Goal: Task Accomplishment & Management: Manage account settings

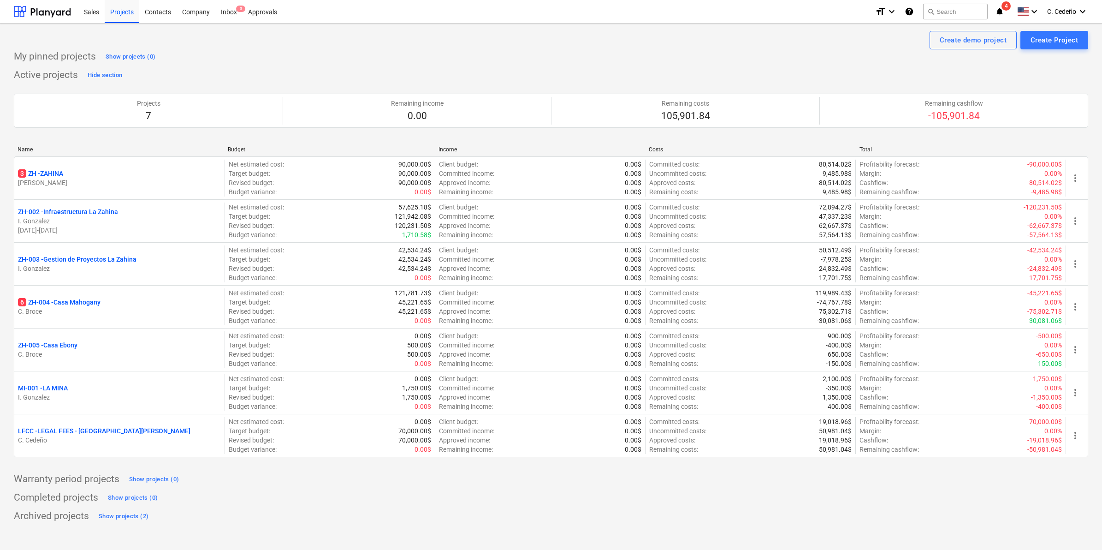
click at [246, 484] on div "Warranty period projects Show projects (0)" at bounding box center [551, 479] width 1075 height 15
click at [1070, 36] on div "Create Project" at bounding box center [1054, 40] width 47 height 12
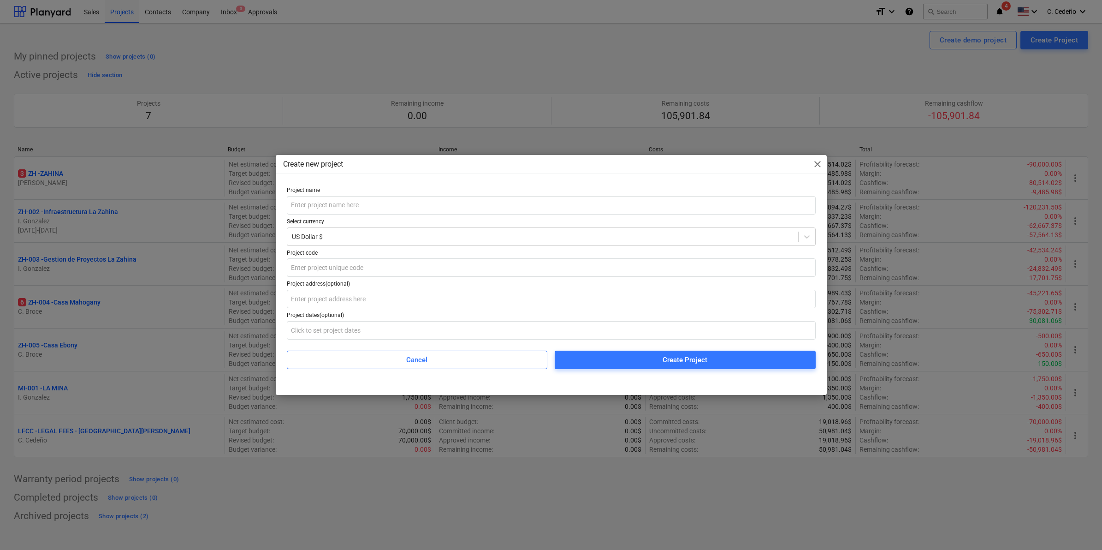
click at [815, 160] on span "close" at bounding box center [817, 164] width 11 height 11
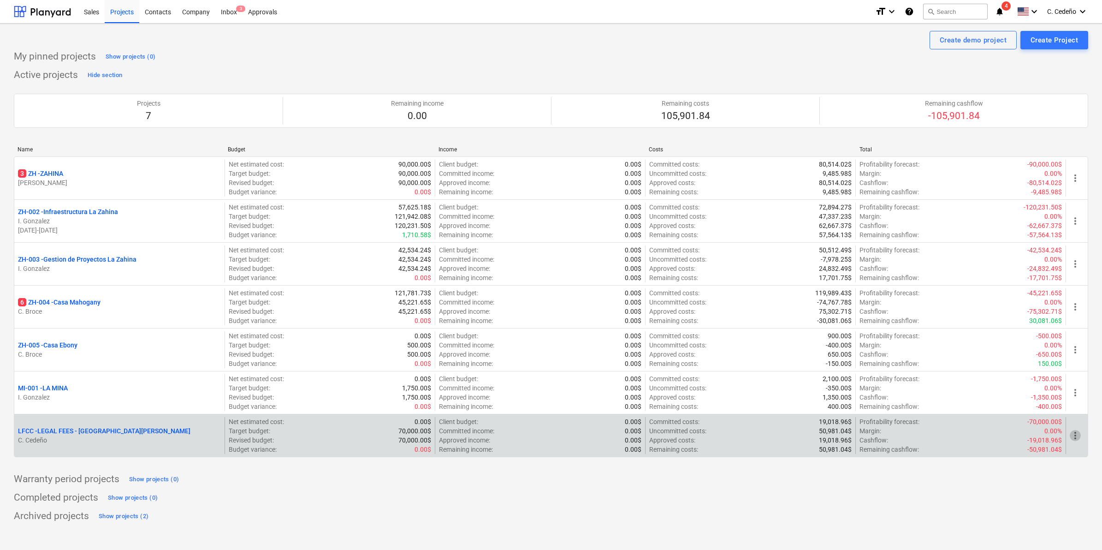
click at [1073, 438] on span "more_vert" at bounding box center [1075, 435] width 11 height 11
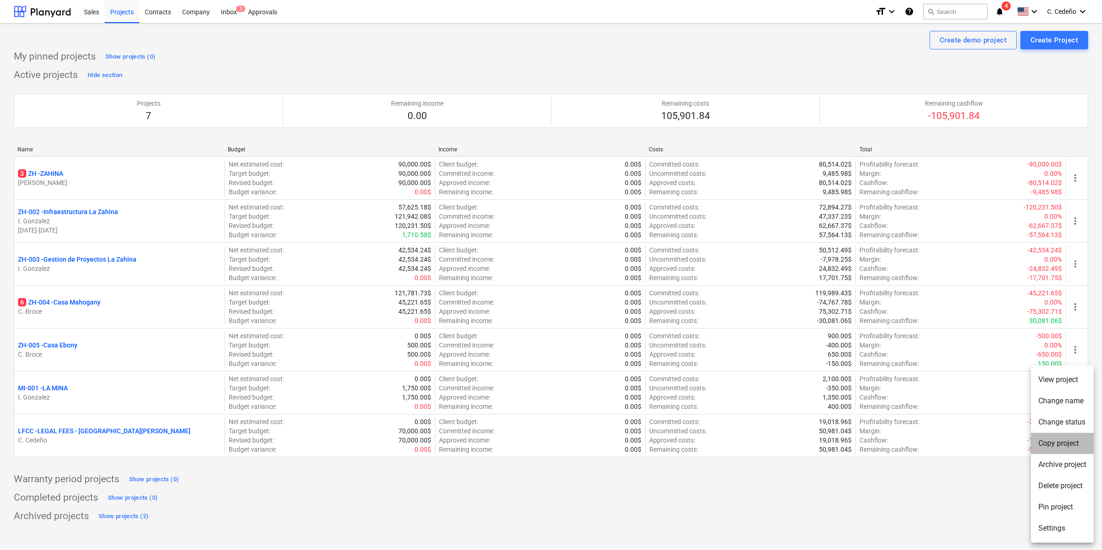
click at [1056, 442] on li "Copy project" at bounding box center [1062, 443] width 63 height 21
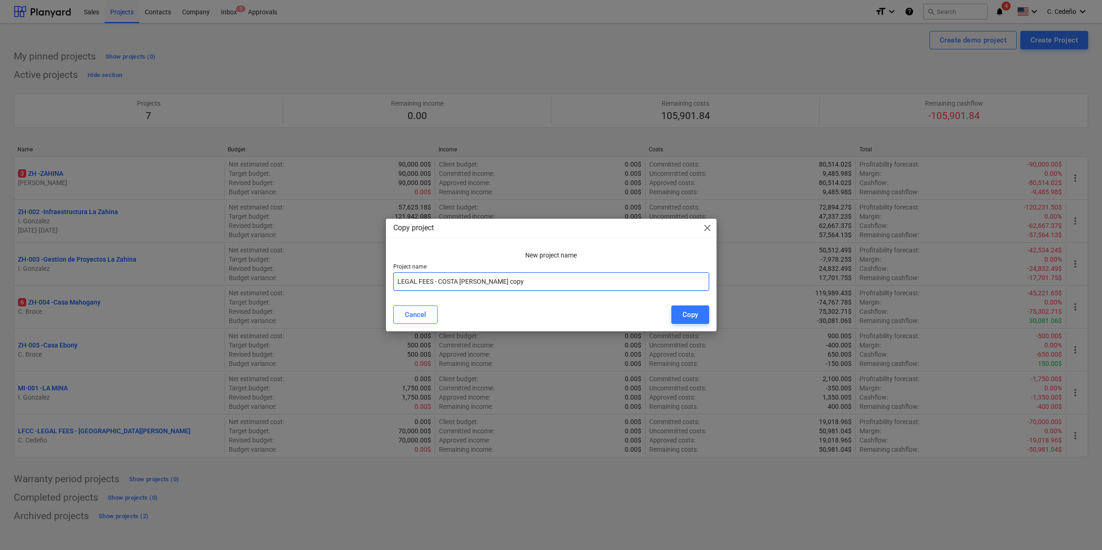
drag, startPoint x: 513, startPoint y: 284, endPoint x: 396, endPoint y: 293, distance: 117.5
click at [396, 293] on div "New project name Project name LEGAL FEES - COSTA [PERSON_NAME] copy" at bounding box center [551, 273] width 331 height 52
drag, startPoint x: 436, startPoint y: 283, endPoint x: 331, endPoint y: 284, distance: 104.7
click at [331, 284] on div "Copy project close New project name Project name Invernadero Cancel Copy" at bounding box center [551, 275] width 1102 height 550
type input "[PERSON_NAME]"
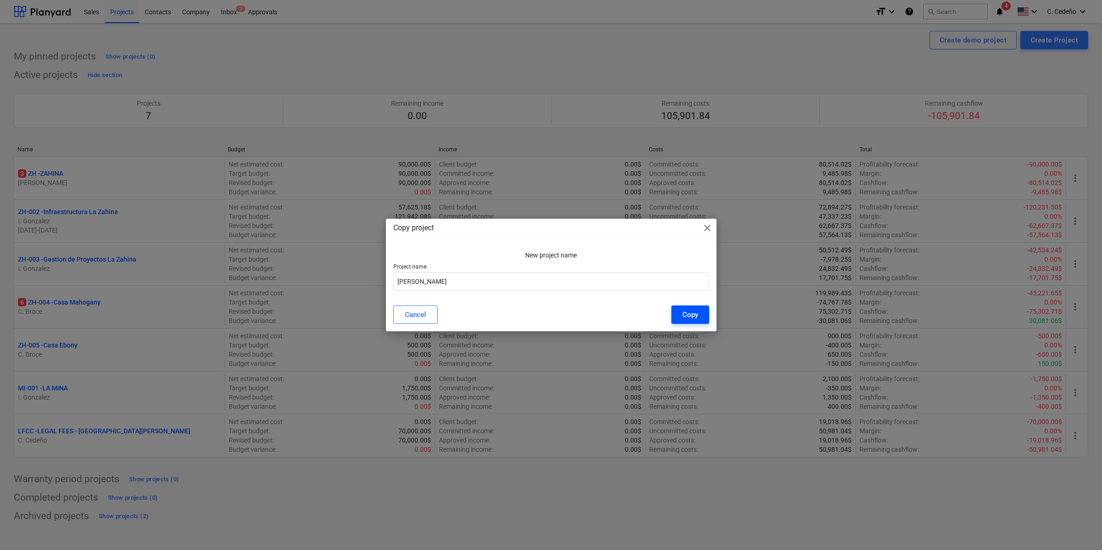
click at [697, 319] on div "Copy" at bounding box center [691, 315] width 16 height 12
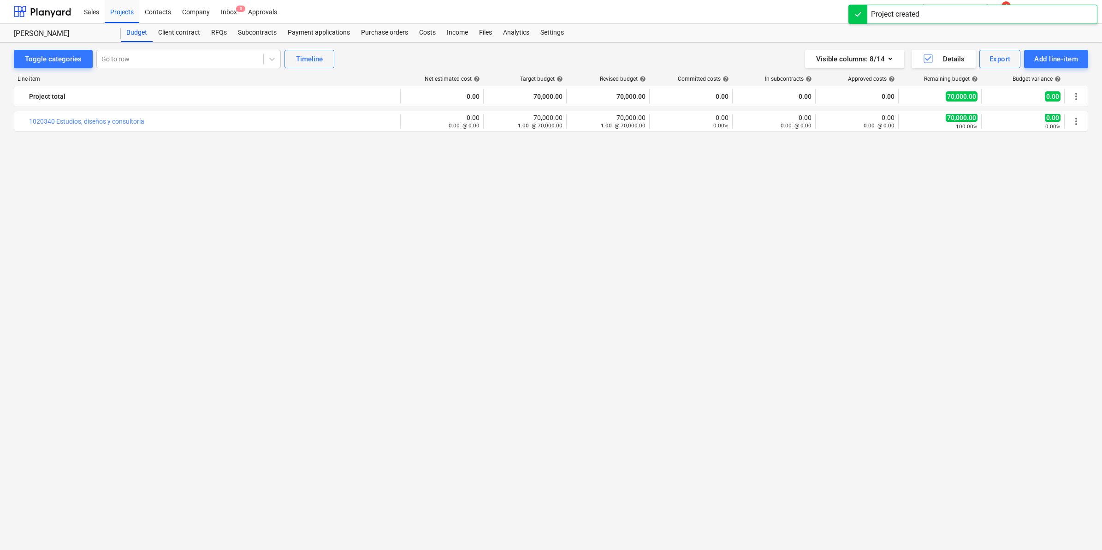
click at [577, 292] on div "bar_chart 1020340 Estudios, diseños y consultoría edit 0.00 0.00 @ 0.00 edit 70…" at bounding box center [551, 313] width 1075 height 404
click at [417, 266] on div "bar_chart 1020340 Estudios, diseños y consultoría edit 0.00 0.00 @ 0.00 edit 70…" at bounding box center [551, 313] width 1075 height 404
click at [597, 224] on div "bar_chart 1020340 Estudios, diseños y consultoría edit 0.00 0.00 @ 0.00 edit 70…" at bounding box center [551, 313] width 1075 height 404
click at [390, 176] on div "bar_chart 1020340 Estudios, diseños y consultoría edit 0.00 0.00 @ 0.00 edit 70…" at bounding box center [551, 313] width 1075 height 404
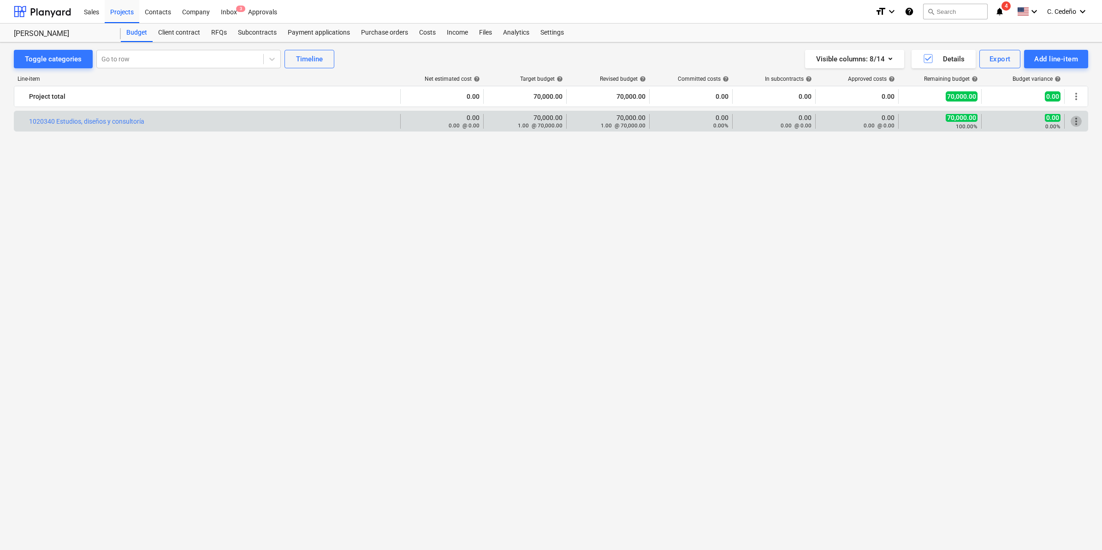
click at [1077, 119] on span "more_vert" at bounding box center [1076, 121] width 11 height 11
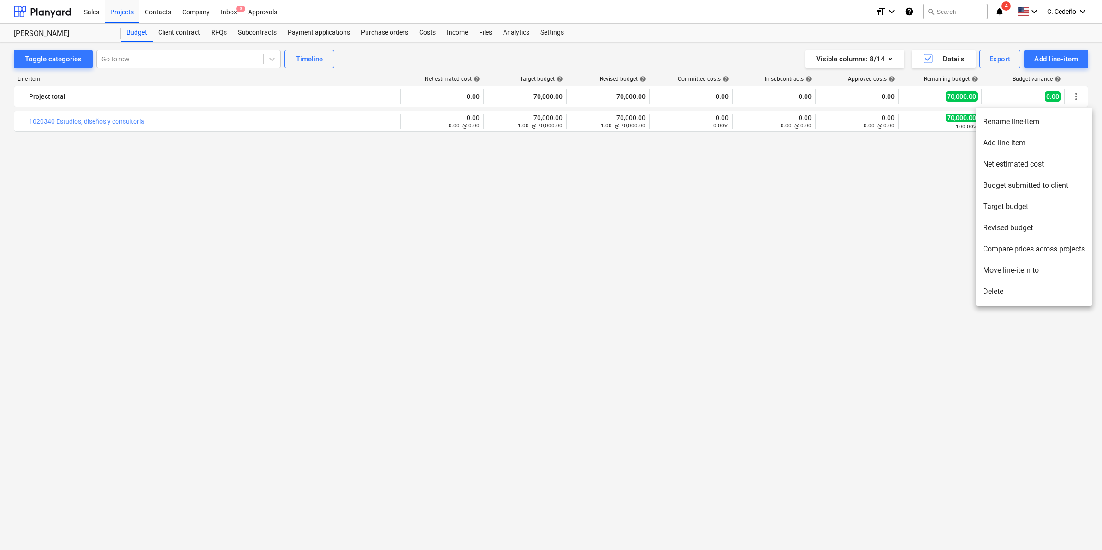
click at [990, 294] on li "Delete" at bounding box center [1034, 291] width 117 height 21
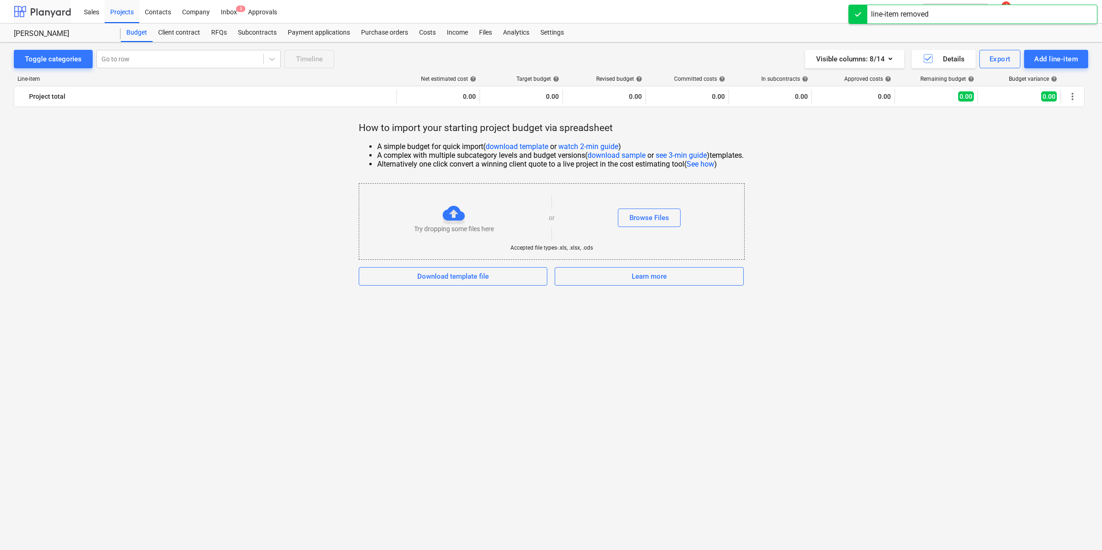
click at [58, 16] on div at bounding box center [42, 11] width 57 height 23
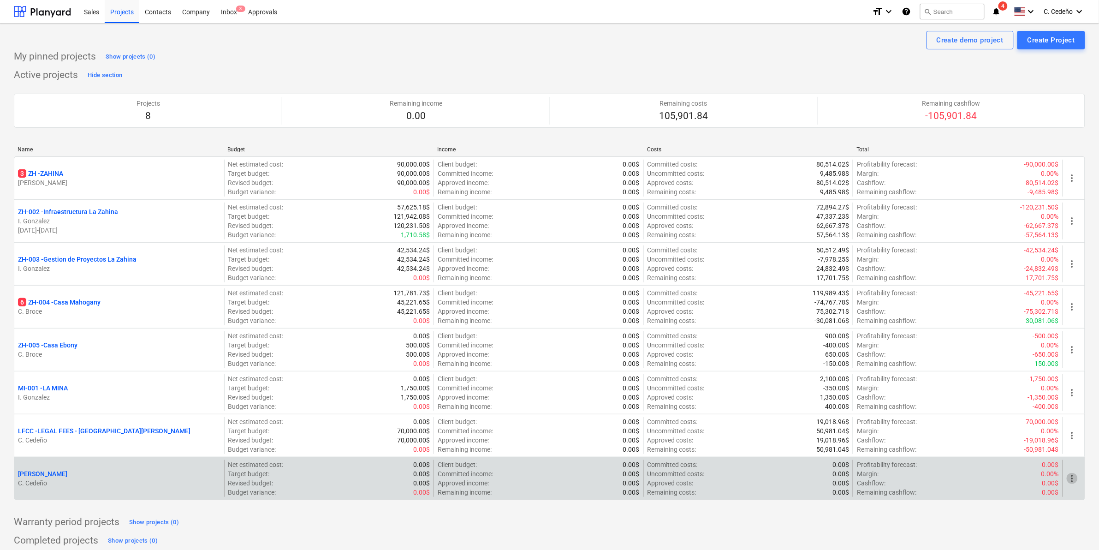
click at [1071, 478] on span "more_vert" at bounding box center [1072, 478] width 11 height 11
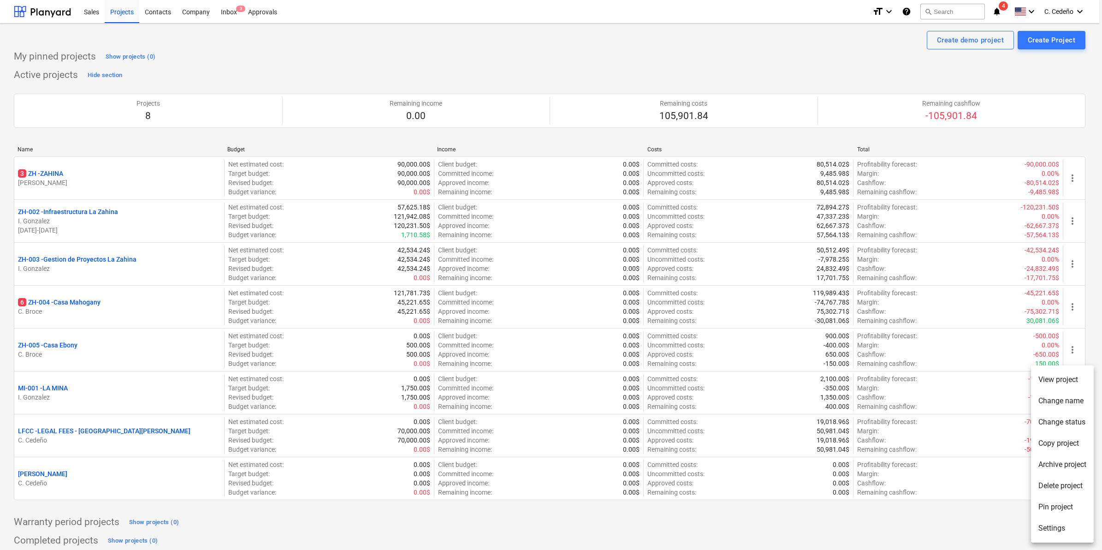
drag, startPoint x: 124, startPoint y: 496, endPoint x: 107, endPoint y: 492, distance: 16.8
click at [123, 496] on div at bounding box center [551, 275] width 1102 height 550
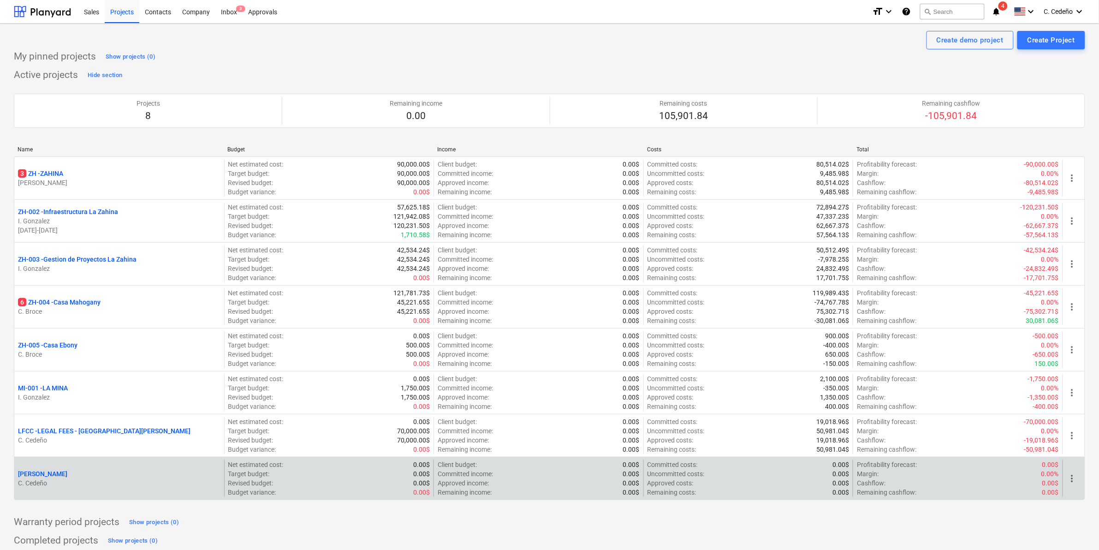
click at [279, 474] on div "Target budget : 0.00$" at bounding box center [329, 473] width 202 height 9
click at [45, 471] on p "[PERSON_NAME]" at bounding box center [42, 473] width 49 height 9
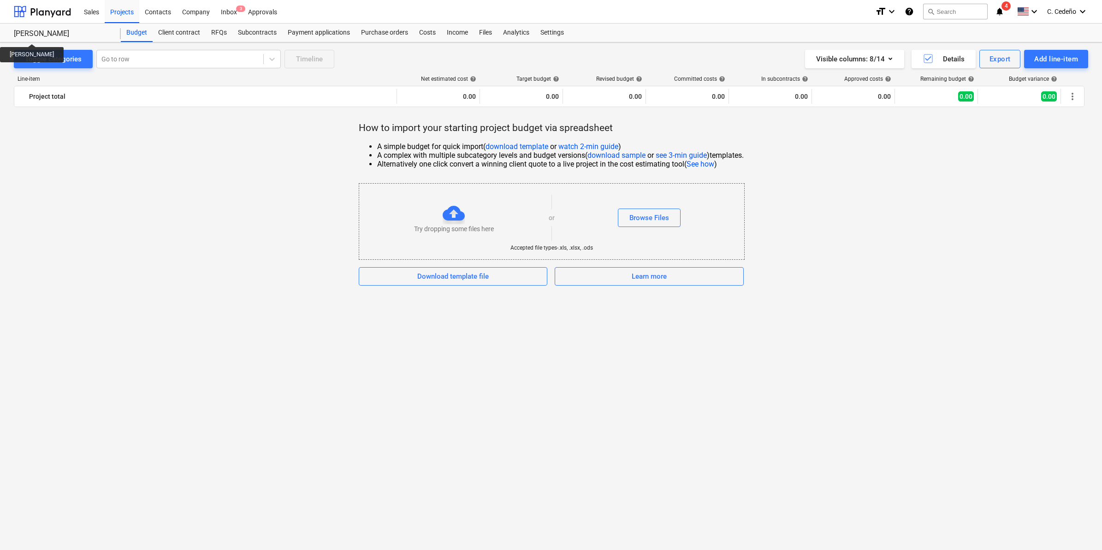
click at [34, 36] on div "[PERSON_NAME]" at bounding box center [62, 34] width 96 height 10
click at [44, 11] on div at bounding box center [42, 11] width 57 height 23
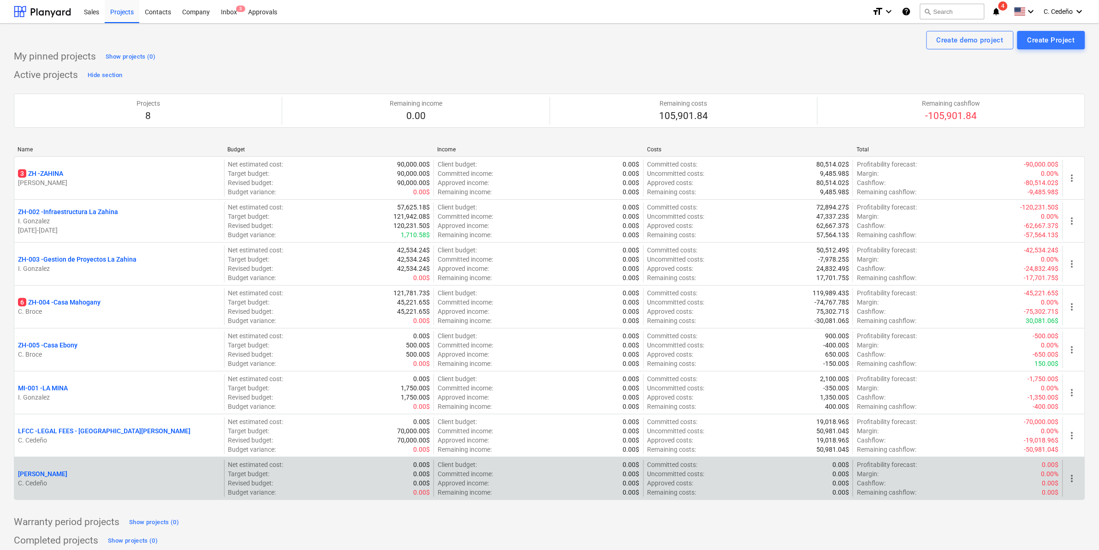
click at [1078, 477] on span "more_vert" at bounding box center [1072, 478] width 11 height 11
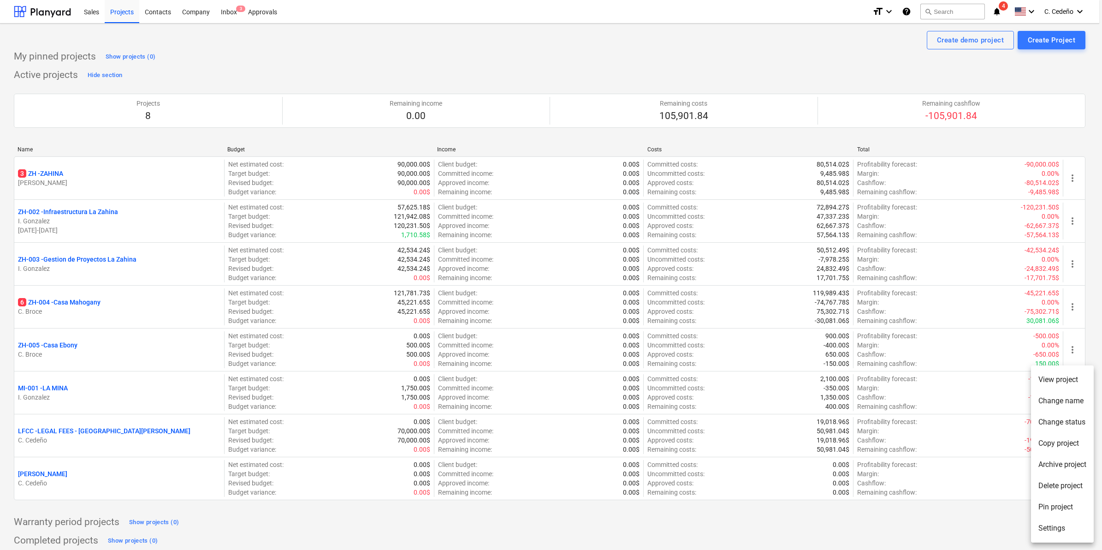
click at [1060, 527] on li "Settings" at bounding box center [1062, 527] width 63 height 21
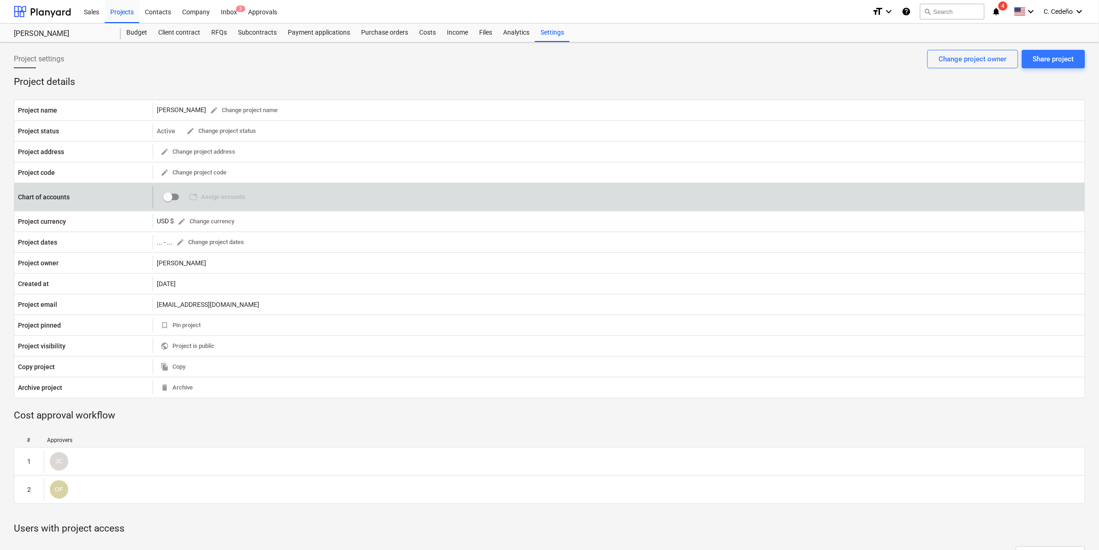
click at [215, 198] on span "table Assign accounts 0" at bounding box center [217, 197] width 64 height 14
click at [169, 199] on input "checkbox" at bounding box center [168, 197] width 22 height 22
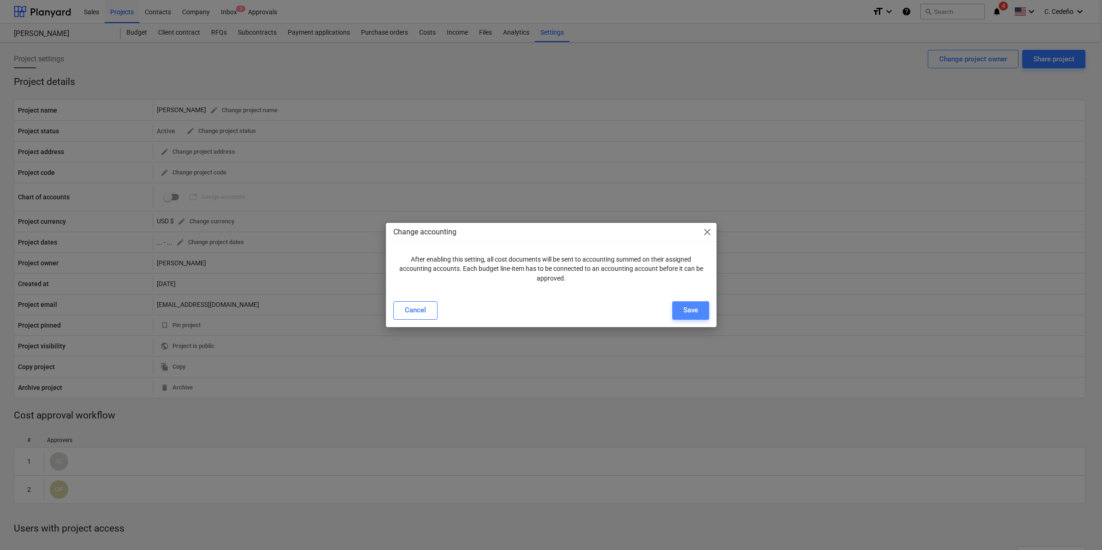
click at [693, 306] on div "Save" at bounding box center [690, 310] width 15 height 12
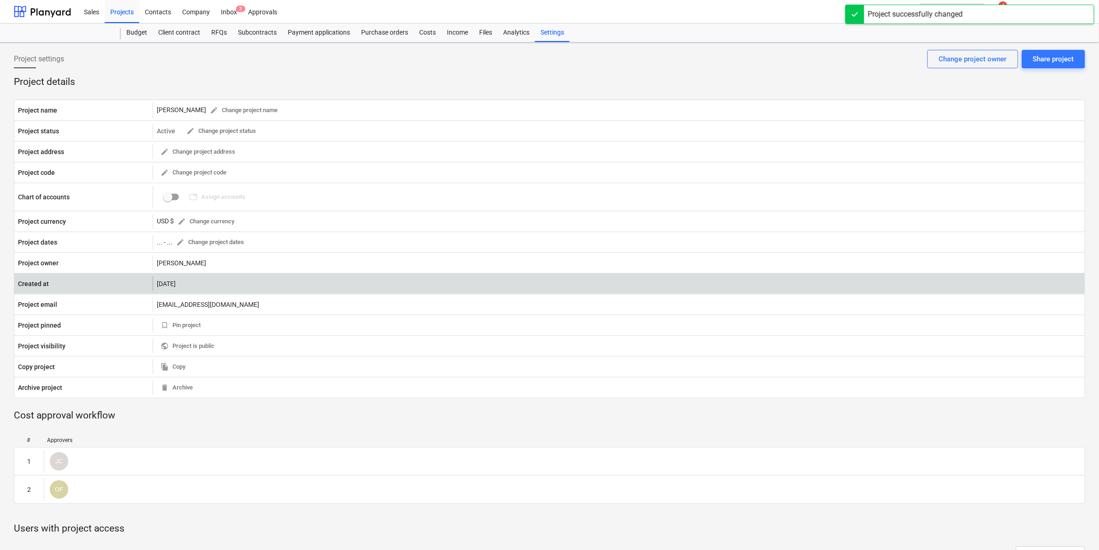
checkbox input "true"
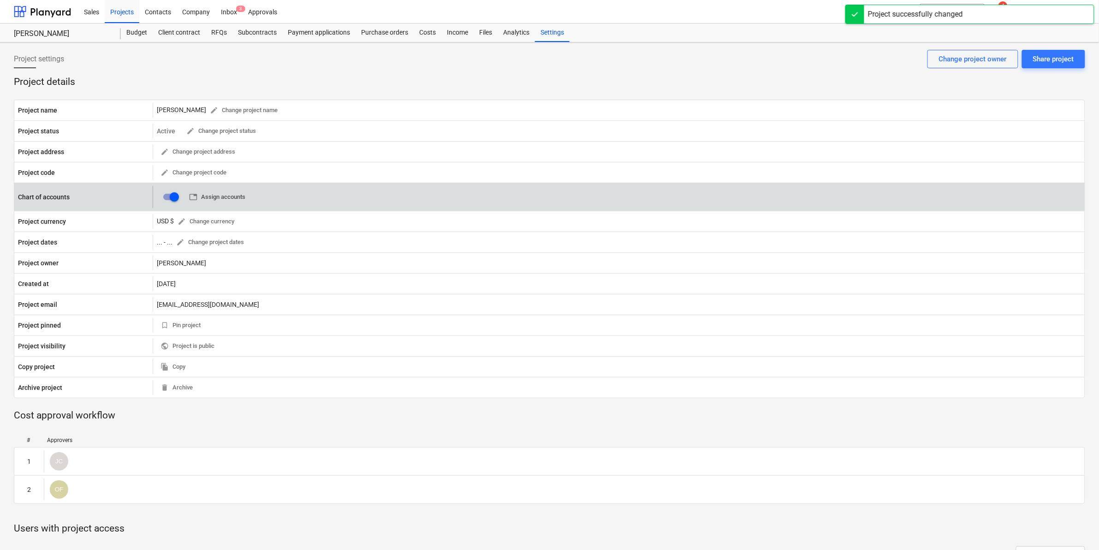
click at [225, 199] on span "table Assign accounts" at bounding box center [217, 197] width 56 height 11
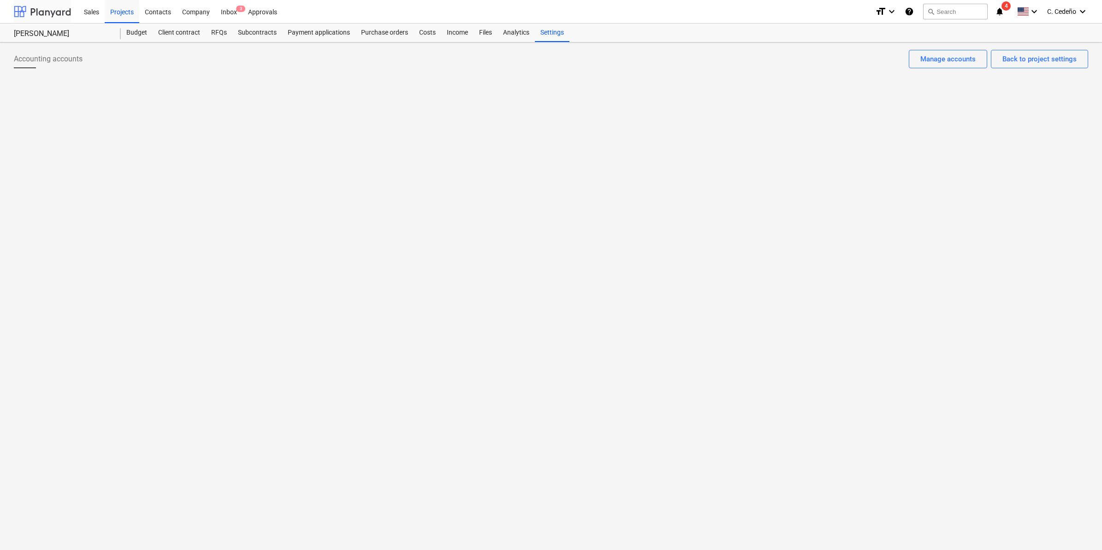
click at [32, 8] on div at bounding box center [42, 11] width 57 height 23
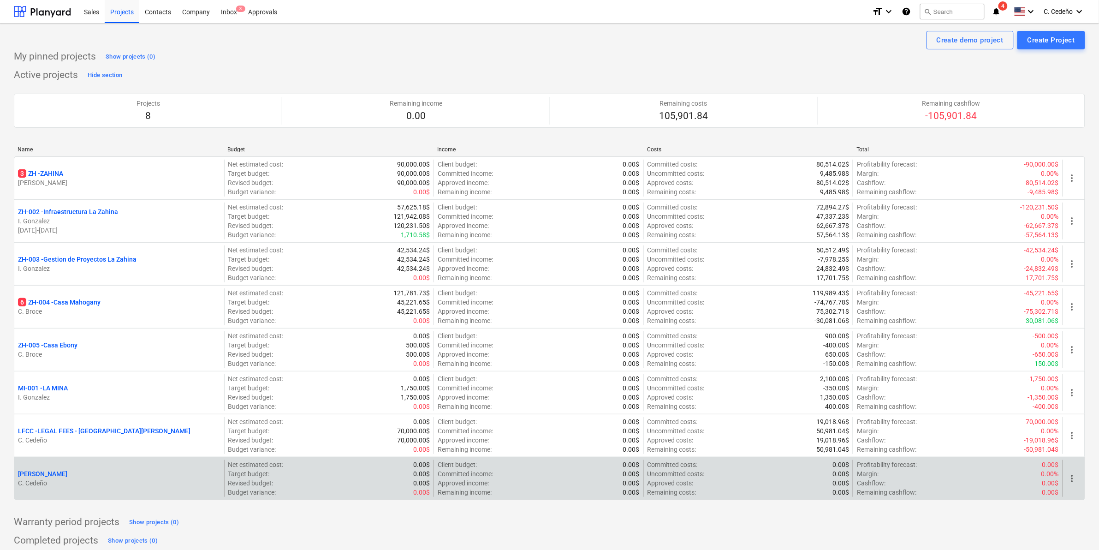
scroll to position [25, 0]
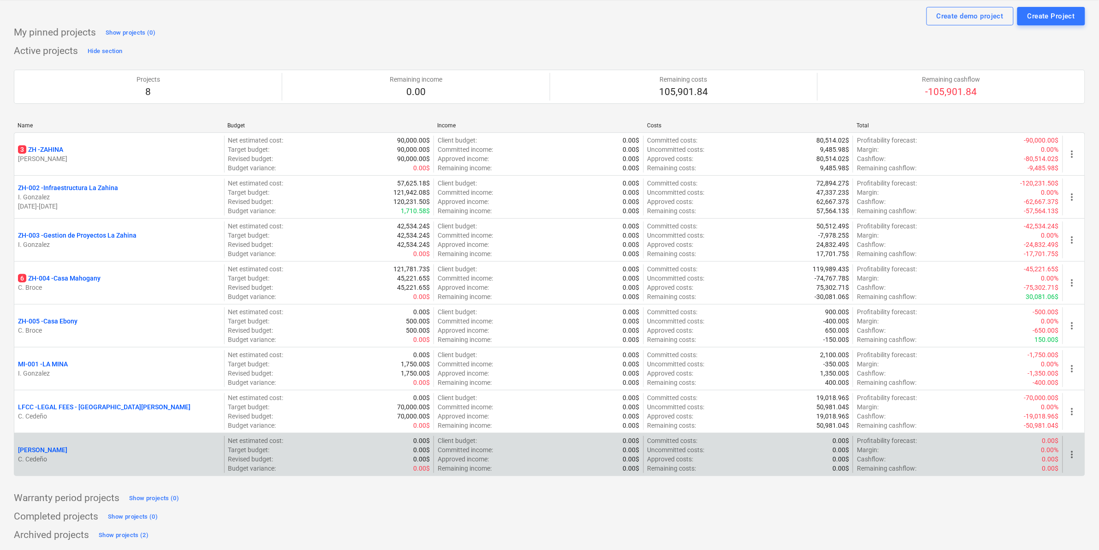
click at [49, 450] on p "[PERSON_NAME]" at bounding box center [42, 449] width 49 height 9
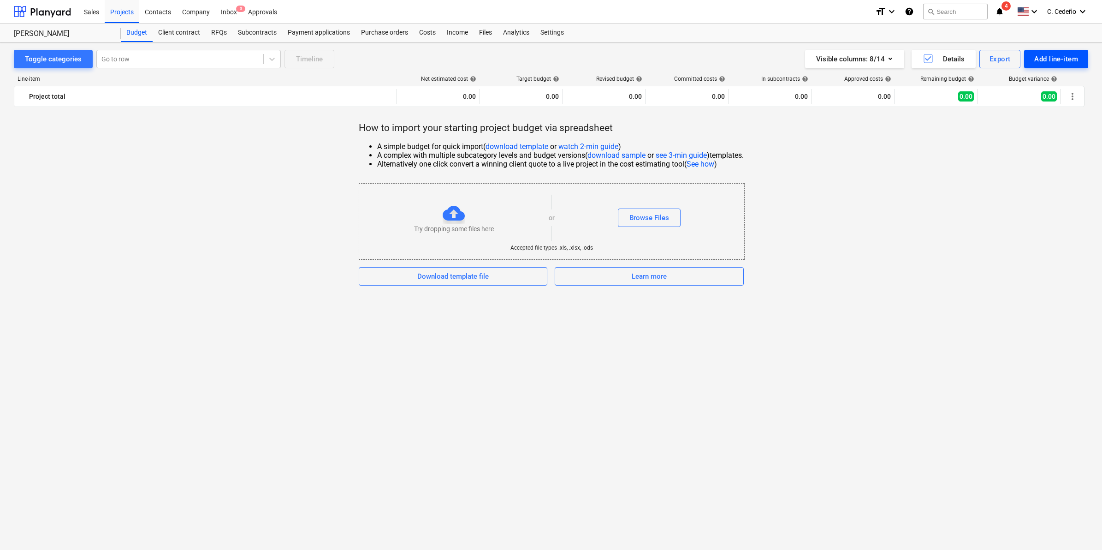
click at [1055, 59] on div "Add line-item" at bounding box center [1056, 59] width 44 height 12
click at [1033, 95] on div "Add custom" at bounding box center [1040, 98] width 96 height 16
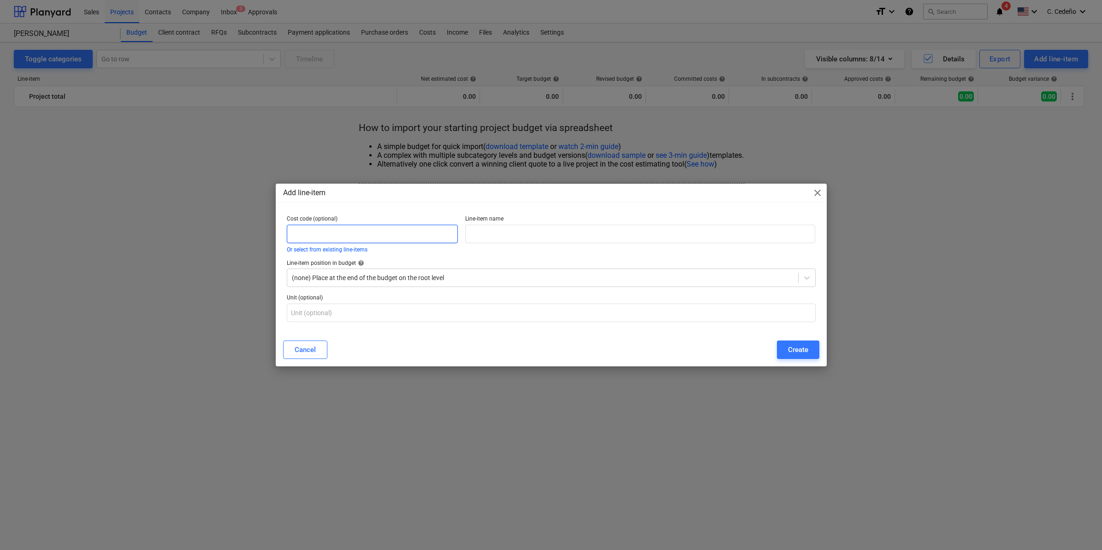
click at [376, 233] on input "text" at bounding box center [373, 234] width 172 height 18
click at [532, 233] on input "text" at bounding box center [640, 234] width 350 height 18
type input "1020320 - Construcción"
click at [806, 351] on div "Create" at bounding box center [798, 350] width 20 height 12
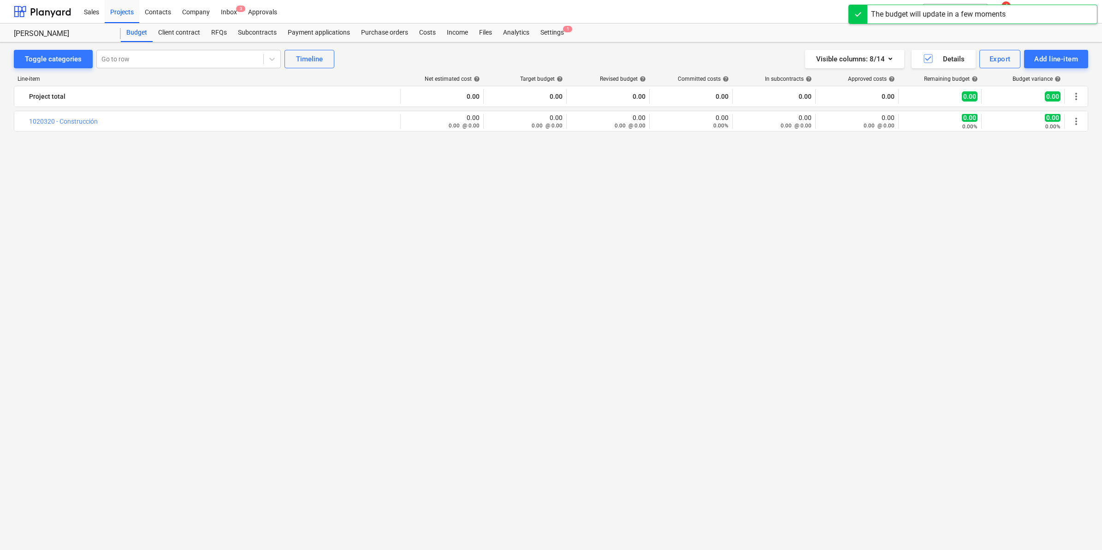
click at [753, 190] on div "bar_chart 1020320 - Construcción edit 0.00 0.00 @ 0.00 edit 0.00 0.00 @ 0.00 ed…" at bounding box center [551, 313] width 1075 height 404
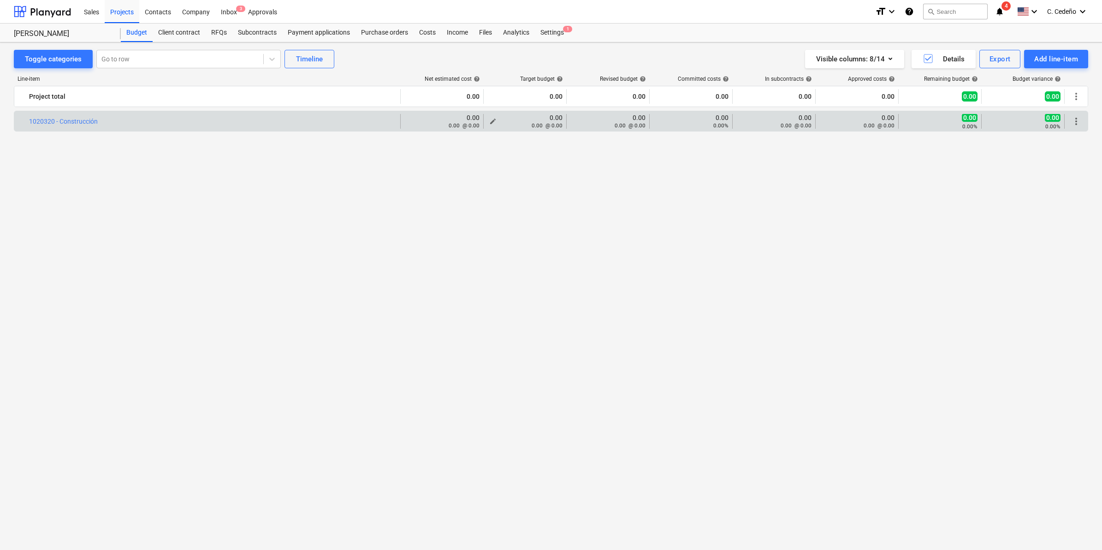
click at [493, 119] on span "edit" at bounding box center [492, 121] width 7 height 7
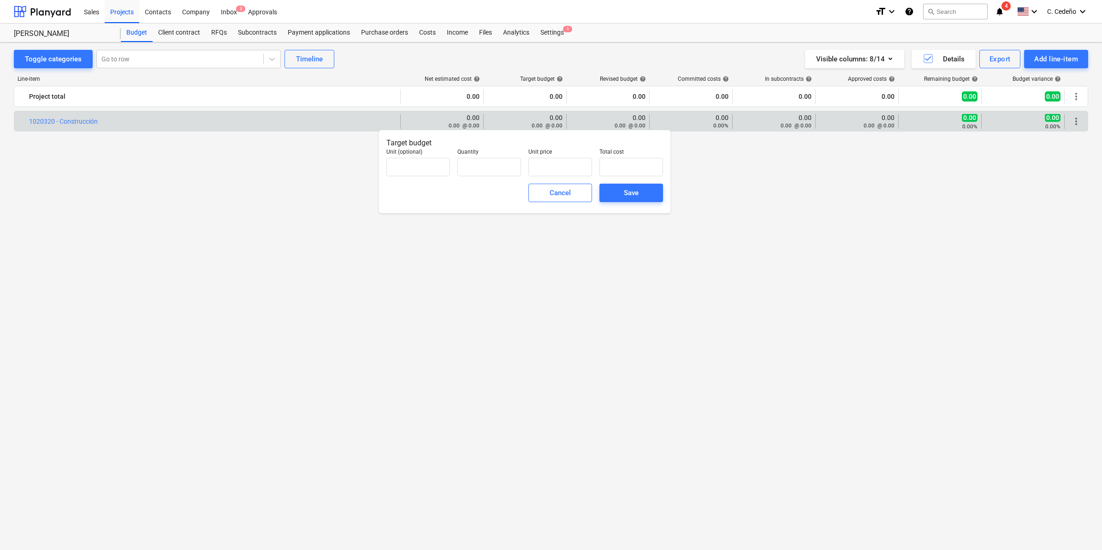
type input "0.00"
click at [483, 167] on input "text" at bounding box center [489, 167] width 64 height 18
type input "1.00"
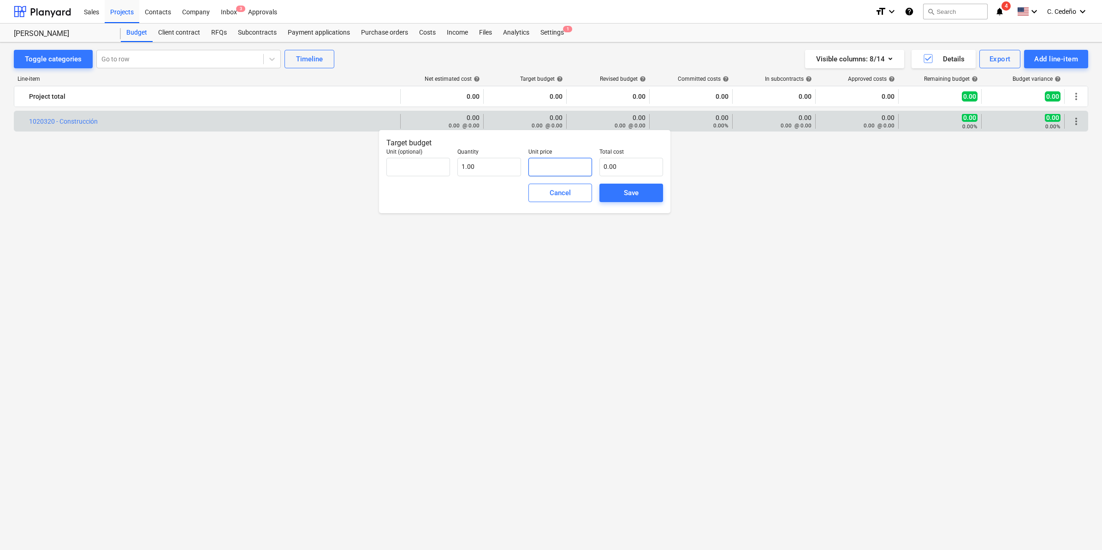
click at [572, 159] on input "text" at bounding box center [560, 167] width 64 height 18
type input "1"
type input "1.00"
type input "15"
type input "15.00"
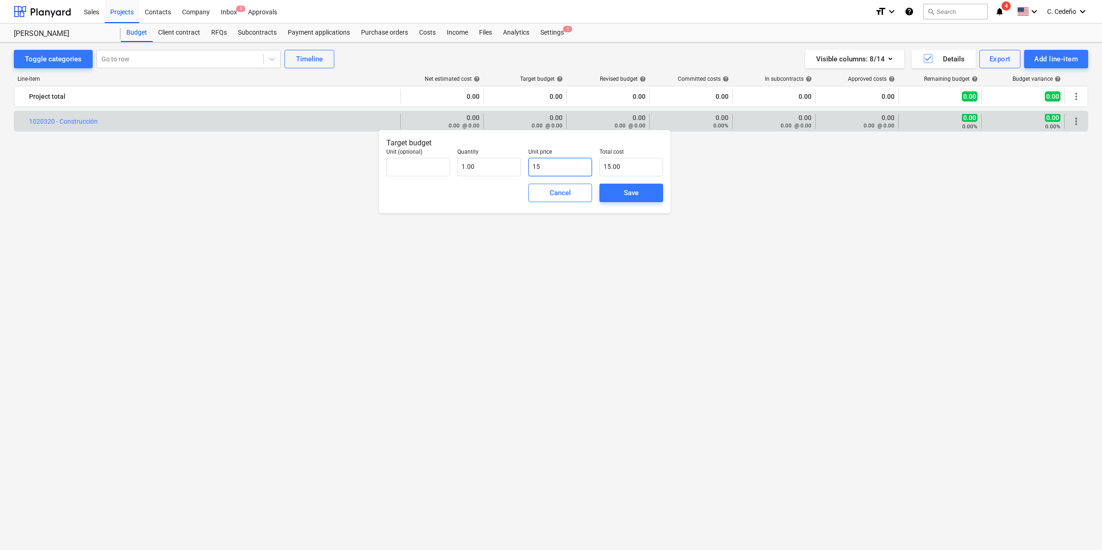
type input "150"
type input "150.00"
type input "1500"
type input "1,500.00"
type input "15000"
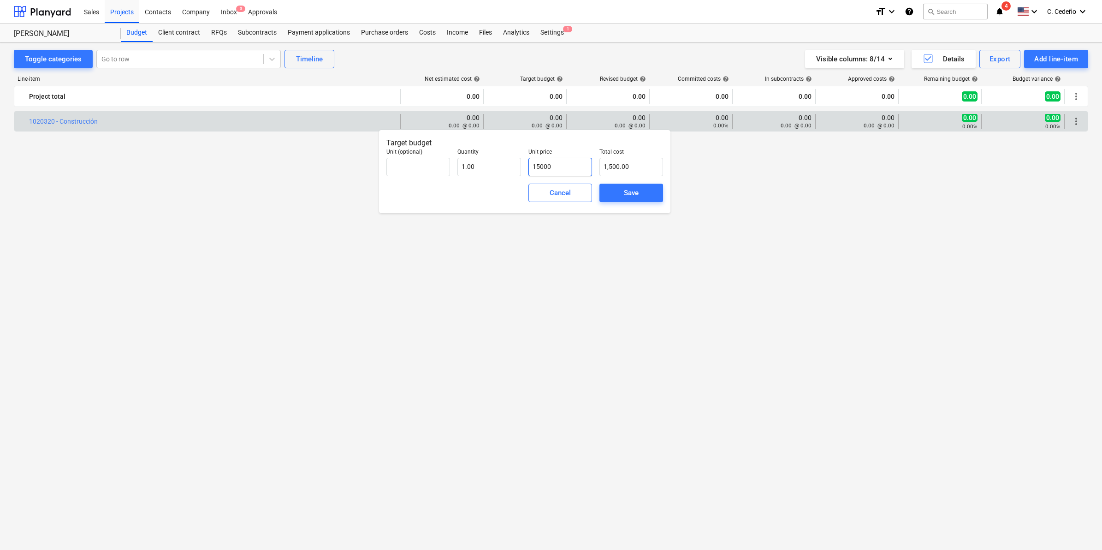
type input "15,000.00"
click at [646, 196] on span "Save" at bounding box center [632, 193] width 42 height 12
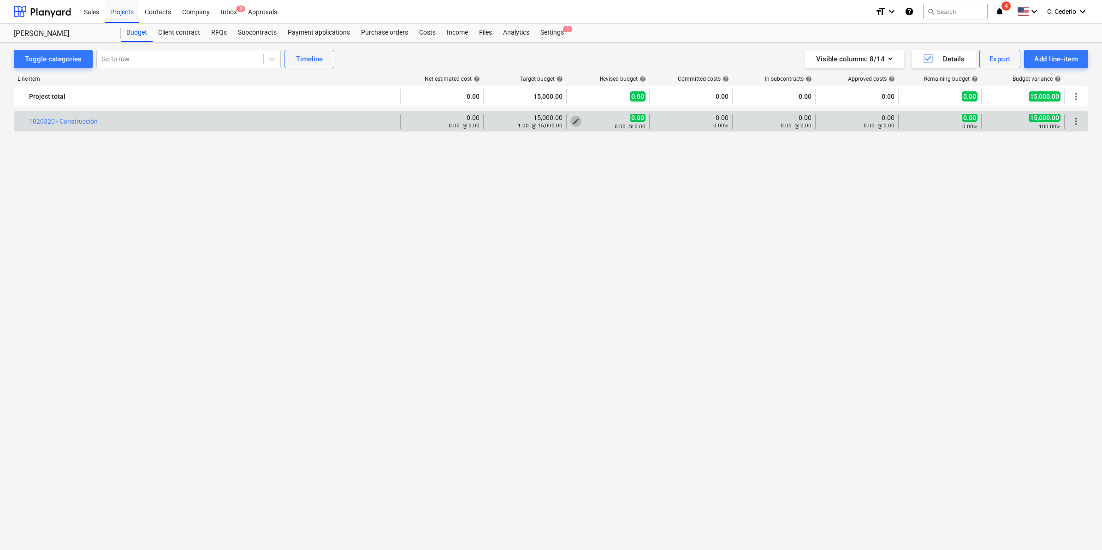
click at [574, 121] on span "edit" at bounding box center [575, 121] width 7 height 7
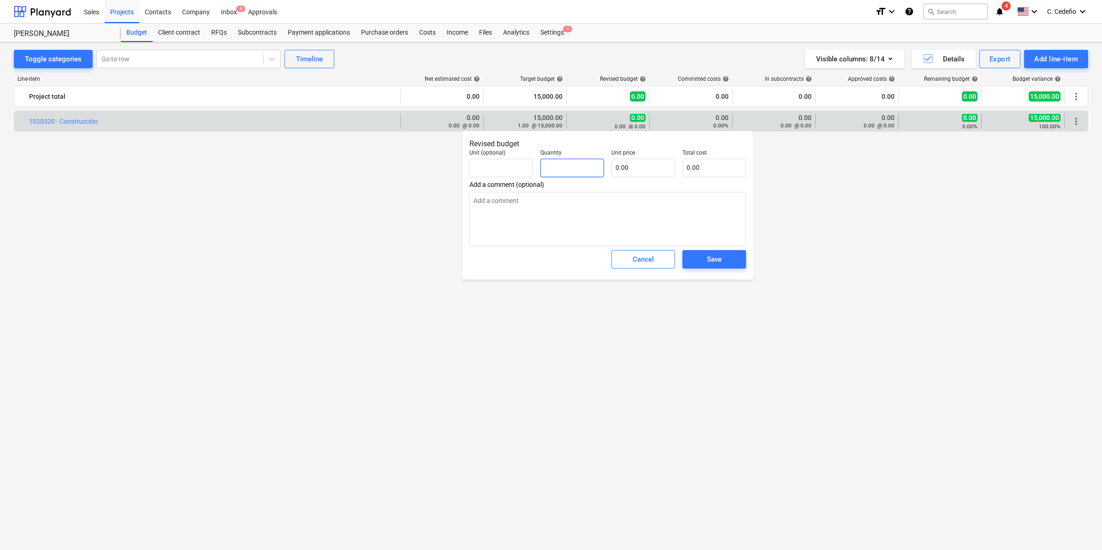
click at [588, 164] on input "text" at bounding box center [572, 168] width 64 height 18
type input "1"
type textarea "x"
type input "1.00"
type textarea "x"
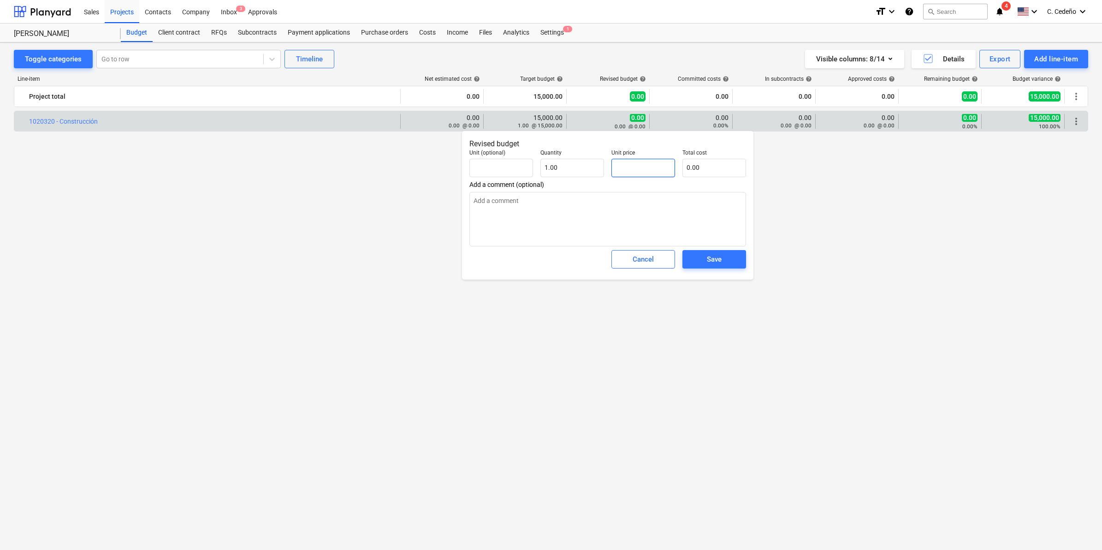
click at [653, 171] on input "text" at bounding box center [644, 168] width 64 height 18
type input "1"
type textarea "x"
type input "1.00"
type input "15"
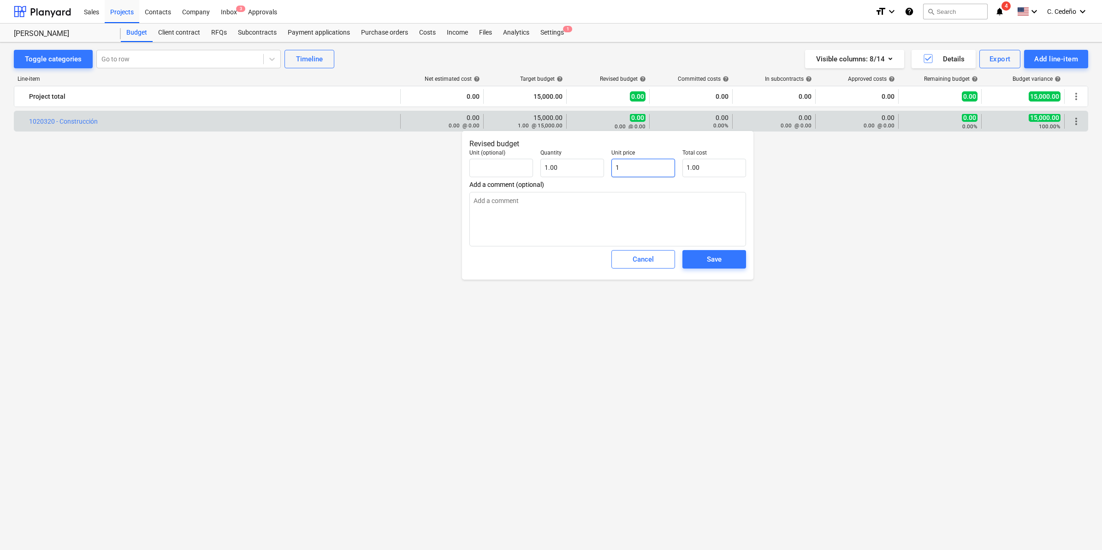
type textarea "x"
type input "15.00"
type input "150"
type textarea "x"
type input "150.00"
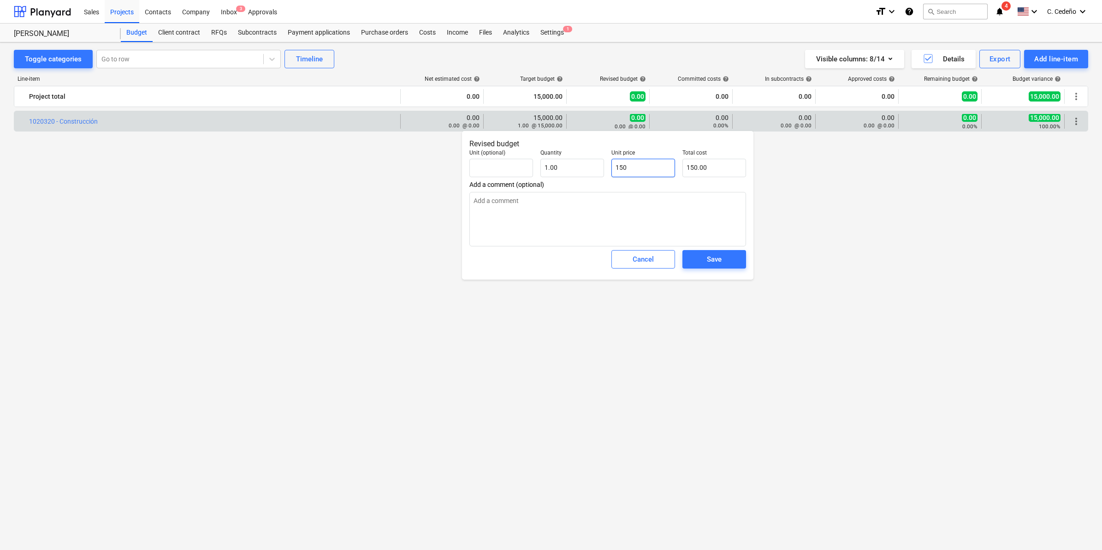
type input "1500"
type textarea "x"
type input "1,500.00"
type input "15000"
type textarea "x"
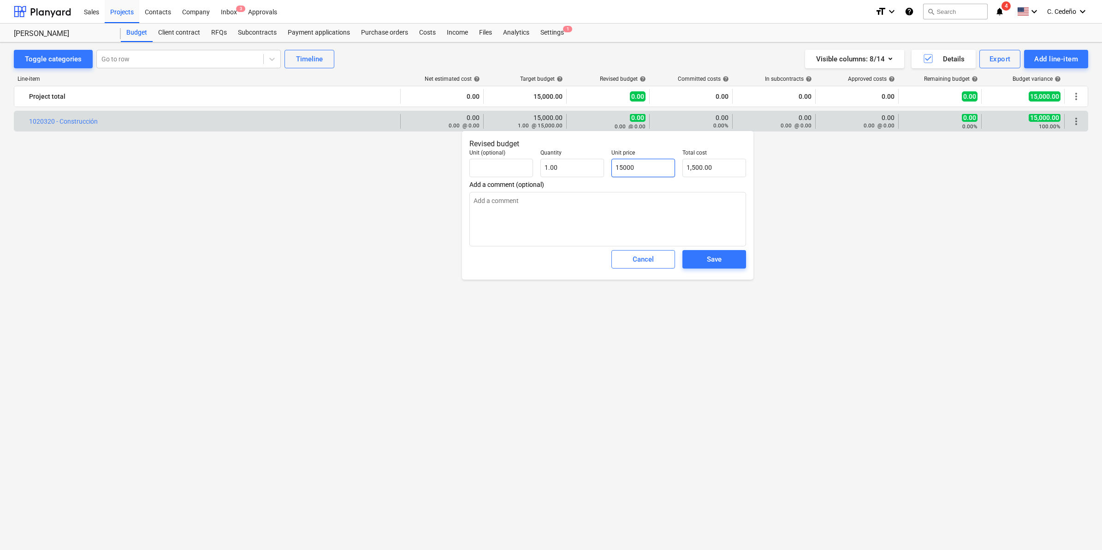
type input "15,000.00"
type input "15000."
type textarea "x"
type input "15000.0"
type textarea "x"
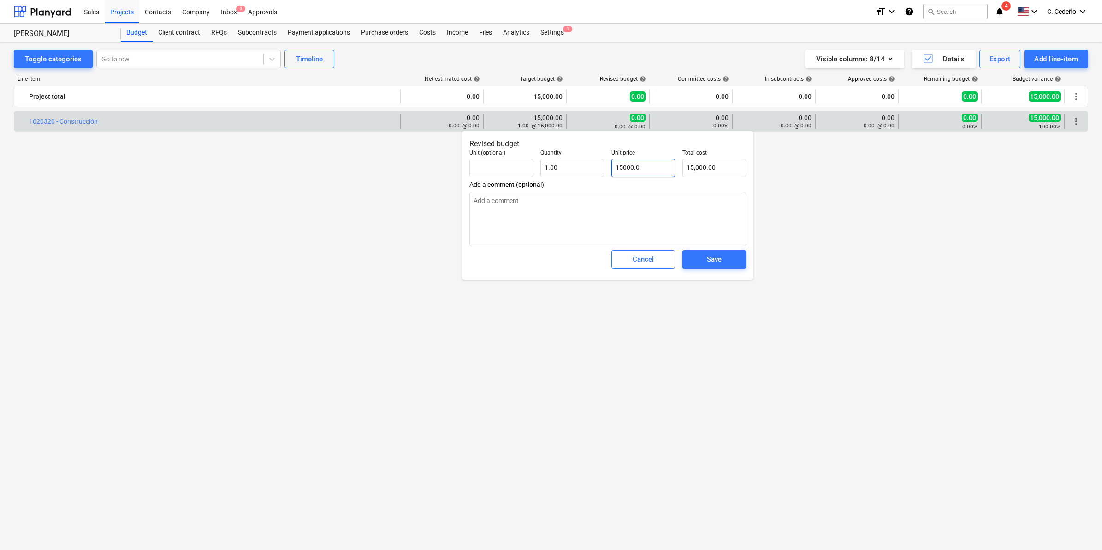
type input "15000.00"
type textarea "x"
type input "15,000.00"
click at [726, 257] on span "Save" at bounding box center [715, 259] width 42 height 12
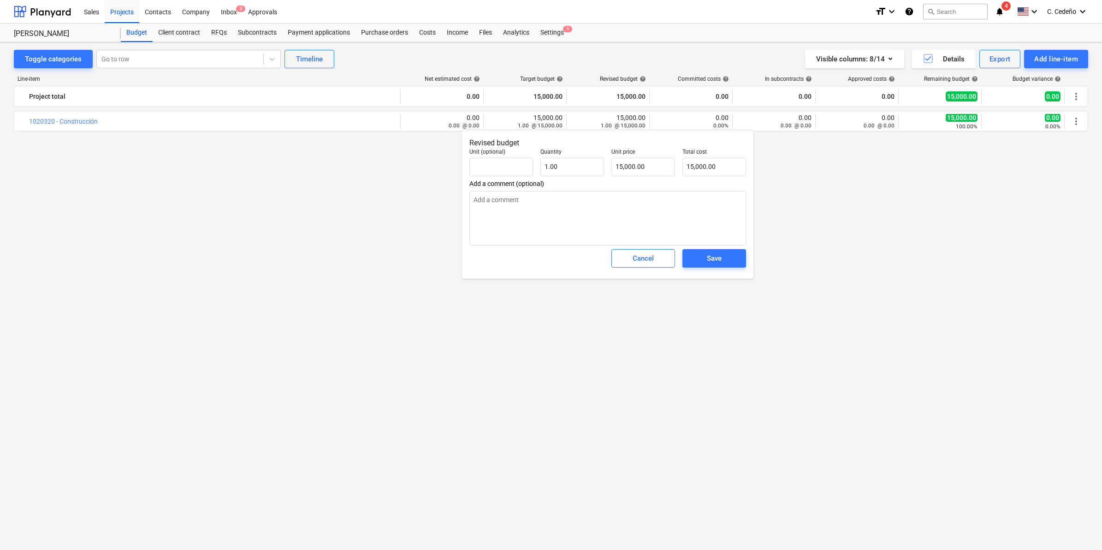
type textarea "x"
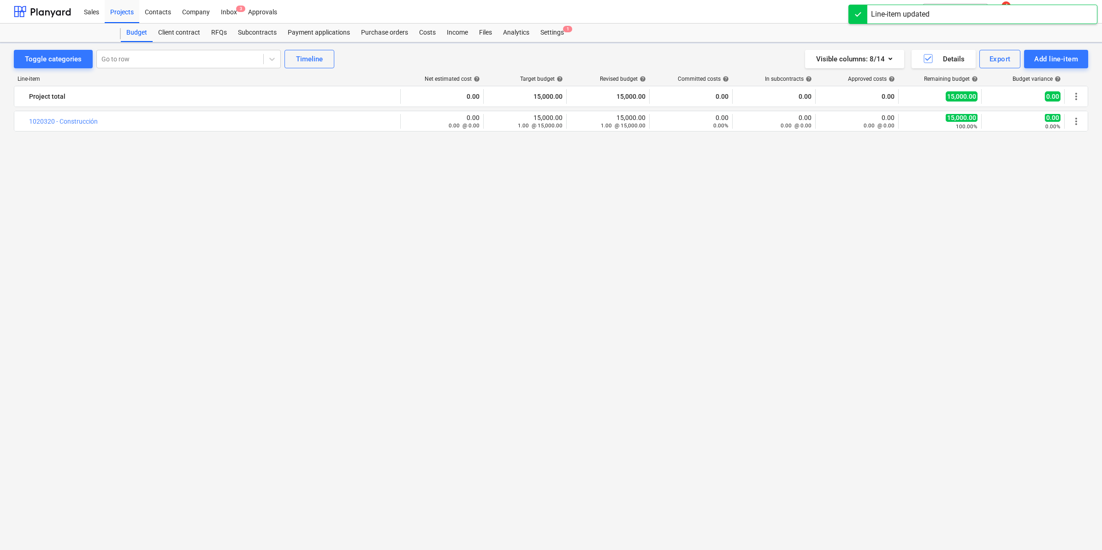
click at [721, 256] on div "bar_chart 1020320 - Construcción edit 0.00 0.00 @ 0.00 edit 15,000.00 1.00 @ 15…" at bounding box center [551, 313] width 1075 height 404
click at [557, 24] on div "Settings 1" at bounding box center [552, 33] width 35 height 18
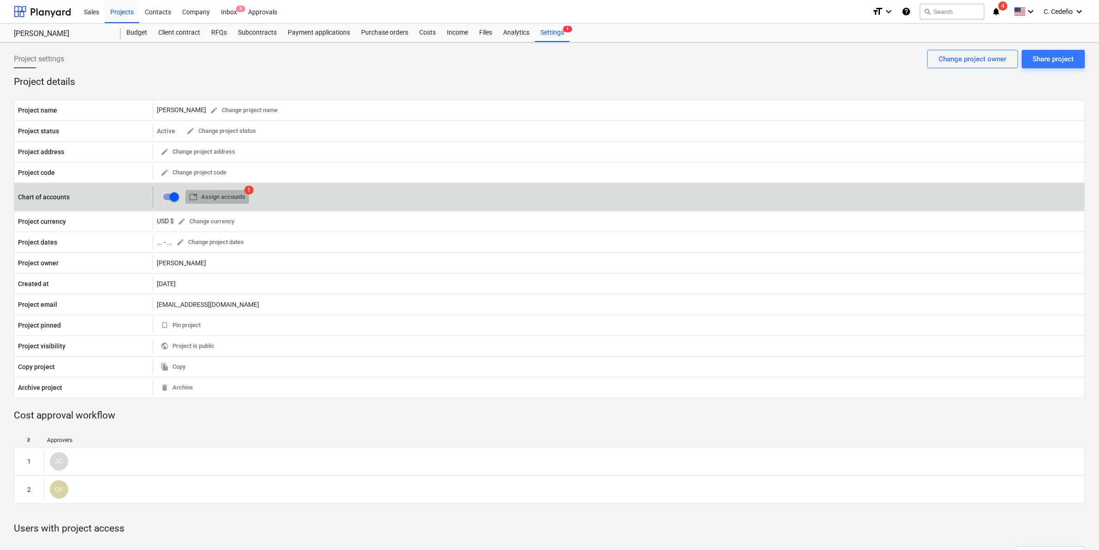
click at [215, 198] on span "table Assign accounts" at bounding box center [217, 197] width 56 height 11
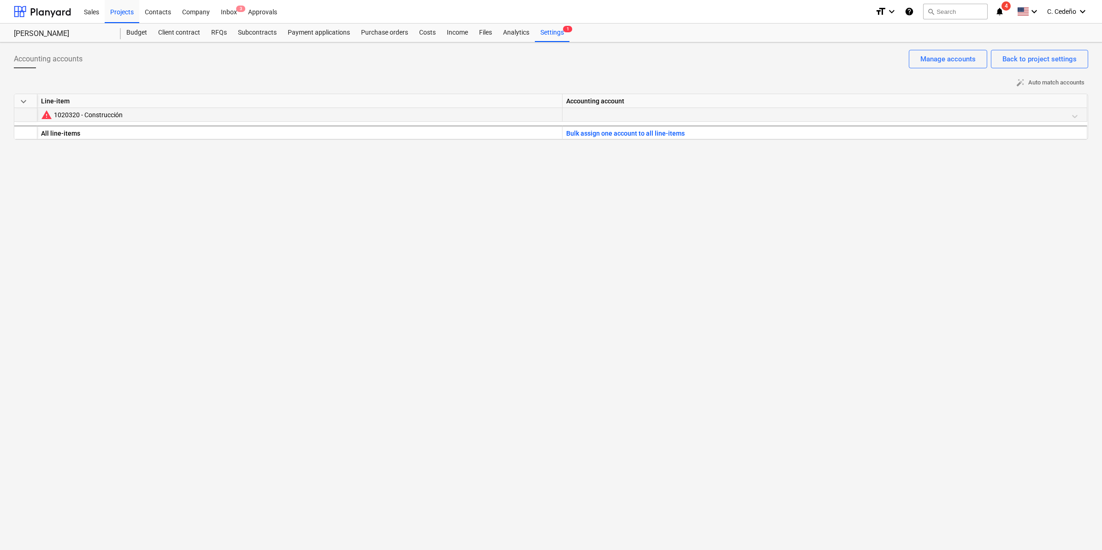
click at [597, 118] on div at bounding box center [824, 116] width 517 height 16
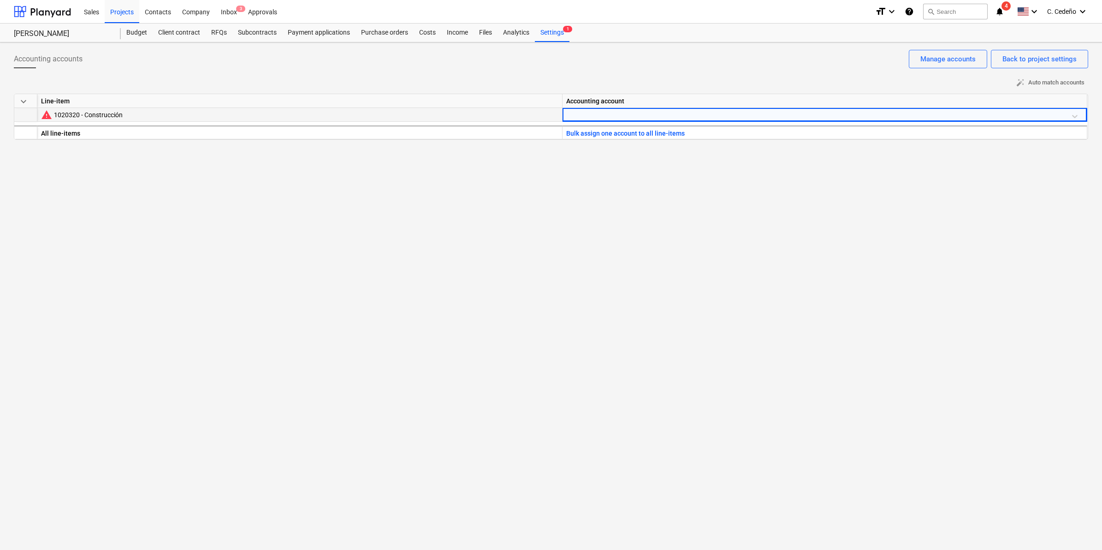
click at [598, 116] on div at bounding box center [824, 116] width 517 height 16
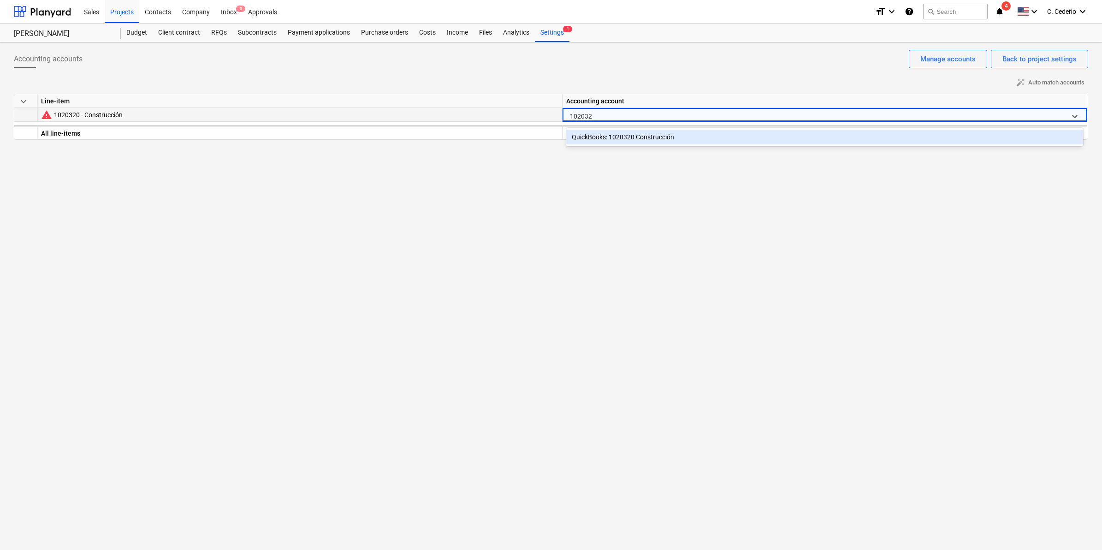
type input "1020320"
click at [637, 138] on div "QuickBooks: 1020320 Construcción" at bounding box center [824, 137] width 517 height 15
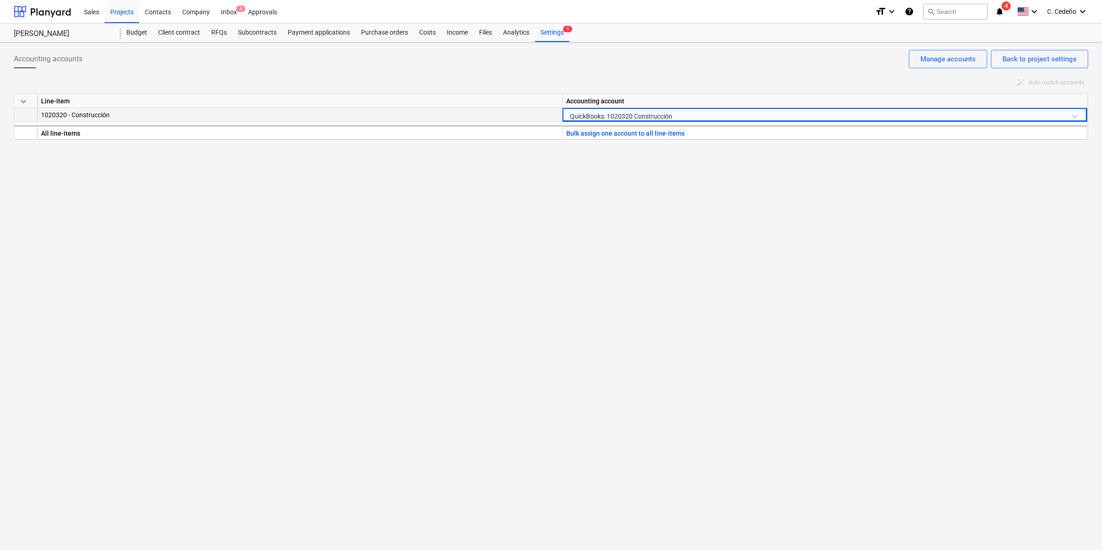
click at [644, 208] on div "Accounting accounts Back to project settings Manage accounts auto_fix_high Auto…" at bounding box center [551, 295] width 1102 height 507
click at [769, 237] on div "Accounting accounts Back to project settings Manage accounts auto_fix_high Auto…" at bounding box center [551, 295] width 1102 height 507
click at [769, 238] on div "Accounting accounts Back to project settings Manage accounts auto_fix_high Auto…" at bounding box center [551, 295] width 1102 height 507
click at [575, 192] on div "Accounting accounts Back to project settings Manage accounts auto_fix_high Auto…" at bounding box center [551, 295] width 1102 height 507
click at [554, 36] on div "Settings 1" at bounding box center [552, 33] width 35 height 18
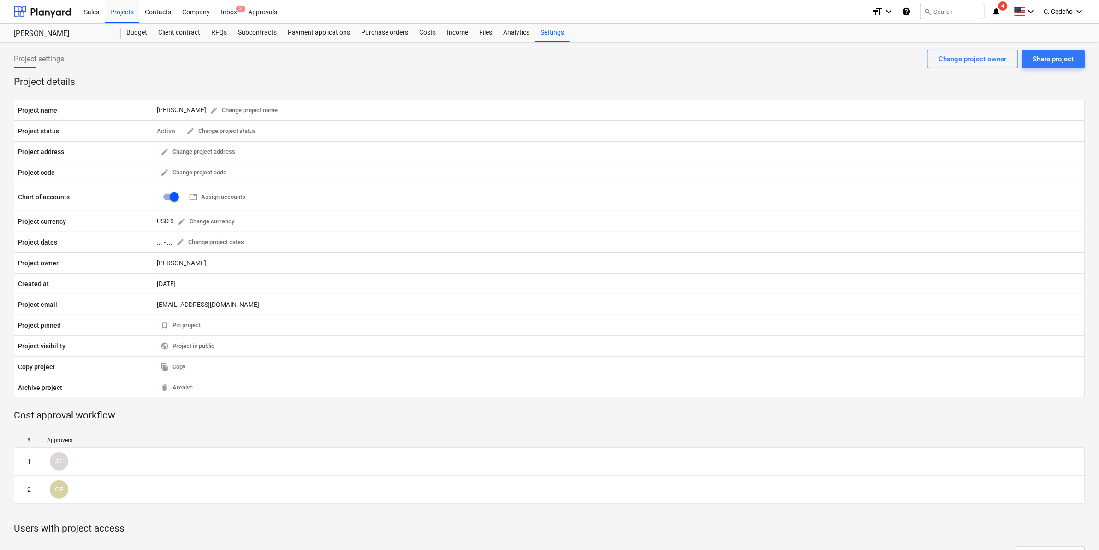
click at [608, 74] on div "Project settings Share project Change project owner" at bounding box center [549, 63] width 1071 height 26
click at [429, 31] on div "Costs" at bounding box center [428, 33] width 28 height 18
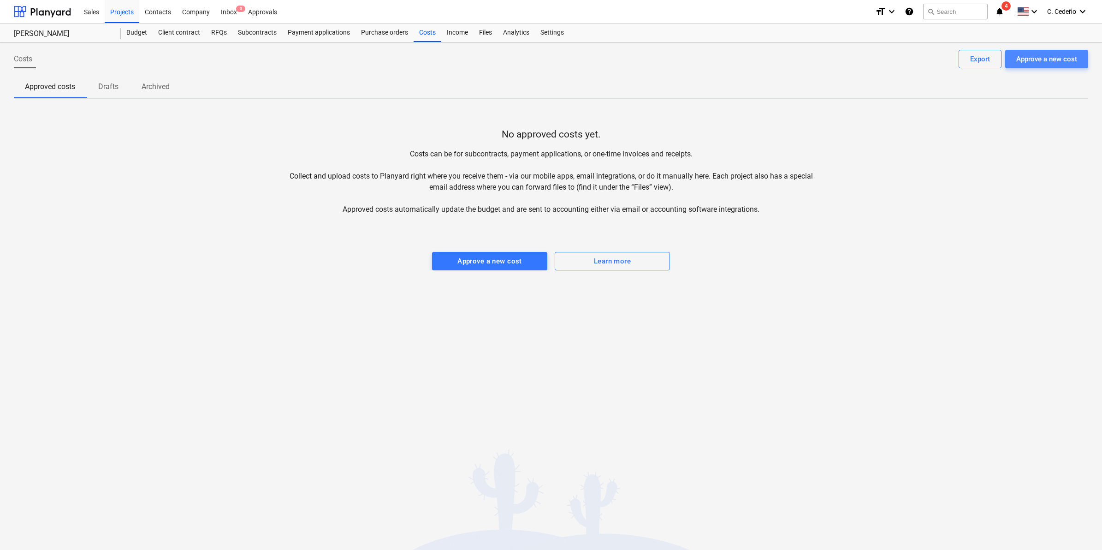
click at [1066, 61] on div "Approve a new cost" at bounding box center [1046, 59] width 61 height 12
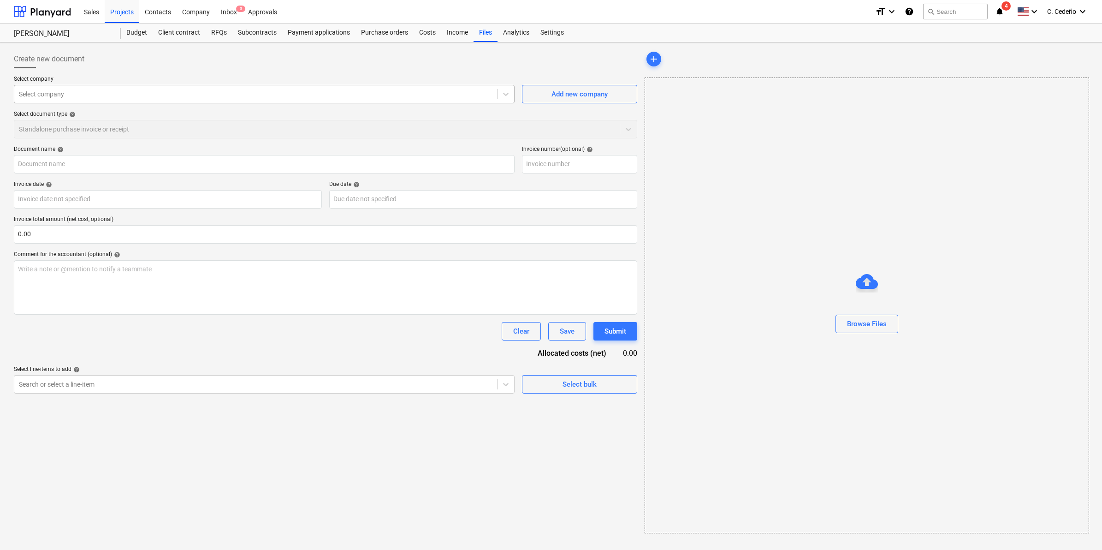
click at [143, 86] on div "Select company" at bounding box center [264, 94] width 501 height 18
click at [587, 91] on div "Add new company" at bounding box center [580, 94] width 56 height 12
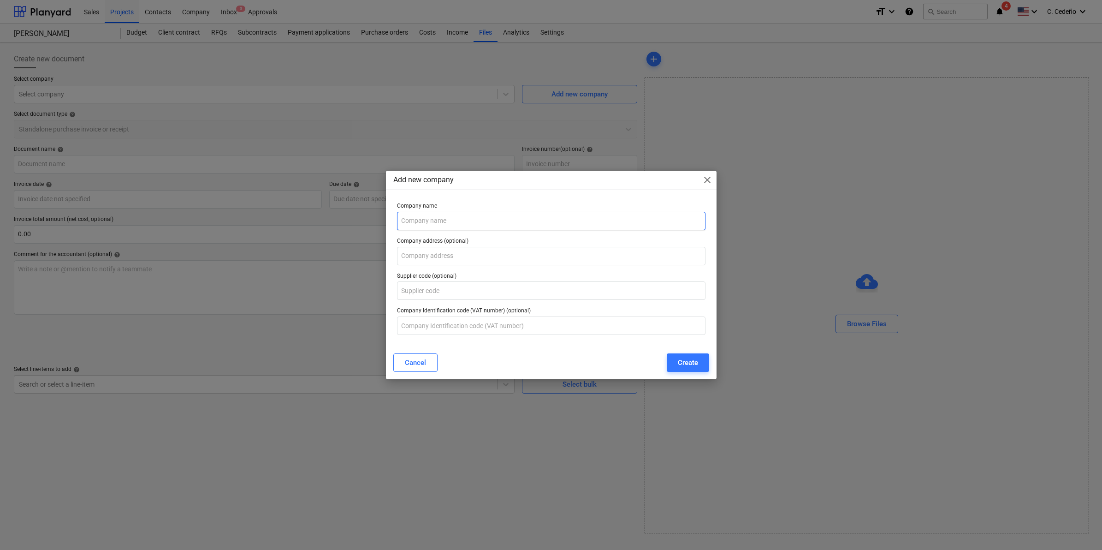
drag, startPoint x: 469, startPoint y: 225, endPoint x: 469, endPoint y: 220, distance: 4.7
click at [469, 222] on input "text" at bounding box center [551, 221] width 309 height 18
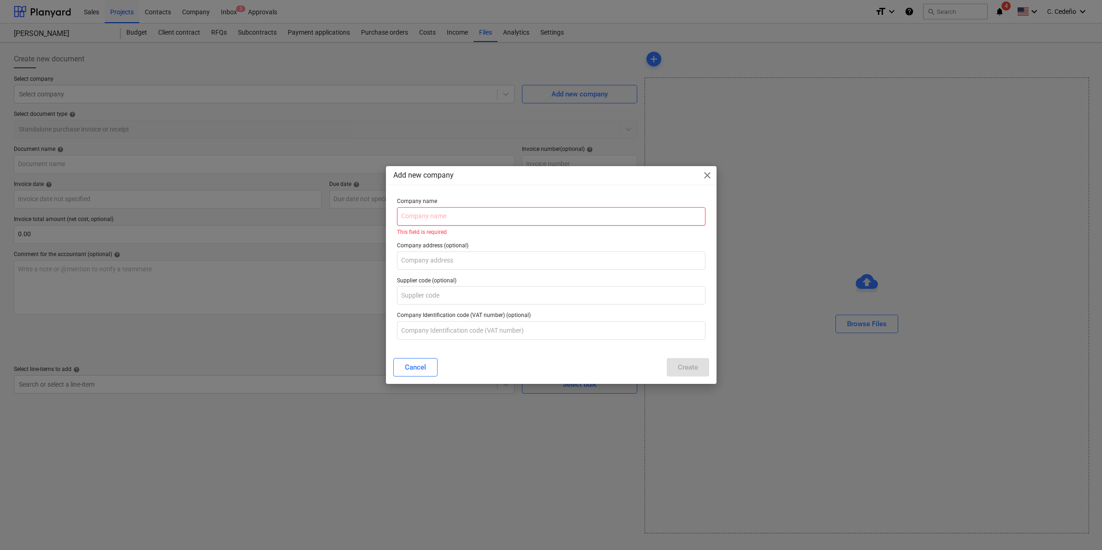
click at [493, 212] on input "text" at bounding box center [551, 216] width 309 height 18
paste input "Multiservicios Darielys"
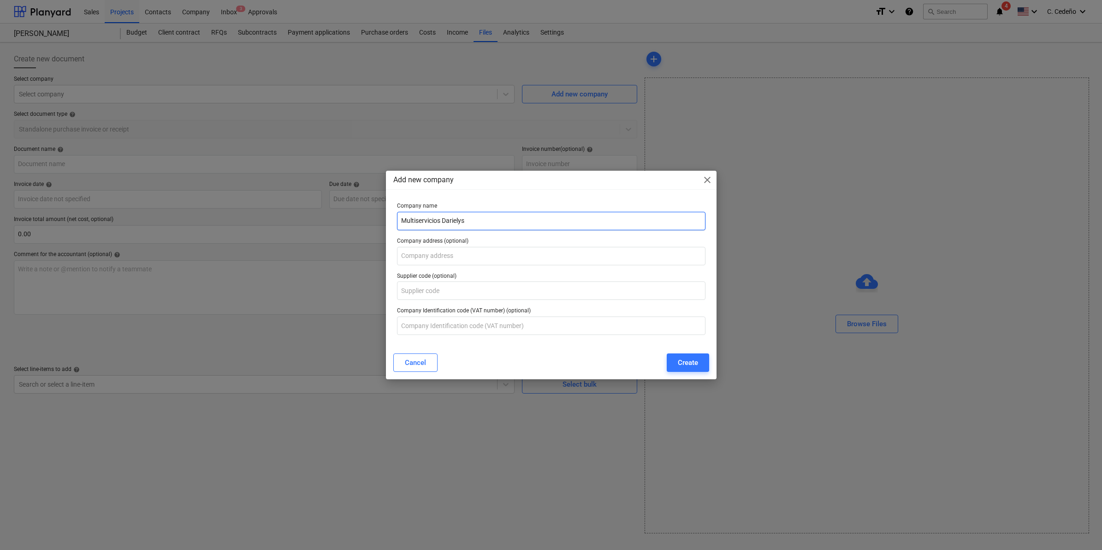
type input "Multiservicios Darielys"
click at [450, 293] on input "text" at bounding box center [551, 290] width 309 height 18
click at [439, 252] on input "text" at bounding box center [551, 256] width 309 height 18
paste input "Las Tablas, Los [PERSON_NAME]"
type input "Las Tablas, Los [PERSON_NAME]"
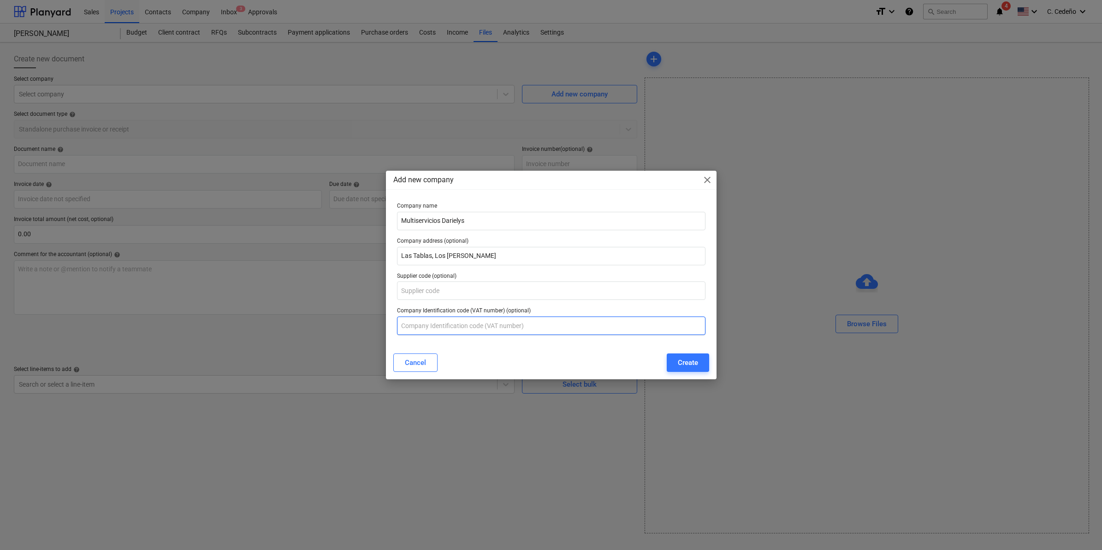
click at [522, 324] on input "text" at bounding box center [551, 325] width 309 height 18
paste input "[PHONE_NUMBER] DV 7"
type input "[PHONE_NUMBER] DV 7"
click at [691, 359] on div "Create" at bounding box center [688, 362] width 20 height 12
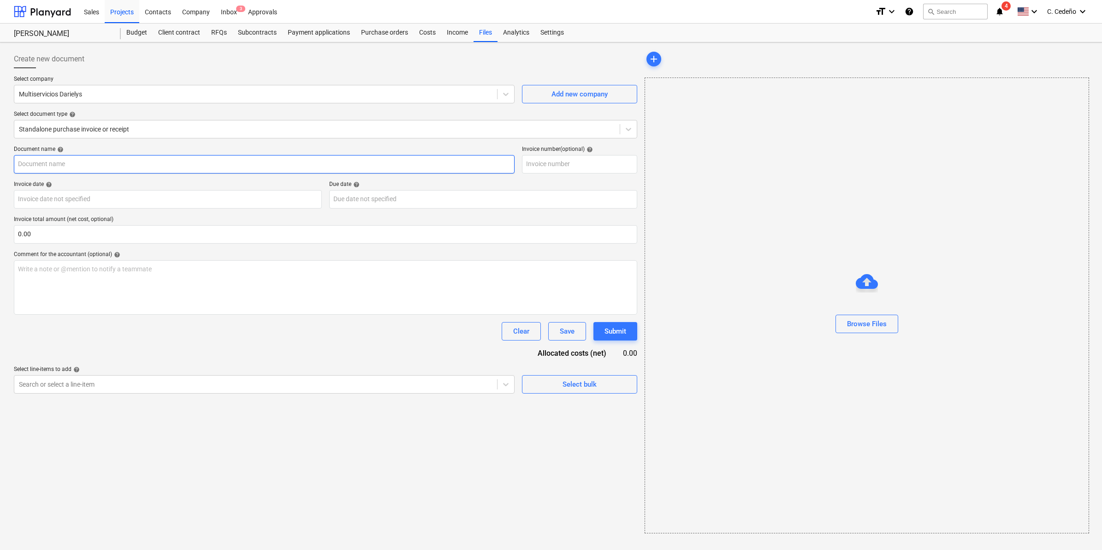
click at [109, 165] on input "text" at bounding box center [264, 164] width 501 height 18
type input "c"
type input "COTRIZACIÓN"
click at [594, 157] on input "text" at bounding box center [579, 164] width 115 height 18
type input "007"
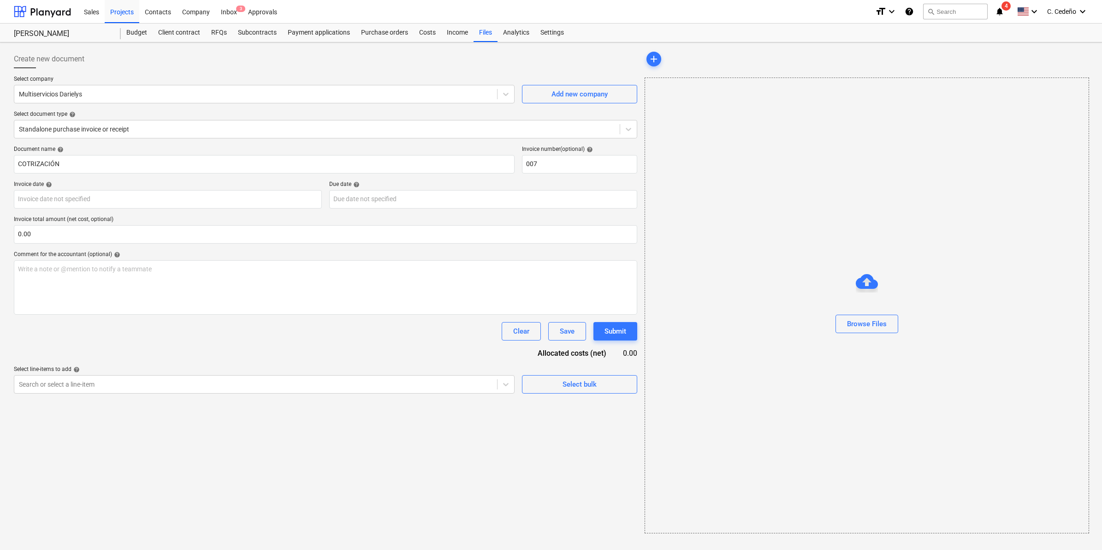
click at [200, 187] on div "Invoice date help" at bounding box center [168, 184] width 308 height 7
click at [190, 199] on body "Sales Projects Contacts Company Inbox 3 Approvals format_size keyboard_arrow_do…" at bounding box center [551, 275] width 1102 height 550
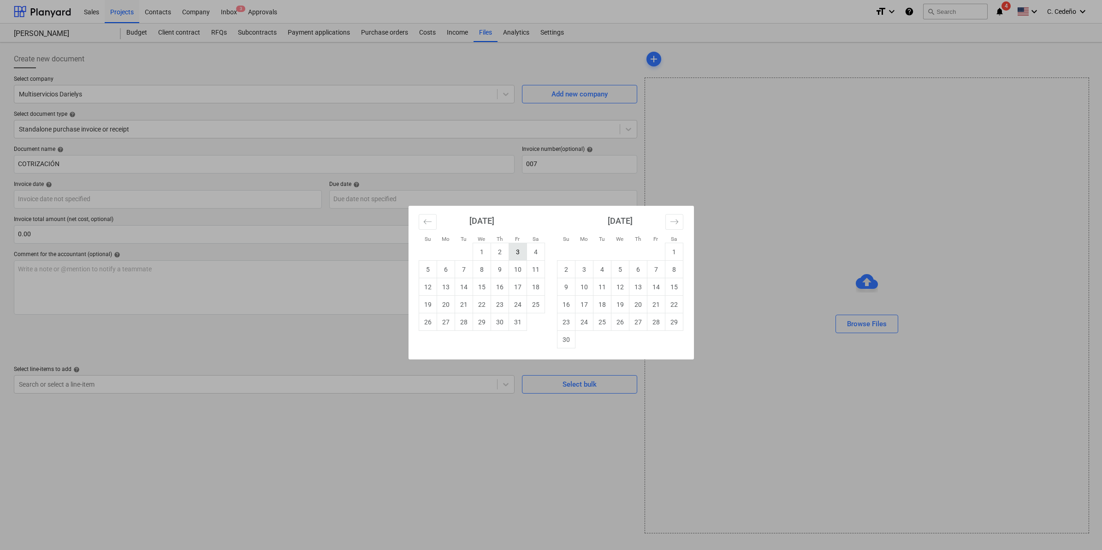
click at [513, 250] on td "3" at bounding box center [518, 252] width 18 height 18
type input "[DATE]"
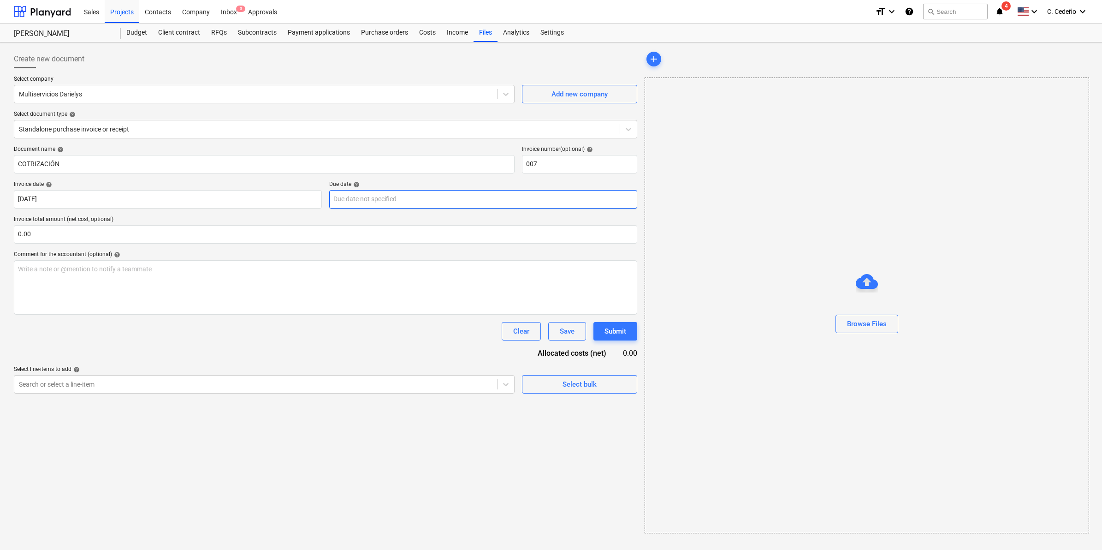
click at [382, 195] on body "Sales Projects Contacts Company Inbox 3 Approvals format_size keyboard_arrow_do…" at bounding box center [551, 275] width 1102 height 550
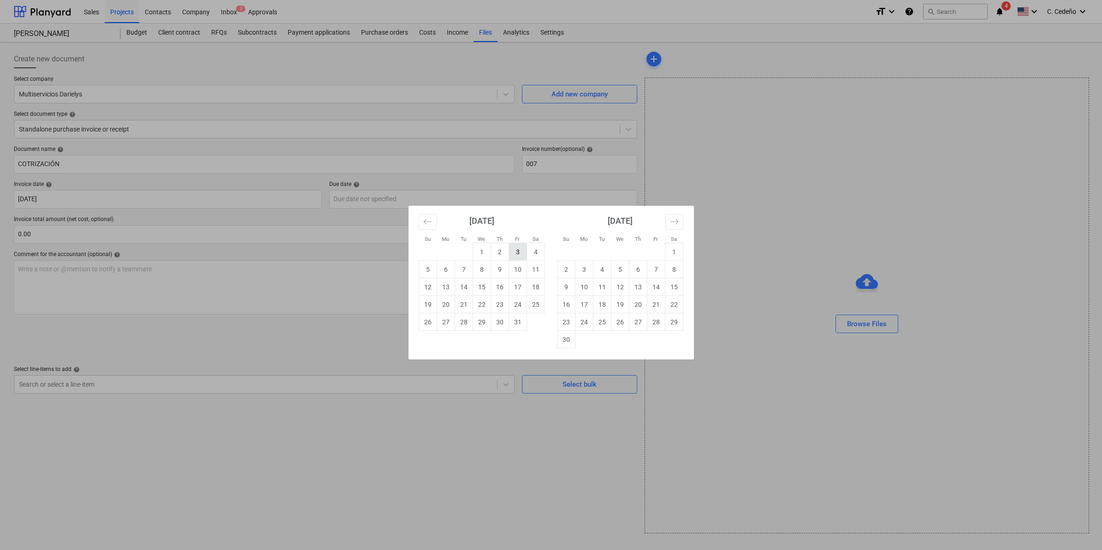
click at [519, 253] on td "3" at bounding box center [518, 252] width 18 height 18
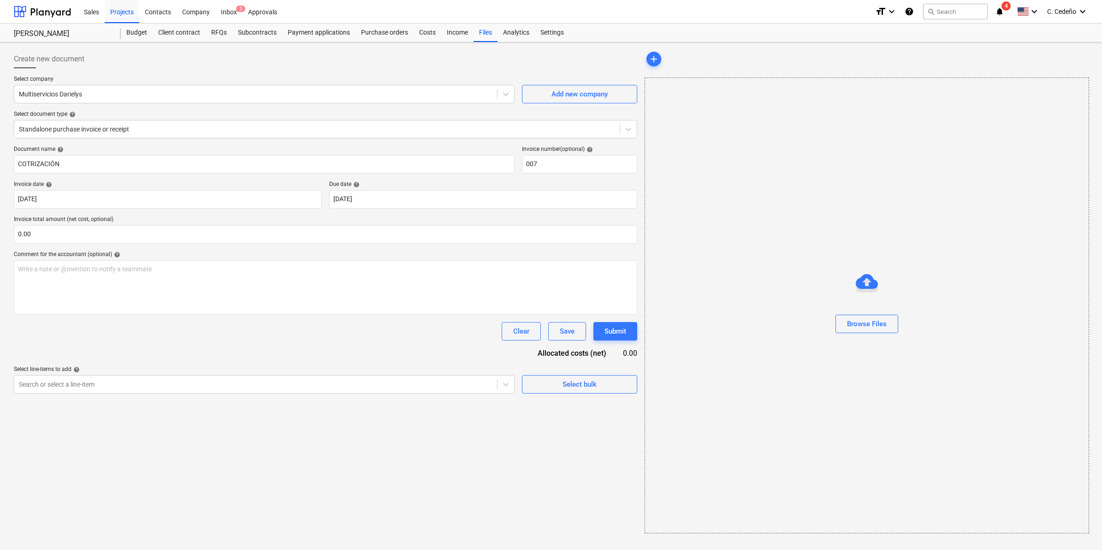
type input "[DATE]"
click at [112, 243] on div "Document name help COTRIZACIÓN Invoice number (optional) help 007 Invoice date …" at bounding box center [325, 270] width 623 height 248
click at [110, 236] on input "text" at bounding box center [325, 234] width 623 height 18
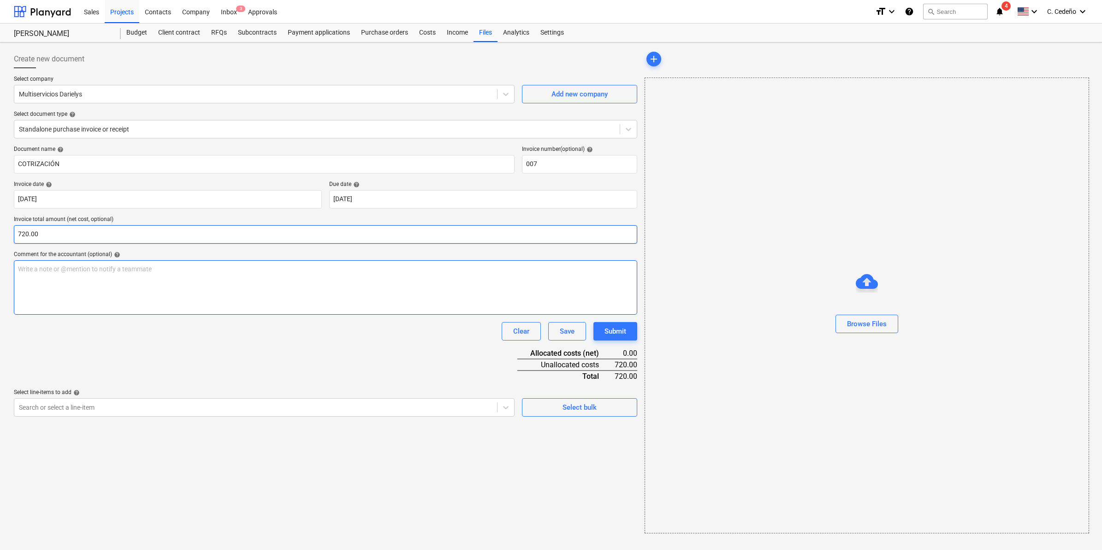
type input "720.00"
click at [155, 278] on div "Write a note or @mention to notify a teammate [PERSON_NAME]" at bounding box center [325, 287] width 623 height 54
drag, startPoint x: 48, startPoint y: 268, endPoint x: 56, endPoint y: 273, distance: 9.1
click at [49, 268] on span "Alquiler de retroexcavadora" at bounding box center [57, 268] width 78 height 7
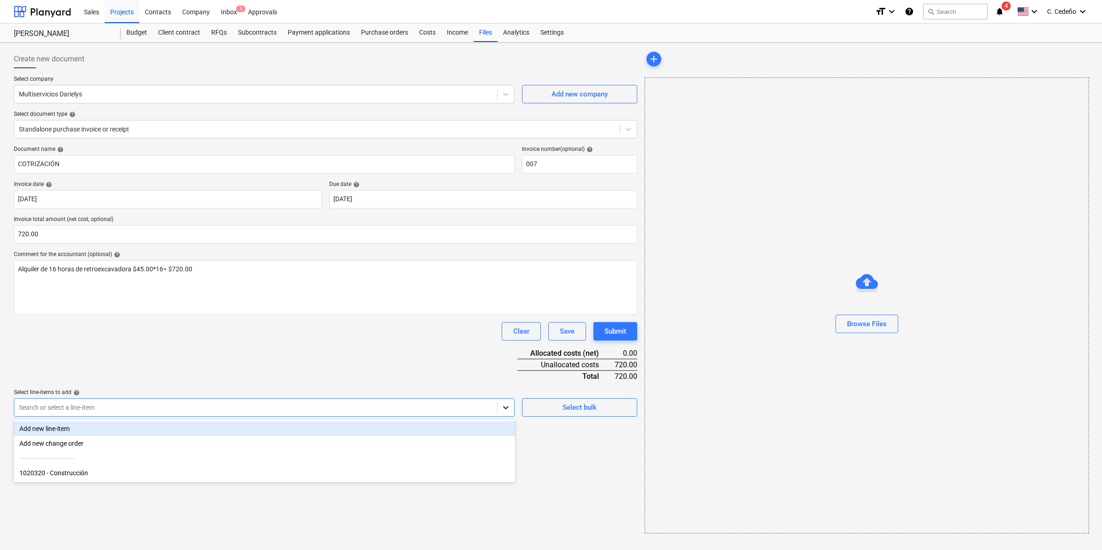
click at [505, 409] on icon at bounding box center [505, 407] width 9 height 9
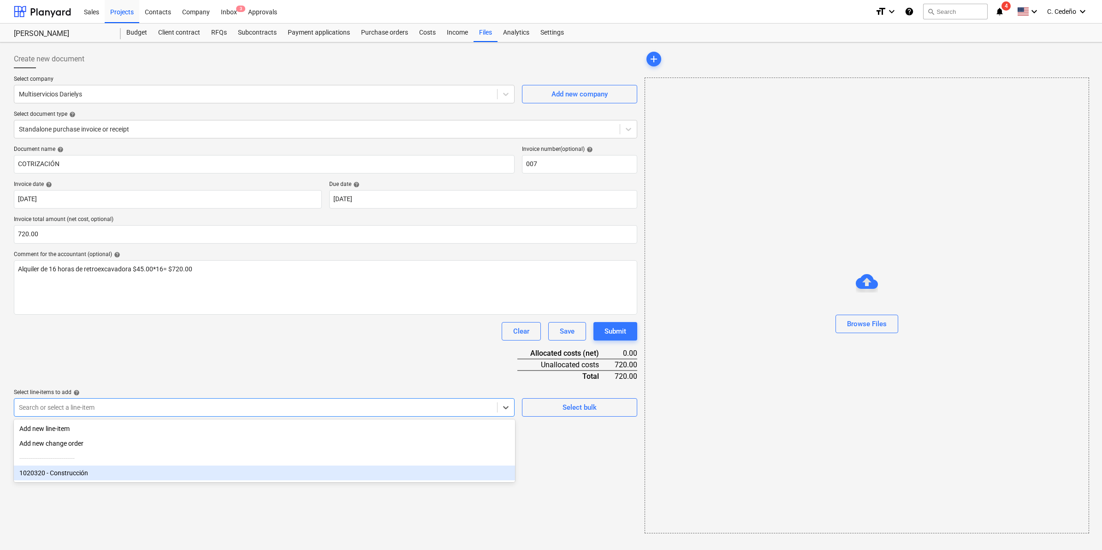
click at [97, 473] on div "1020320 - Construcción" at bounding box center [264, 472] width 501 height 15
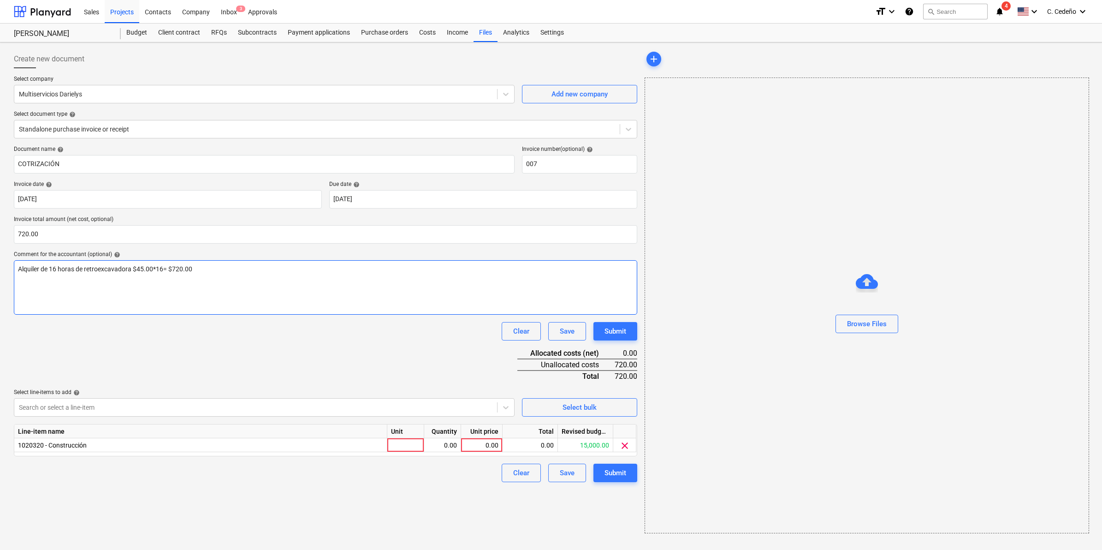
click at [213, 261] on div "Alquiler de 16 horas de retroexcavadora $45.00*16= $720.00" at bounding box center [325, 287] width 623 height 54
click at [409, 442] on div at bounding box center [405, 445] width 37 height 14
type input "1"
click at [486, 434] on div "Unit price" at bounding box center [482, 431] width 42 height 14
click at [492, 439] on div "0.00" at bounding box center [482, 445] width 34 height 14
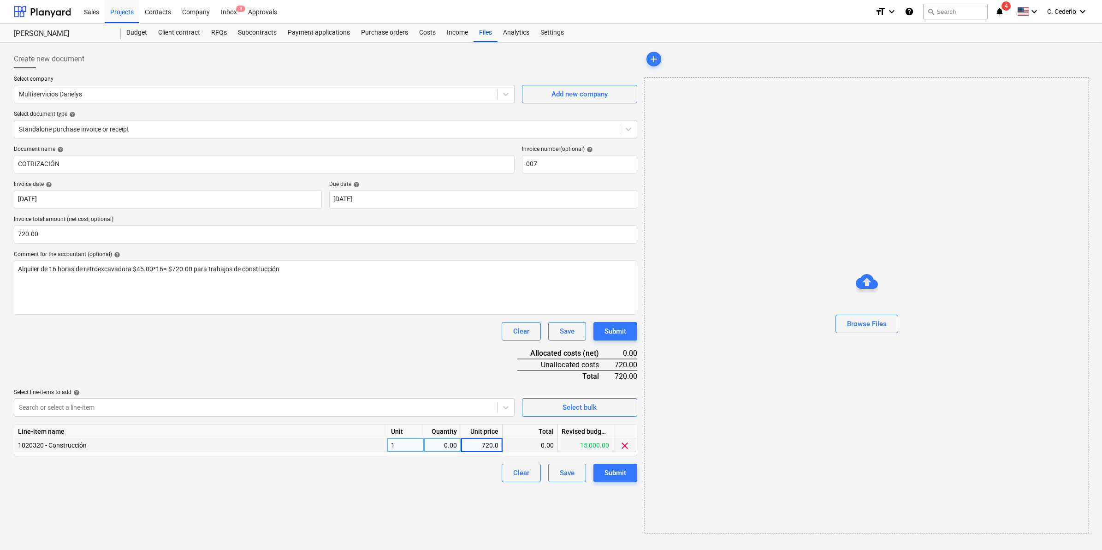
type input "720.00"
click at [468, 474] on div "Clear Save Submit" at bounding box center [325, 472] width 623 height 18
click at [493, 481] on div "Create new document Select company Multiservicios Darielys Add new company Sele…" at bounding box center [325, 291] width 631 height 491
click at [446, 443] on div "0.00" at bounding box center [442, 445] width 29 height 14
type input "1"
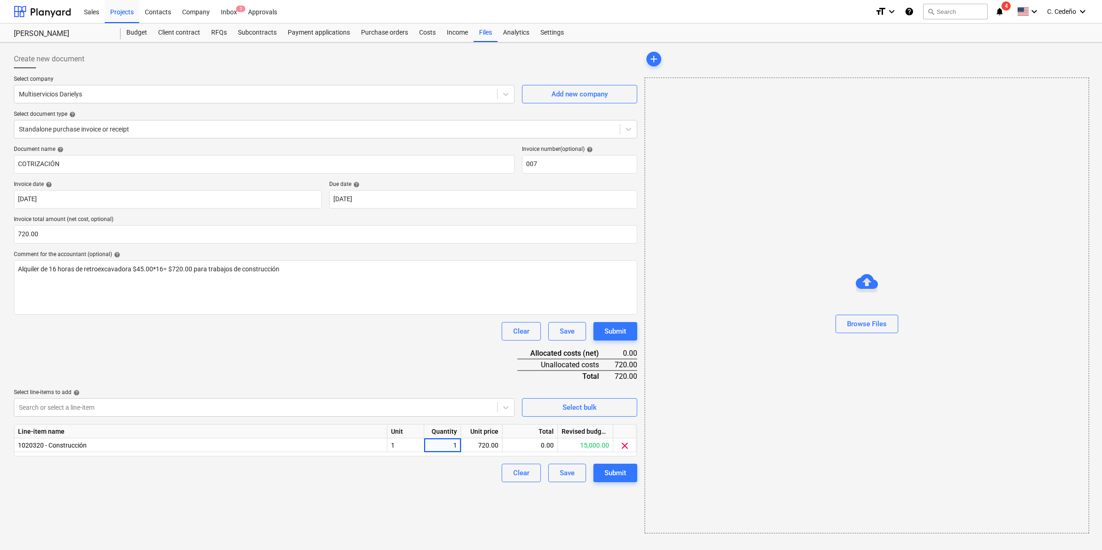
click at [465, 490] on div "Create new document Select company Multiservicios Darielys Add new company Sele…" at bounding box center [325, 291] width 631 height 491
click at [315, 269] on p "Alquiler de 16 horas de retroexcavadora $45.00*16= $720.00 para trabajos de con…" at bounding box center [325, 268] width 615 height 9
click at [326, 369] on div "Document name help COTRIZACIÓN Invoice number (optional) help 007 Invoice date …" at bounding box center [325, 314] width 623 height 336
click at [853, 324] on div "Browse Files" at bounding box center [867, 324] width 40 height 12
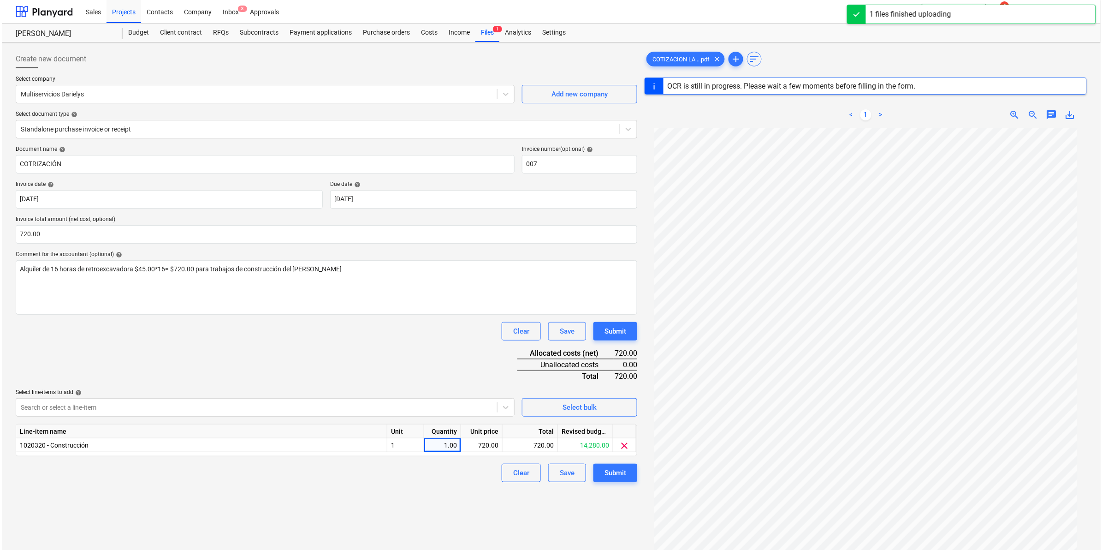
scroll to position [58, 0]
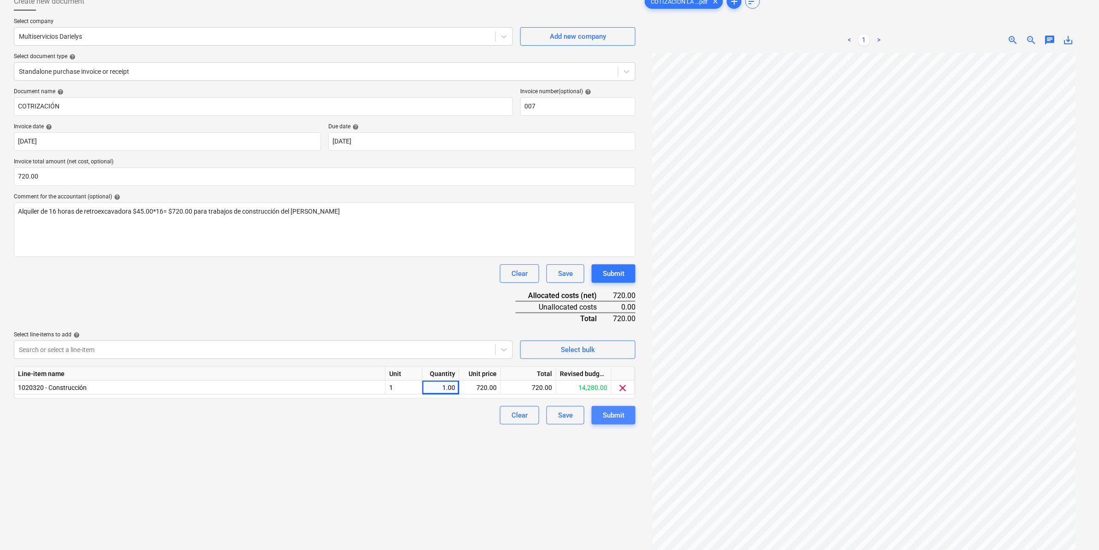
click at [618, 414] on div "Submit" at bounding box center [614, 415] width 22 height 12
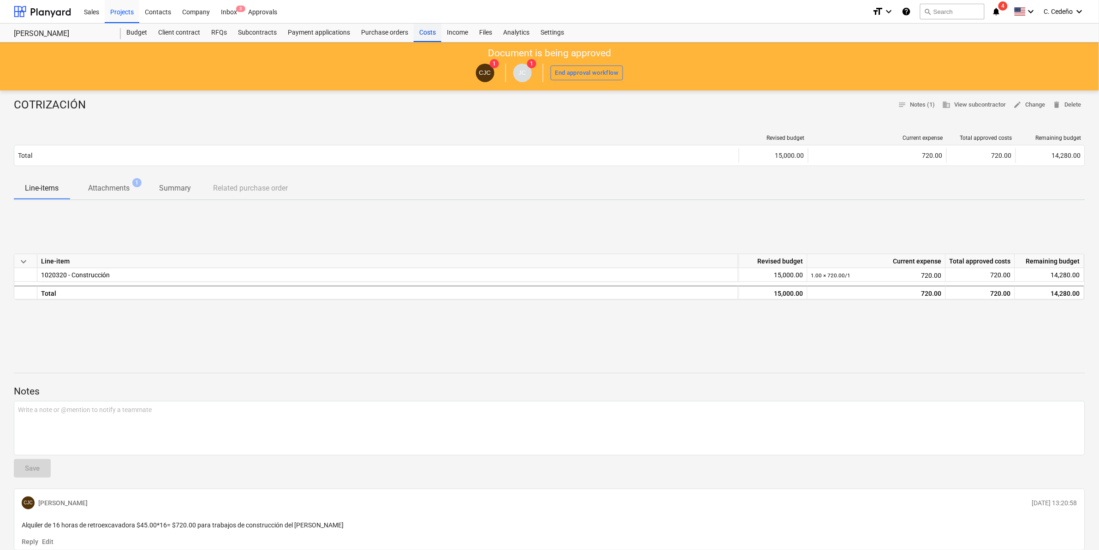
click at [421, 31] on div "Costs" at bounding box center [428, 33] width 28 height 18
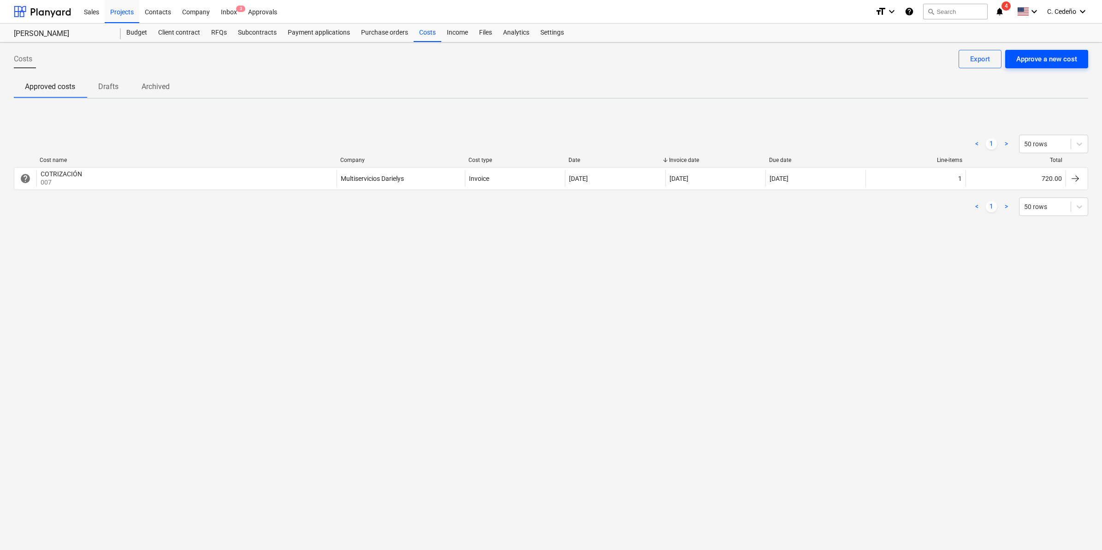
click at [1053, 58] on div "Approve a new cost" at bounding box center [1046, 59] width 61 height 12
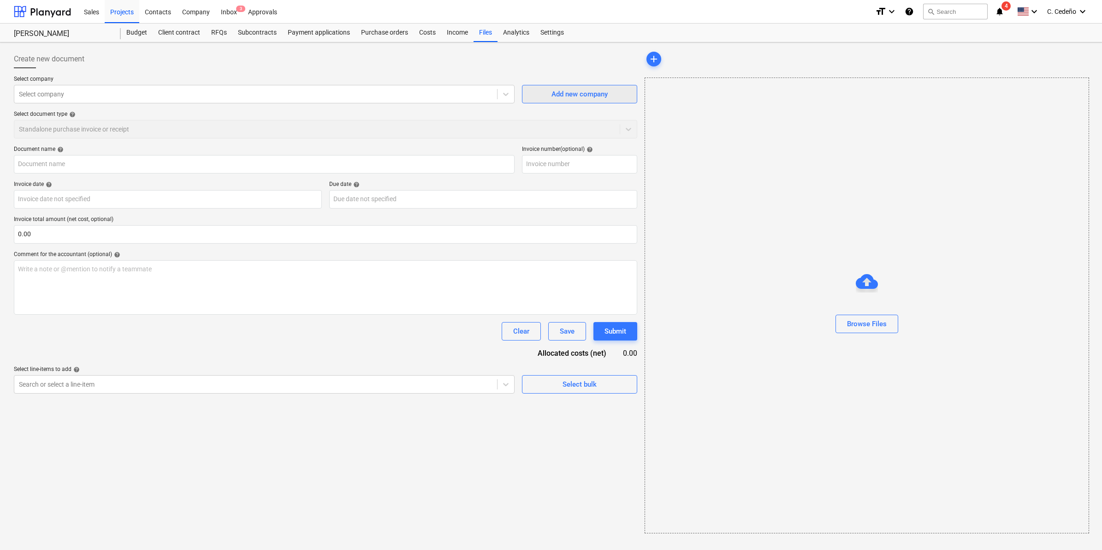
click at [596, 99] on div "Add new company" at bounding box center [580, 94] width 56 height 12
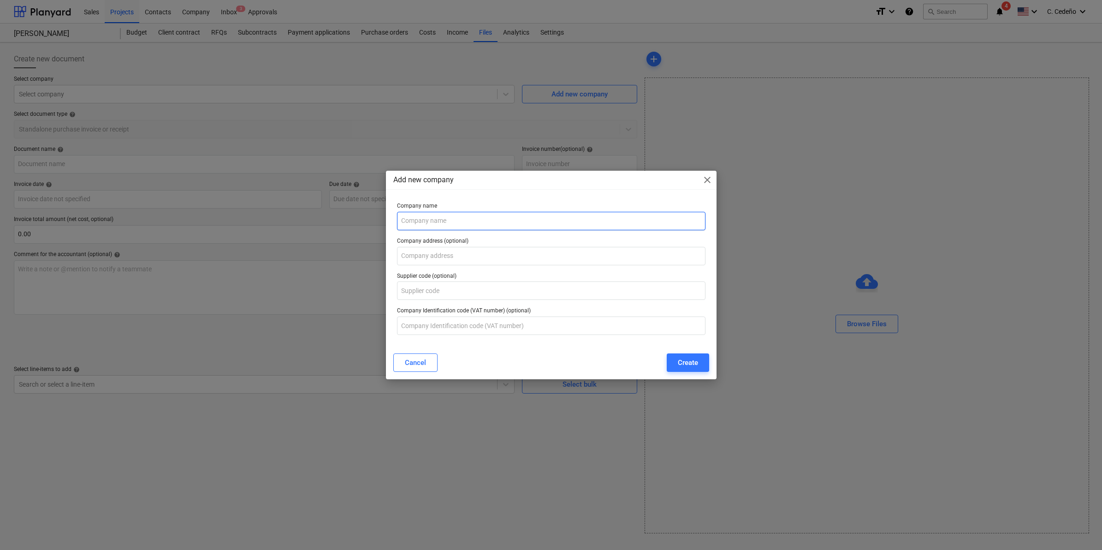
click at [477, 217] on input "text" at bounding box center [551, 221] width 309 height 18
paste input "[PERSON_NAME] [PERSON_NAME]"
type input "[PERSON_NAME] [PERSON_NAME]"
click at [454, 253] on input "text" at bounding box center [551, 256] width 309 height 18
paste input "[PERSON_NAME], [GEOGRAPHIC_DATA][PERSON_NAME], [GEOGRAPHIC_DATA]"
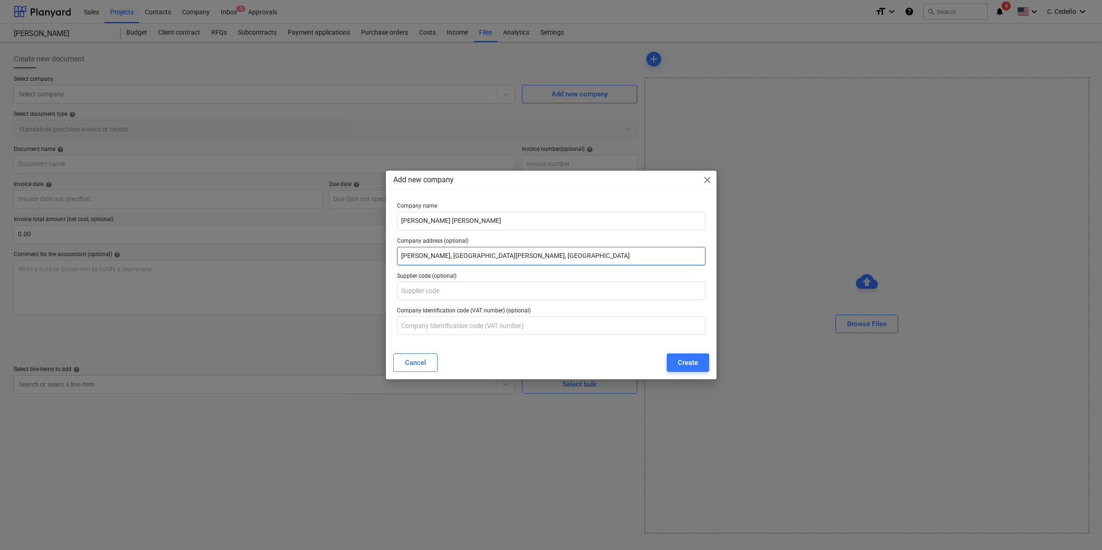
click at [504, 257] on input "[PERSON_NAME], [GEOGRAPHIC_DATA][PERSON_NAME], [GEOGRAPHIC_DATA]" at bounding box center [551, 256] width 309 height 18
click at [400, 255] on input "[PERSON_NAME], [GEOGRAPHIC_DATA][PERSON_NAME], [GEOGRAPHIC_DATA]" at bounding box center [551, 256] width 309 height 18
paste input "[PERSON_NAME] del sol, casa 1"
type input "[PERSON_NAME] del sol, casa 1 [PERSON_NAME], [GEOGRAPHIC_DATA][PERSON_NAME], [G…"
click at [481, 328] on input "text" at bounding box center [551, 325] width 309 height 18
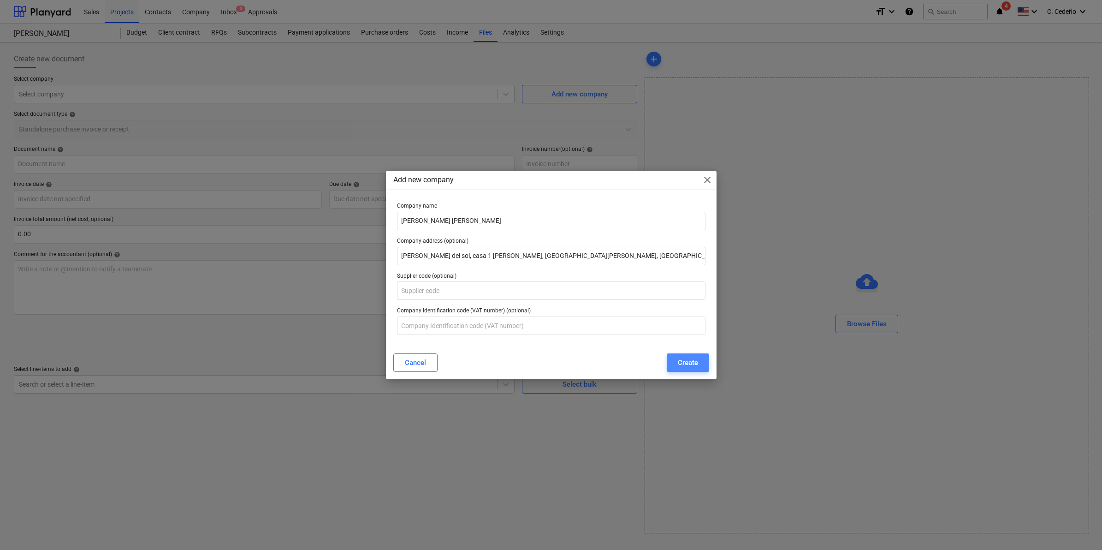
click at [692, 359] on div "Create" at bounding box center [688, 362] width 20 height 12
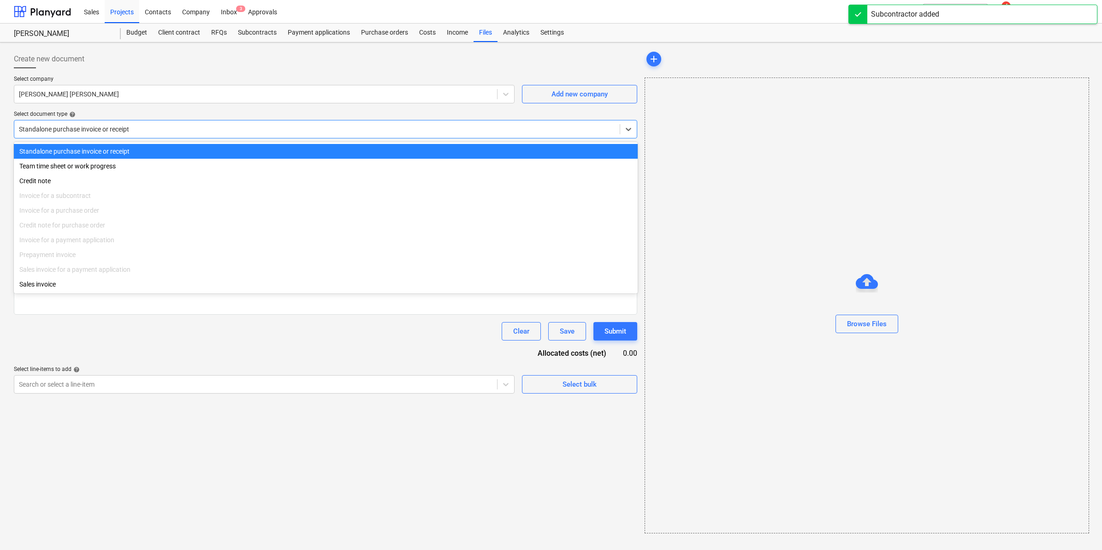
click at [193, 128] on div at bounding box center [317, 129] width 596 height 9
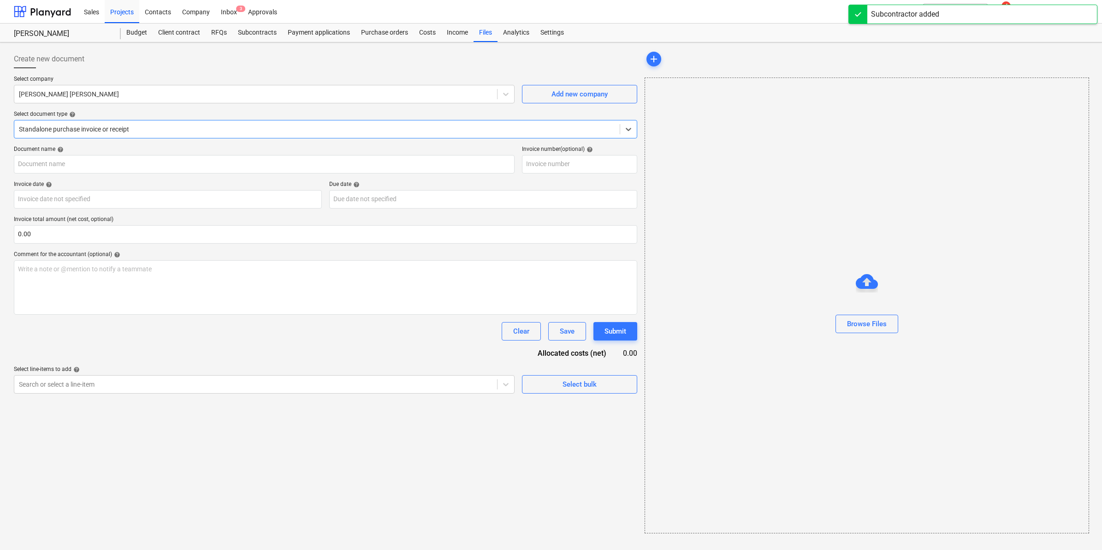
click at [193, 128] on div at bounding box center [317, 129] width 596 height 9
click at [192, 128] on div at bounding box center [317, 129] width 596 height 9
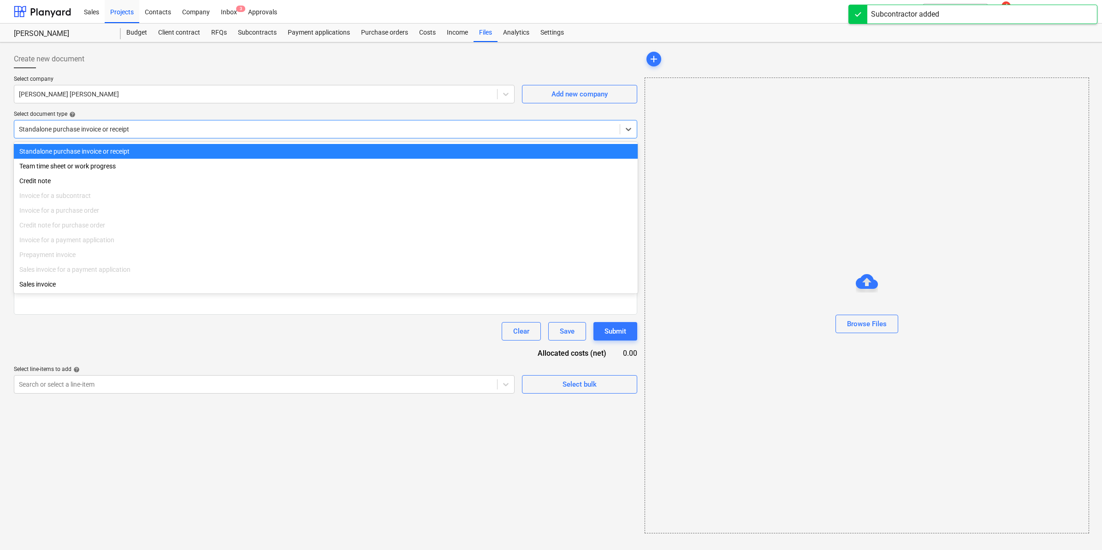
click at [192, 128] on div at bounding box center [317, 129] width 596 height 9
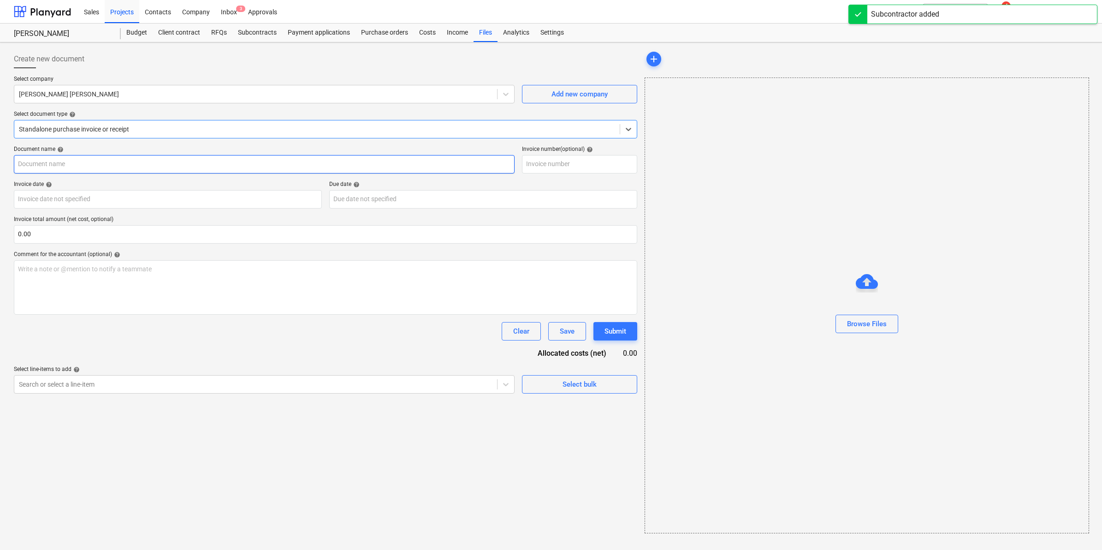
click at [158, 165] on input "text" at bounding box center [264, 164] width 501 height 18
type input "i"
type input "I"
type input "f"
type input "Factura"
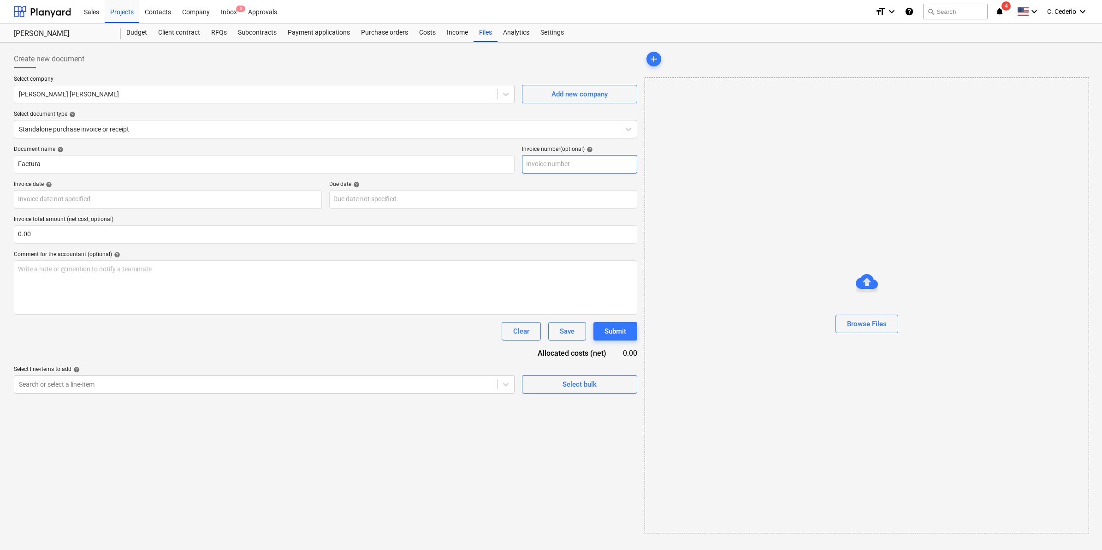
click at [566, 168] on input "text" at bounding box center [579, 164] width 115 height 18
type input "2025002"
click at [108, 194] on body "Sales Projects Contacts Company Inbox 3 Approvals format_size keyboard_arrow_do…" at bounding box center [551, 275] width 1102 height 550
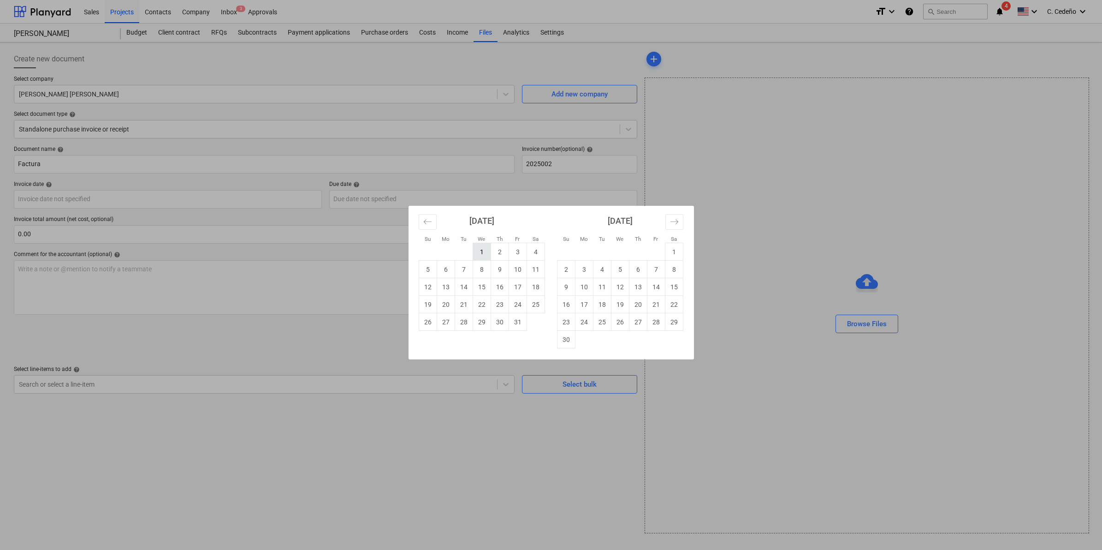
click at [486, 252] on td "1" at bounding box center [482, 252] width 18 height 18
type input "[DATE]"
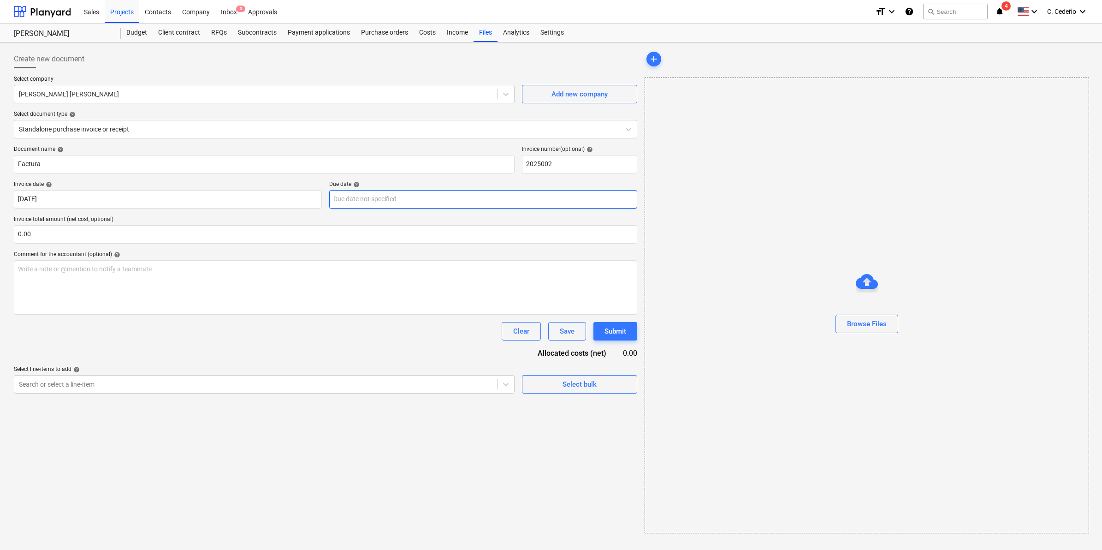
click at [425, 203] on body "Sales Projects Contacts Company Inbox 3 Approvals format_size keyboard_arrow_do…" at bounding box center [551, 275] width 1102 height 550
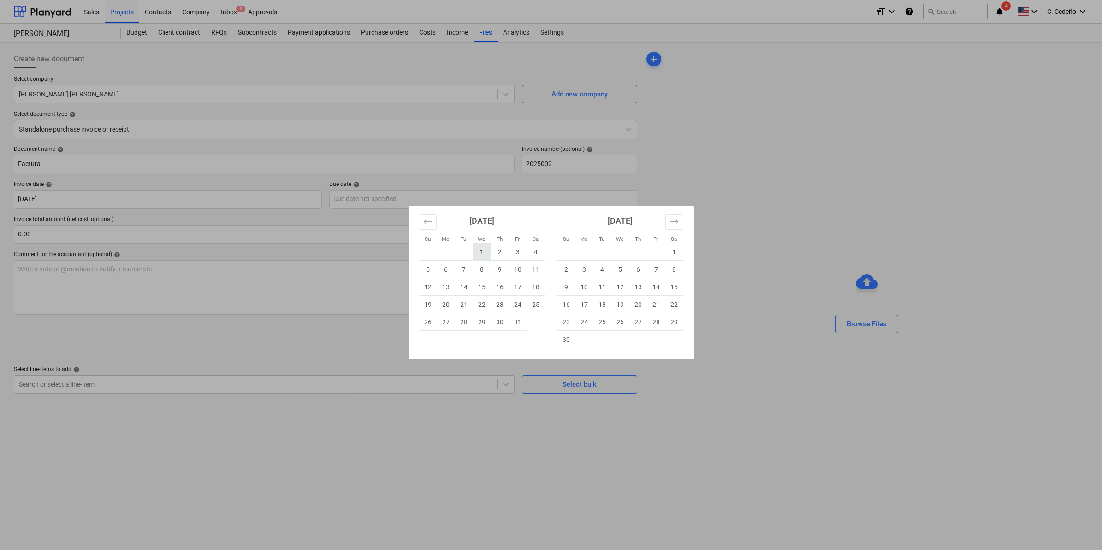
click at [478, 250] on td "1" at bounding box center [482, 252] width 18 height 18
type input "[DATE]"
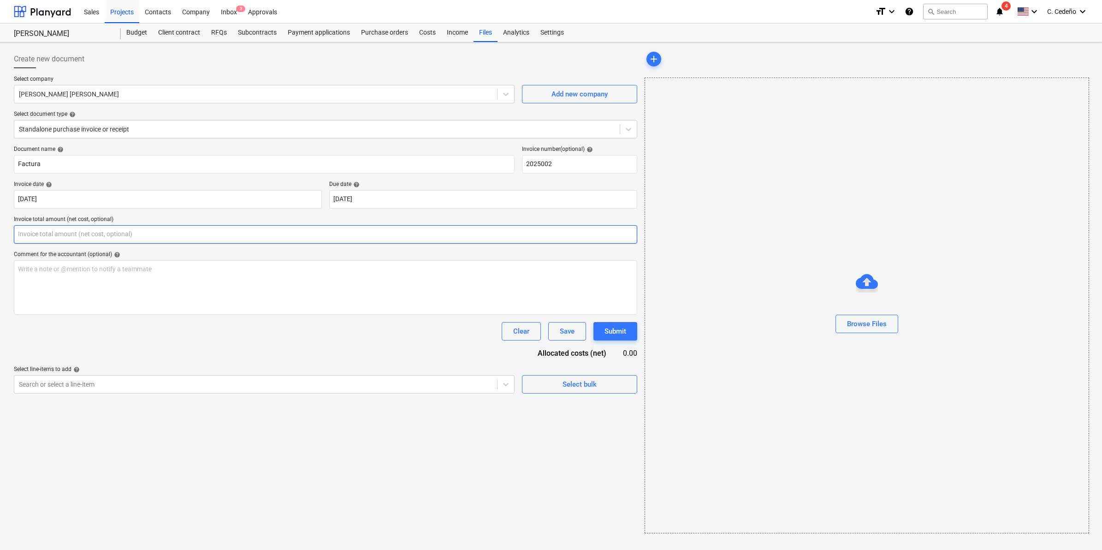
click at [105, 233] on input "text" at bounding box center [325, 234] width 623 height 18
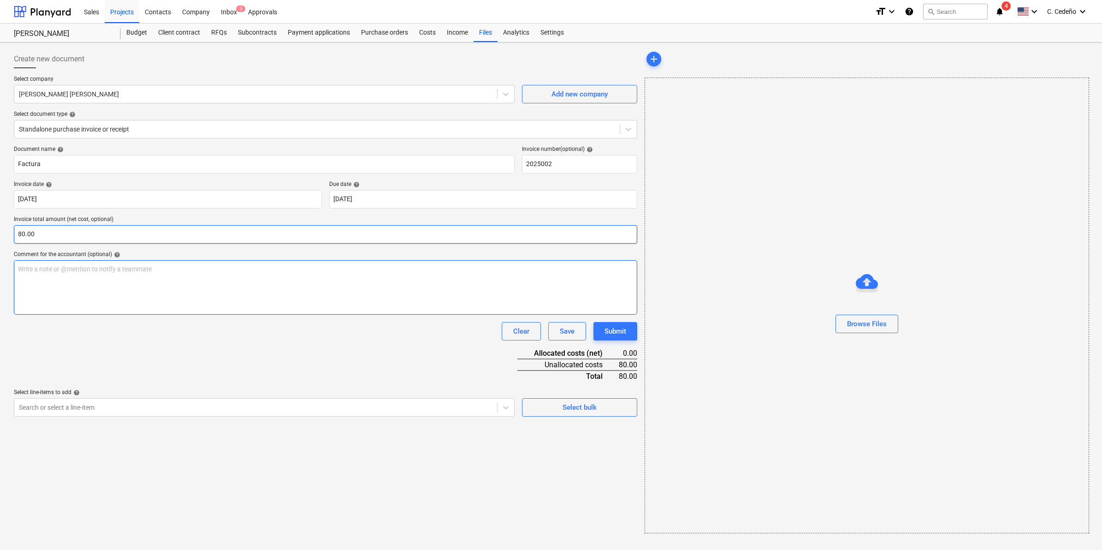
type input "80.00"
click at [105, 269] on p "Write a note or @mention to notify a teammate [PERSON_NAME]" at bounding box center [325, 268] width 615 height 9
click at [107, 275] on div "Write a note or @mention to notify a teammate [PERSON_NAME]" at bounding box center [325, 287] width 623 height 54
click at [22, 273] on p "hours for helping worker clean land" at bounding box center [325, 268] width 615 height 9
drag, startPoint x: 441, startPoint y: 396, endPoint x: 442, endPoint y: 405, distance: 9.3
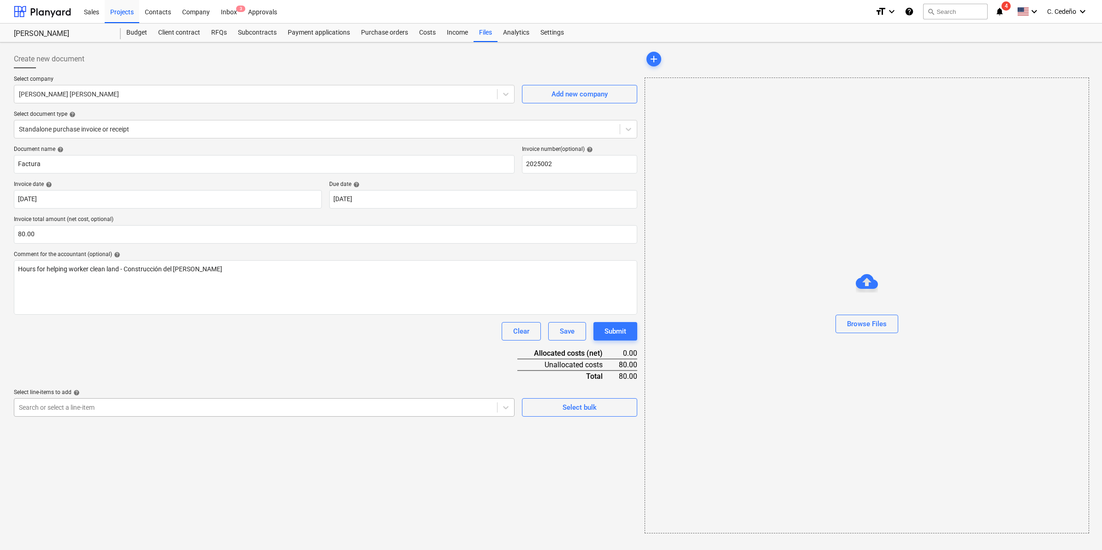
click at [441, 396] on p "Select line-items to add help" at bounding box center [264, 393] width 501 height 9
click at [443, 410] on div at bounding box center [256, 407] width 474 height 9
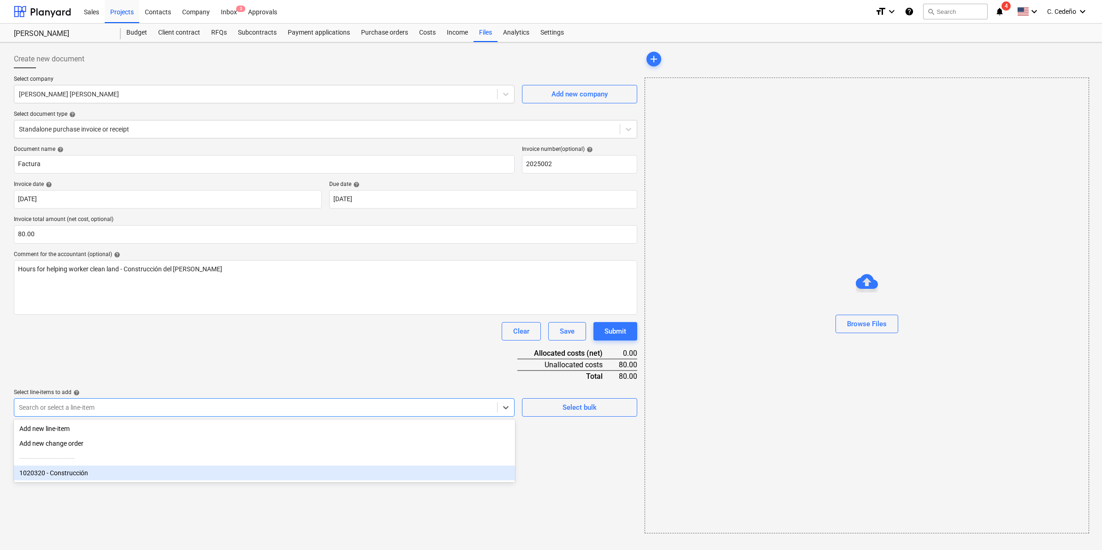
click at [70, 475] on div "1020320 - Construcción" at bounding box center [264, 472] width 501 height 15
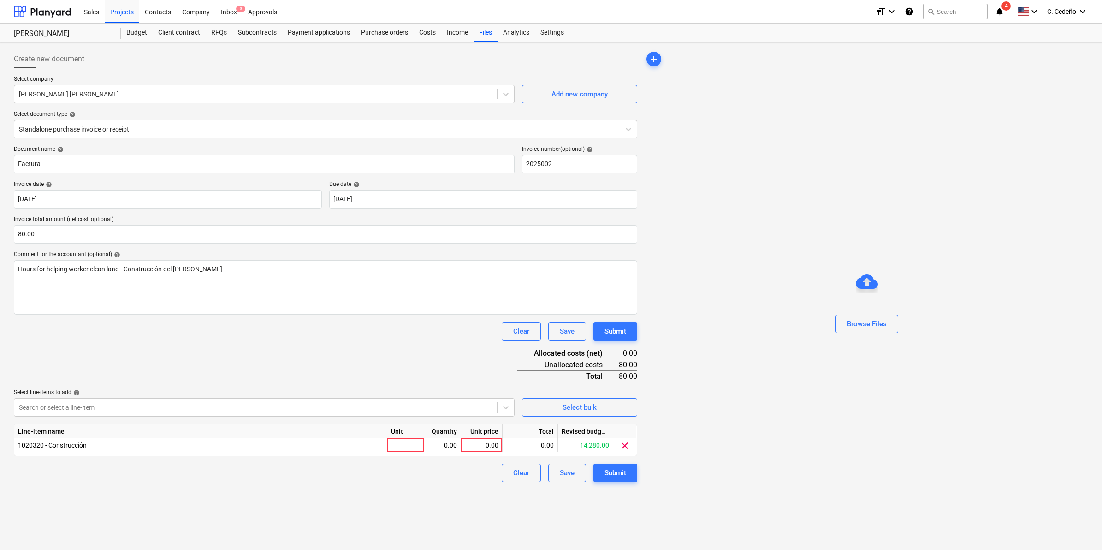
click at [256, 357] on div "Document name help Factura Invoice number (optional) help 2025002 Invoice date …" at bounding box center [325, 314] width 623 height 336
click at [408, 444] on div at bounding box center [405, 445] width 37 height 14
type input "1"
type input "80.00"
click at [526, 508] on div "Create new document Select company [PERSON_NAME] [PERSON_NAME] Add new company …" at bounding box center [325, 291] width 631 height 491
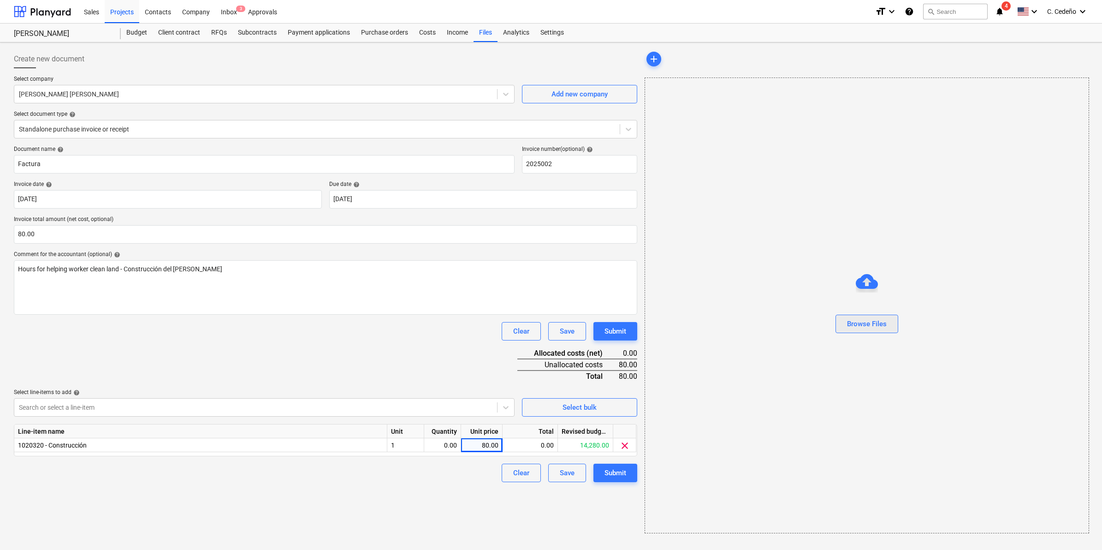
click at [873, 316] on button "Browse Files" at bounding box center [867, 324] width 63 height 18
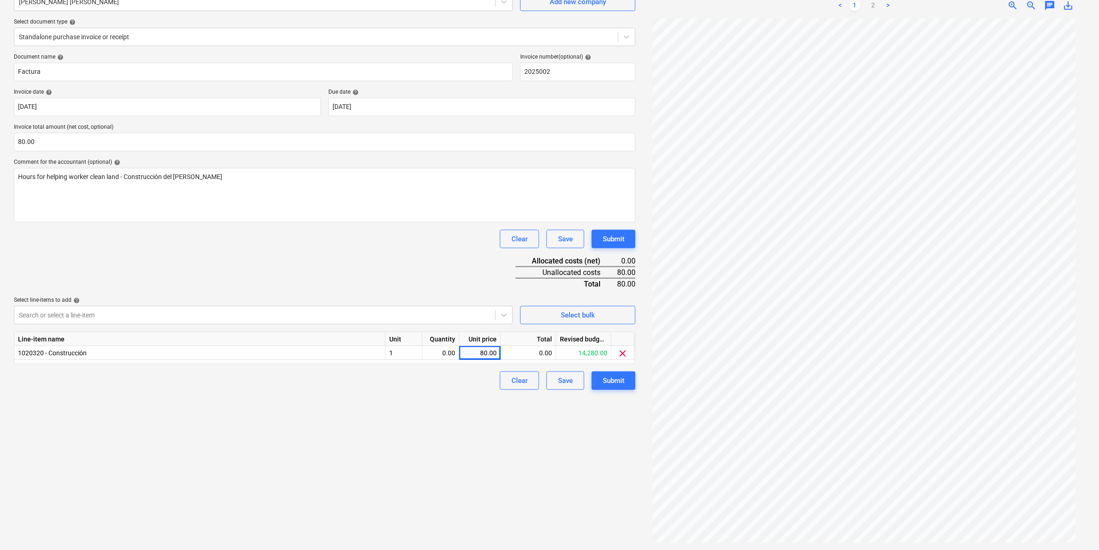
scroll to position [92, 0]
click at [488, 353] on div "80.00" at bounding box center [480, 353] width 34 height 14
type input "85.60"
click at [392, 439] on div "Create new document Select company [PERSON_NAME] [PERSON_NAME] Add new company …" at bounding box center [324, 250] width 629 height 592
click at [434, 436] on div "Create new document Select company [PERSON_NAME] [PERSON_NAME] Add new company …" at bounding box center [324, 250] width 629 height 592
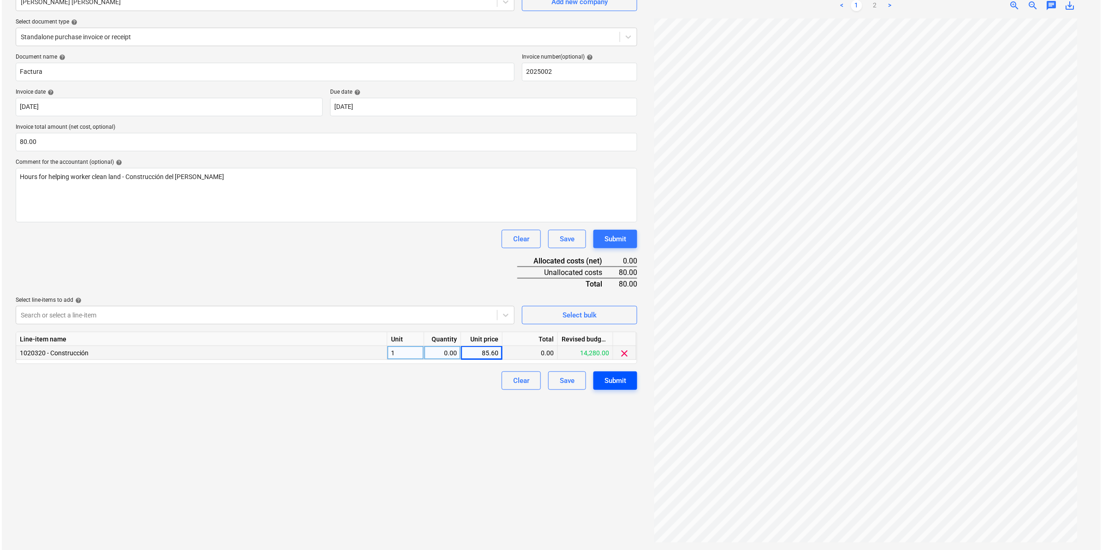
scroll to position [25, 0]
click at [614, 380] on div "Submit" at bounding box center [614, 380] width 22 height 12
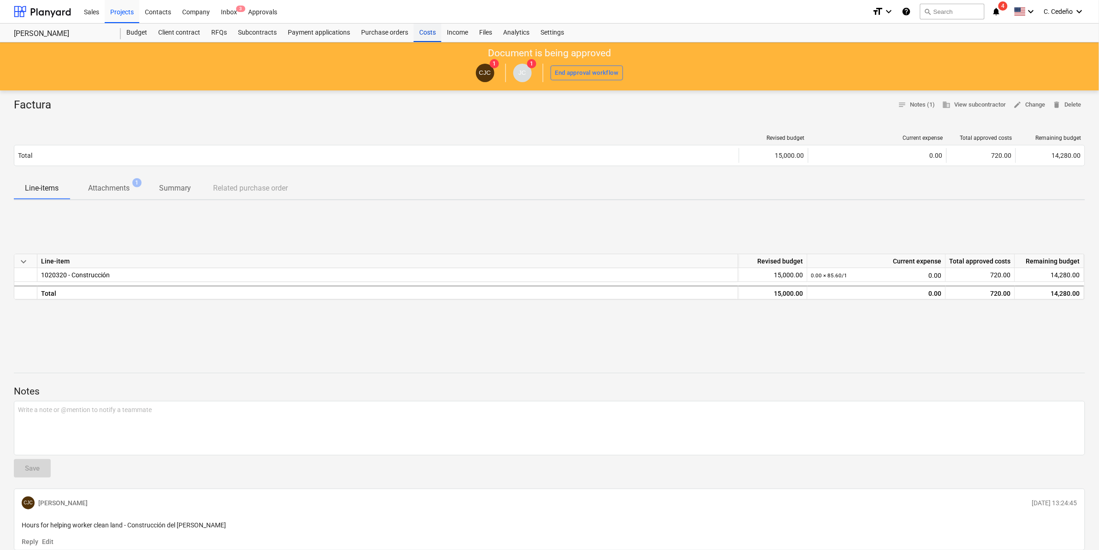
click at [430, 35] on div "Costs" at bounding box center [428, 33] width 28 height 18
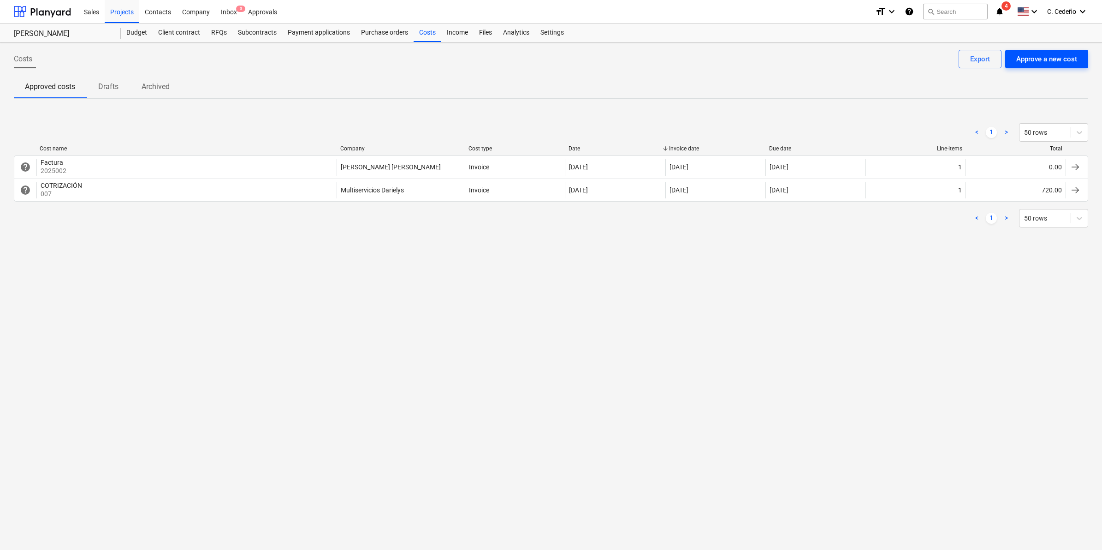
click at [1054, 65] on div "Approve a new cost" at bounding box center [1046, 59] width 61 height 12
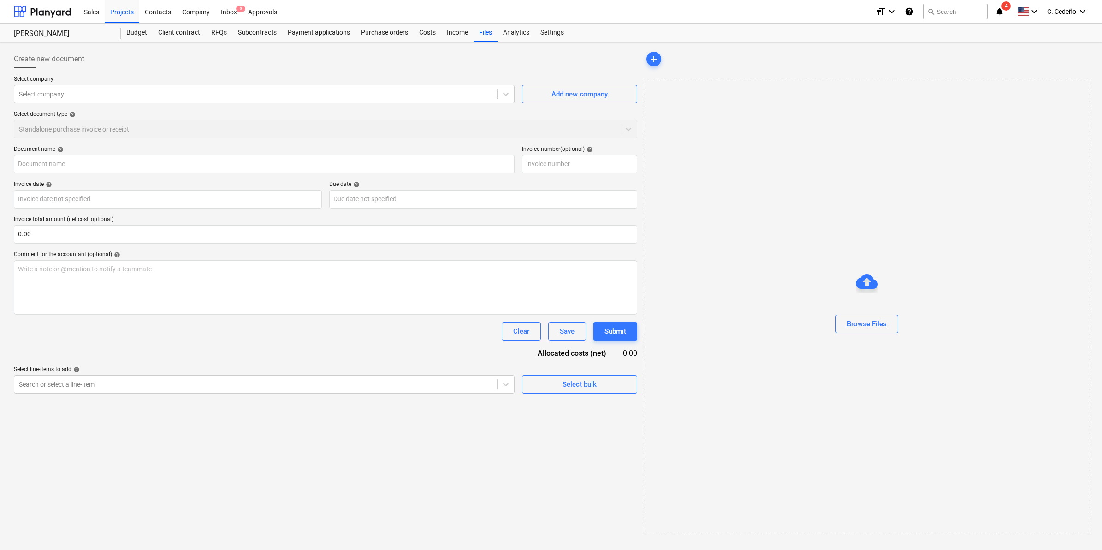
click at [285, 81] on p "Select company" at bounding box center [264, 80] width 501 height 9
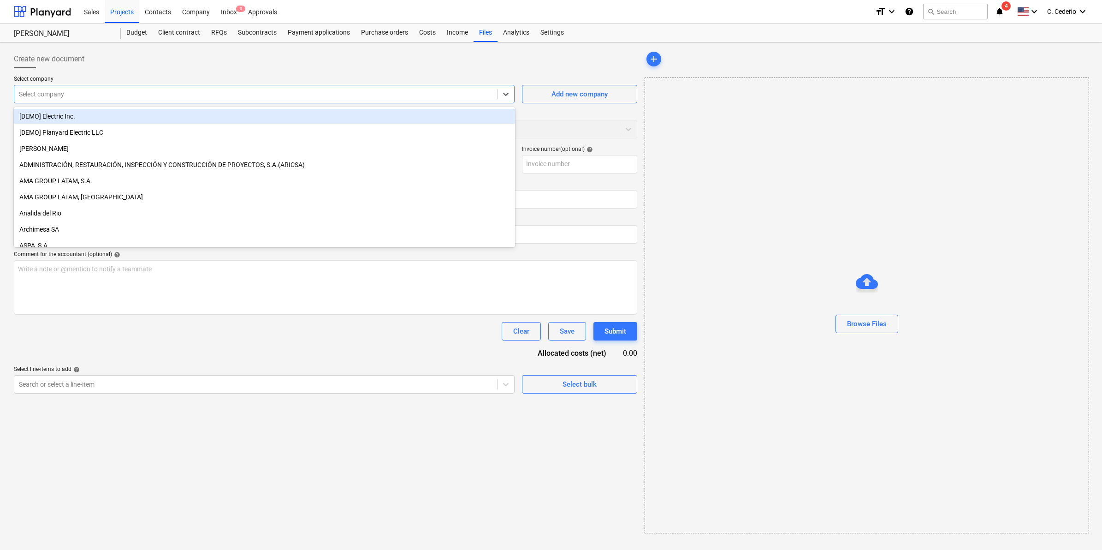
click at [273, 98] on div at bounding box center [256, 93] width 474 height 9
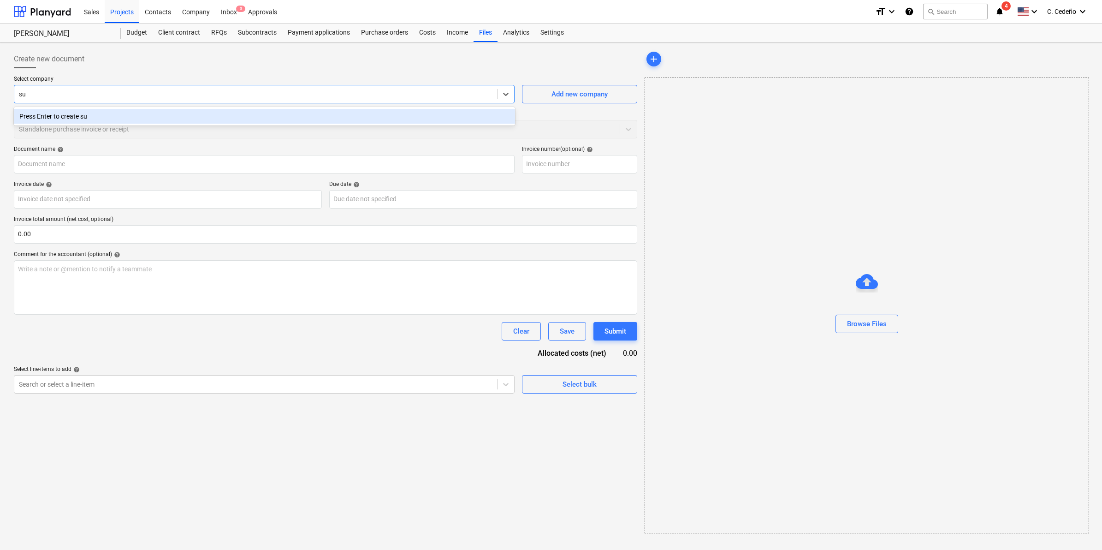
type input "s"
type input "f"
type input "F"
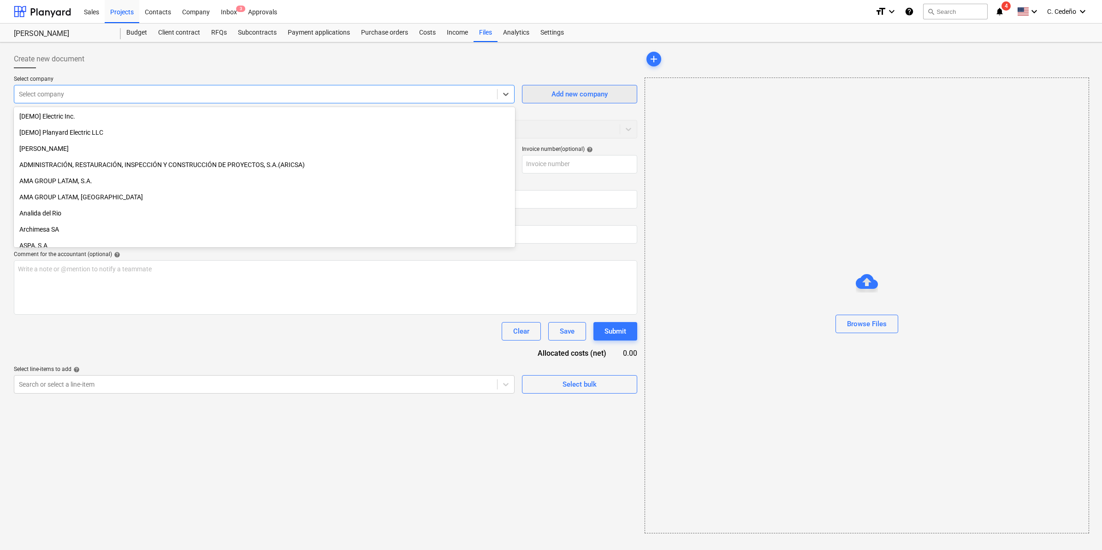
click at [580, 95] on div "Add new company" at bounding box center [580, 94] width 56 height 12
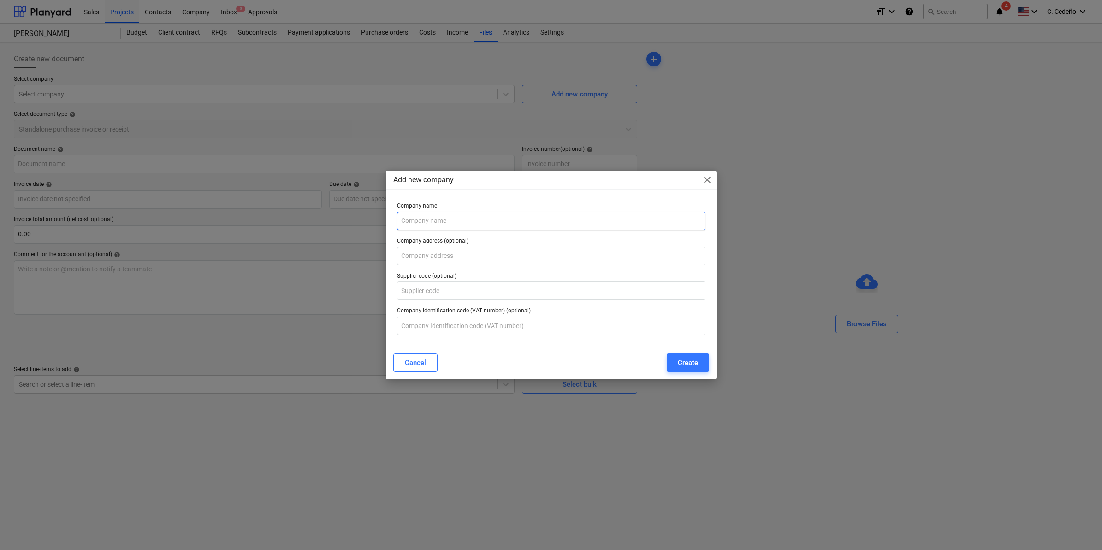
click at [463, 216] on input "text" at bounding box center [551, 221] width 309 height 18
type input "Fertilizantes Superiores S de RL"
click at [692, 363] on div "Create" at bounding box center [688, 362] width 20 height 12
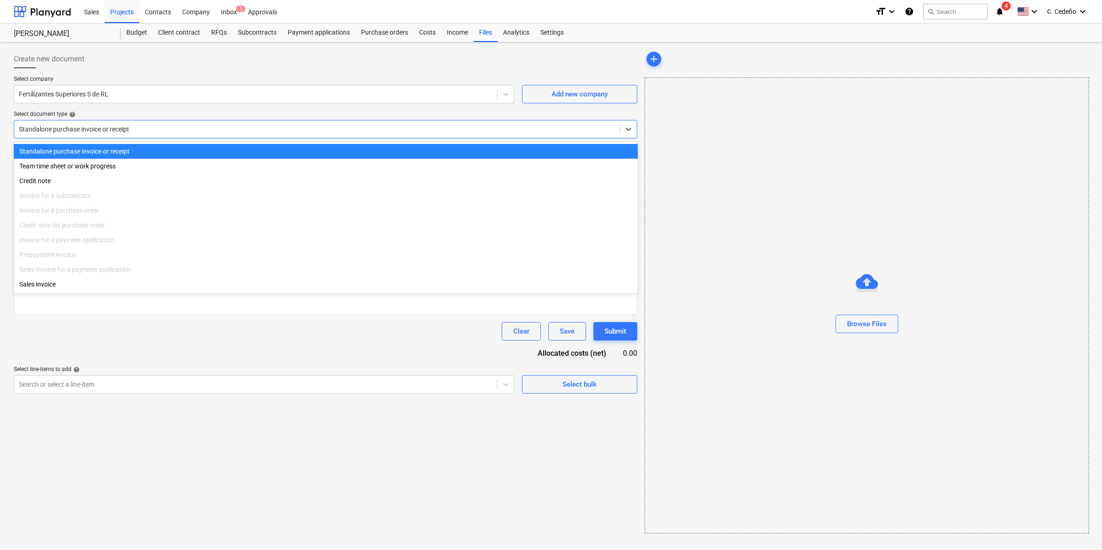
click at [75, 125] on div at bounding box center [317, 129] width 596 height 9
click at [38, 151] on div "Standalone purchase invoice or receipt" at bounding box center [326, 151] width 624 height 15
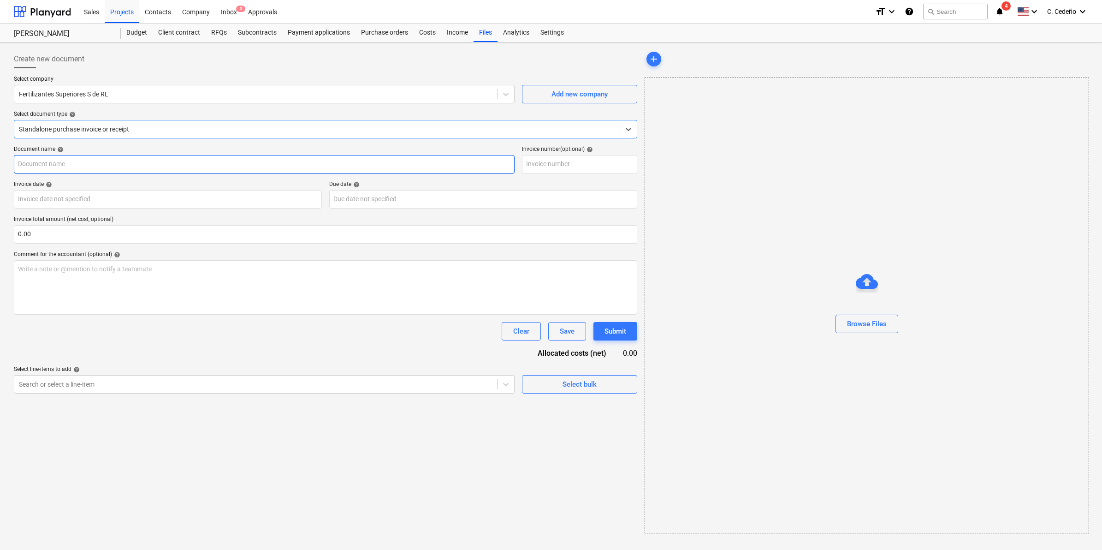
click at [54, 167] on input "text" at bounding box center [264, 164] width 501 height 18
type input "Factura"
drag, startPoint x: 568, startPoint y: 174, endPoint x: 568, endPoint y: 169, distance: 5.1
click at [568, 173] on div "Document name help Factura Invoice number (optional) help Invoice date help Pre…" at bounding box center [325, 270] width 623 height 248
click at [564, 166] on input "text" at bounding box center [579, 164] width 115 height 18
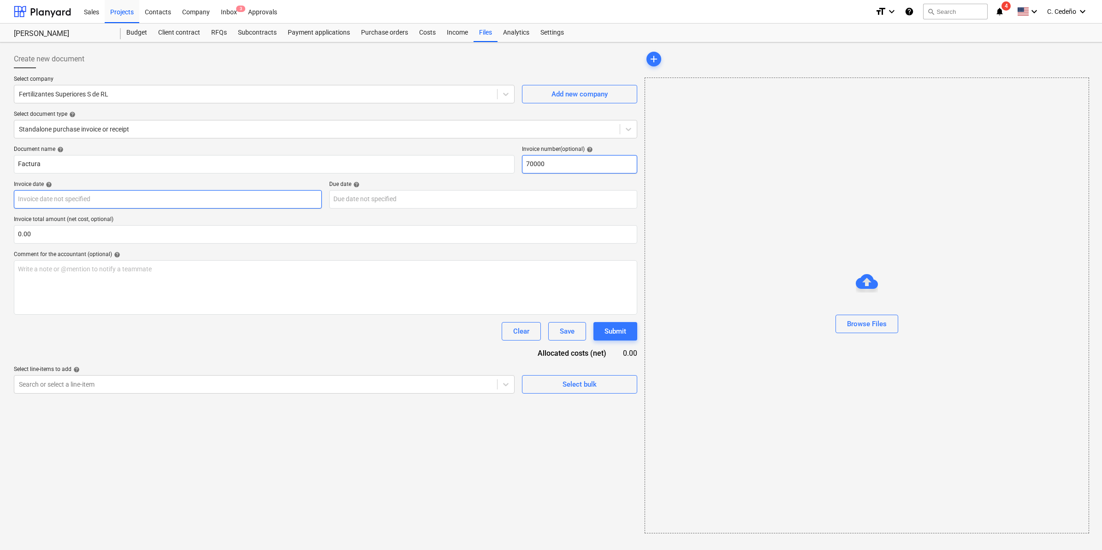
type input "70000"
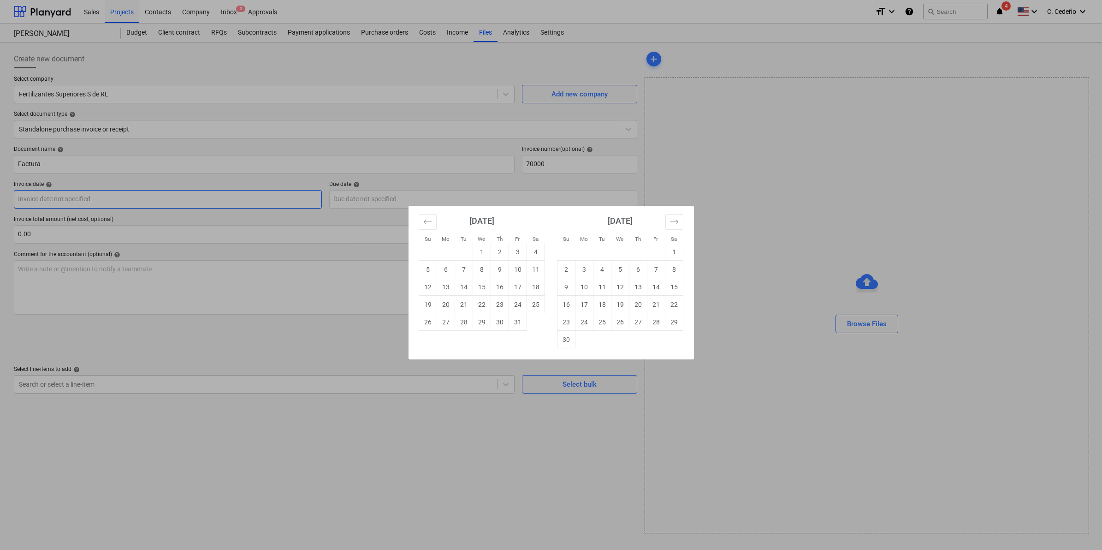
click at [166, 202] on body "Sales Projects Contacts Company Inbox 3 Approvals format_size keyboard_arrow_do…" at bounding box center [551, 275] width 1102 height 550
click at [497, 250] on td "2" at bounding box center [500, 252] width 18 height 18
type input "[DATE]"
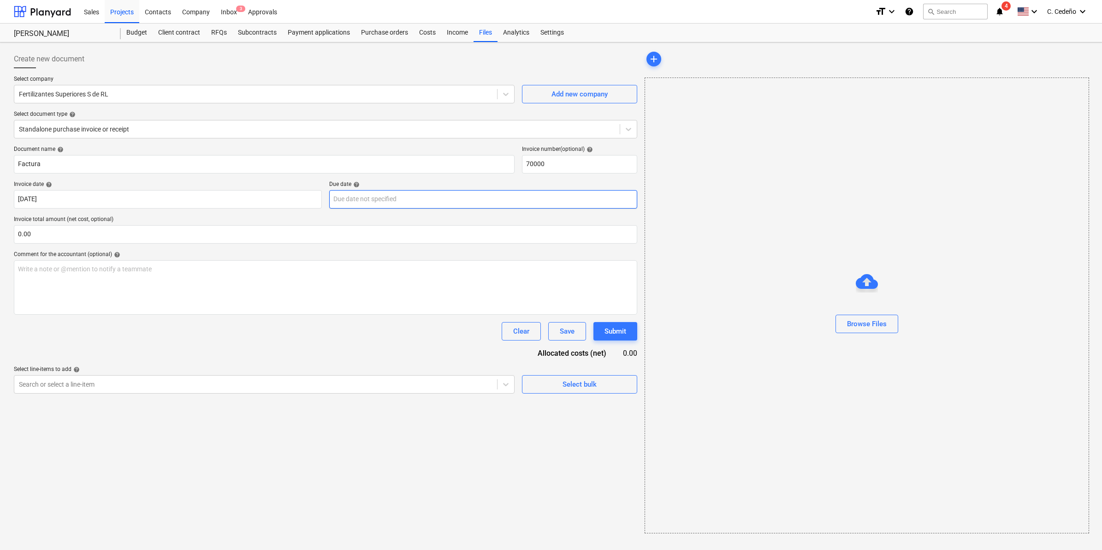
click at [446, 202] on body "Sales Projects Contacts Company Inbox 3 Approvals format_size keyboard_arrow_do…" at bounding box center [551, 275] width 1102 height 550
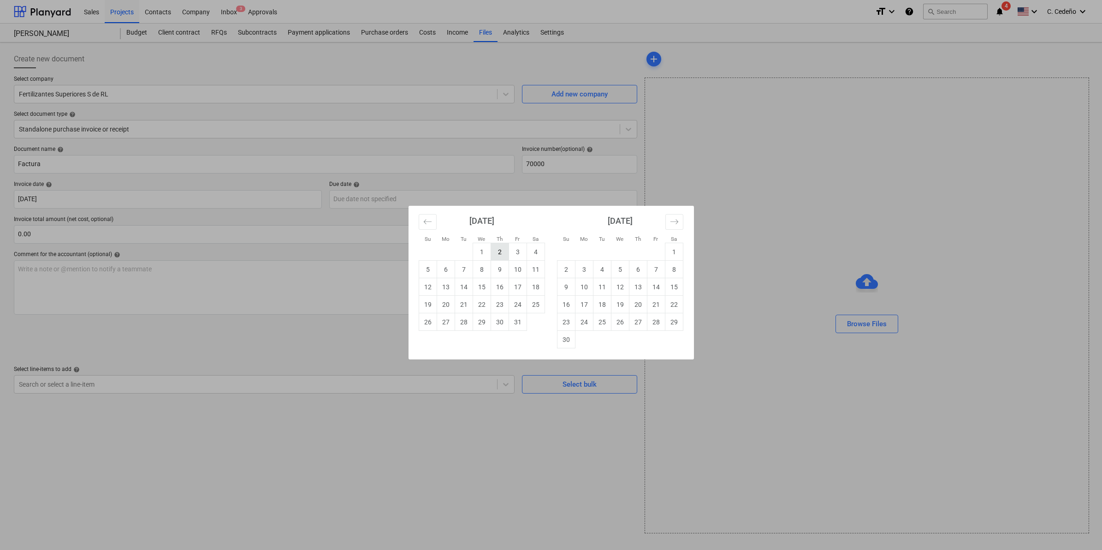
click at [496, 252] on td "2" at bounding box center [500, 252] width 18 height 18
type input "[DATE]"
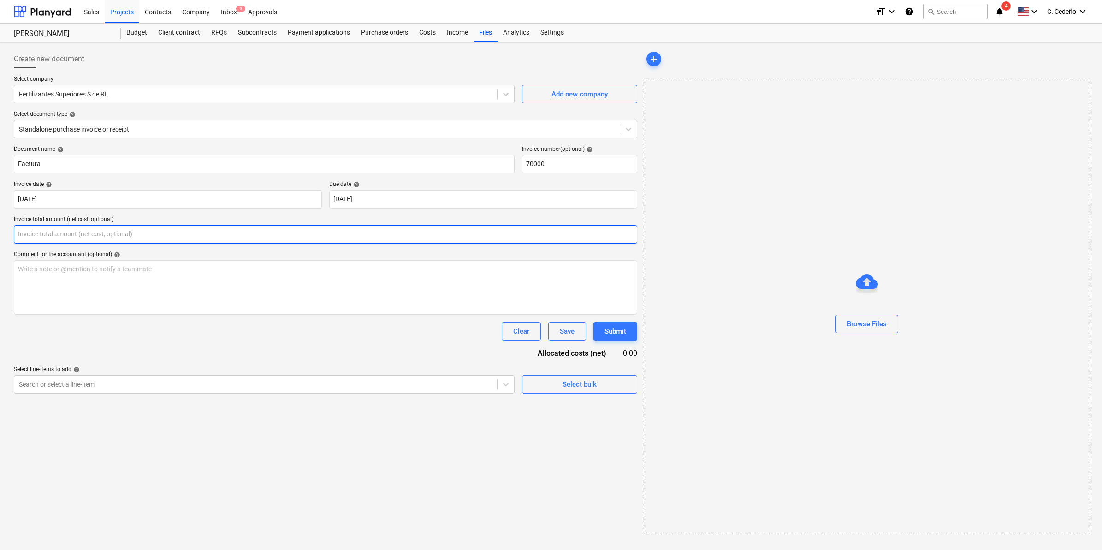
click at [115, 234] on input "text" at bounding box center [325, 234] width 623 height 18
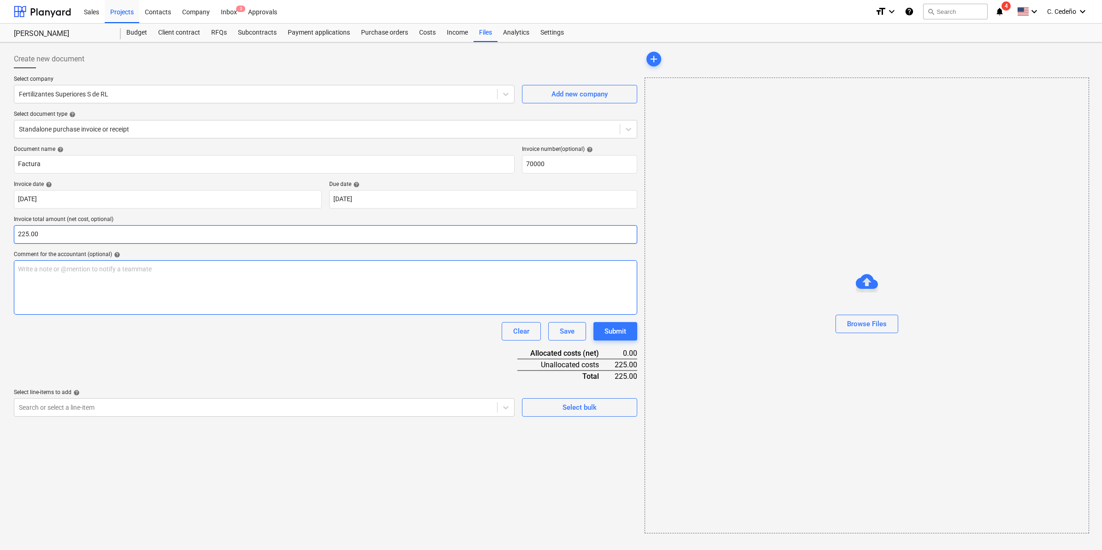
type input "225.00"
click at [264, 261] on div "Write a note or @mention to notify a teammate [PERSON_NAME]" at bounding box center [325, 287] width 623 height 54
click at [404, 410] on div at bounding box center [256, 407] width 474 height 9
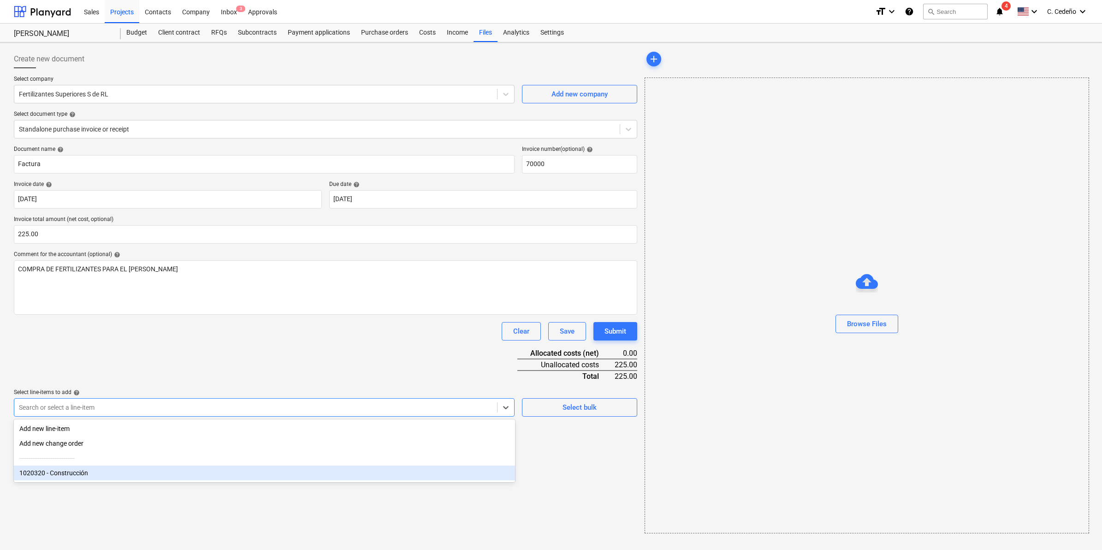
click at [115, 475] on div "1020320 - Construcción" at bounding box center [264, 472] width 501 height 15
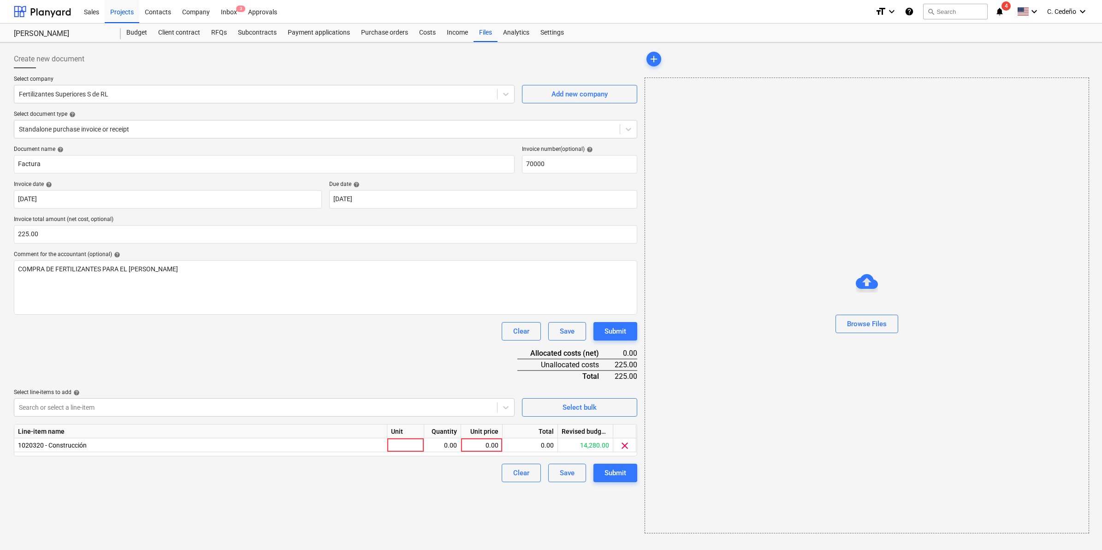
click at [200, 360] on div "Document name help Factura Invoice number (optional) help 70000 Invoice date he…" at bounding box center [325, 314] width 623 height 336
click at [402, 446] on div at bounding box center [405, 445] width 37 height 14
type input "1"
type input "225.00"
click at [463, 500] on div "Create new document Select company Fertilizantes Superiores S de RL Add new com…" at bounding box center [325, 291] width 631 height 491
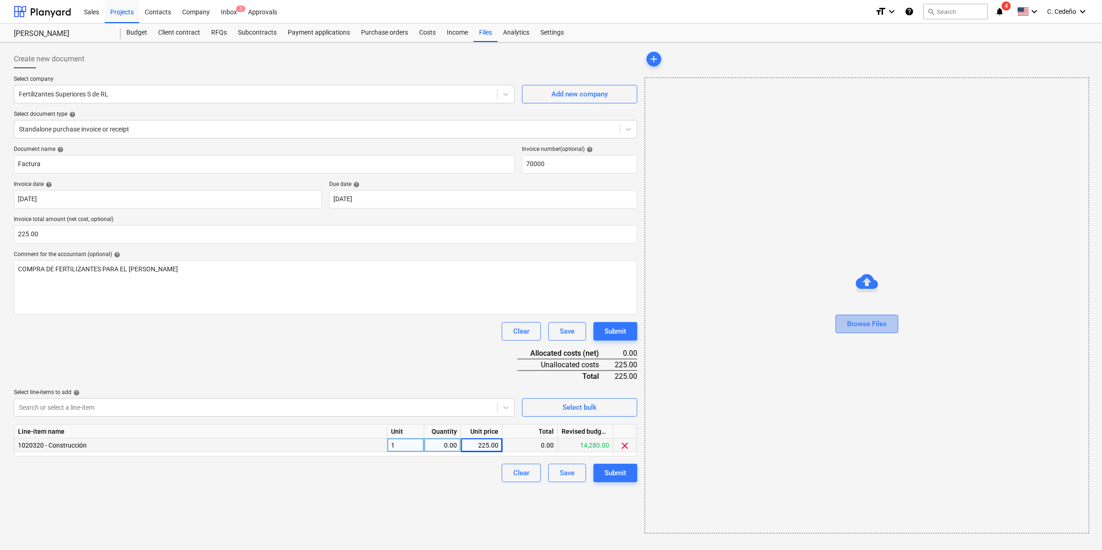
click at [868, 323] on div "Browse Files" at bounding box center [867, 324] width 40 height 12
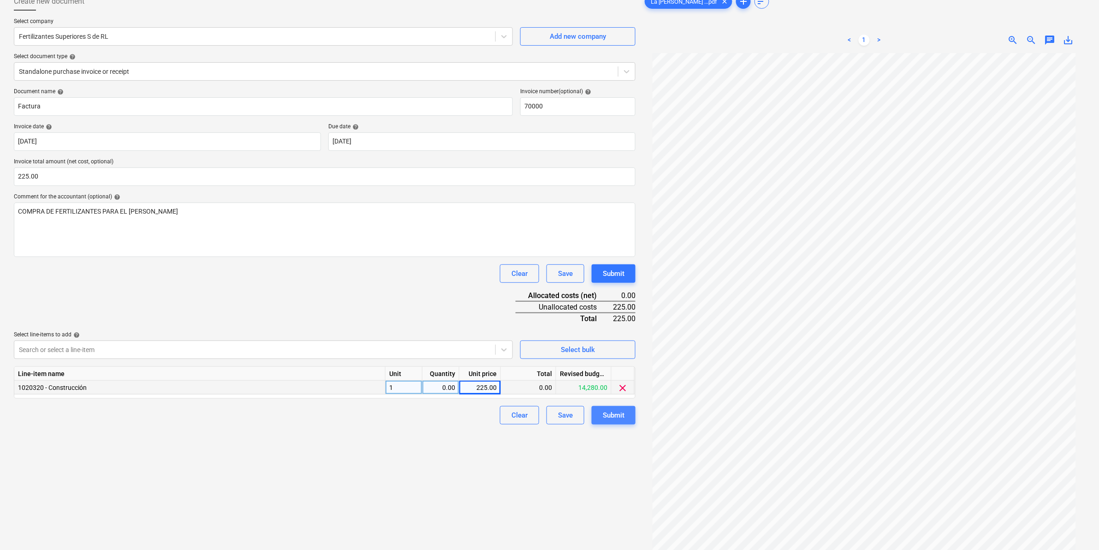
click at [614, 411] on div "Submit" at bounding box center [614, 415] width 22 height 12
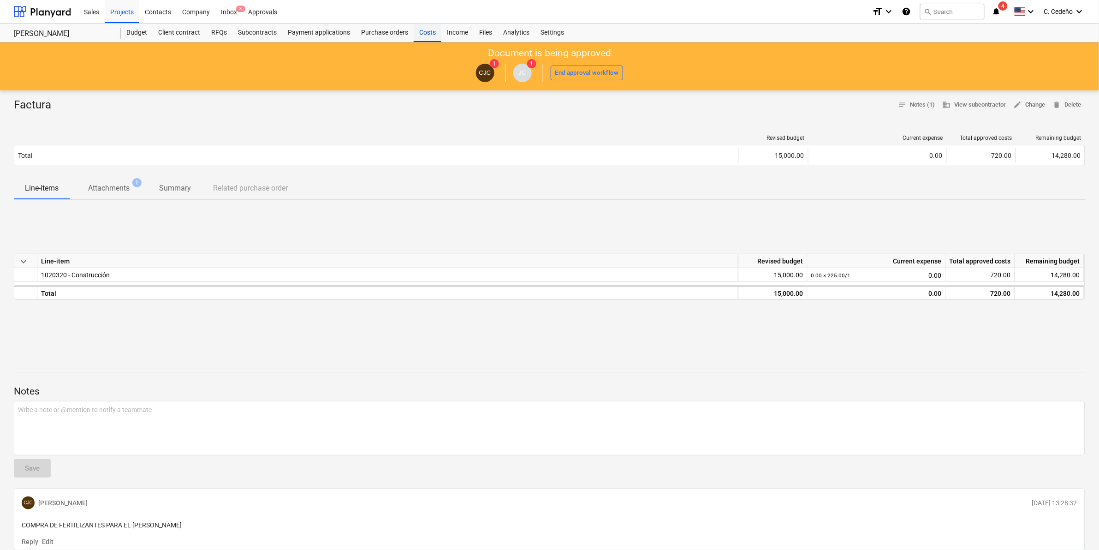
click at [423, 36] on div "Costs" at bounding box center [428, 33] width 28 height 18
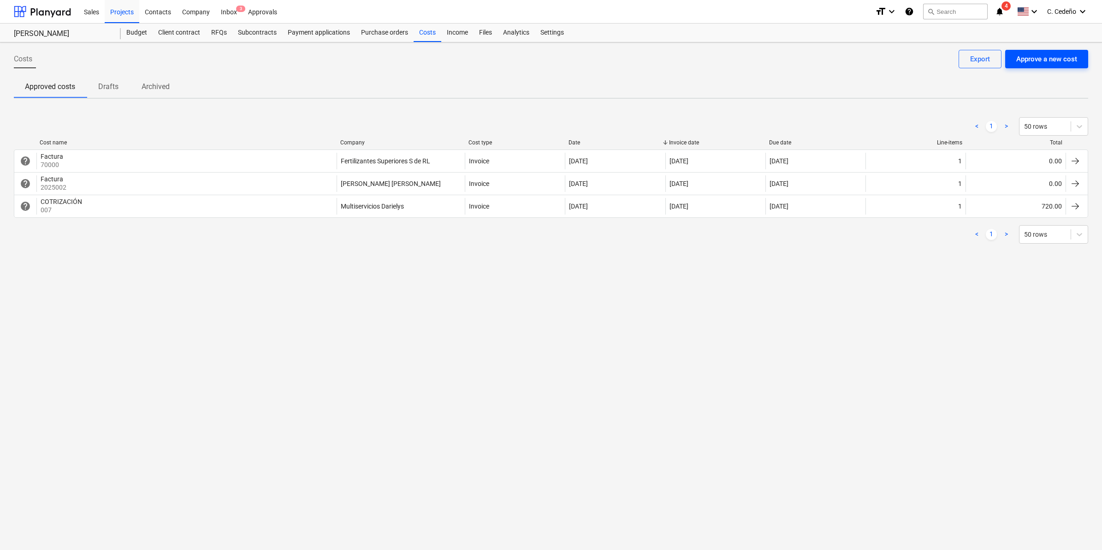
click at [1064, 63] on div "Approve a new cost" at bounding box center [1046, 59] width 61 height 12
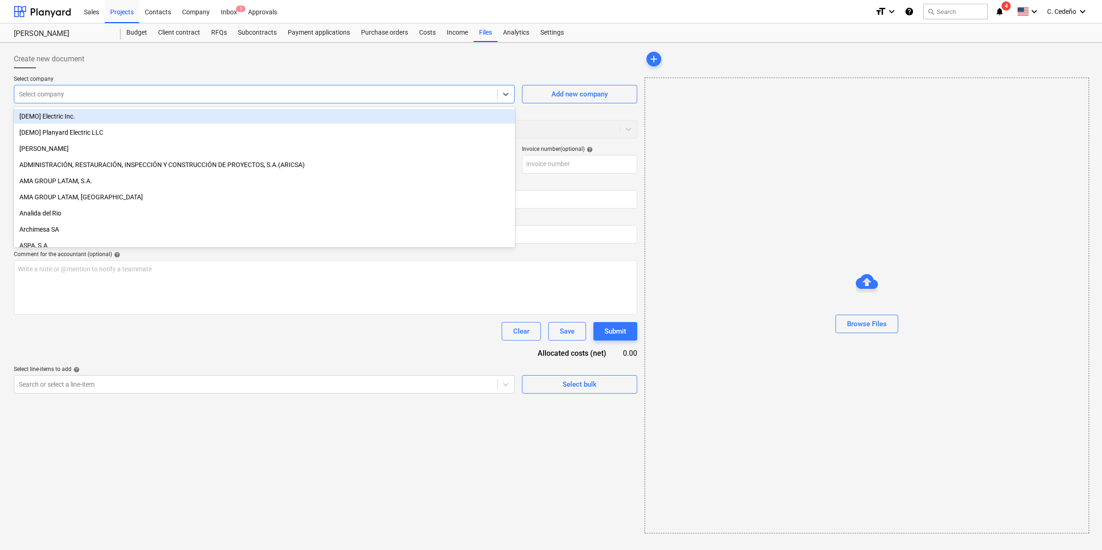
click at [174, 94] on div at bounding box center [256, 93] width 474 height 9
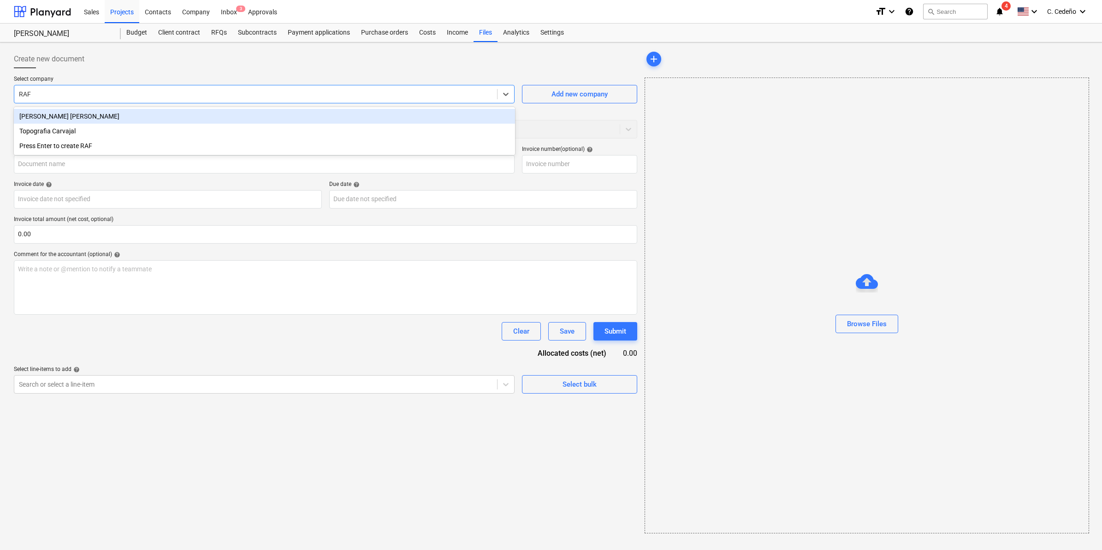
type input "RAFA"
click at [170, 117] on div "[PERSON_NAME] [PERSON_NAME]" at bounding box center [264, 116] width 501 height 15
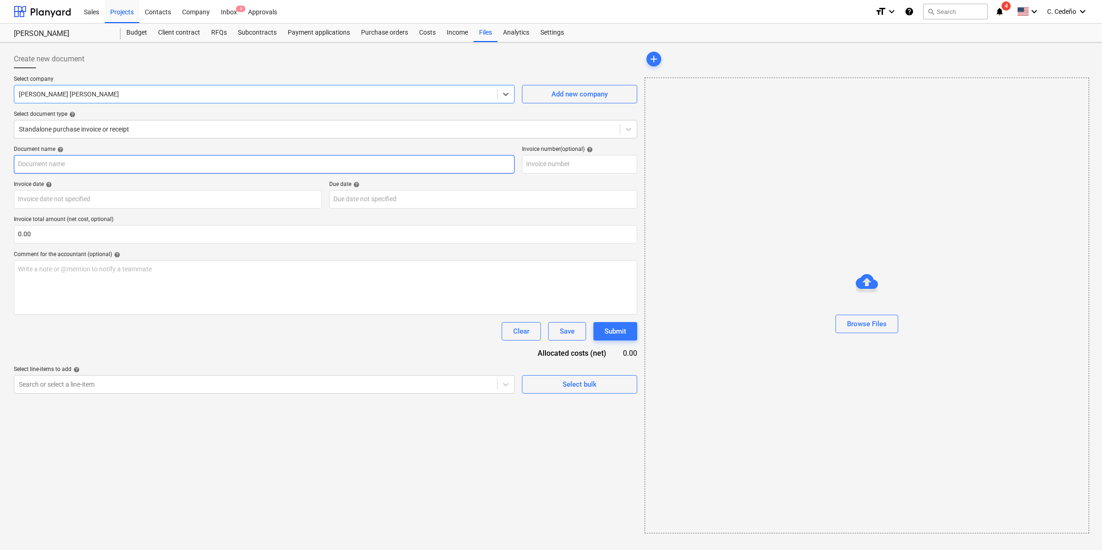
click at [142, 155] on input "text" at bounding box center [264, 164] width 501 height 18
type input "i"
type input "Invoice"
click at [612, 166] on input "text" at bounding box center [579, 164] width 115 height 18
type input "20250001"
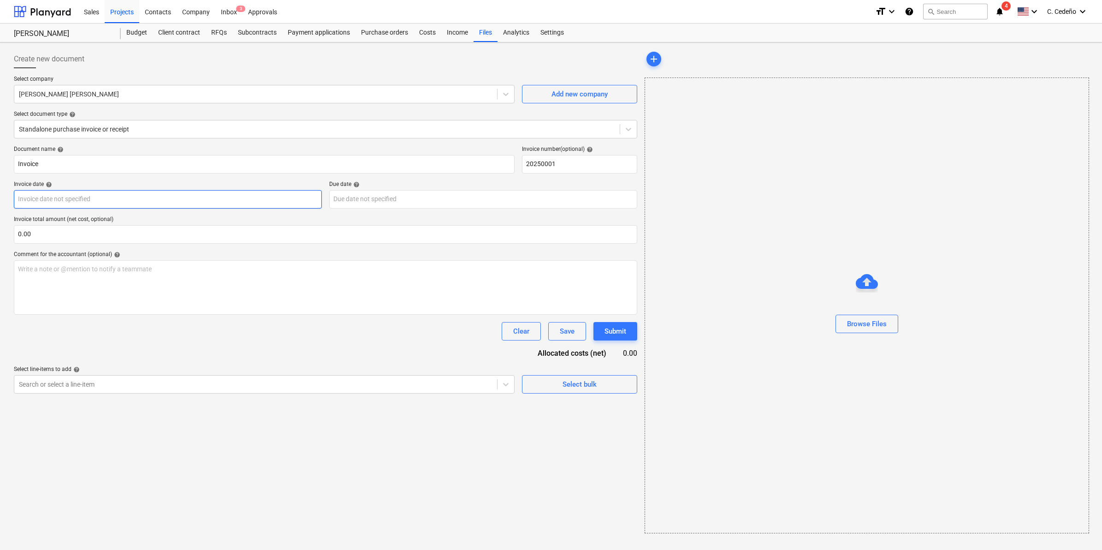
click at [148, 201] on body "Sales Projects Contacts Company Inbox 3 Approvals format_size keyboard_arrow_do…" at bounding box center [551, 275] width 1102 height 550
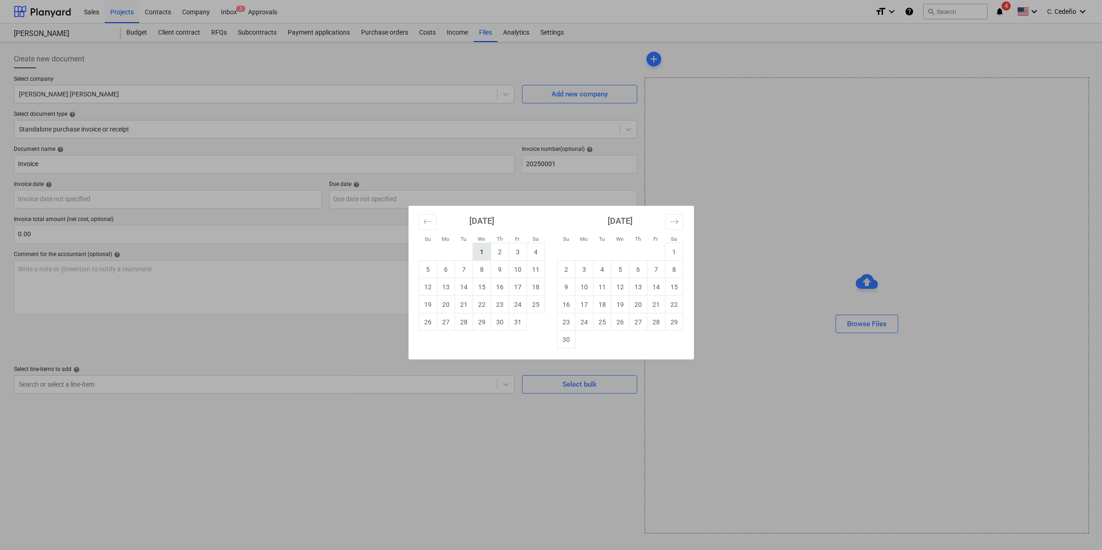
click at [483, 254] on td "1" at bounding box center [482, 252] width 18 height 18
type input "[DATE]"
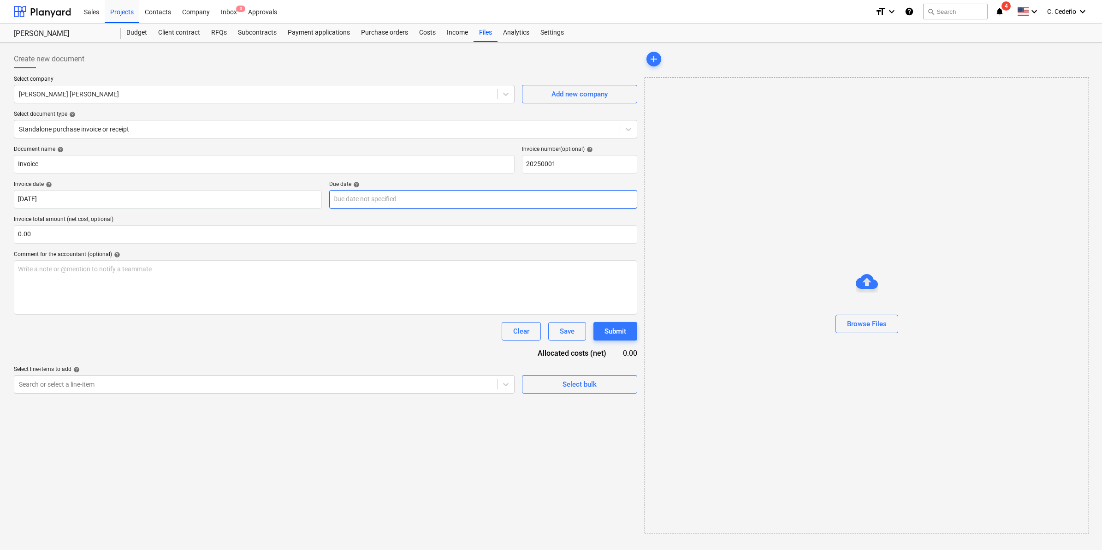
click at [451, 206] on body "Sales Projects Contacts Company Inbox 3 Approvals format_size keyboard_arrow_do…" at bounding box center [551, 275] width 1102 height 550
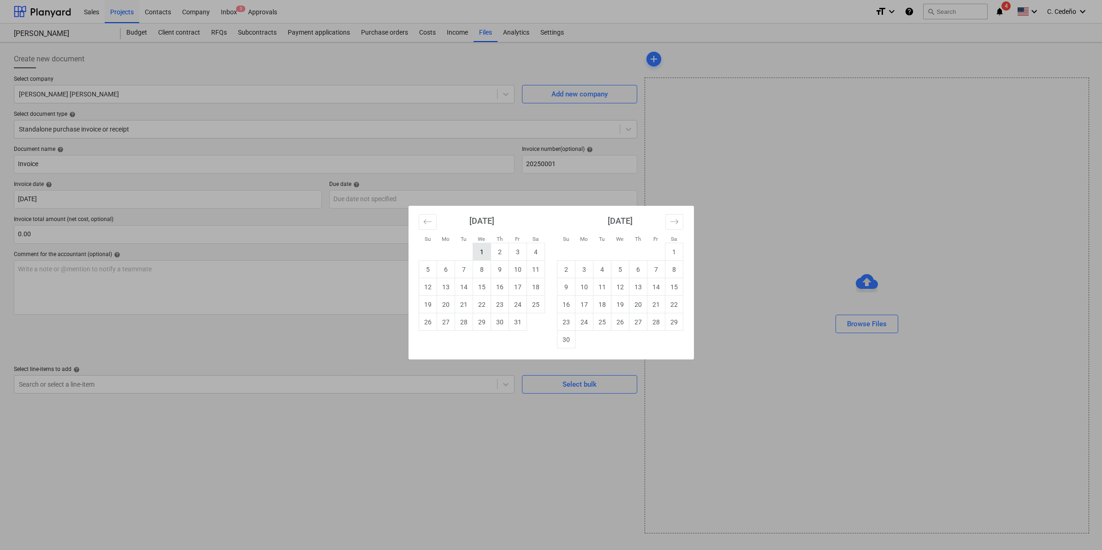
click at [476, 252] on td "1" at bounding box center [482, 252] width 18 height 18
type input "[DATE]"
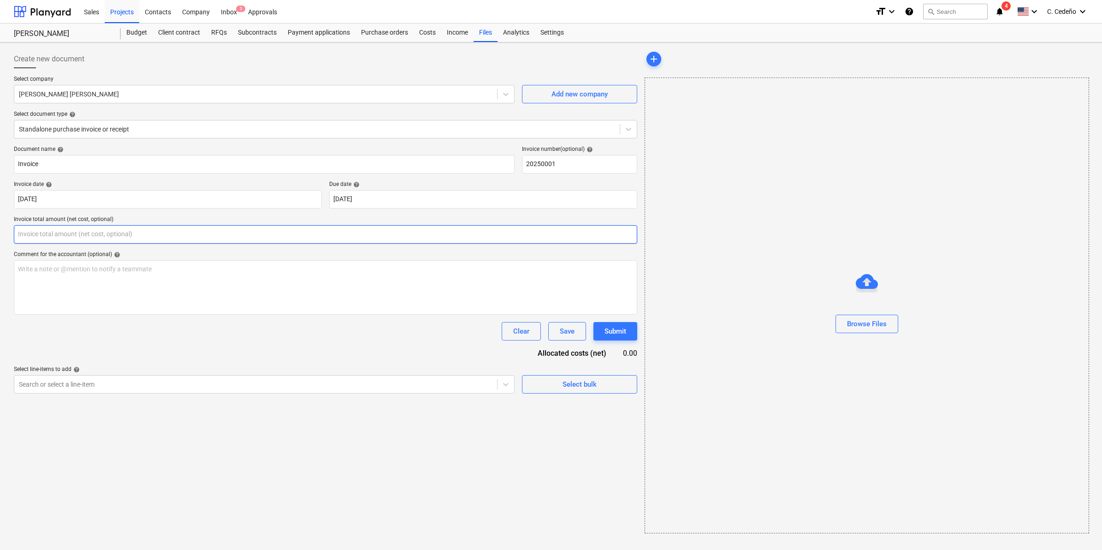
click at [126, 232] on input "text" at bounding box center [325, 234] width 623 height 18
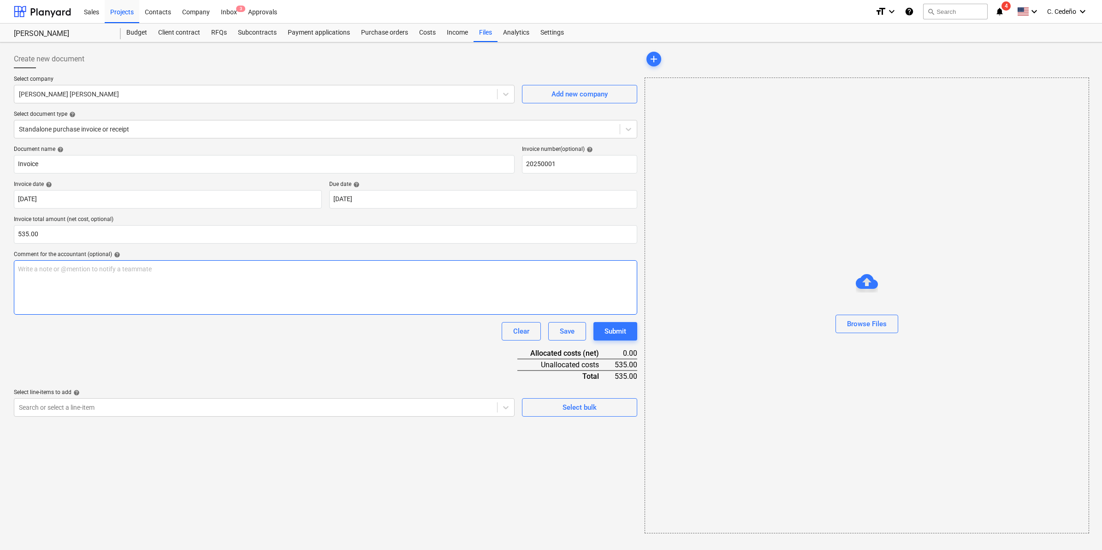
type input "535.00"
click at [65, 268] on p "Write a note or @mention to notify a teammate [PERSON_NAME]" at bounding box center [325, 268] width 615 height 9
click at [234, 408] on div at bounding box center [256, 407] width 474 height 9
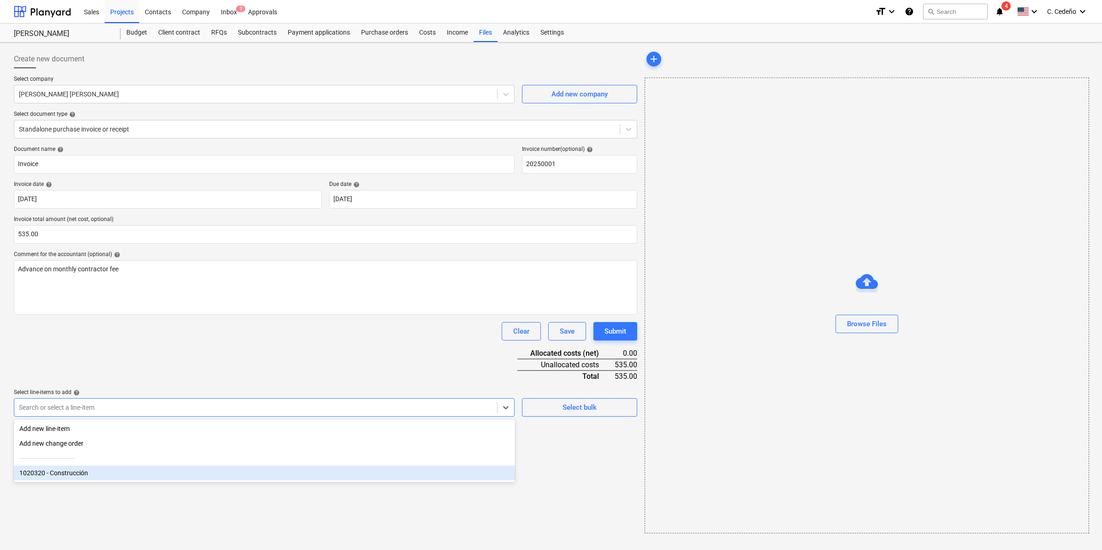
click at [123, 474] on div "1020320 - Construcción" at bounding box center [264, 472] width 501 height 15
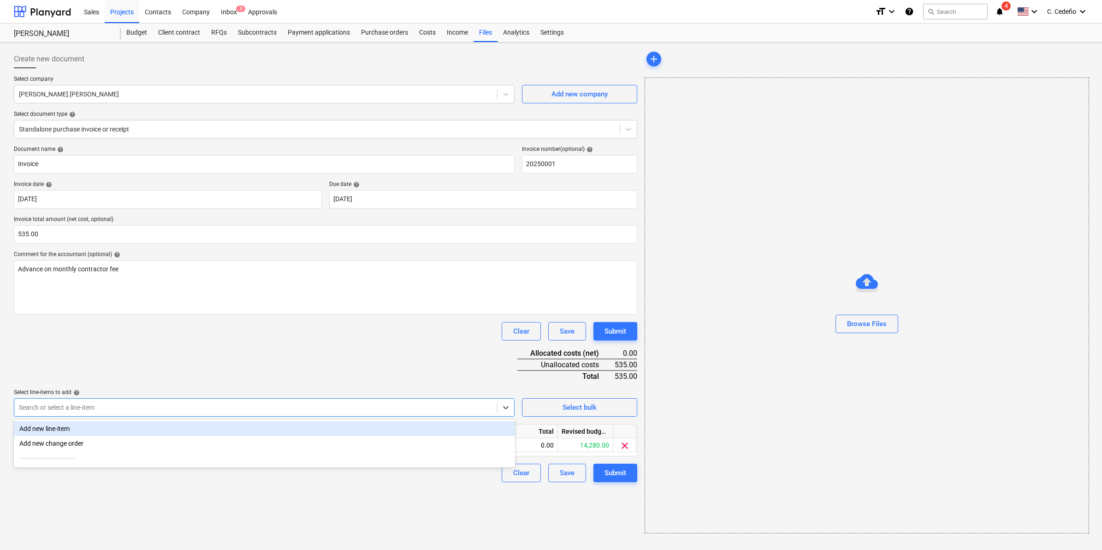
click at [208, 362] on div "Document name help Invoice Invoice number (optional) help 20250001 Invoice date…" at bounding box center [325, 314] width 623 height 336
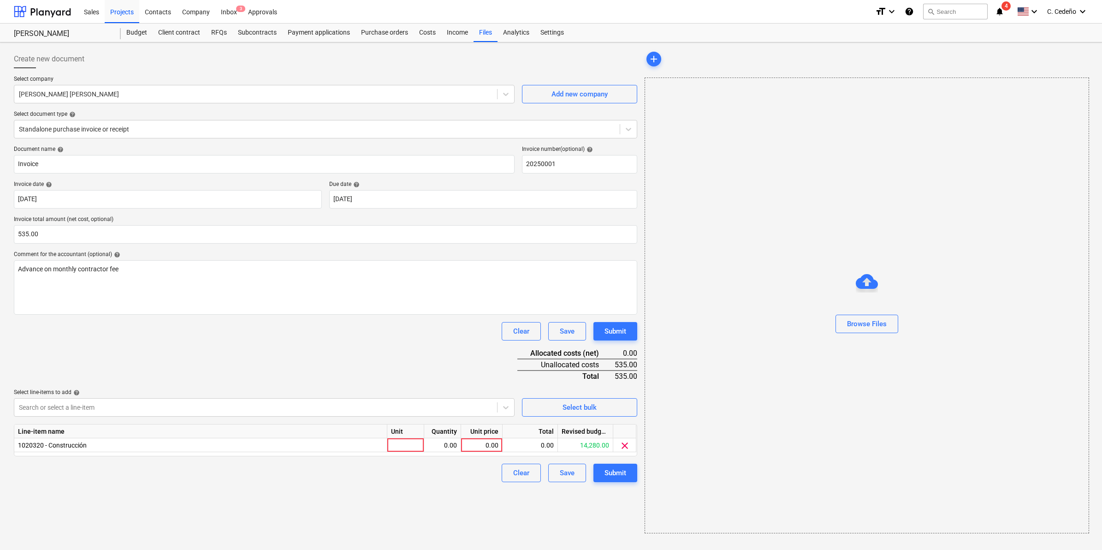
click at [389, 434] on div "Unit" at bounding box center [405, 431] width 37 height 14
click at [399, 444] on div at bounding box center [405, 445] width 37 height 14
type input "1"
type input "535.00"
click at [531, 527] on div "Create new document Select company [PERSON_NAME] [PERSON_NAME] Add new company …" at bounding box center [325, 291] width 631 height 491
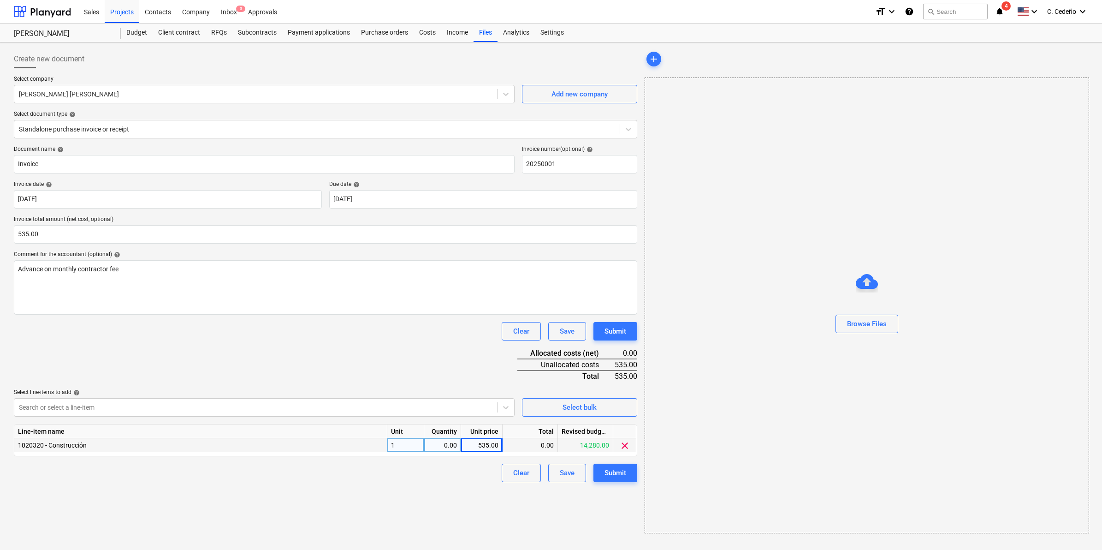
click at [469, 492] on div "Create new document Select company [PERSON_NAME] [PERSON_NAME] Add new company …" at bounding box center [325, 291] width 631 height 491
click at [222, 261] on div "Advance on monthly contractor fee" at bounding box center [325, 287] width 623 height 54
click at [869, 324] on div "Browse Files" at bounding box center [867, 324] width 40 height 12
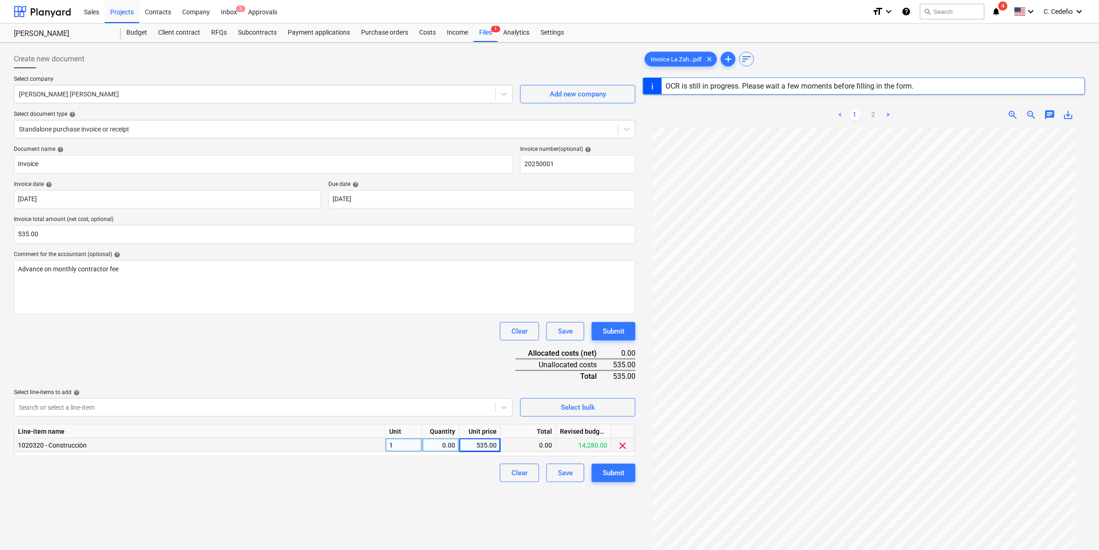
scroll to position [25, 0]
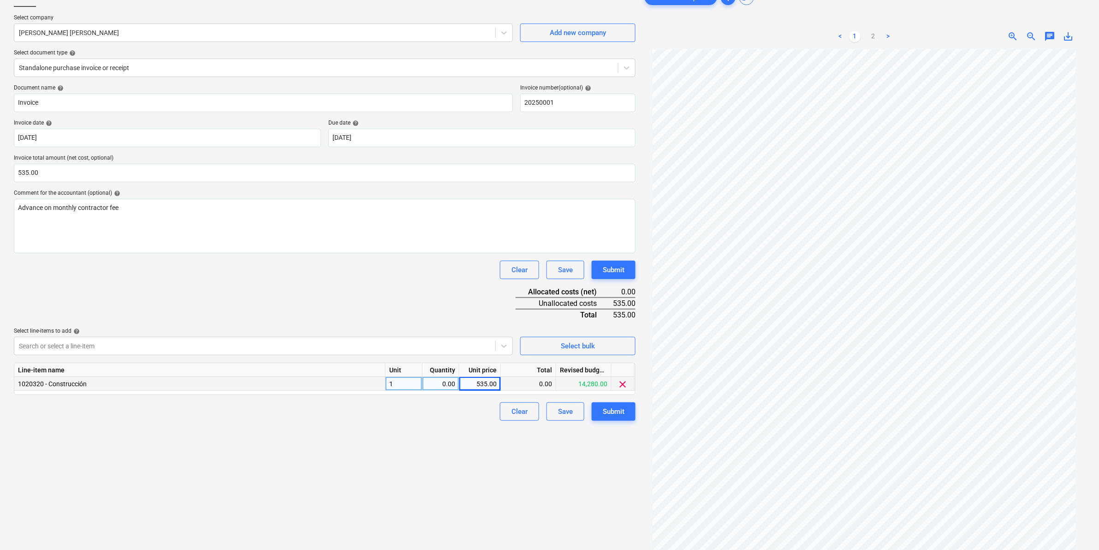
scroll to position [92, 0]
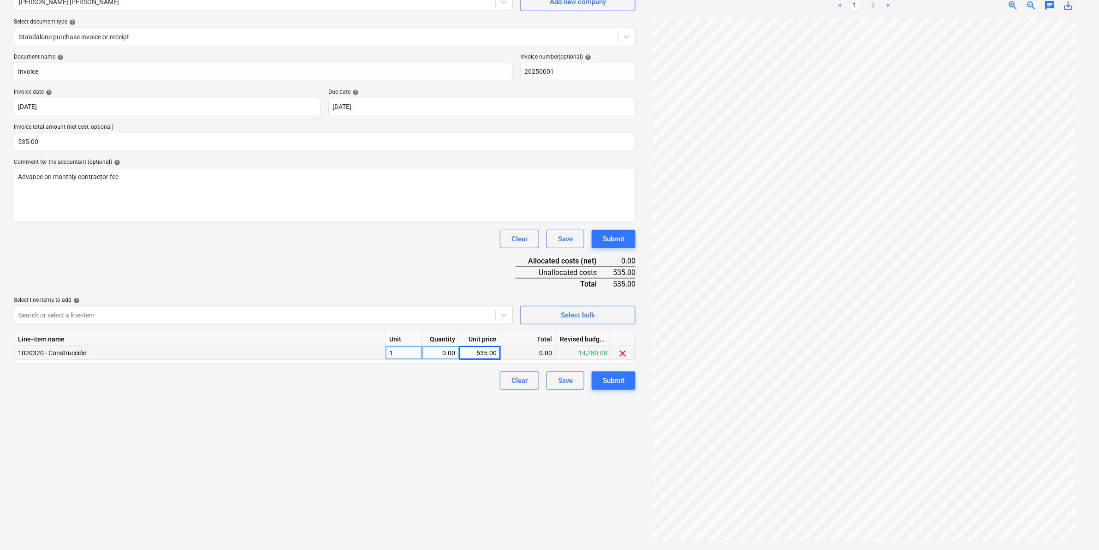
click at [361, 427] on div "Create new document Select company [PERSON_NAME] [PERSON_NAME] Add new company …" at bounding box center [324, 250] width 629 height 592
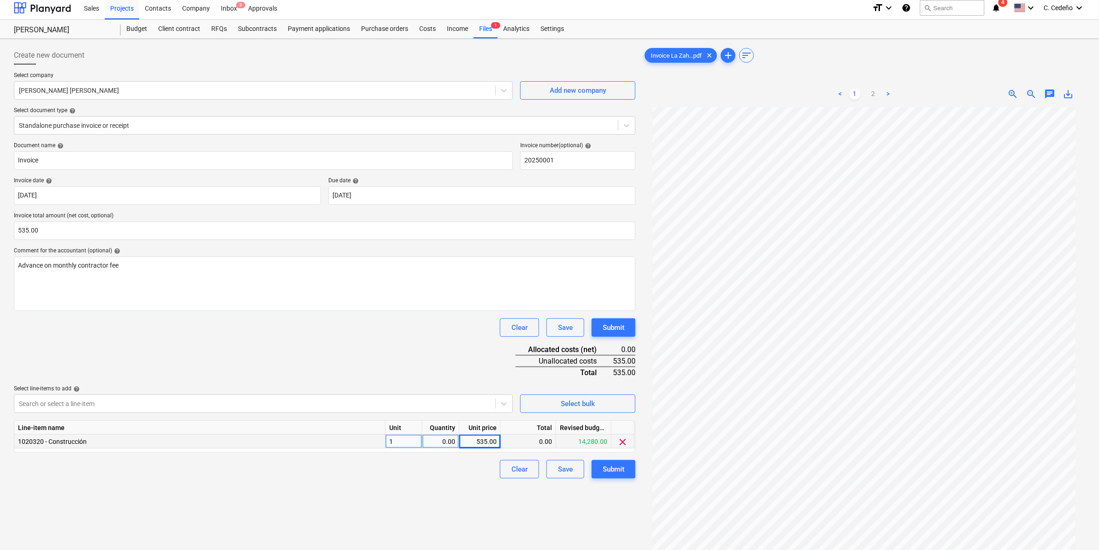
scroll to position [0, 0]
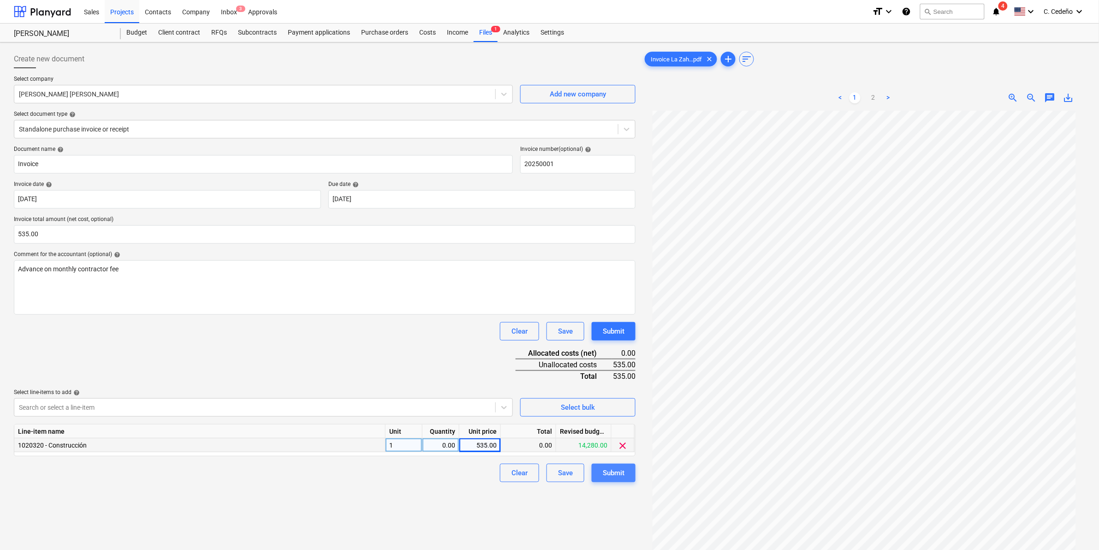
click at [618, 469] on div "Submit" at bounding box center [614, 473] width 22 height 12
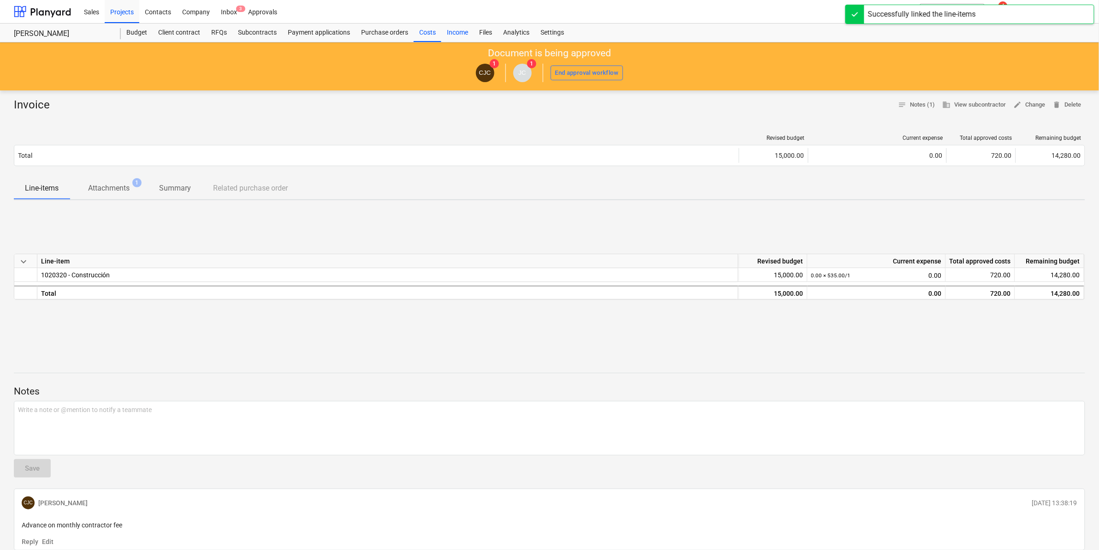
click at [443, 37] on div "Income" at bounding box center [457, 33] width 32 height 18
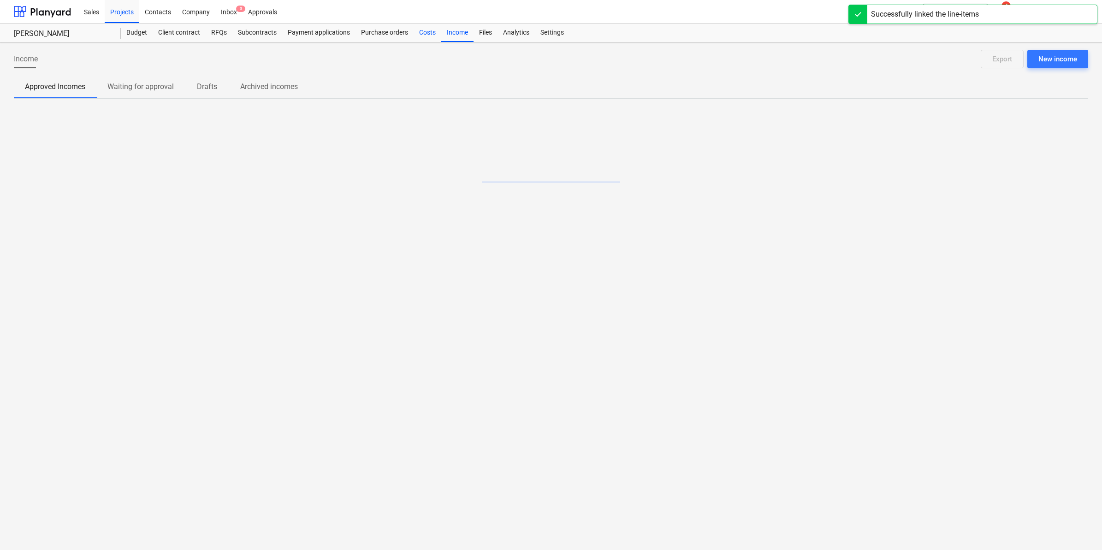
click at [432, 32] on div "Costs" at bounding box center [428, 33] width 28 height 18
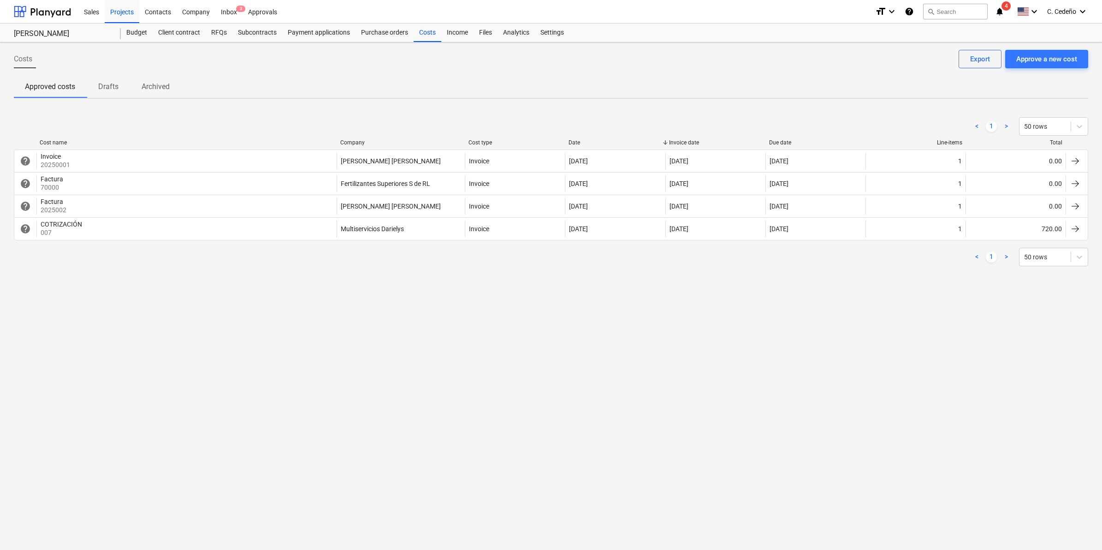
click at [793, 294] on div "Costs Approve a new cost Export Approved costs Drafts Archived < 1 > 50 rows Co…" at bounding box center [551, 295] width 1102 height 507
click at [52, 3] on div at bounding box center [42, 11] width 57 height 23
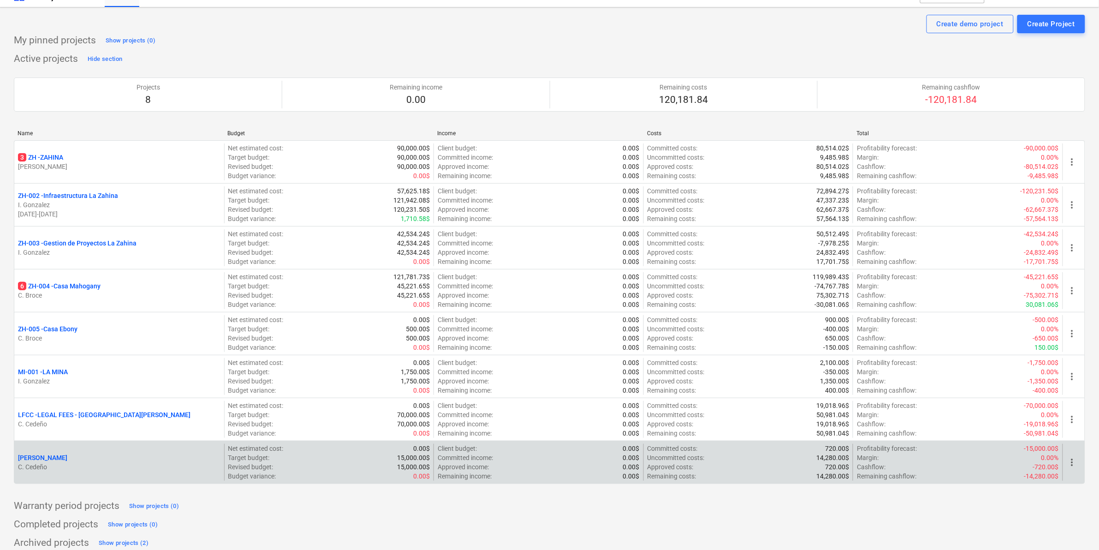
scroll to position [25, 0]
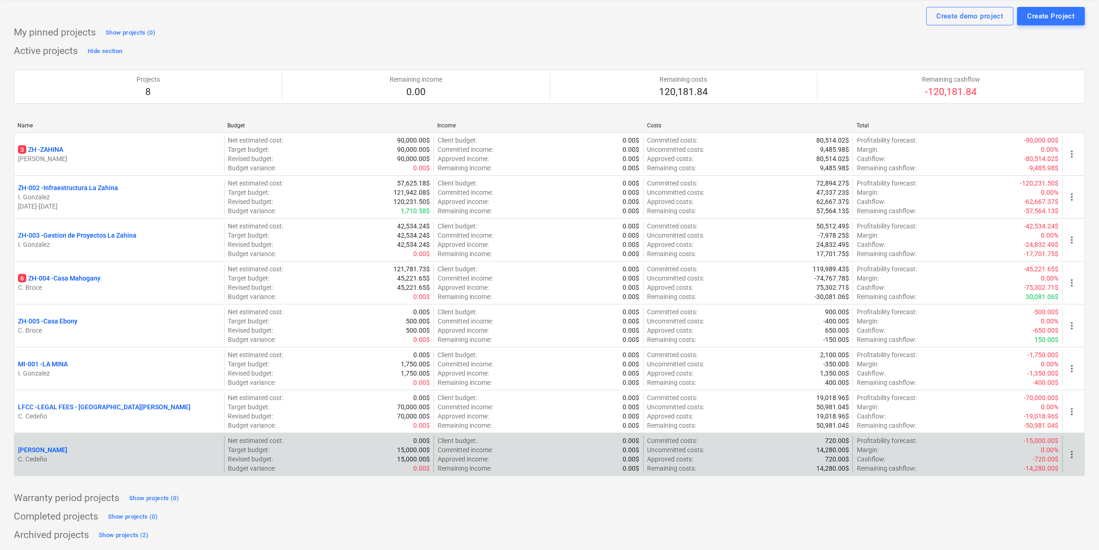
click at [65, 451] on p "[PERSON_NAME]" at bounding box center [42, 449] width 49 height 9
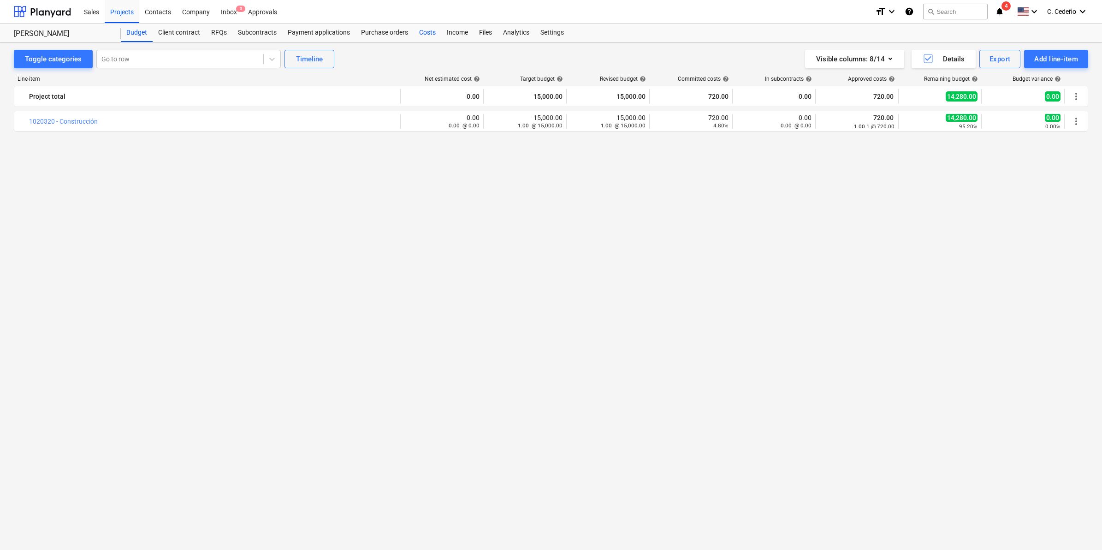
click at [427, 26] on div "Costs" at bounding box center [428, 33] width 28 height 18
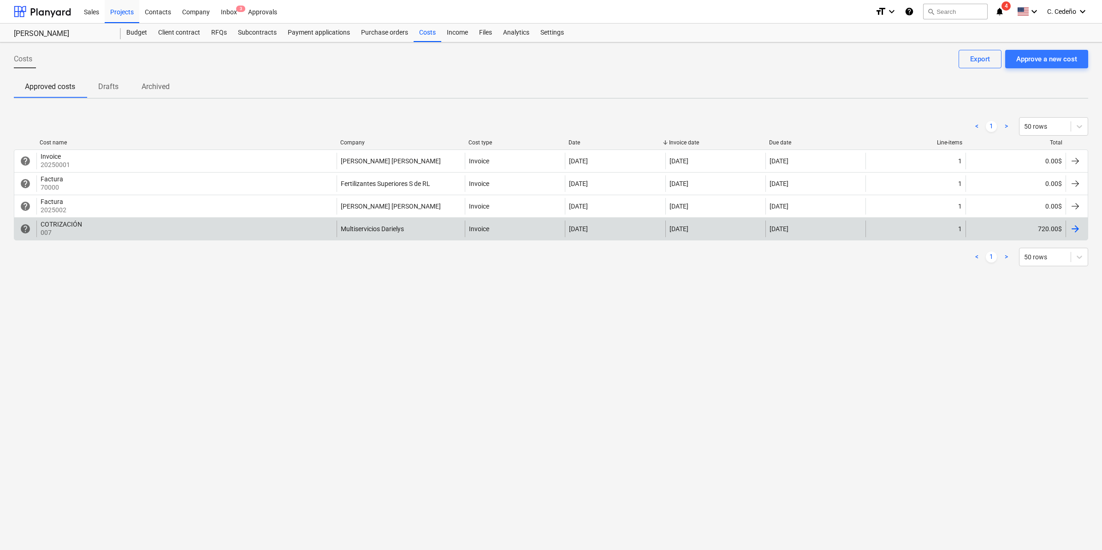
click at [134, 232] on div "COTRIZACIÓN 007" at bounding box center [186, 228] width 300 height 17
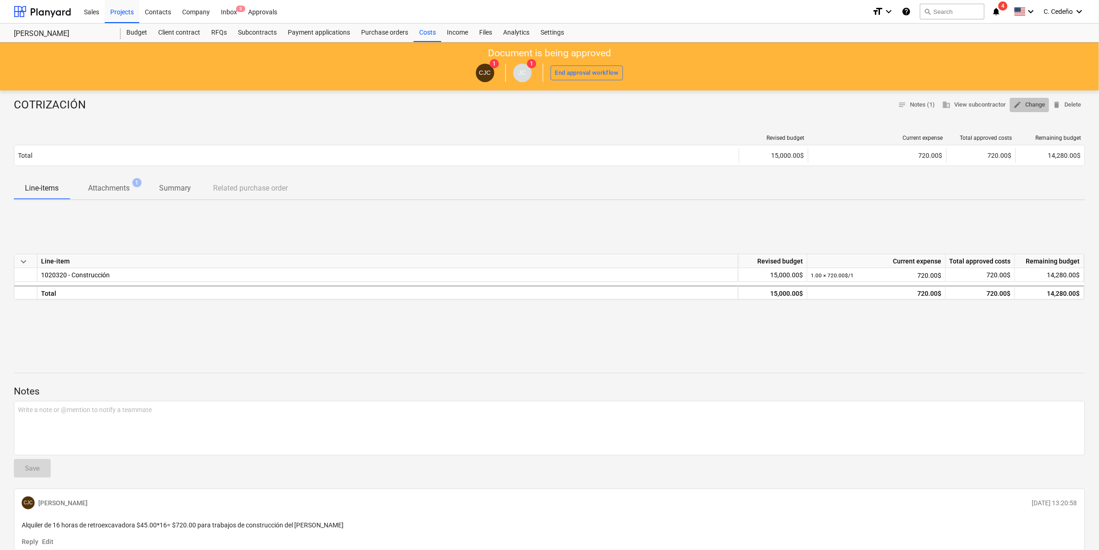
click at [1018, 101] on span "edit" at bounding box center [1018, 105] width 8 height 8
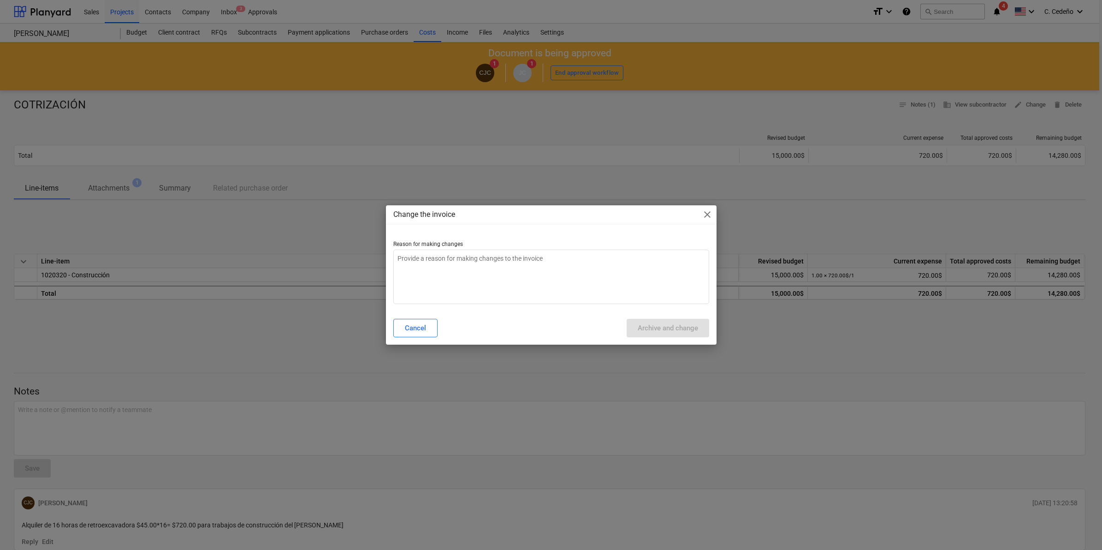
click at [704, 210] on span "close" at bounding box center [707, 214] width 11 height 11
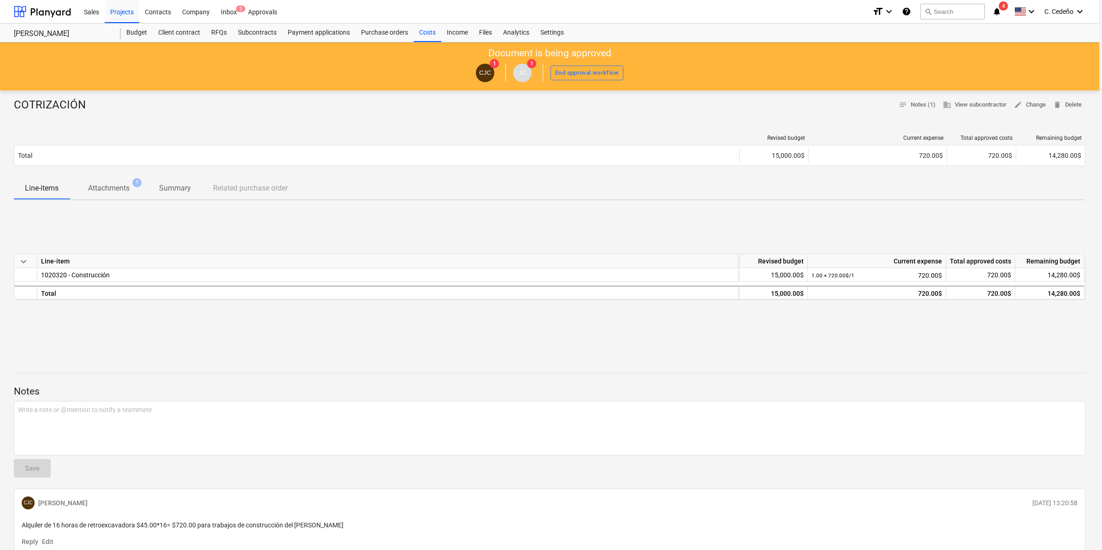
type textarea "x"
click at [434, 30] on div "Costs" at bounding box center [428, 33] width 28 height 18
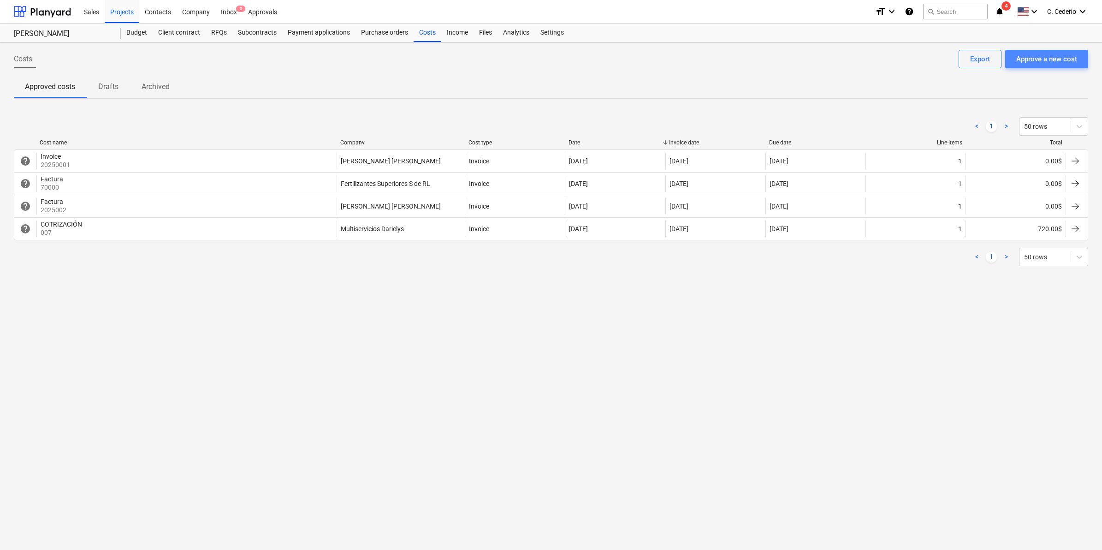
click at [1043, 62] on div "Approve a new cost" at bounding box center [1046, 59] width 61 height 12
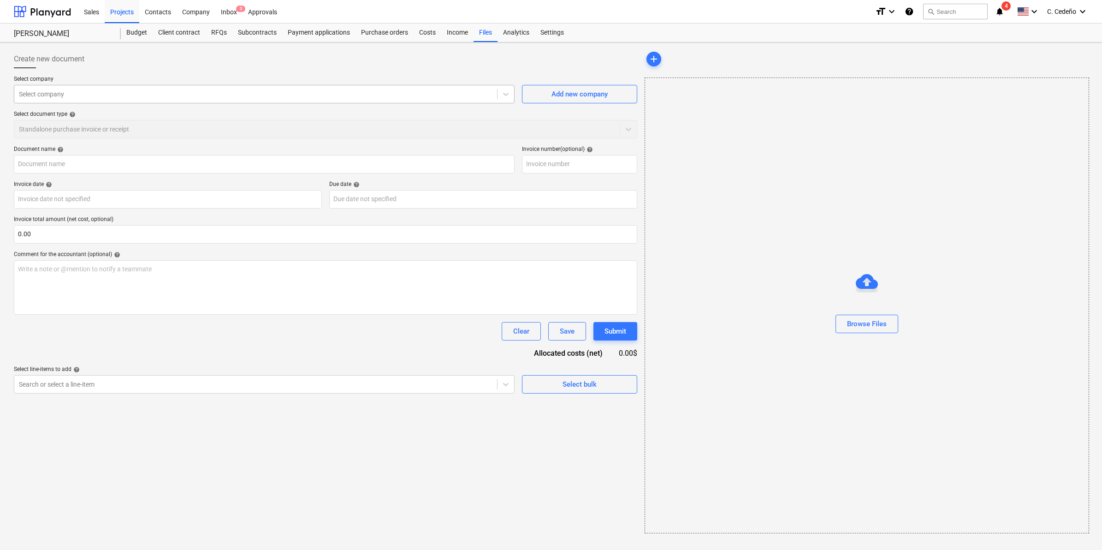
click at [287, 96] on div at bounding box center [256, 93] width 474 height 9
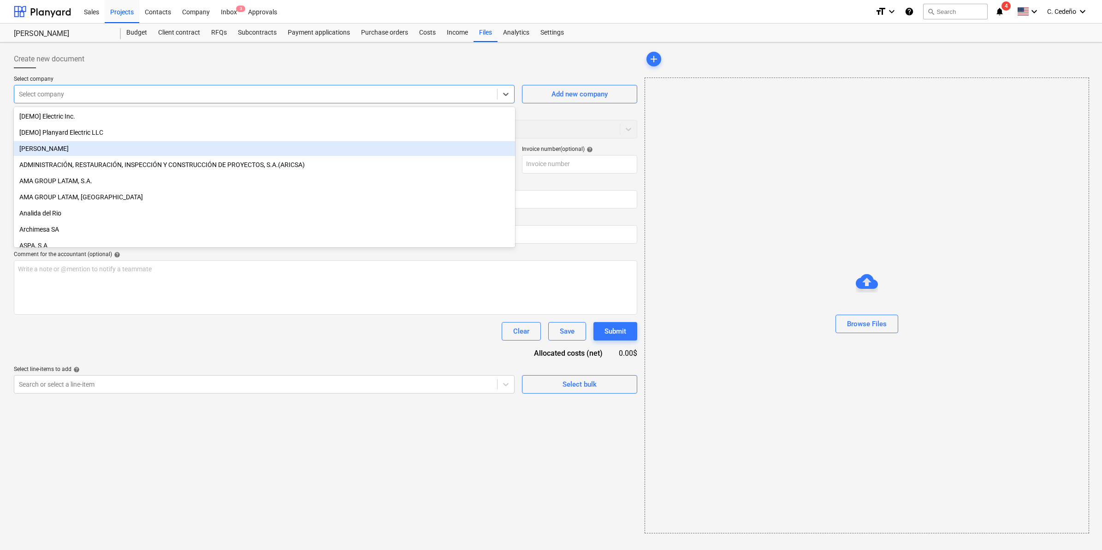
click at [73, 151] on div "[PERSON_NAME]" at bounding box center [264, 148] width 501 height 15
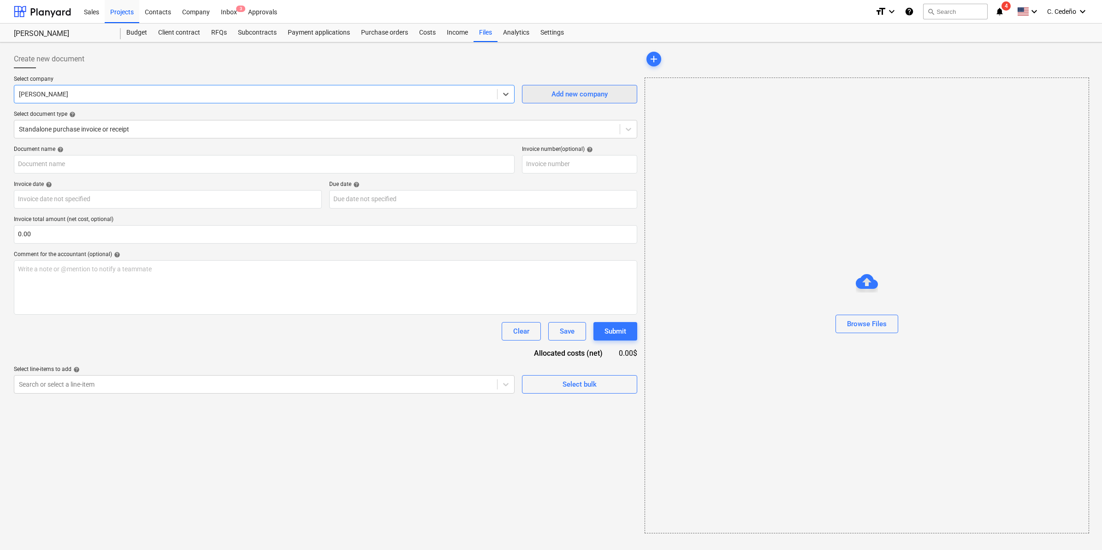
click at [582, 97] on div "Add new company" at bounding box center [580, 94] width 56 height 12
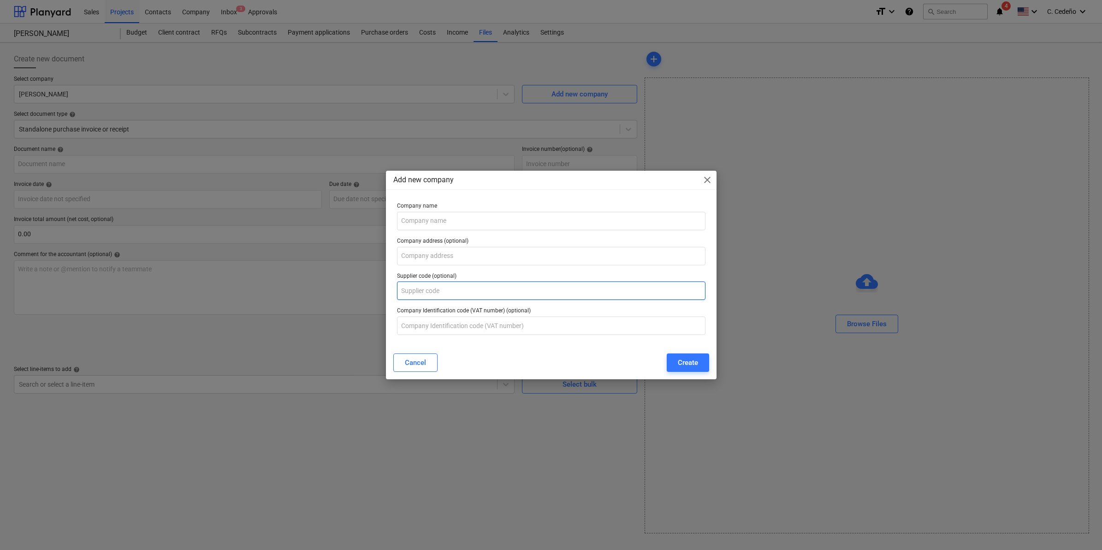
click at [422, 281] on input "text" at bounding box center [551, 290] width 309 height 18
click at [453, 329] on input "text" at bounding box center [551, 325] width 309 height 18
click at [710, 178] on span "close" at bounding box center [707, 179] width 11 height 11
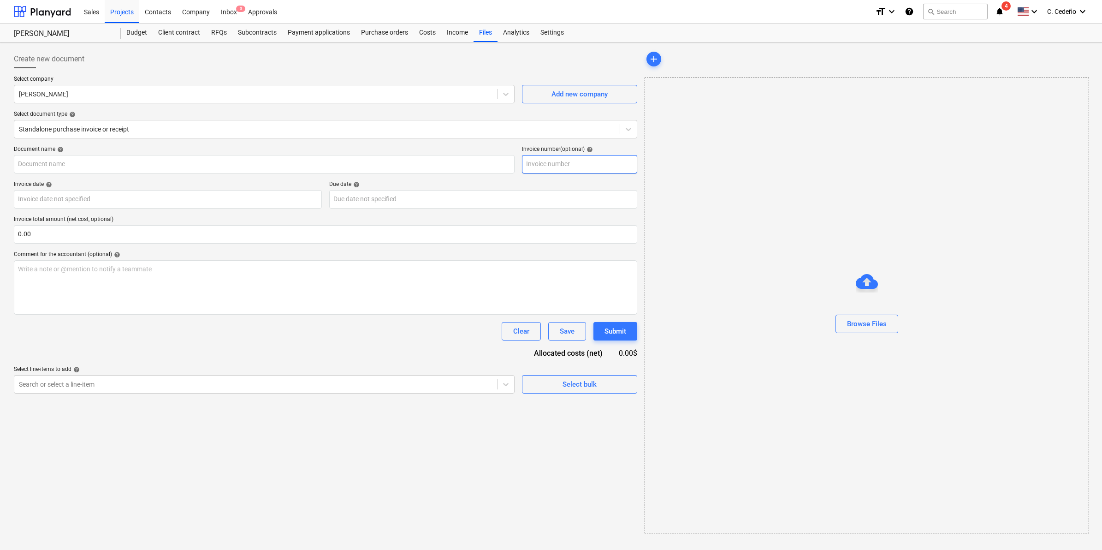
click at [552, 156] on input "text" at bounding box center [579, 164] width 115 height 18
click at [64, 237] on input "text" at bounding box center [325, 234] width 623 height 18
type input "0.00"
click at [63, 270] on p "Write a note or @mention to notify a teammate [PERSON_NAME]" at bounding box center [325, 268] width 615 height 9
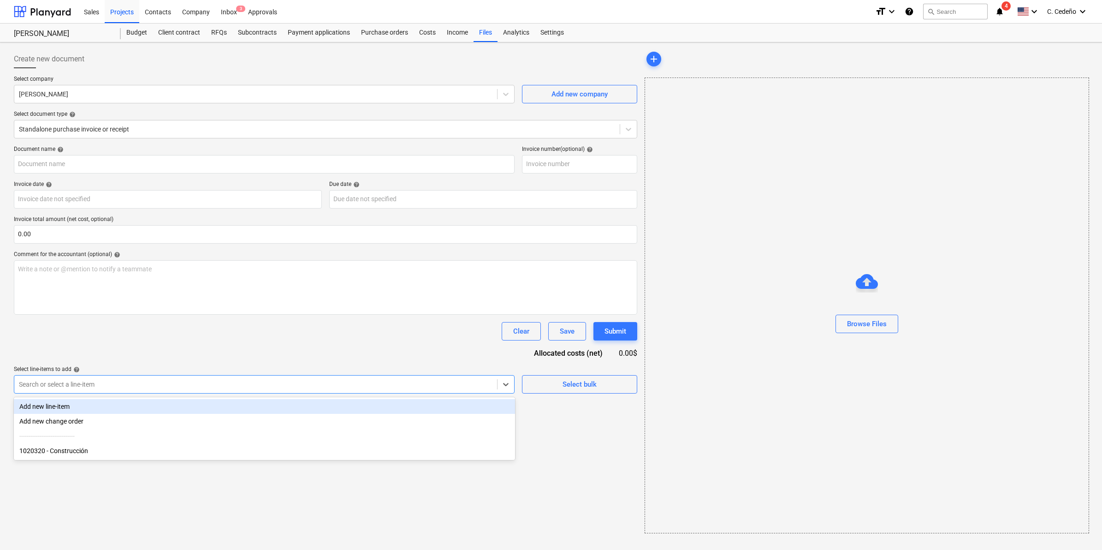
click at [145, 387] on div at bounding box center [256, 384] width 474 height 9
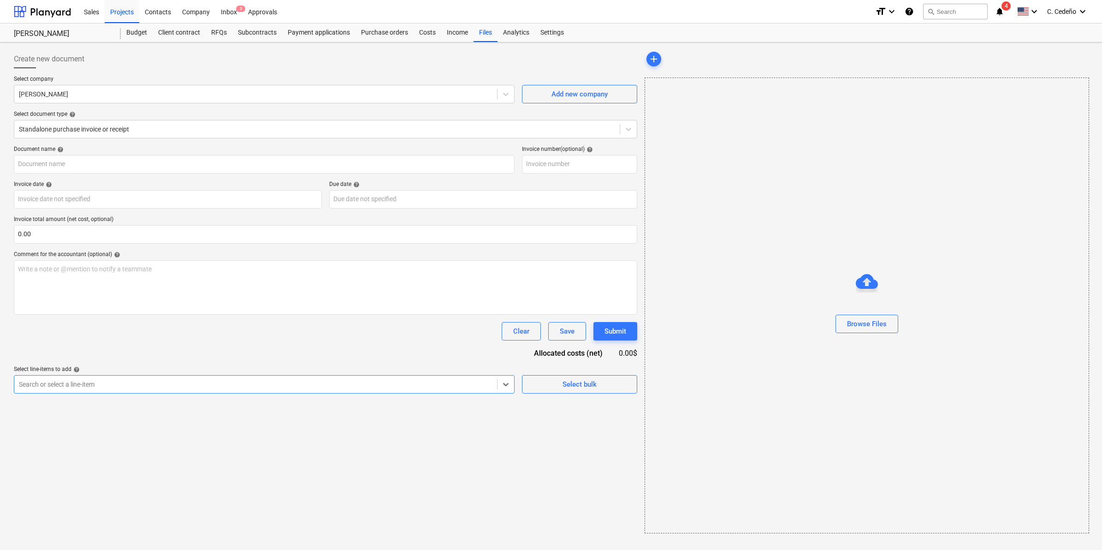
click at [223, 393] on div "Create new document Select company [PERSON_NAME] Add new company Select documen…" at bounding box center [325, 291] width 631 height 491
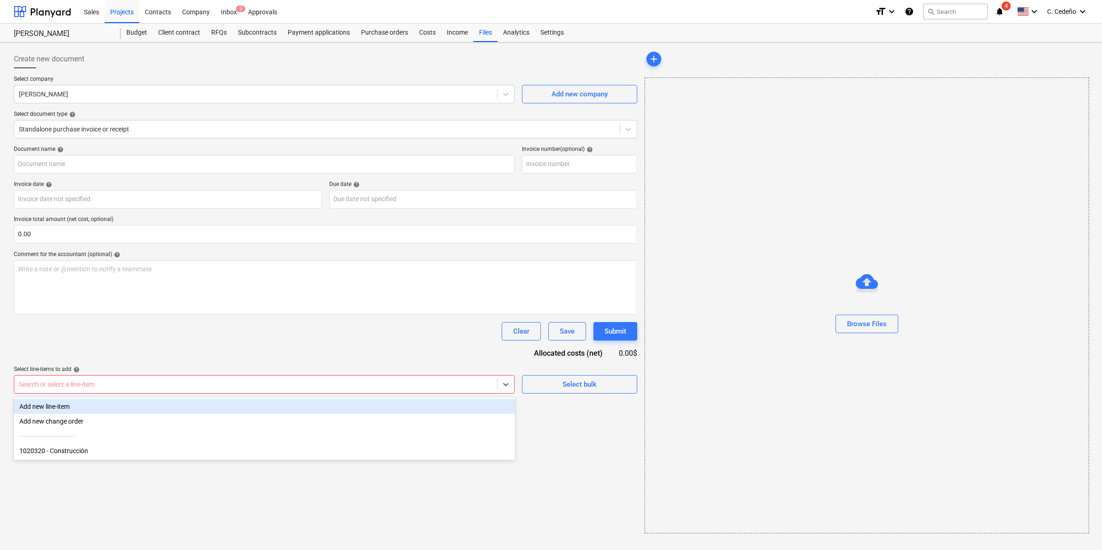
click at [219, 390] on div "Search or select a line-item" at bounding box center [255, 384] width 483 height 13
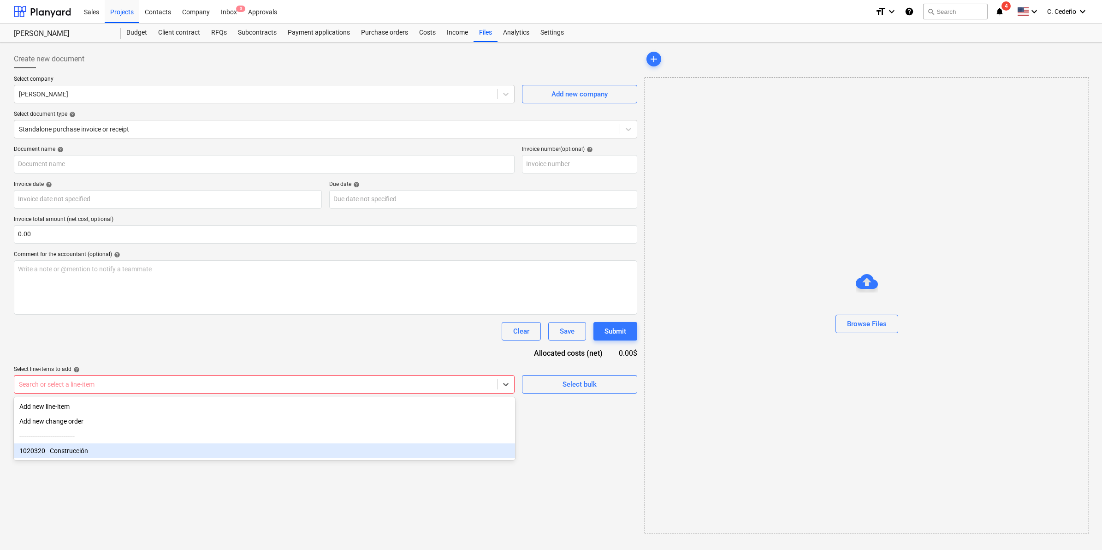
click at [98, 450] on div "1020320 - Construcción" at bounding box center [264, 450] width 501 height 15
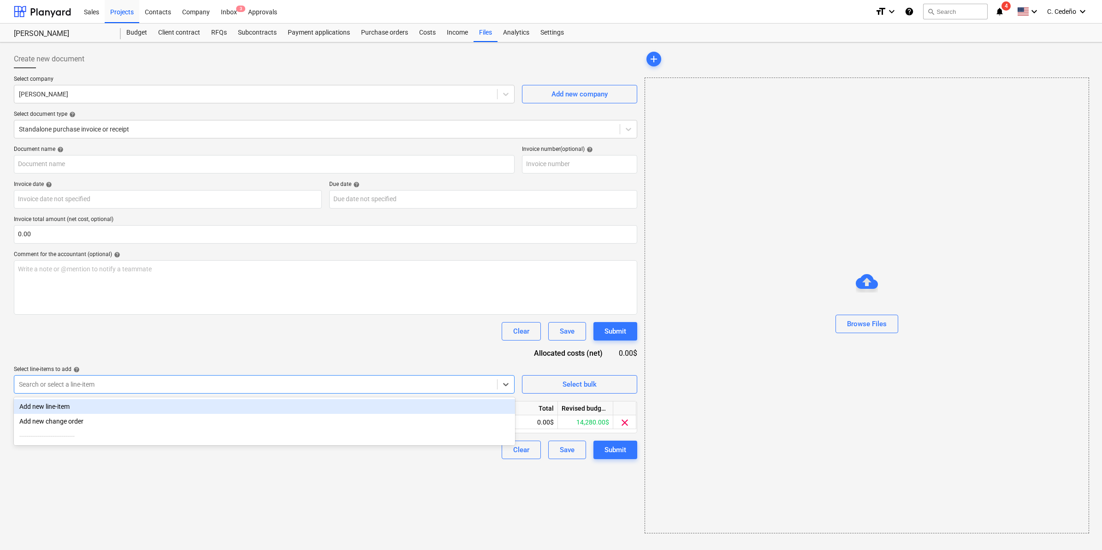
click at [317, 486] on div "Create new document Select company [PERSON_NAME] Add new company Select documen…" at bounding box center [325, 291] width 631 height 491
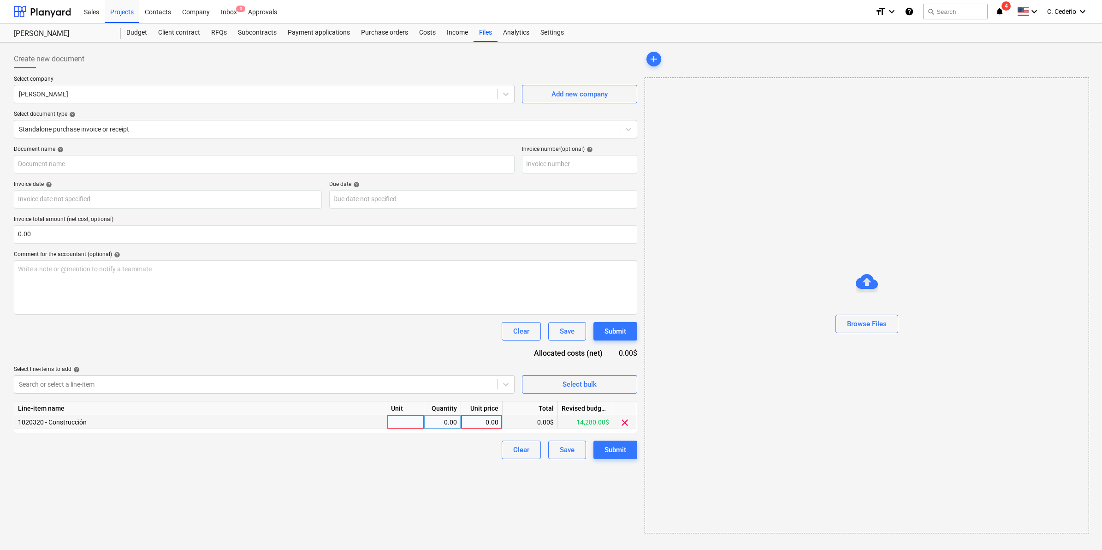
click at [399, 421] on div at bounding box center [405, 422] width 37 height 14
type input "1"
click at [450, 416] on div "0.00" at bounding box center [442, 422] width 29 height 14
type input "5000"
click at [492, 478] on div "Create new document Select company [PERSON_NAME] Add new company Select documen…" at bounding box center [325, 291] width 631 height 491
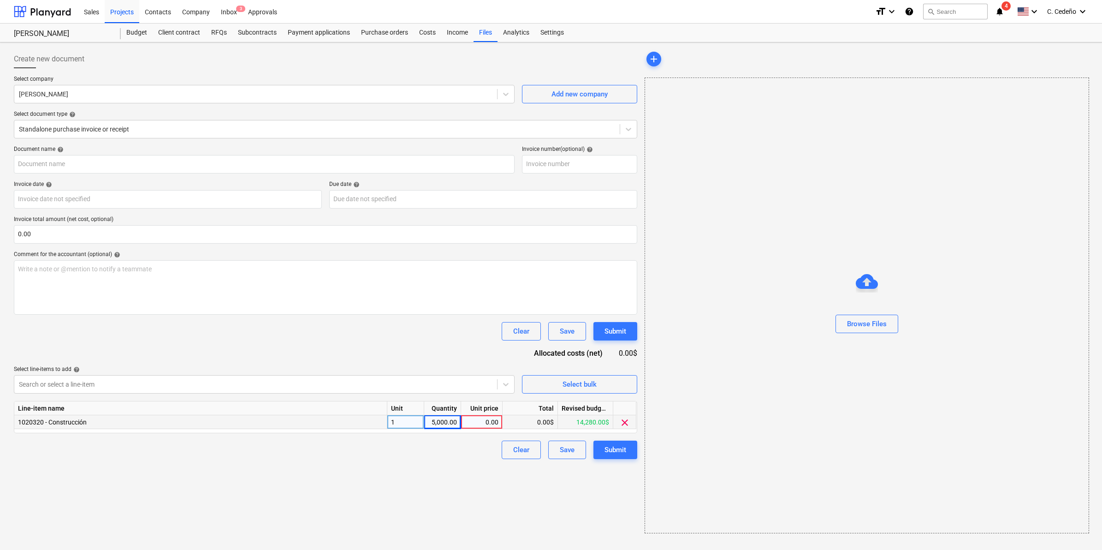
drag, startPoint x: 455, startPoint y: 419, endPoint x: 461, endPoint y: 418, distance: 6.1
click at [457, 419] on div "5,000.00" at bounding box center [442, 422] width 37 height 14
type input "1"
click at [485, 416] on div "0.00" at bounding box center [482, 422] width 34 height 14
type input "5000"
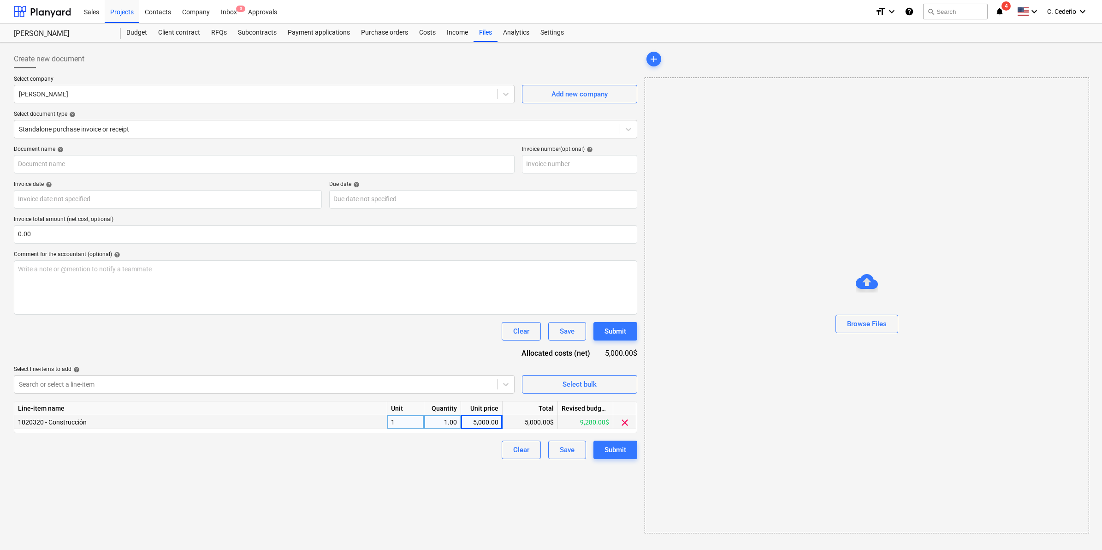
click at [473, 464] on div "Create new document Select company [PERSON_NAME] Add new company Select documen…" at bounding box center [325, 291] width 631 height 491
click at [875, 310] on div at bounding box center [867, 307] width 444 height 15
click at [874, 322] on div "Browse Files" at bounding box center [867, 324] width 40 height 12
type input "Invoice La Zahina 20250001.pdf"
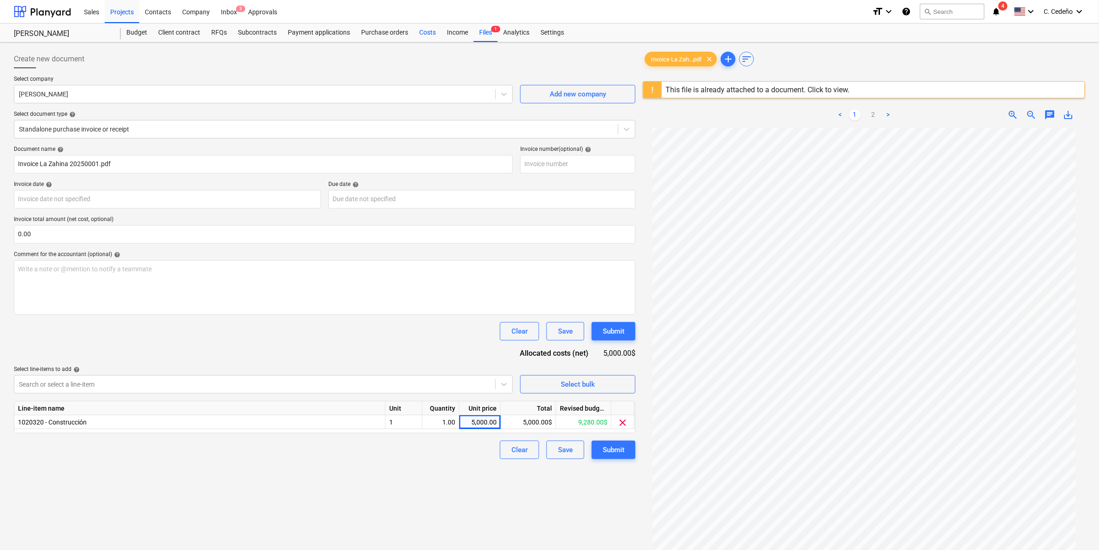
click at [421, 33] on div "Costs" at bounding box center [428, 33] width 28 height 18
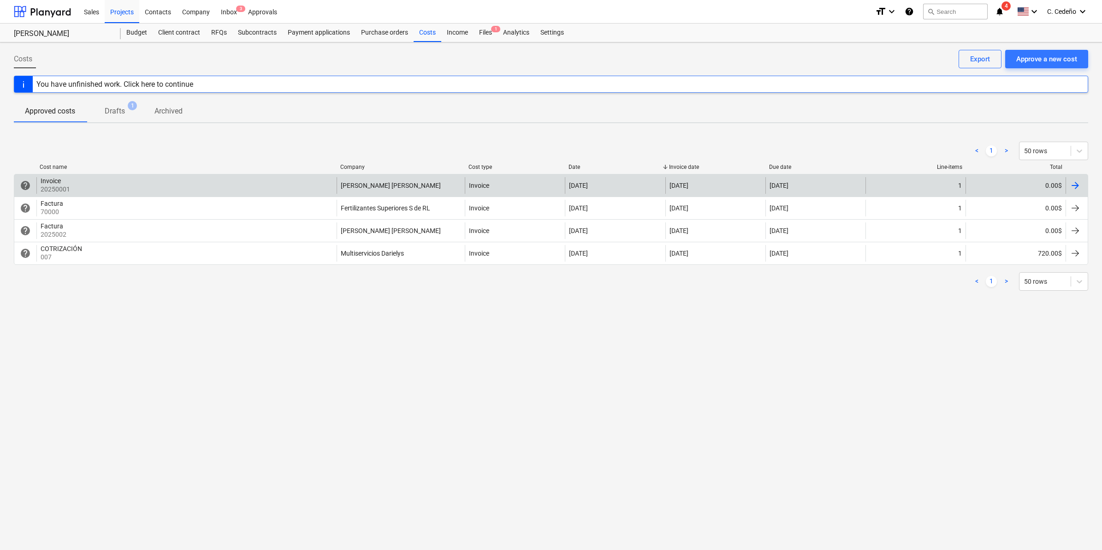
click at [264, 187] on div "Invoice 20250001" at bounding box center [186, 185] width 300 height 17
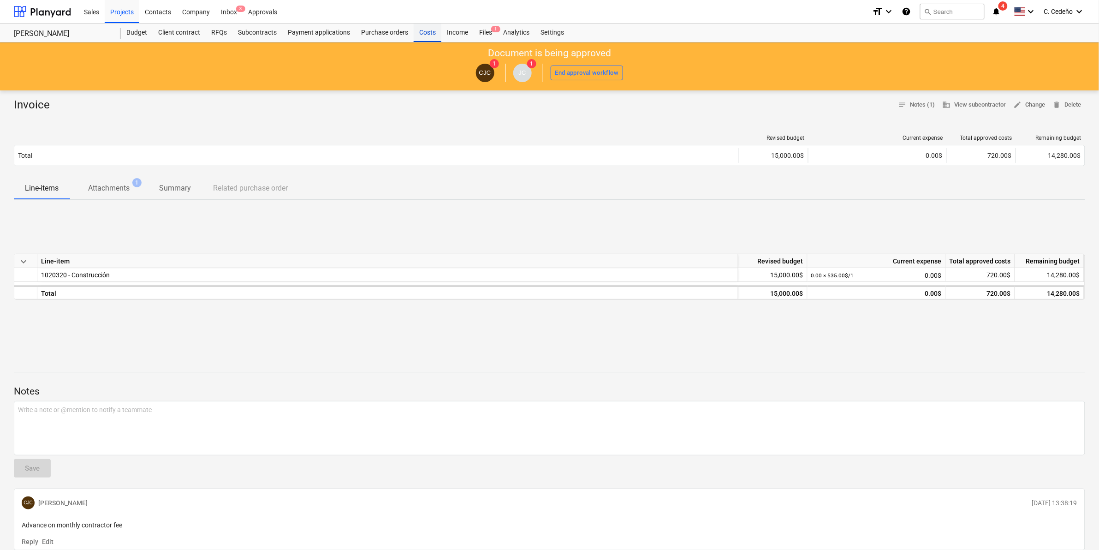
click at [424, 31] on div "Costs" at bounding box center [428, 33] width 28 height 18
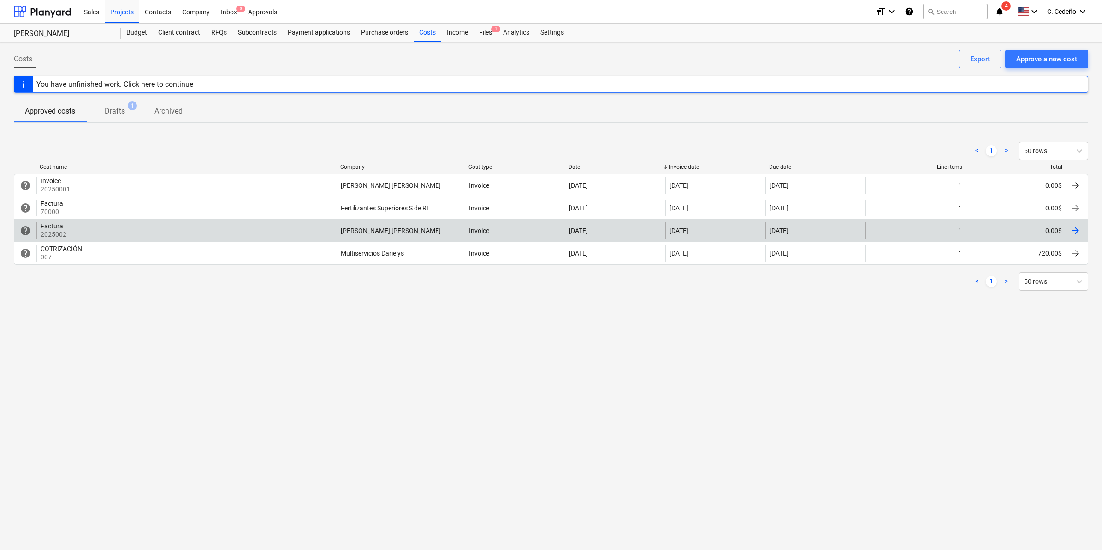
click at [1031, 227] on div "0.00$" at bounding box center [1016, 230] width 100 height 17
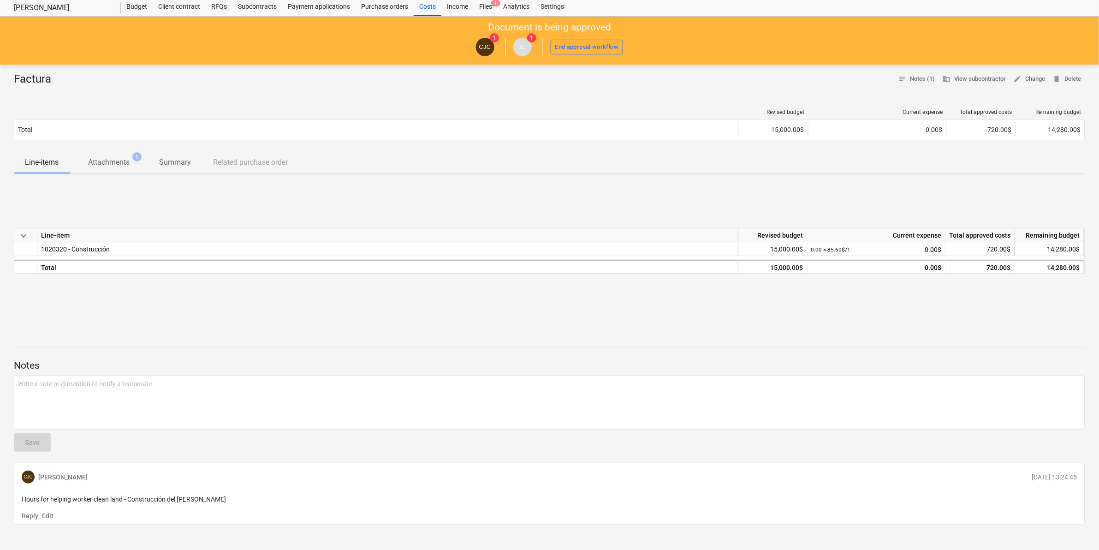
scroll to position [37, 0]
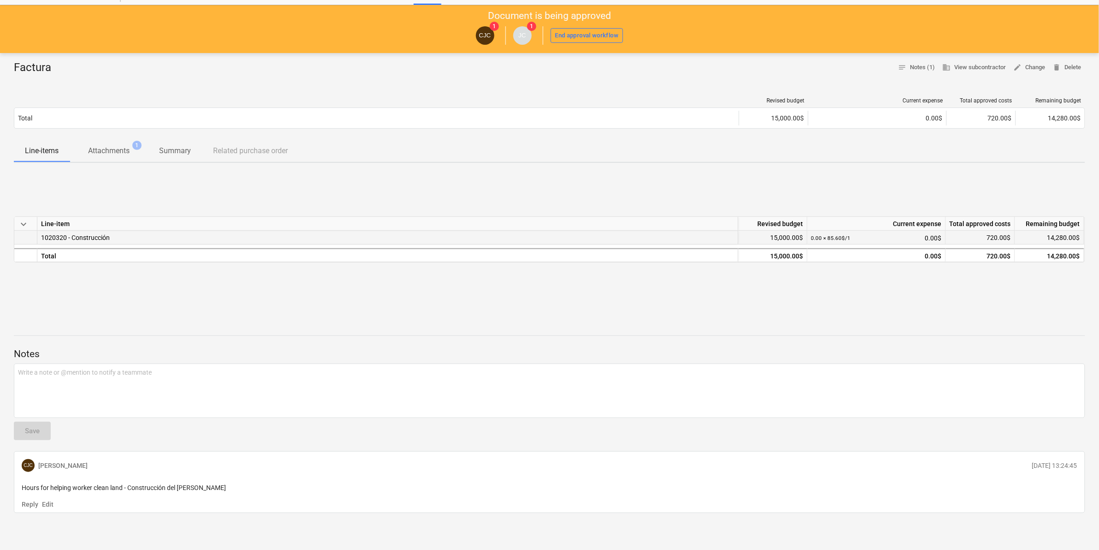
click at [999, 238] on span "720.00$" at bounding box center [999, 237] width 24 height 7
click at [931, 237] on div "0.00 × 85.60$ / 1 0.00$" at bounding box center [876, 238] width 131 height 14
click at [896, 235] on div "0.00 × 85.60$ / 1 0.00$" at bounding box center [876, 238] width 131 height 14
click at [896, 236] on div "0.00 × 85.60$ / 1 0.00$" at bounding box center [876, 238] width 131 height 14
click at [922, 239] on div "0.00 × 85.60$ / 1 0.00$" at bounding box center [876, 238] width 131 height 14
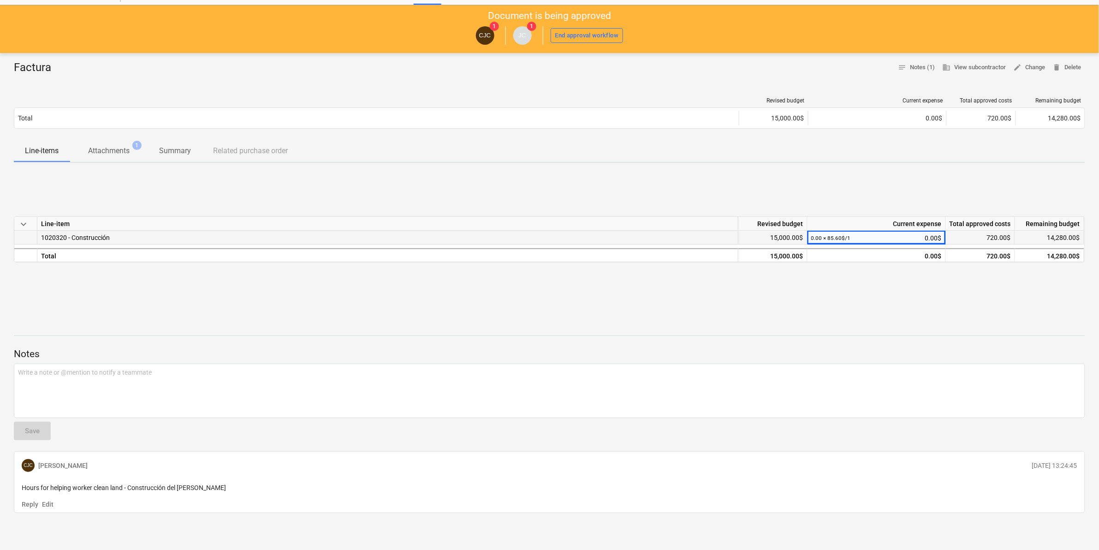
click at [988, 235] on span "720.00$" at bounding box center [999, 237] width 24 height 7
click at [960, 306] on div "keyboard_arrow_down Line-item Revised budget Current expense Total approved cos…" at bounding box center [549, 239] width 1071 height 138
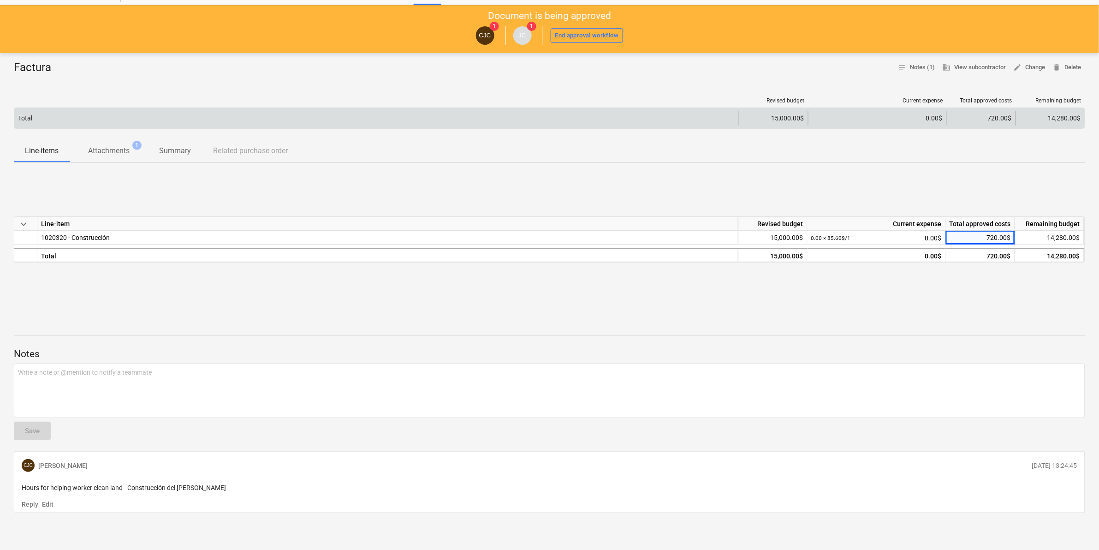
click at [929, 121] on div "0.00$" at bounding box center [877, 117] width 131 height 7
click at [912, 111] on div "0.00$" at bounding box center [877, 118] width 138 height 15
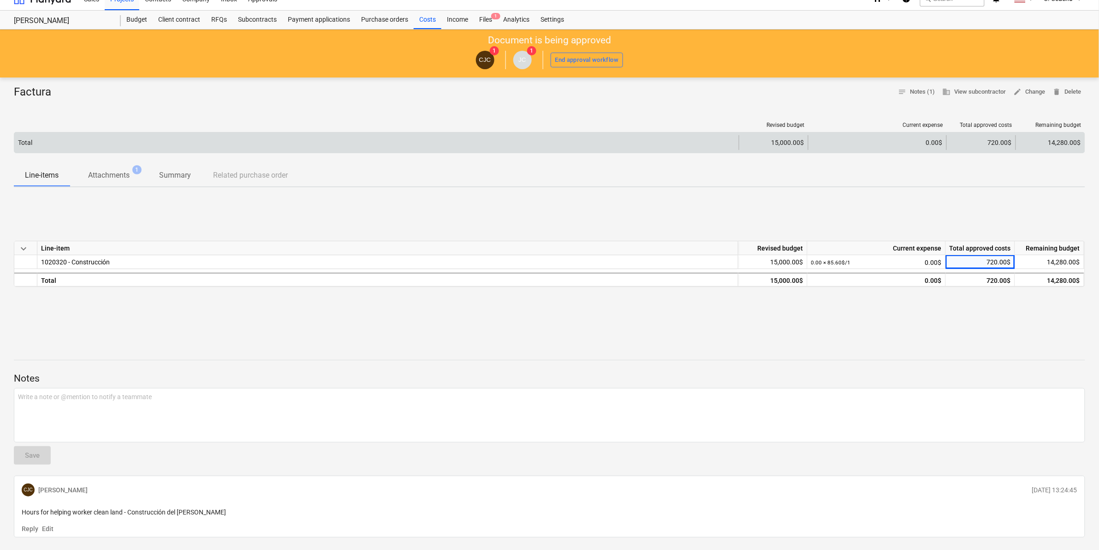
scroll to position [0, 0]
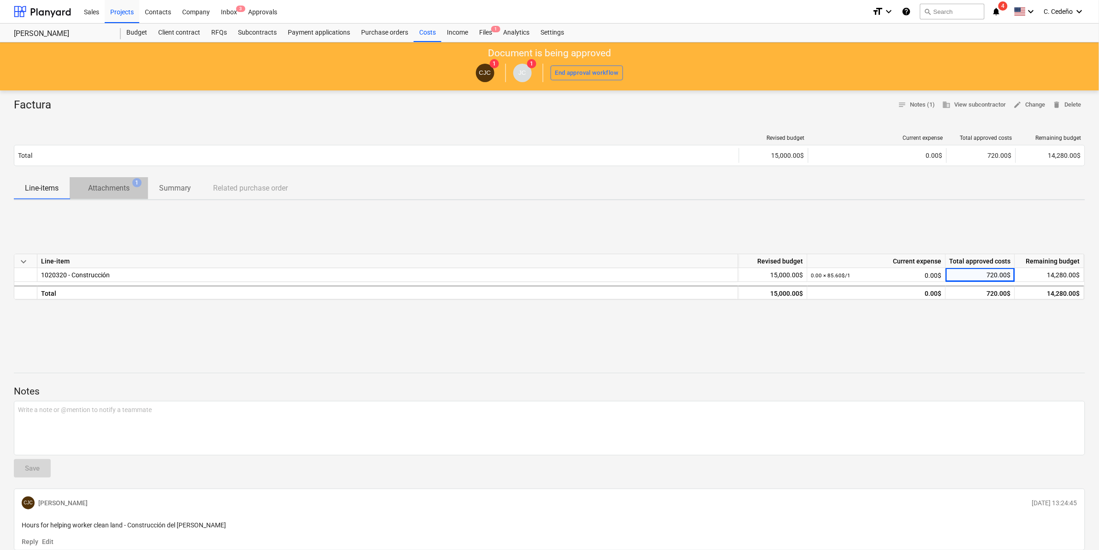
click at [120, 190] on p "Attachments" at bounding box center [109, 188] width 42 height 11
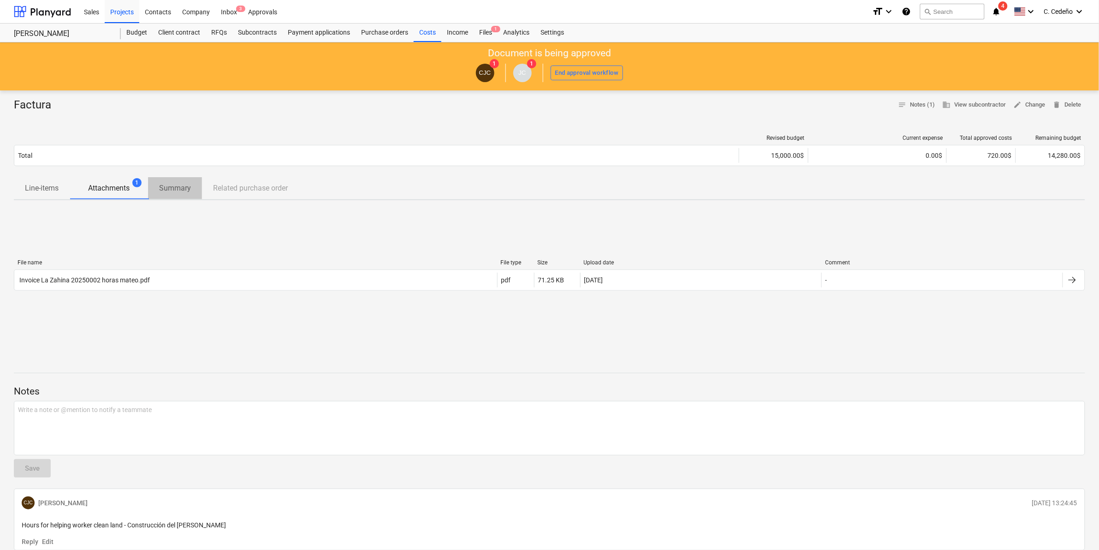
click at [176, 196] on span "Summary" at bounding box center [175, 188] width 54 height 17
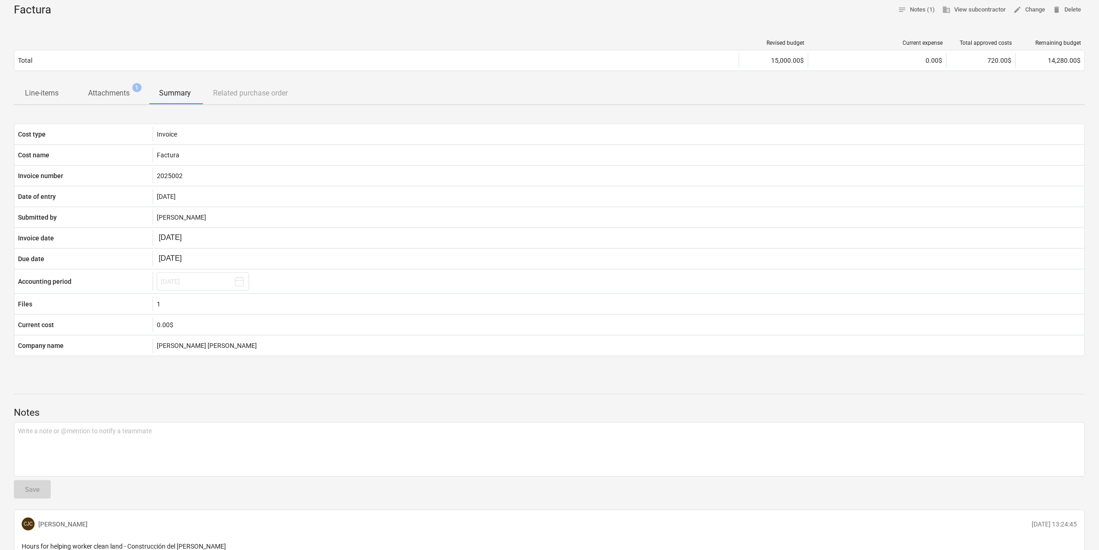
scroll to position [115, 0]
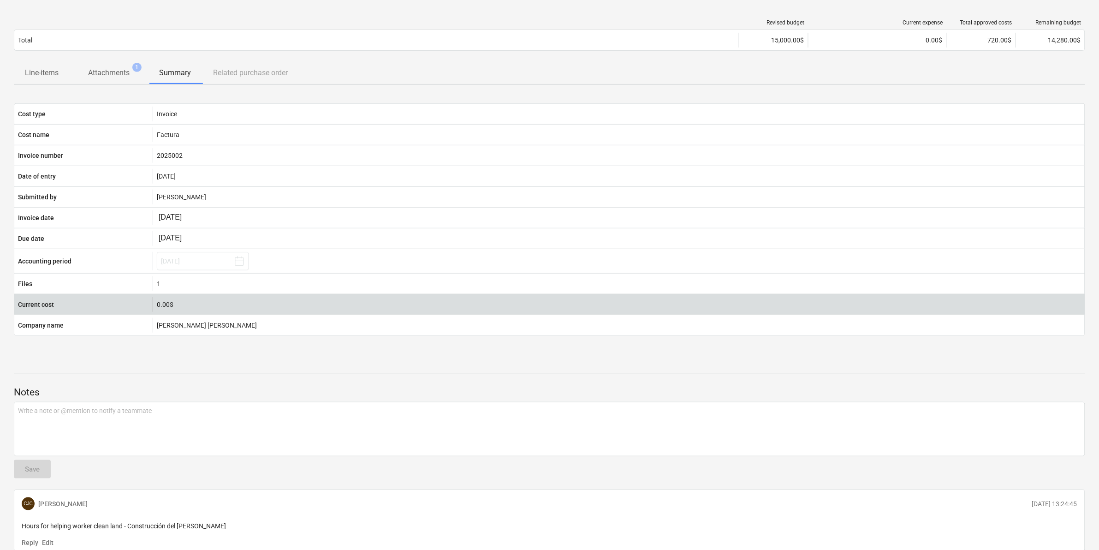
click at [161, 307] on div "0.00$" at bounding box center [619, 304] width 924 height 7
click at [183, 305] on div "0.00$" at bounding box center [619, 304] width 924 height 7
drag, startPoint x: 184, startPoint y: 305, endPoint x: 178, endPoint y: 307, distance: 5.8
click at [181, 307] on div "0.00$" at bounding box center [619, 304] width 924 height 7
click at [178, 307] on div "0.00$" at bounding box center [619, 304] width 924 height 7
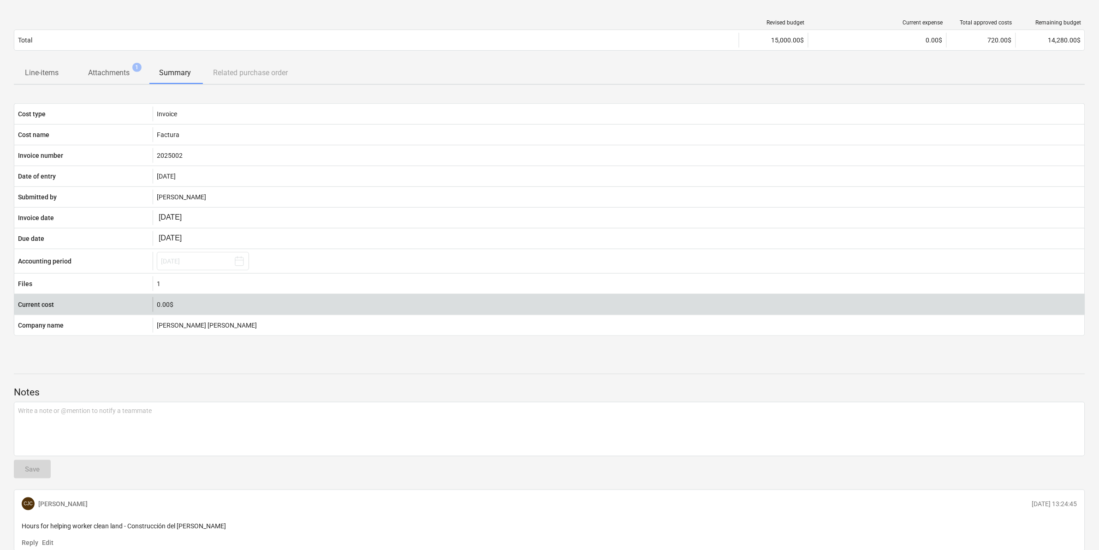
click at [178, 307] on div "0.00$" at bounding box center [619, 304] width 924 height 7
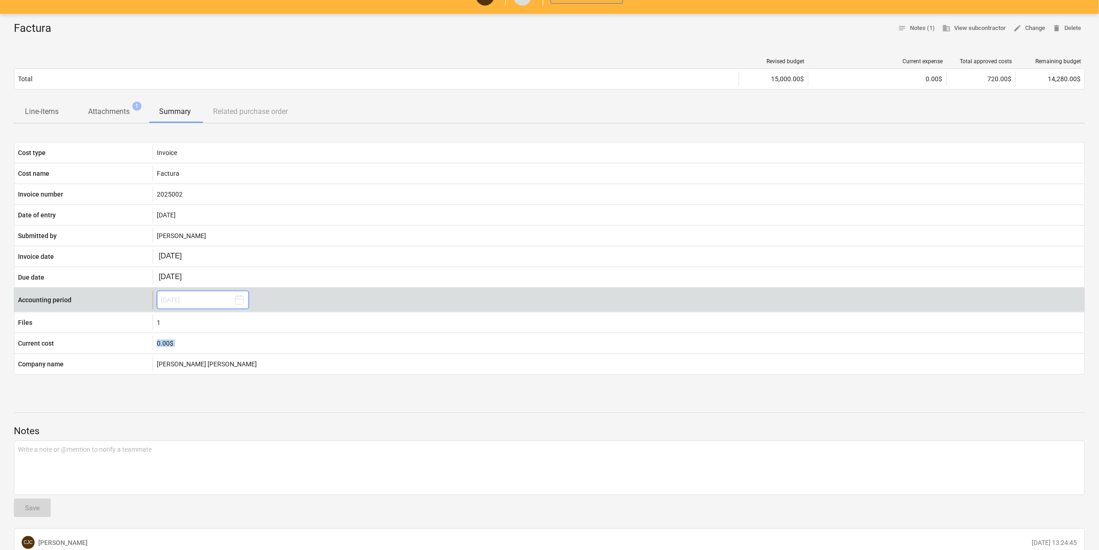
scroll to position [58, 0]
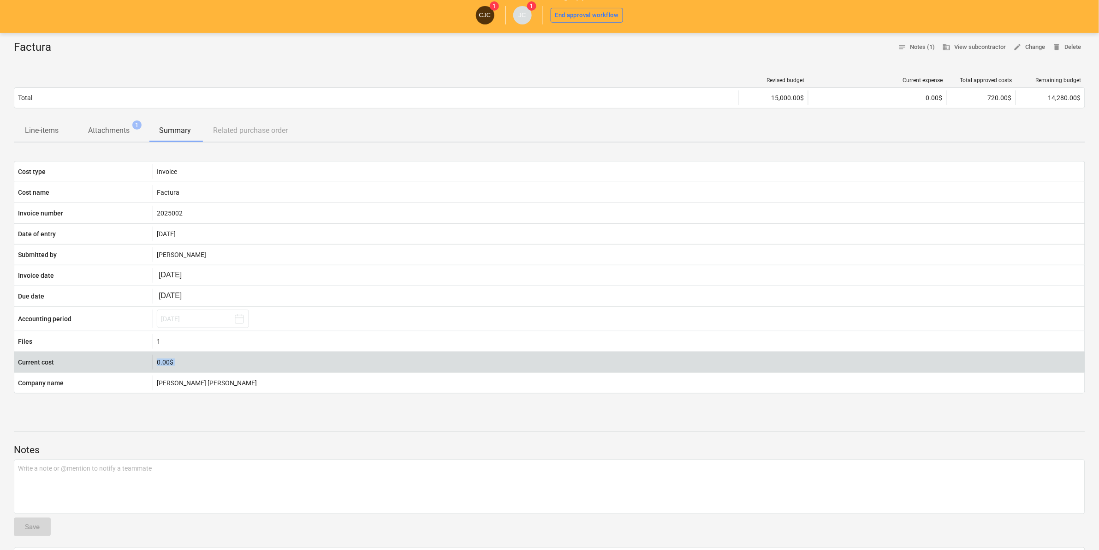
click at [168, 363] on div "0.00$" at bounding box center [619, 361] width 924 height 7
click at [167, 363] on div "0.00$" at bounding box center [619, 361] width 924 height 7
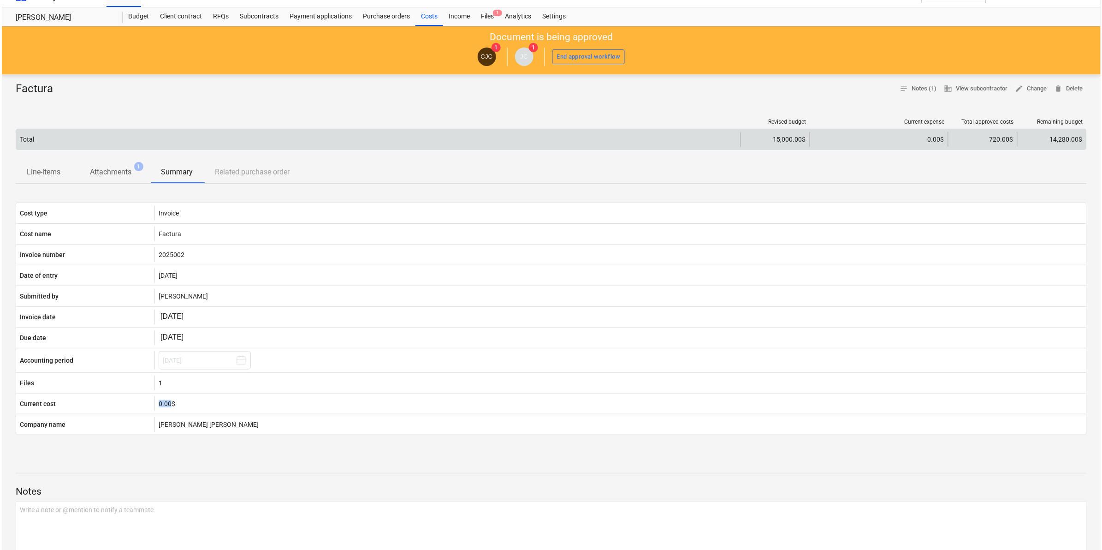
scroll to position [0, 0]
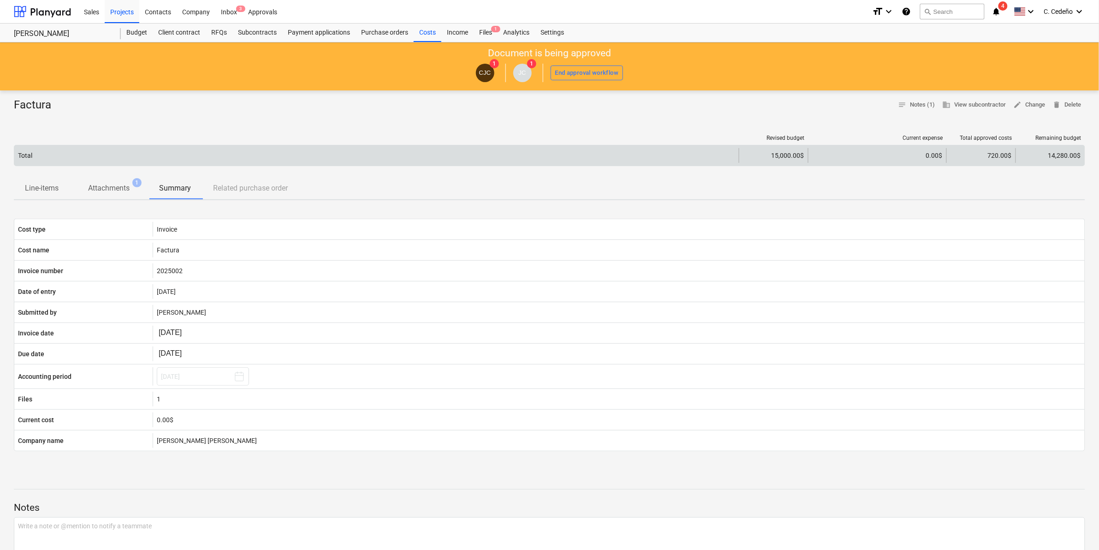
click at [987, 158] on div "720.00$" at bounding box center [980, 155] width 69 height 15
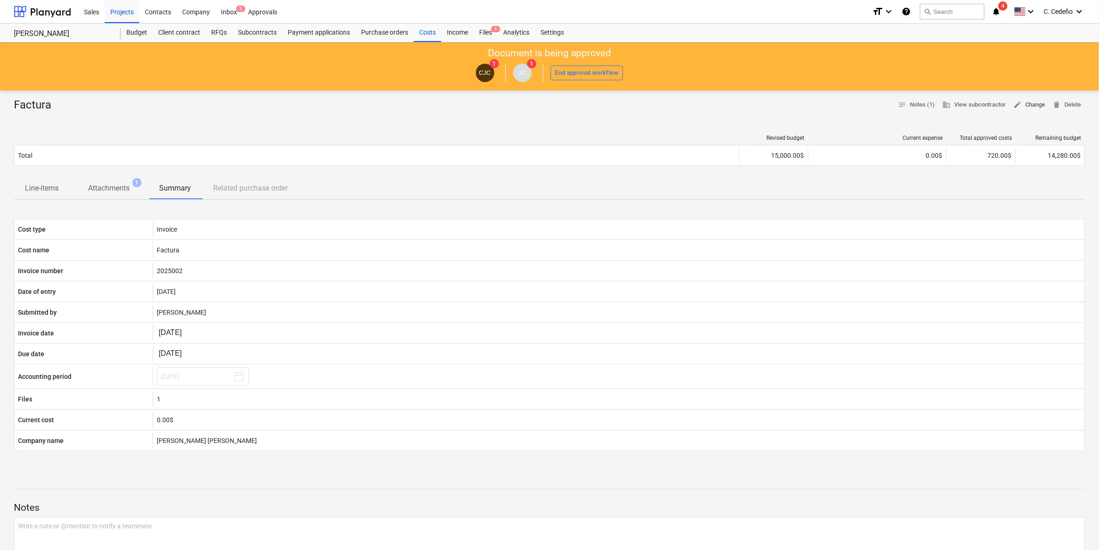
click at [1016, 107] on span "edit" at bounding box center [1018, 105] width 8 height 8
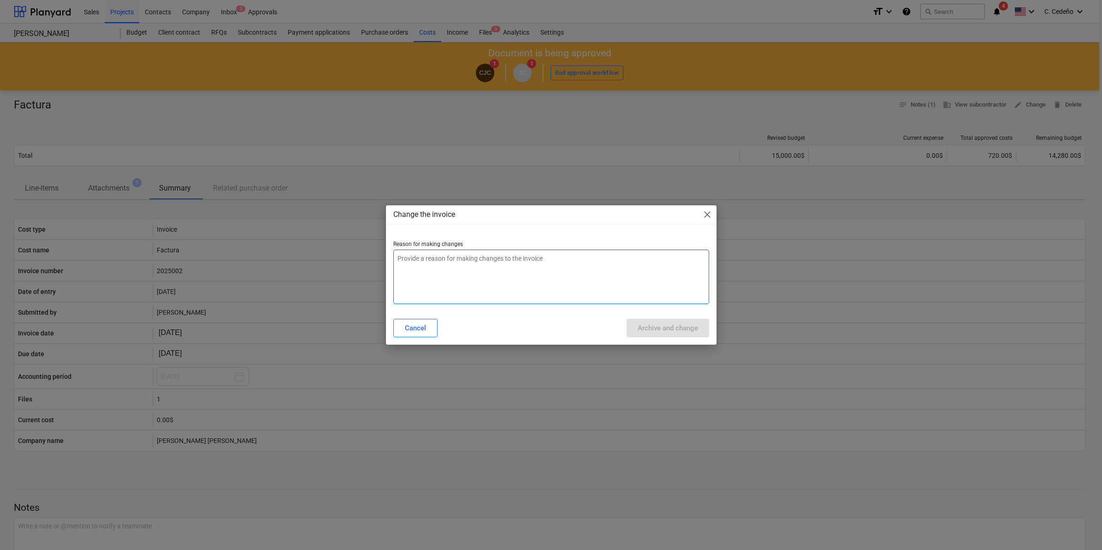
click at [451, 255] on textarea at bounding box center [551, 276] width 316 height 54
type textarea "x"
type textarea "C"
type textarea "x"
type textarea "Ca"
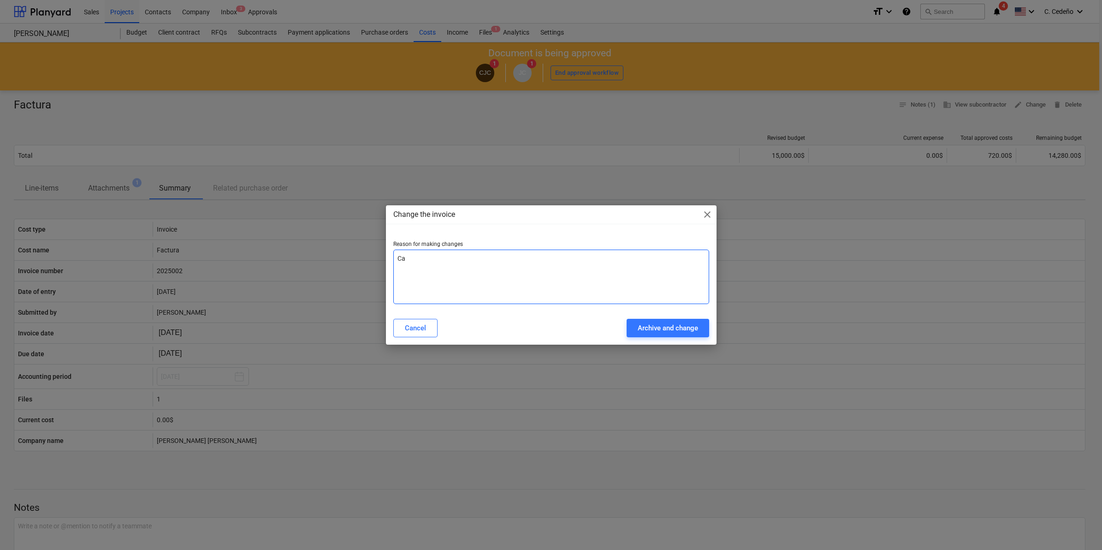
type textarea "x"
type textarea "Cam"
type textarea "x"
type textarea "Camb"
type textarea "x"
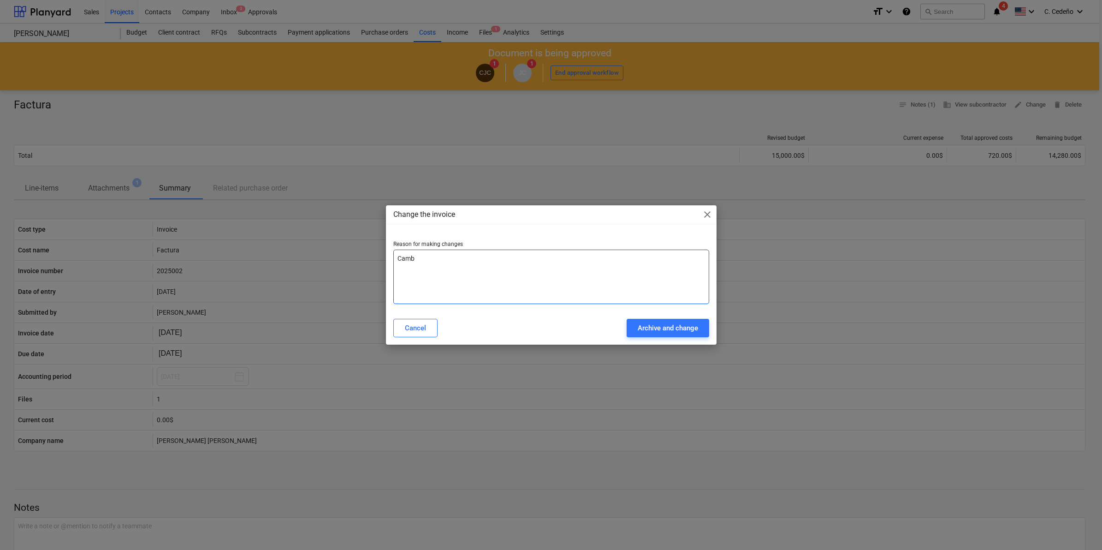
type textarea "Cambi"
type textarea "x"
type textarea "Cambio"
type textarea "x"
type textarea "Cambio"
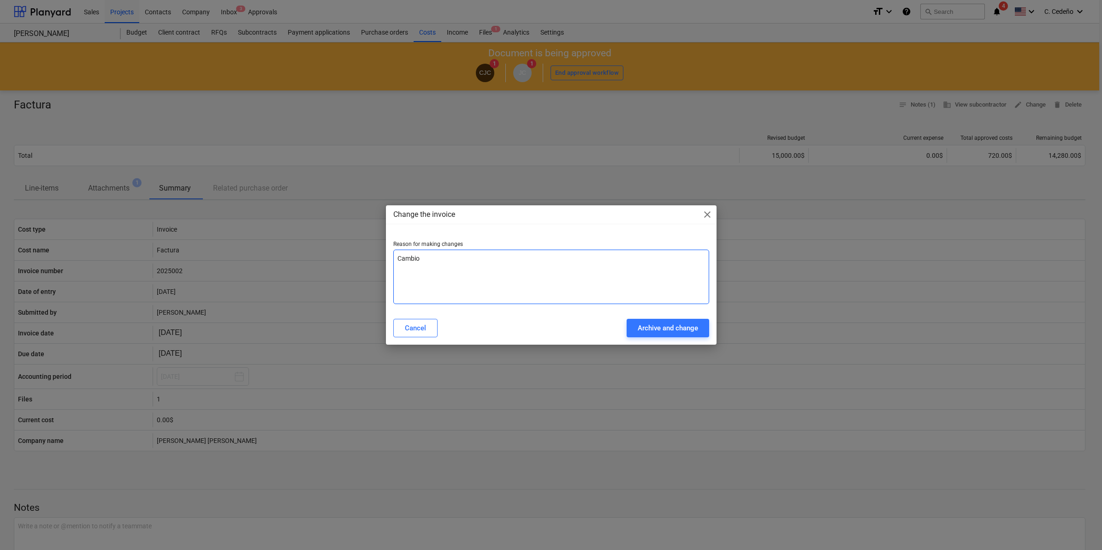
type textarea "x"
type textarea "Cambio d"
type textarea "x"
type textarea "Cambio de"
type textarea "x"
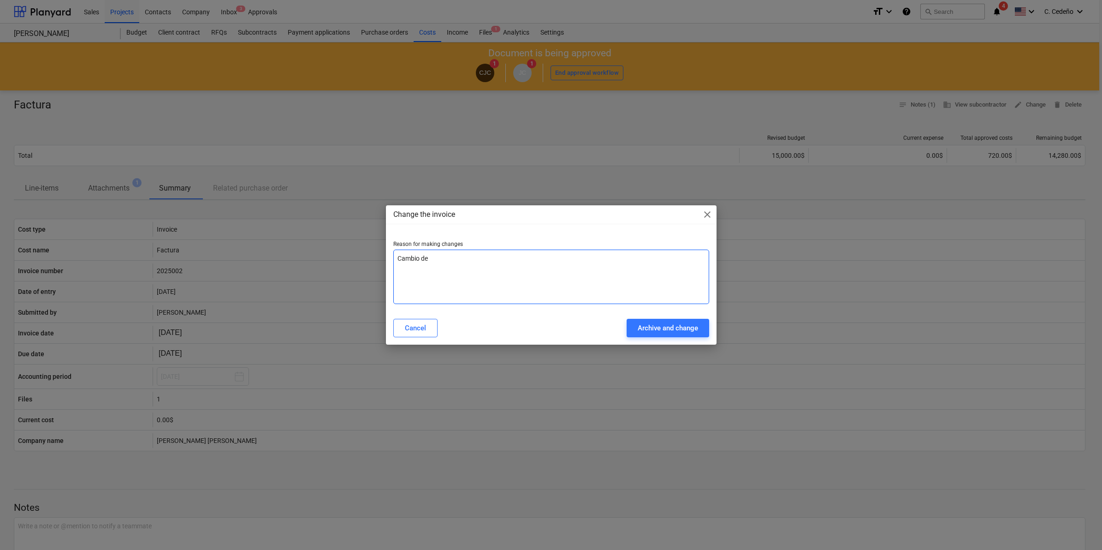
type textarea "Cambio de"
type textarea "x"
type textarea "Cambio de m"
type textarea "x"
type textarea "Cambio de mo"
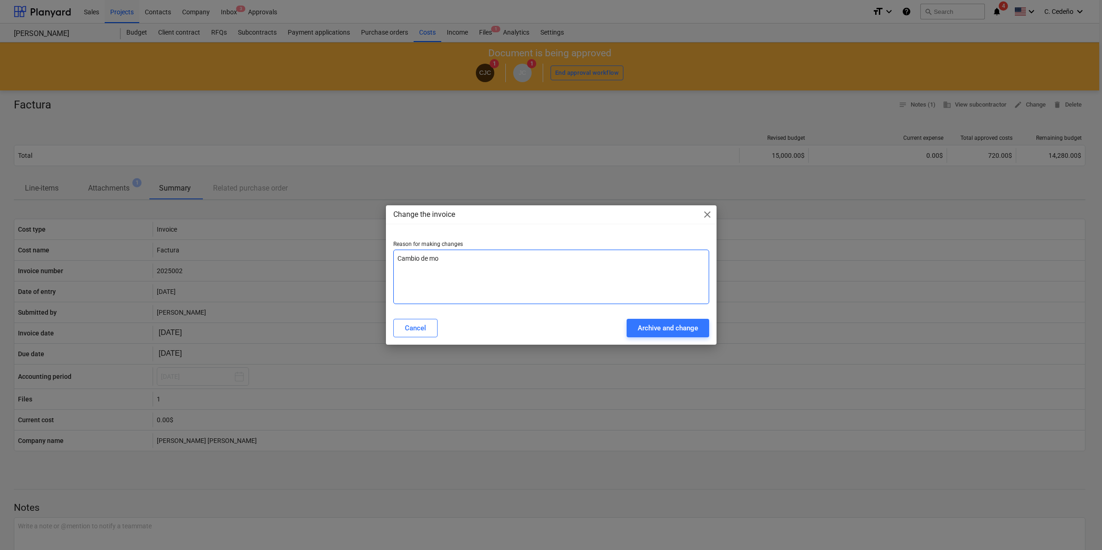
type textarea "x"
type textarea "Cambio de mon"
type textarea "x"
type textarea "Cambio de mont"
type textarea "x"
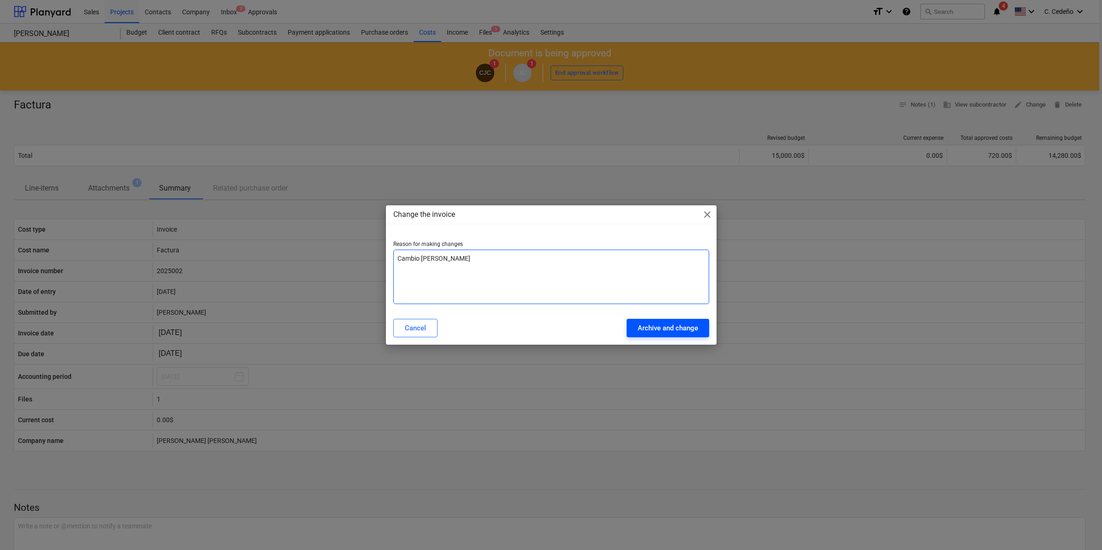
type textarea "Cambio [PERSON_NAME]"
click at [691, 328] on div "Archive and change" at bounding box center [668, 328] width 60 height 12
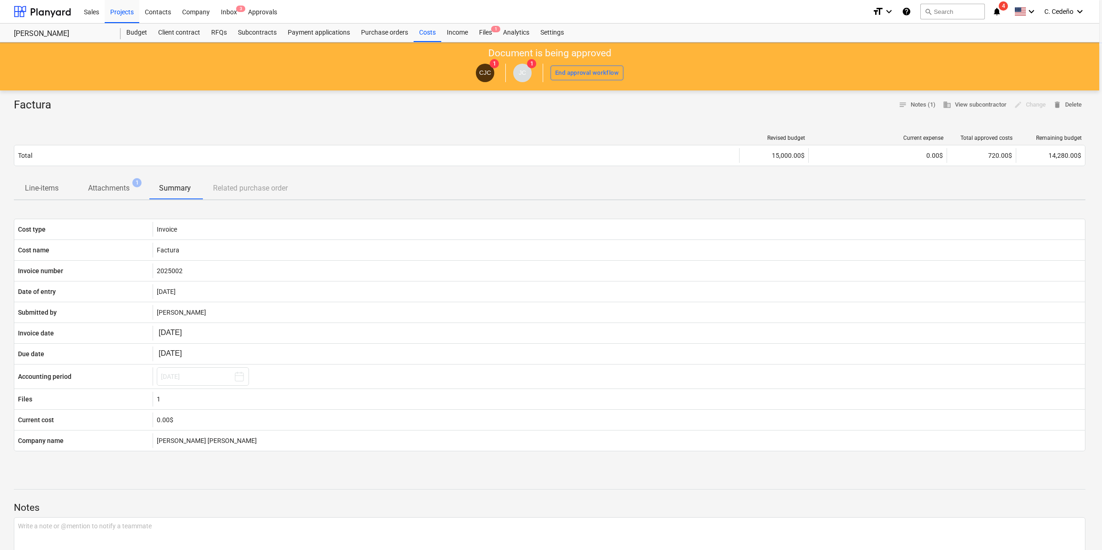
type textarea "x"
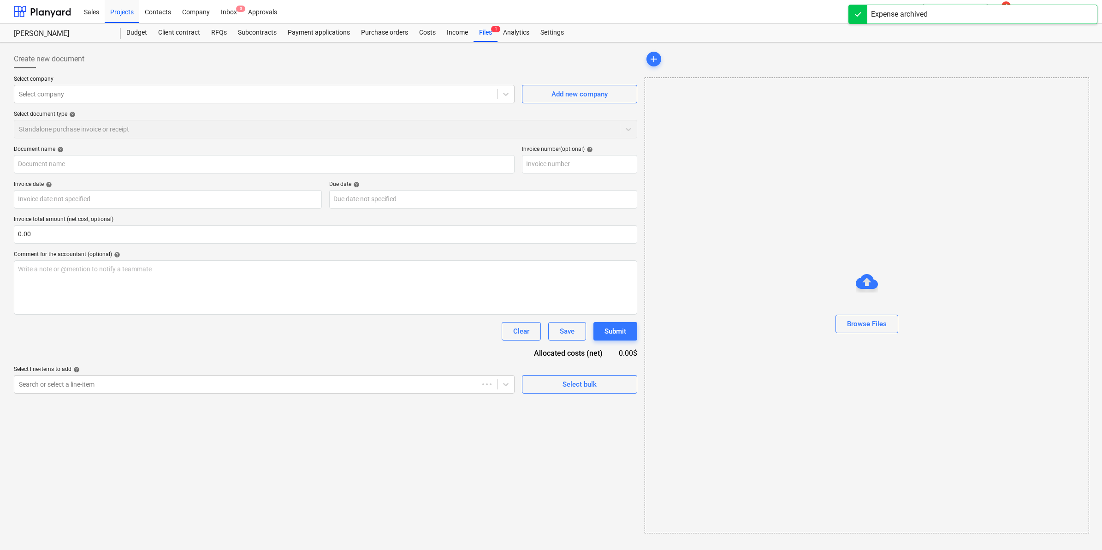
type input "Factura"
type input "2025002"
type input "[DATE]"
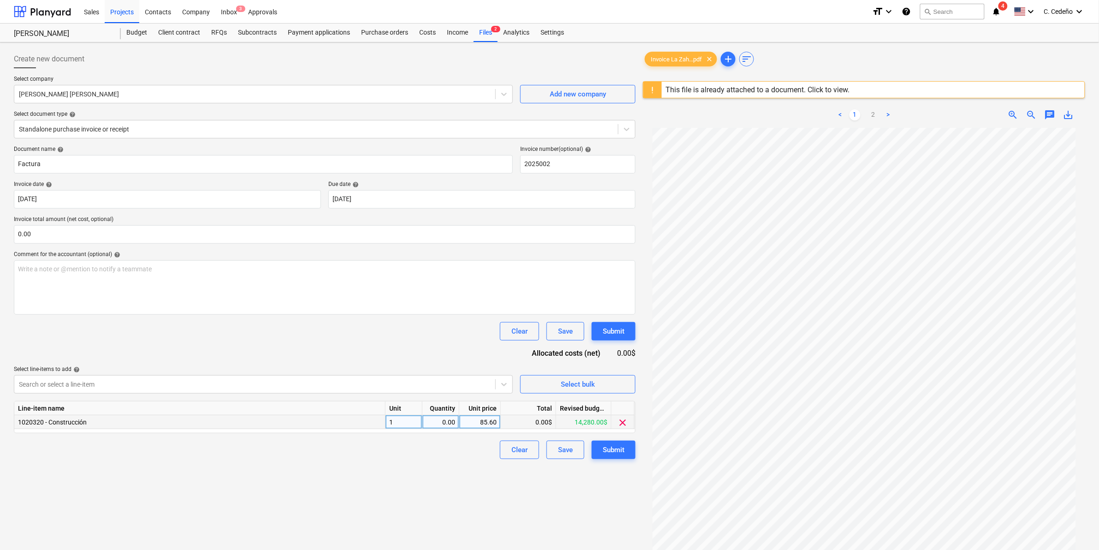
click at [452, 420] on div "0.00" at bounding box center [440, 422] width 29 height 14
type input "1"
click at [475, 505] on div "Create new document Select company [PERSON_NAME] [PERSON_NAME] Add new company …" at bounding box center [324, 350] width 629 height 609
click at [617, 445] on div "Submit" at bounding box center [614, 450] width 22 height 12
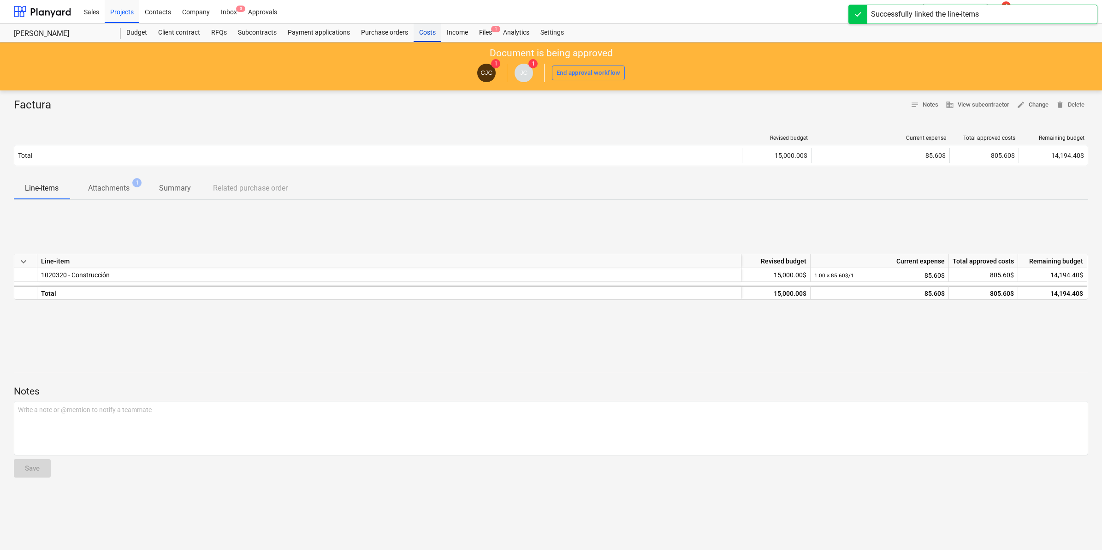
click at [424, 38] on div "Costs" at bounding box center [428, 33] width 28 height 18
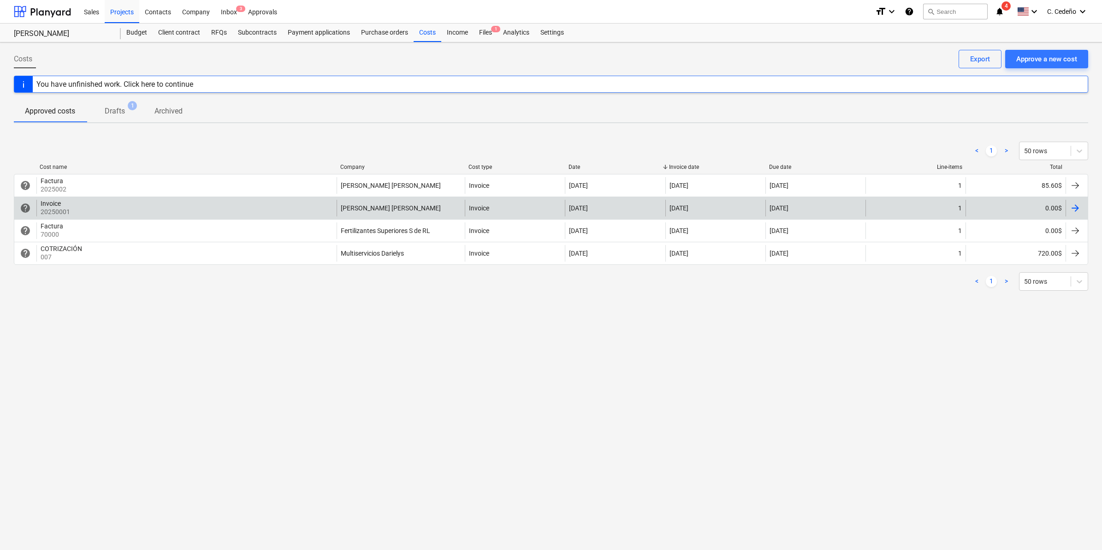
click at [54, 209] on p "20250001" at bounding box center [56, 211] width 30 height 9
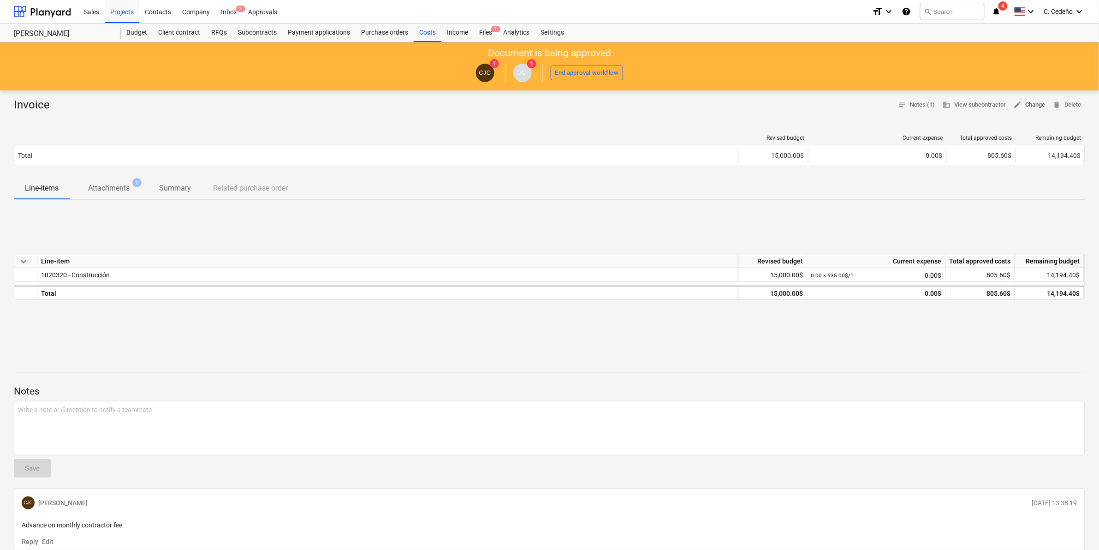
click at [1033, 104] on span "edit Change" at bounding box center [1030, 105] width 32 height 11
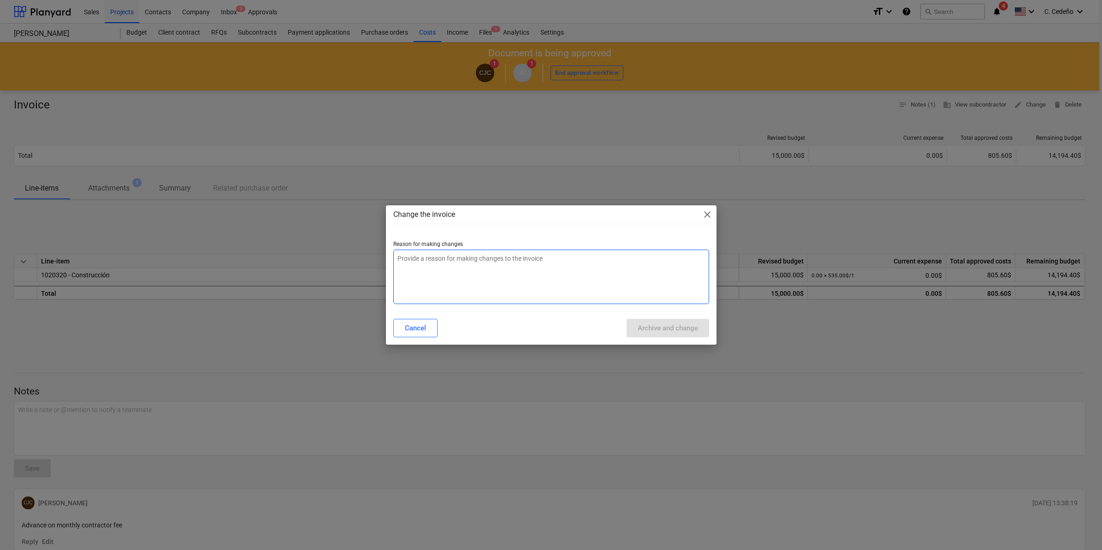
click at [411, 261] on textarea at bounding box center [551, 276] width 316 height 54
type textarea "x"
type textarea "C"
type textarea "x"
type textarea "Cm"
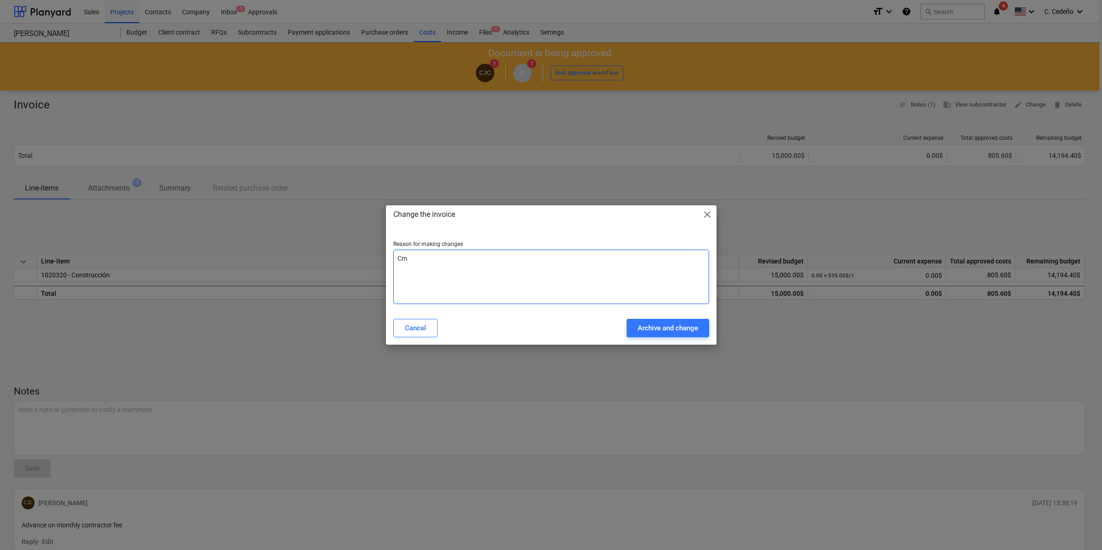
type textarea "x"
type textarea "Cma"
type textarea "x"
type textarea "Cmab"
type textarea "x"
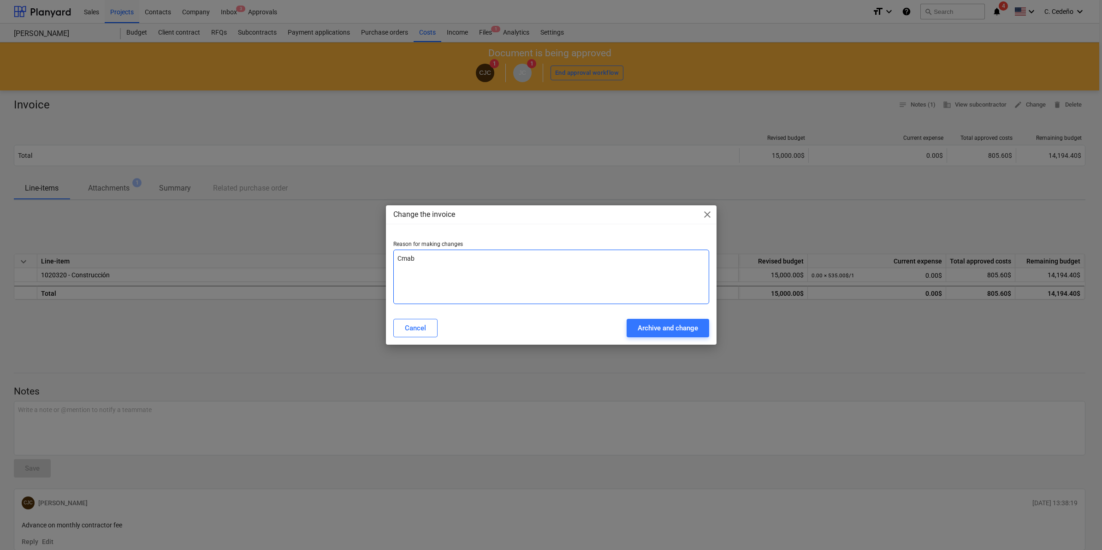
type textarea "Cmabi"
type textarea "x"
type textarea "Cmabio"
type textarea "x"
type textarea "Cmabio"
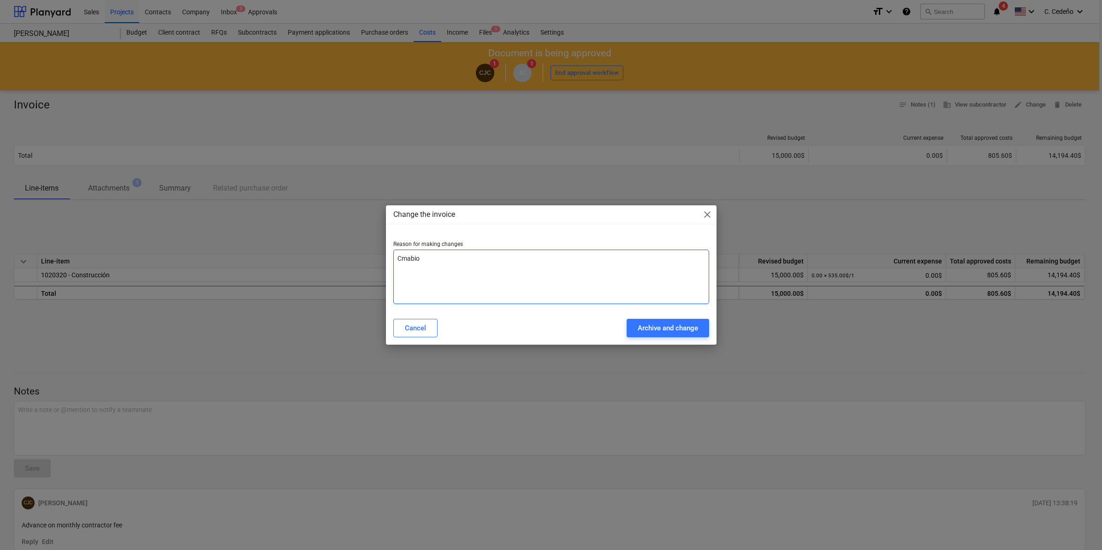
type textarea "x"
type textarea "Cmabio d"
type textarea "x"
type textarea "Cmabio de"
type textarea "x"
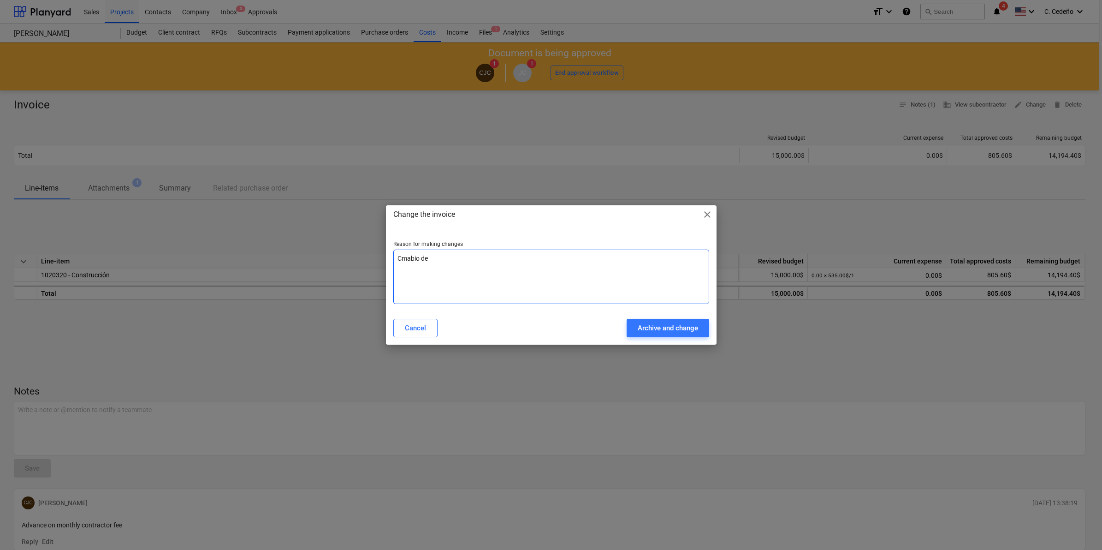
type textarea "Cmabio de"
type textarea "x"
type textarea "Cmabio de m"
type textarea "x"
type textarea "Cmabio de mo"
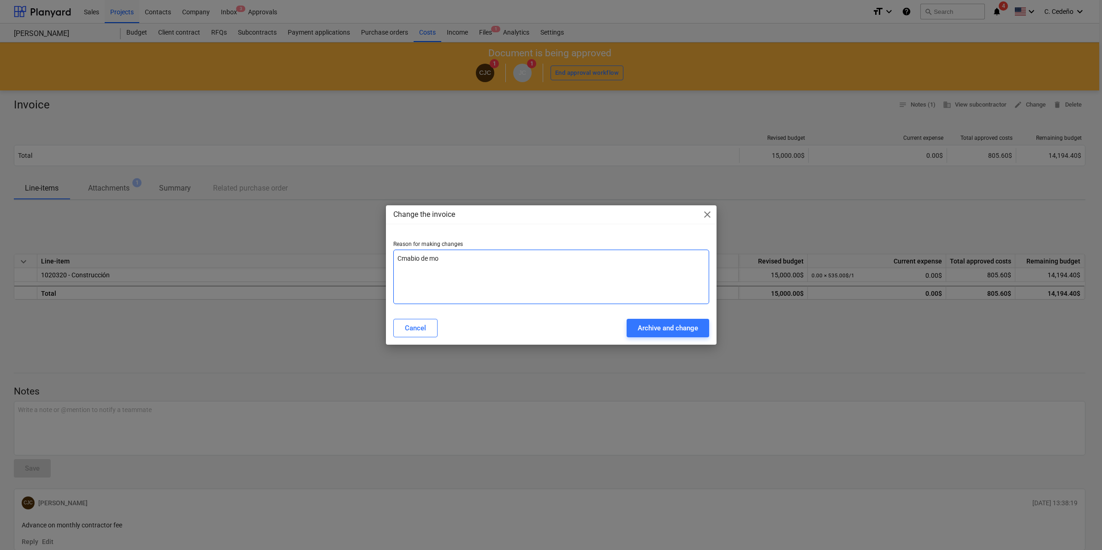
type textarea "x"
type textarea "Cmabio de mon"
type textarea "x"
type textarea "Cmabio de mont"
type textarea "x"
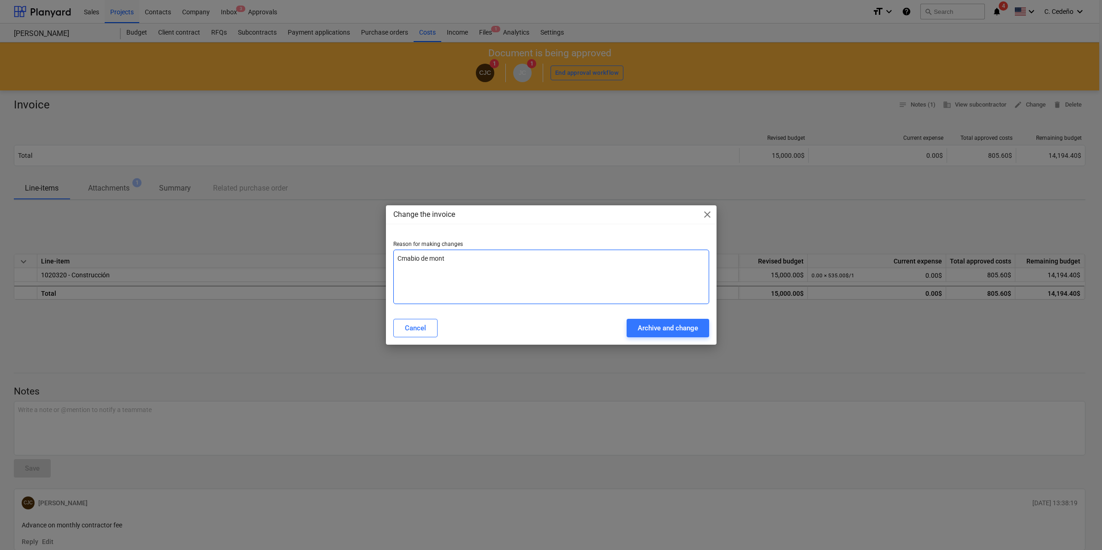
type textarea "Cmabio [PERSON_NAME]"
type textarea "x"
type textarea "Cabio [PERSON_NAME]"
type textarea "x"
click at [494, 266] on textarea "Cambio [PERSON_NAME]" at bounding box center [551, 276] width 316 height 54
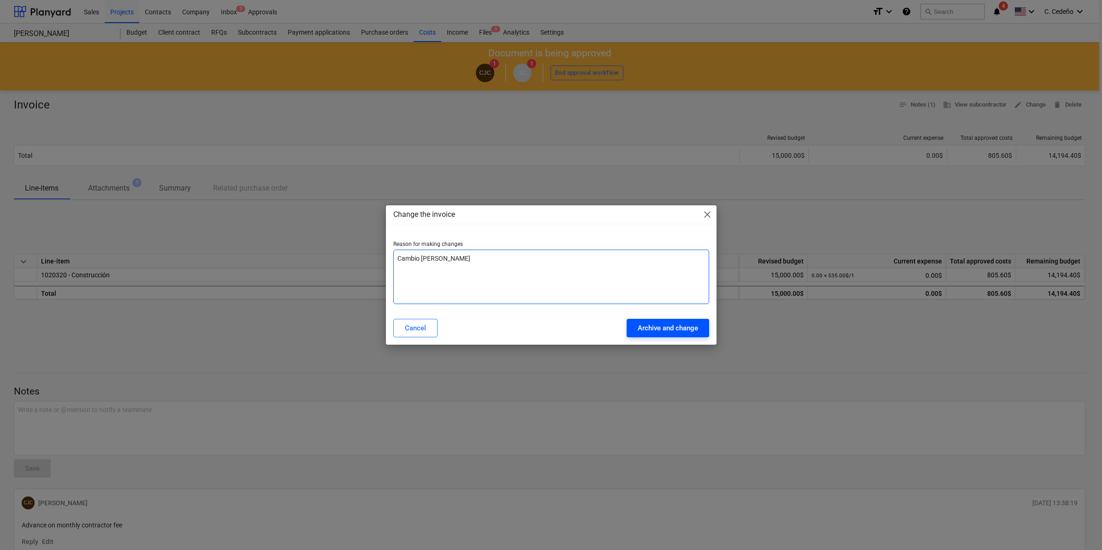
type textarea "Cambio [PERSON_NAME]"
click at [672, 326] on div "Archive and change" at bounding box center [668, 328] width 60 height 12
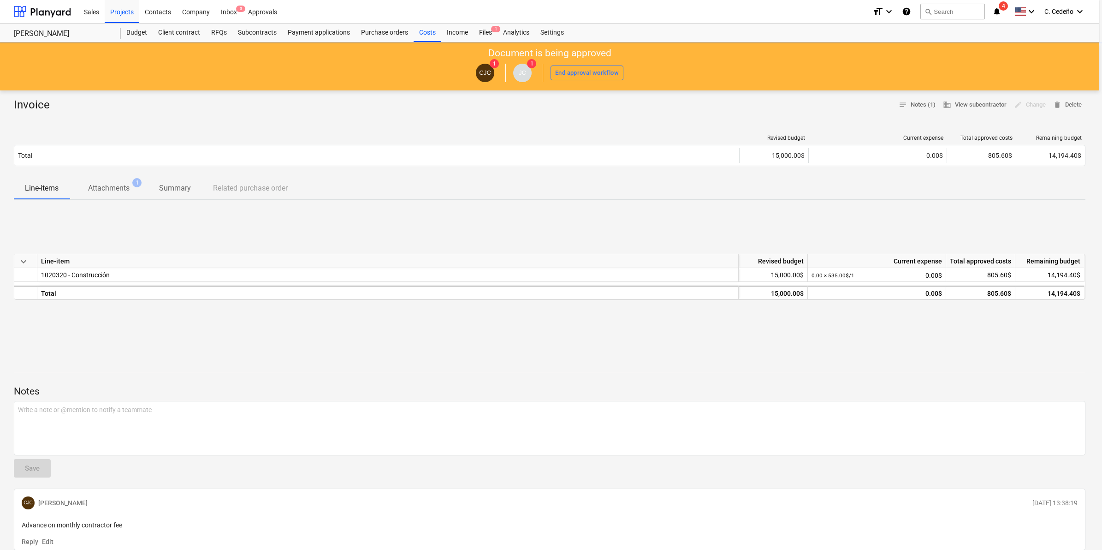
type textarea "x"
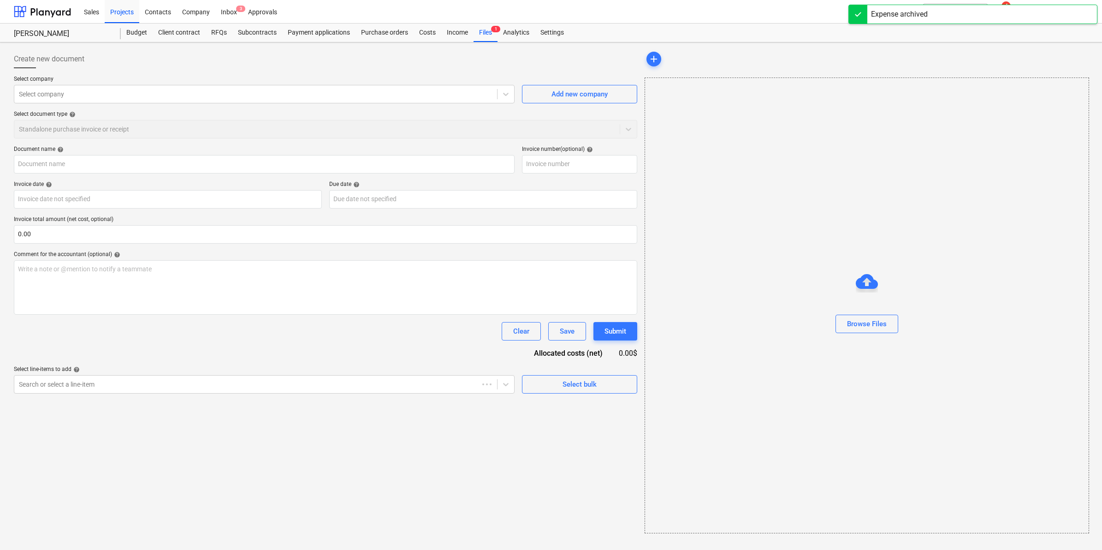
type input "Invoice"
type input "20250001"
type input "[DATE]"
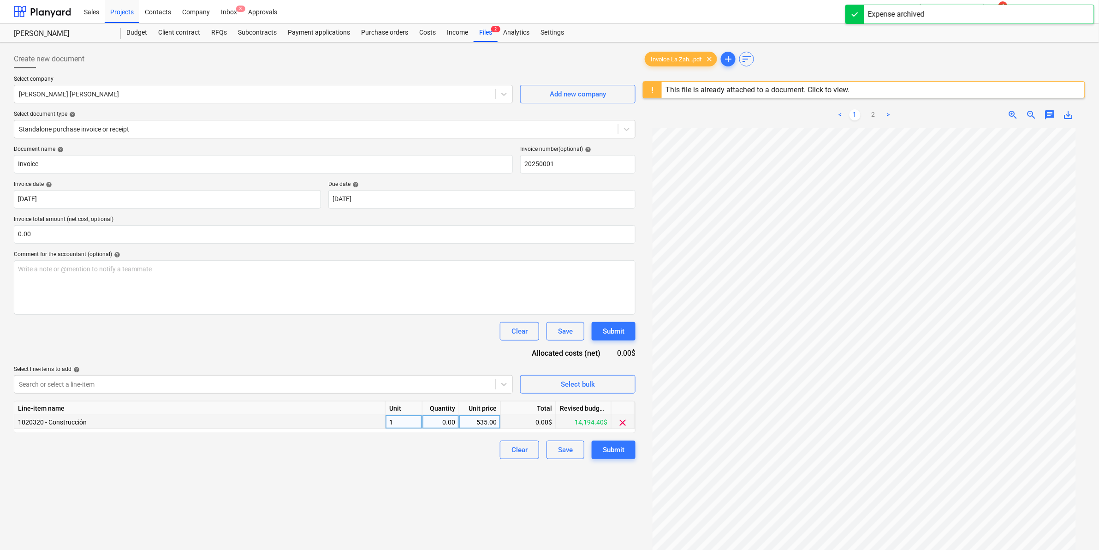
click at [450, 423] on div "0.00" at bounding box center [440, 422] width 29 height 14
type input "1"
click at [526, 507] on div "Create new document Select company [PERSON_NAME] [PERSON_NAME] Add new company …" at bounding box center [324, 350] width 629 height 609
click at [618, 453] on div "Submit" at bounding box center [614, 450] width 22 height 12
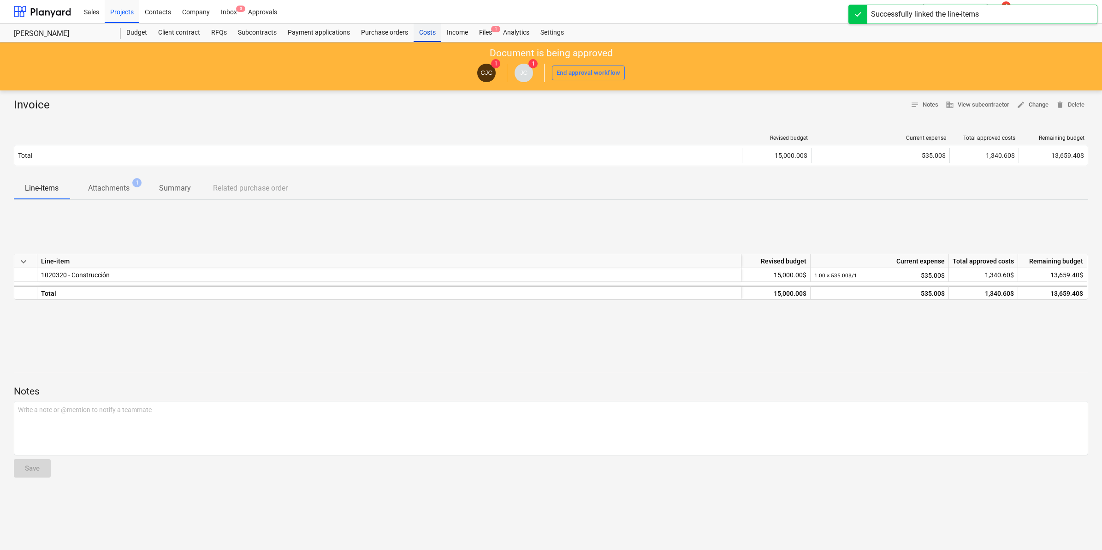
click at [416, 36] on div "Costs" at bounding box center [428, 33] width 28 height 18
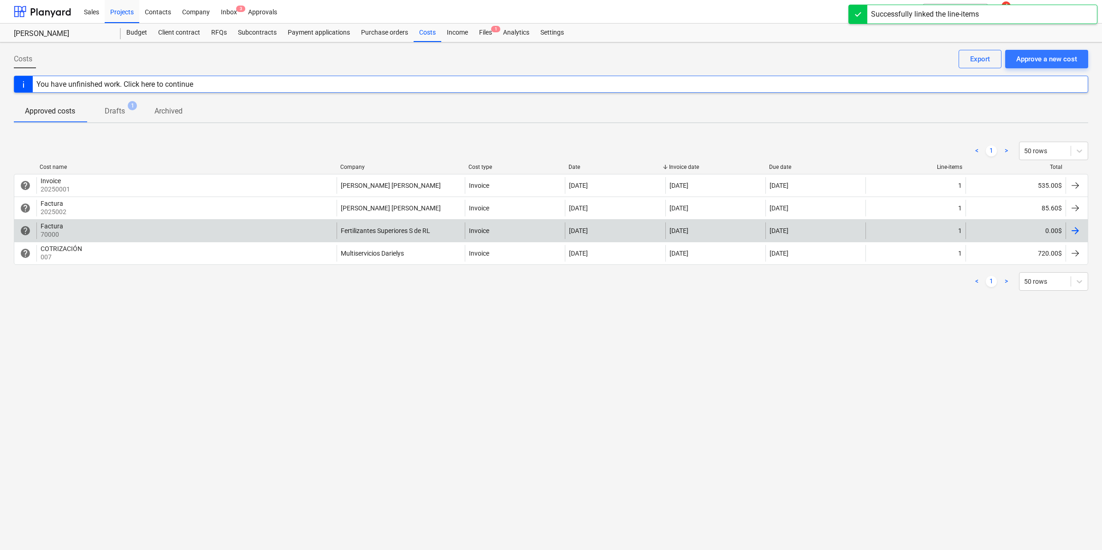
click at [1049, 233] on div "0.00$" at bounding box center [1016, 230] width 100 height 17
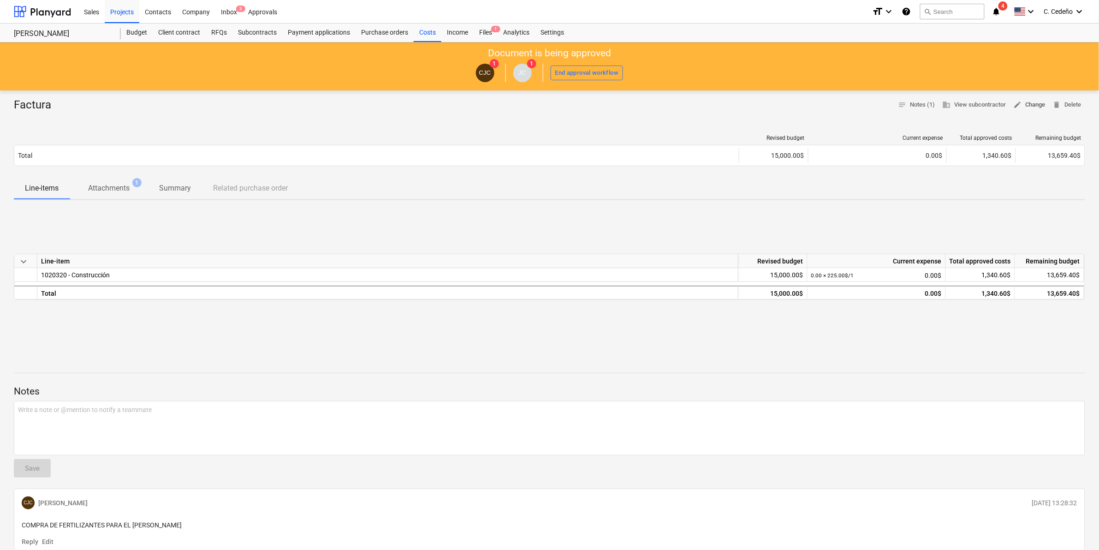
click at [1039, 103] on span "edit Change" at bounding box center [1030, 105] width 32 height 11
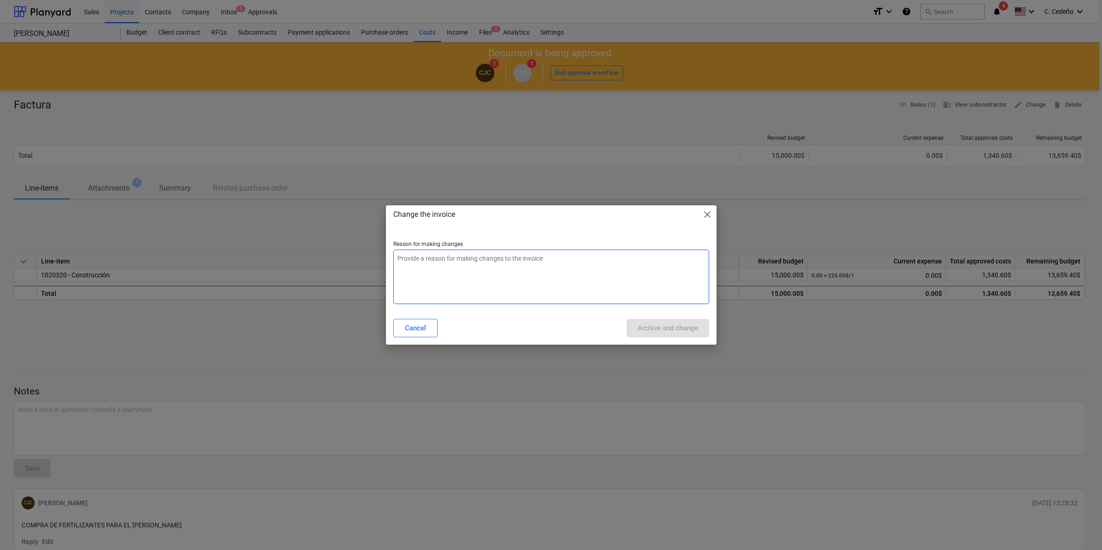
click at [460, 254] on textarea at bounding box center [551, 276] width 316 height 54
type textarea "x"
type textarea "C"
type textarea "x"
type textarea "Ca"
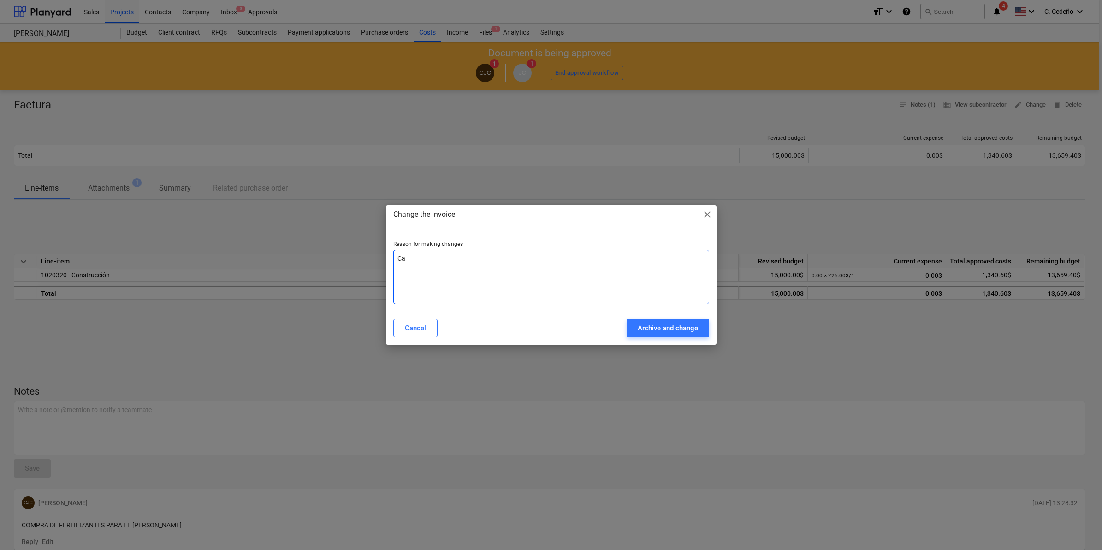
type textarea "x"
type textarea "Cam"
type textarea "x"
type textarea "Camb"
type textarea "x"
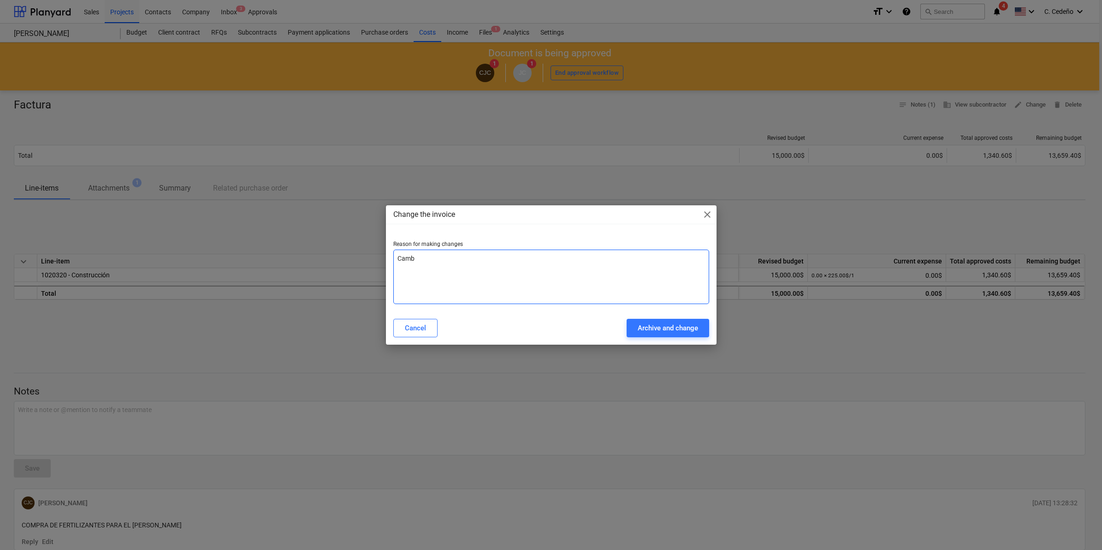
type textarea "Cambi"
type textarea "x"
type textarea "Cambio"
type textarea "x"
type textarea "Cambio"
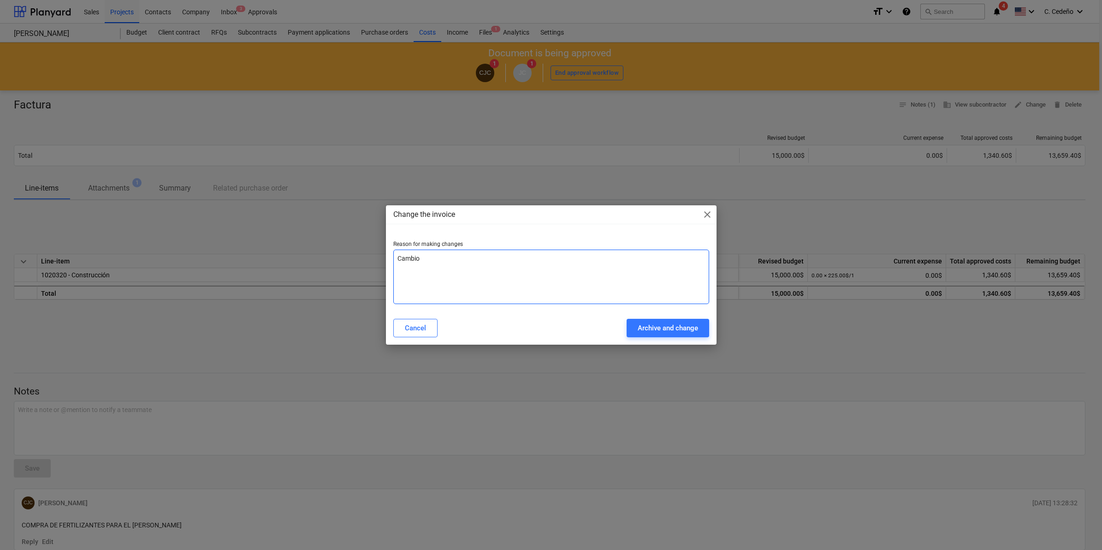
type textarea "x"
type textarea "Cambio d"
type textarea "x"
type textarea "Cambio de"
type textarea "x"
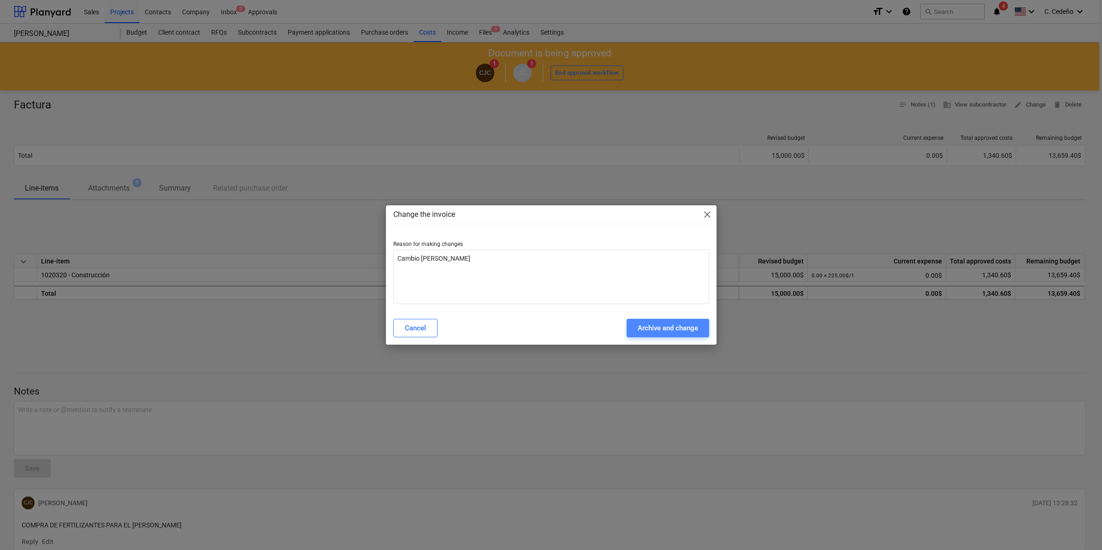
click at [671, 326] on div "Archive and change" at bounding box center [668, 328] width 60 height 12
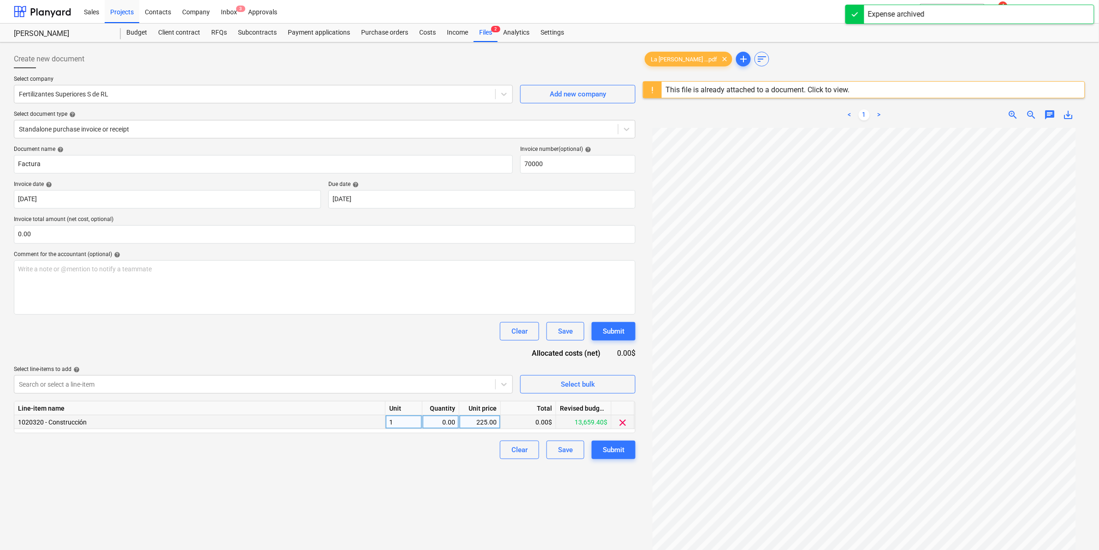
click at [452, 425] on div "0.00" at bounding box center [440, 422] width 29 height 14
click at [460, 484] on div "Create new document Select company Fertilizantes Superiores S de RL Add new com…" at bounding box center [324, 350] width 629 height 609
click at [617, 446] on div "Submit" at bounding box center [614, 450] width 22 height 12
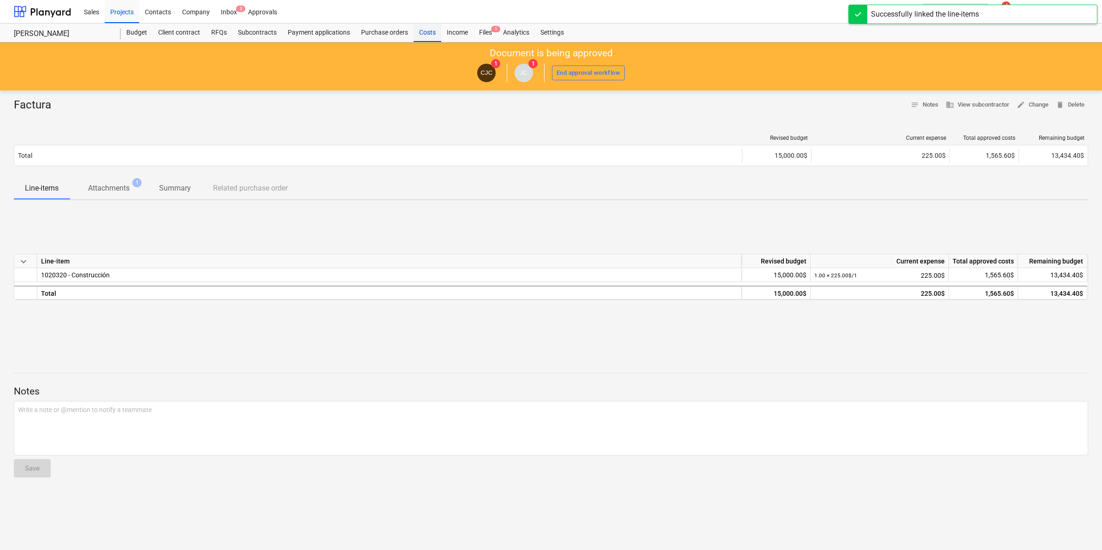
click at [423, 33] on div "Costs" at bounding box center [428, 33] width 28 height 18
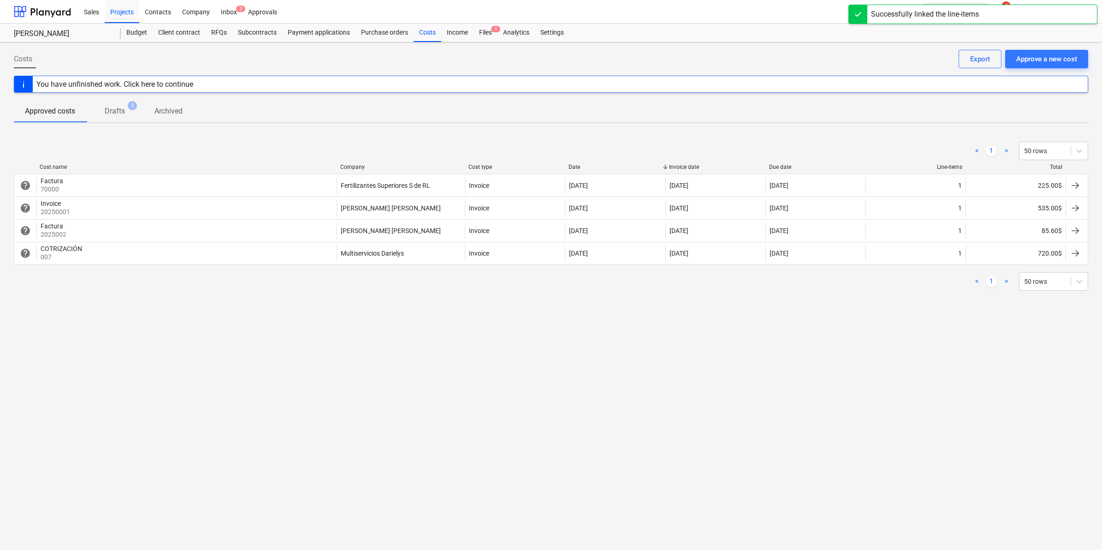
click at [704, 333] on div "Costs Approve a new cost Export You have unfinished work. Click here to continu…" at bounding box center [551, 295] width 1102 height 507
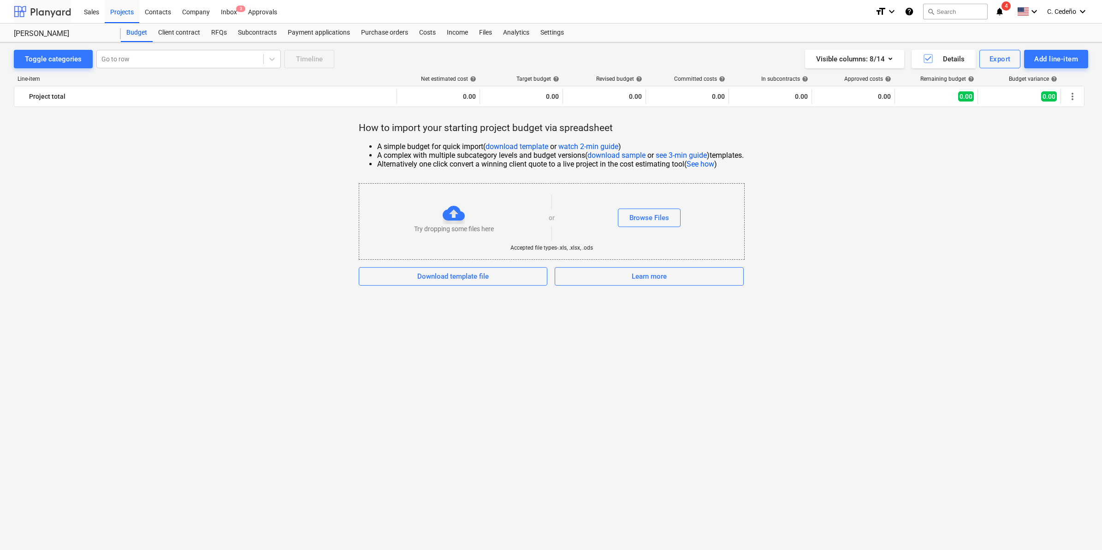
click at [58, 11] on div at bounding box center [42, 11] width 57 height 23
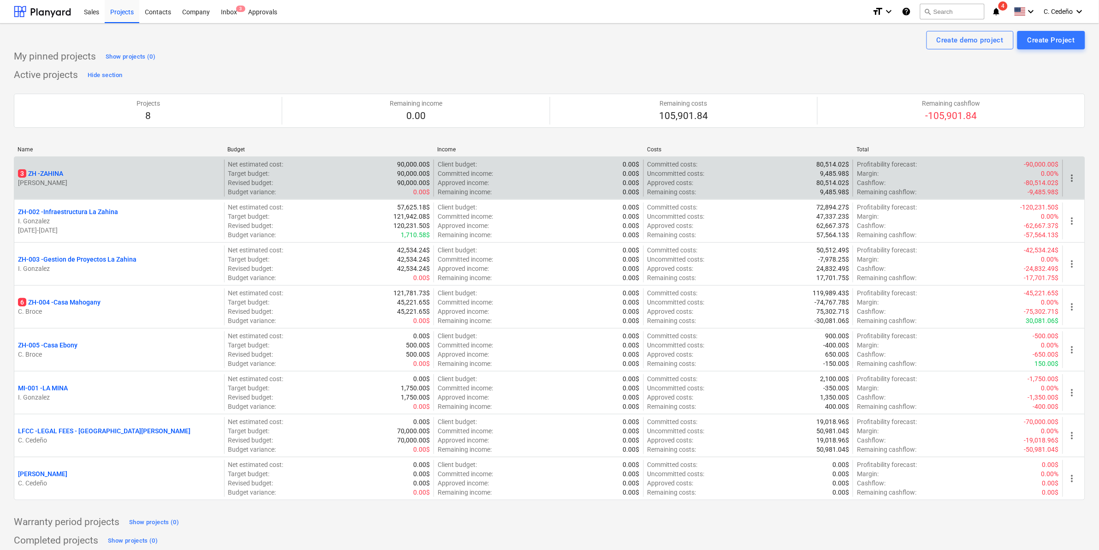
click at [45, 173] on p "3 ZH - ZAHINA" at bounding box center [40, 173] width 45 height 9
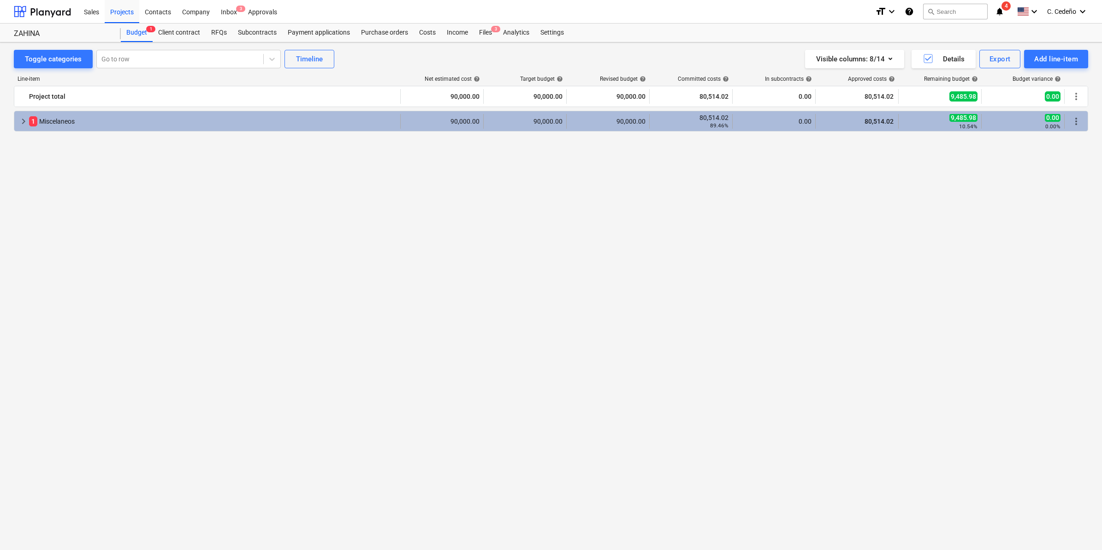
click at [19, 116] on div "keyboard_arrow_right" at bounding box center [23, 121] width 11 height 15
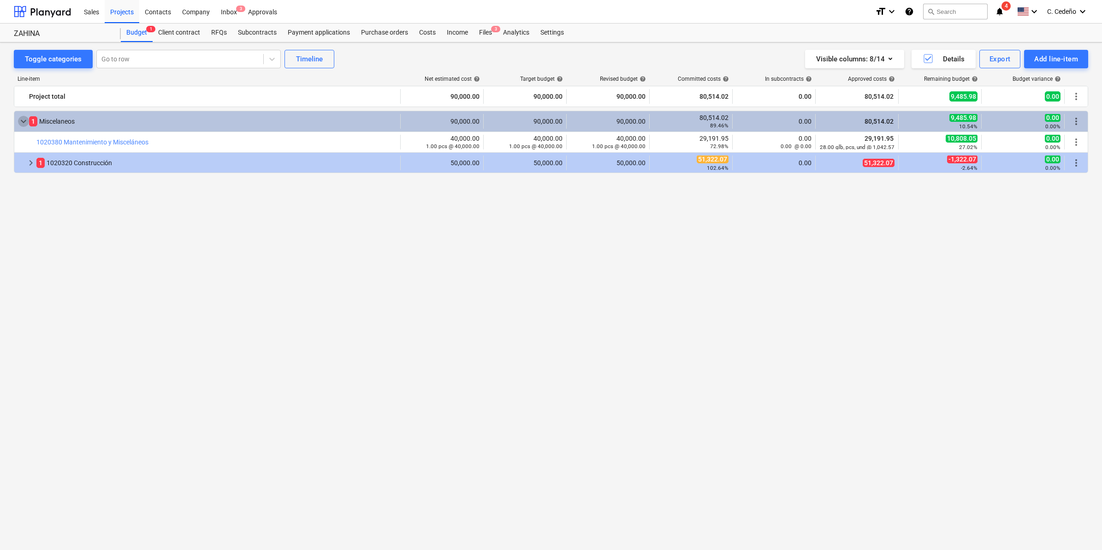
click at [21, 118] on span "keyboard_arrow_down" at bounding box center [23, 121] width 11 height 11
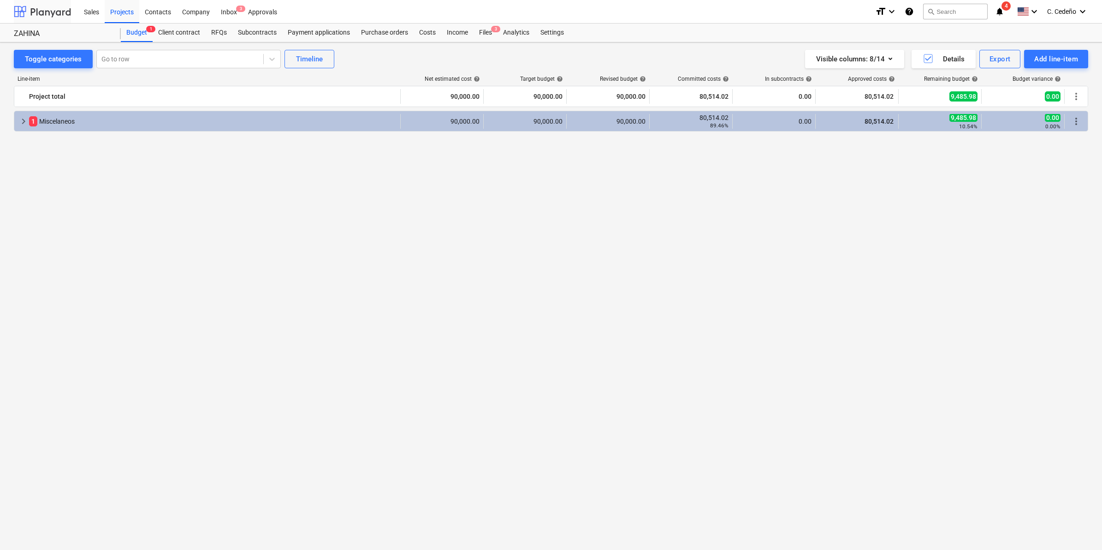
click at [40, 12] on div at bounding box center [42, 11] width 57 height 23
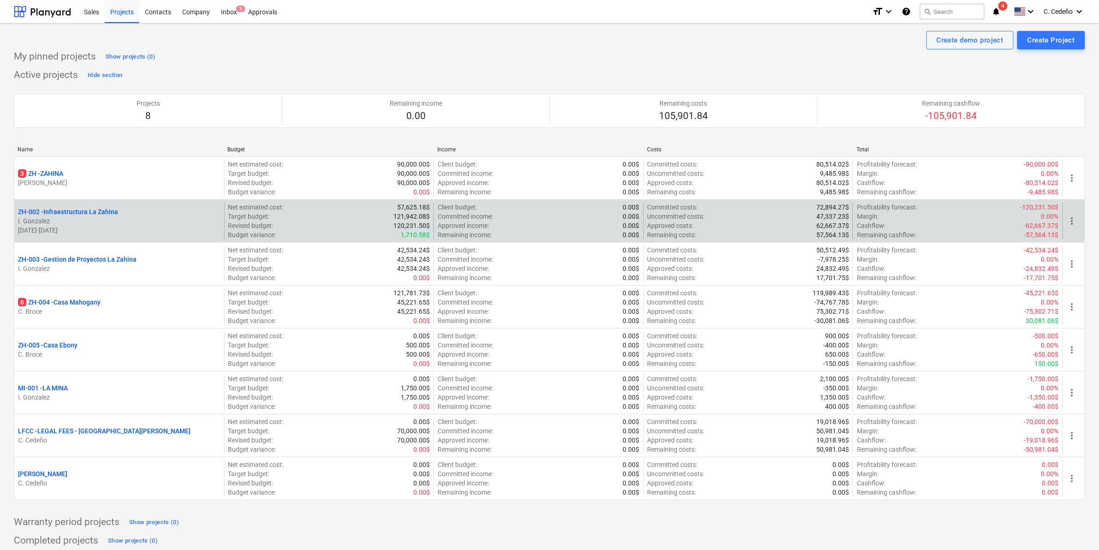
click at [70, 211] on p "ZH-002 - Infraestructura La Zahina" at bounding box center [68, 211] width 100 height 9
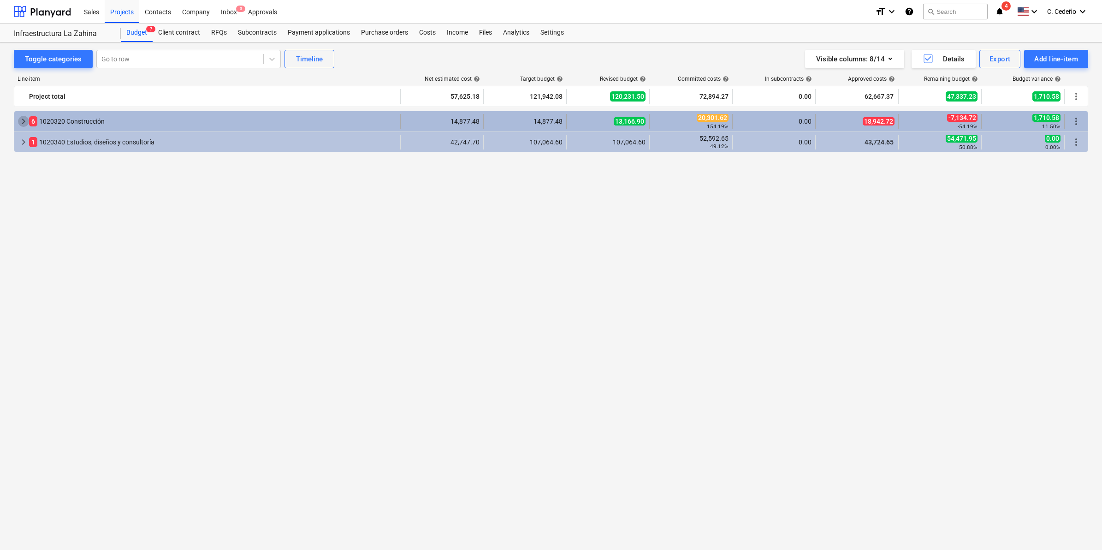
click at [19, 121] on span "keyboard_arrow_right" at bounding box center [23, 121] width 11 height 11
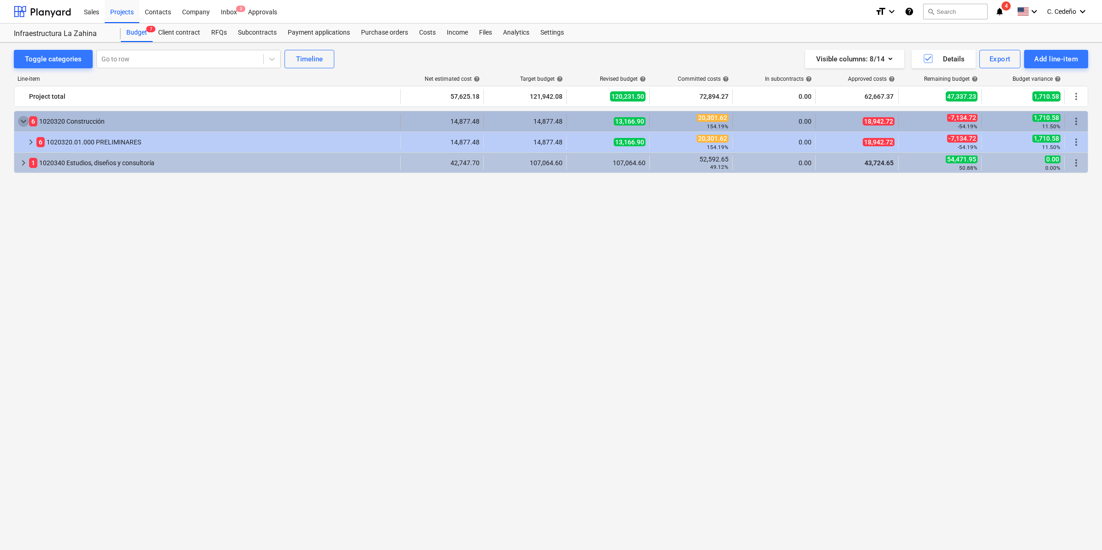
click at [19, 121] on span "keyboard_arrow_down" at bounding box center [23, 121] width 11 height 11
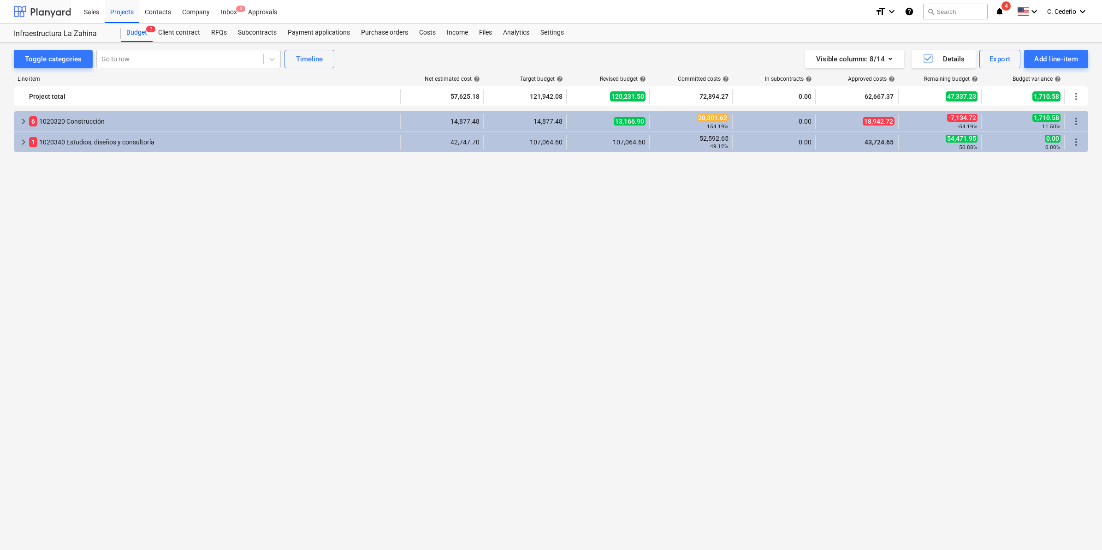
click at [40, 15] on div at bounding box center [42, 11] width 57 height 23
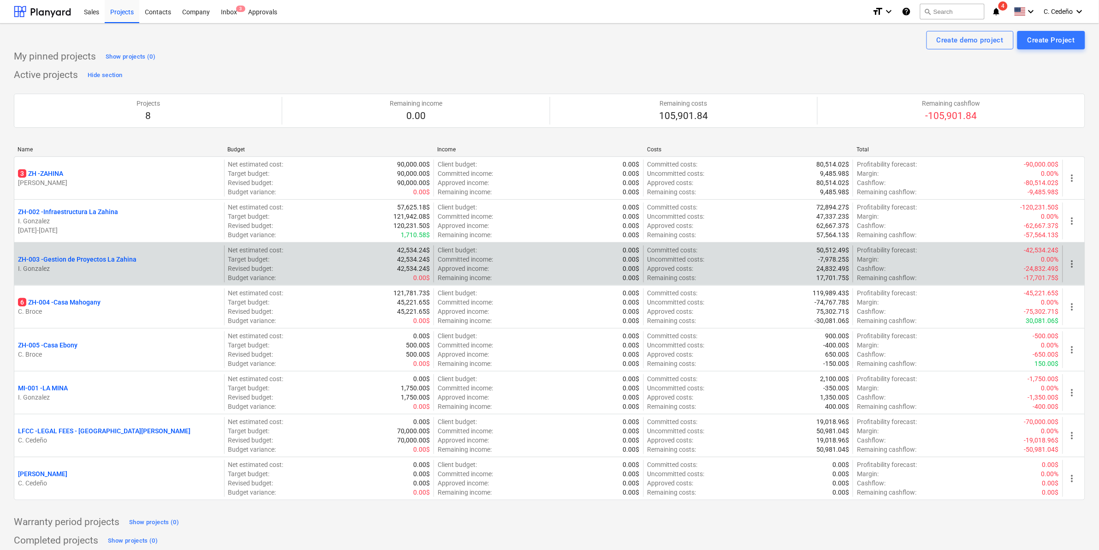
click at [82, 256] on p "ZH-003 - Gestion de Proyectos La Zahina" at bounding box center [77, 259] width 119 height 9
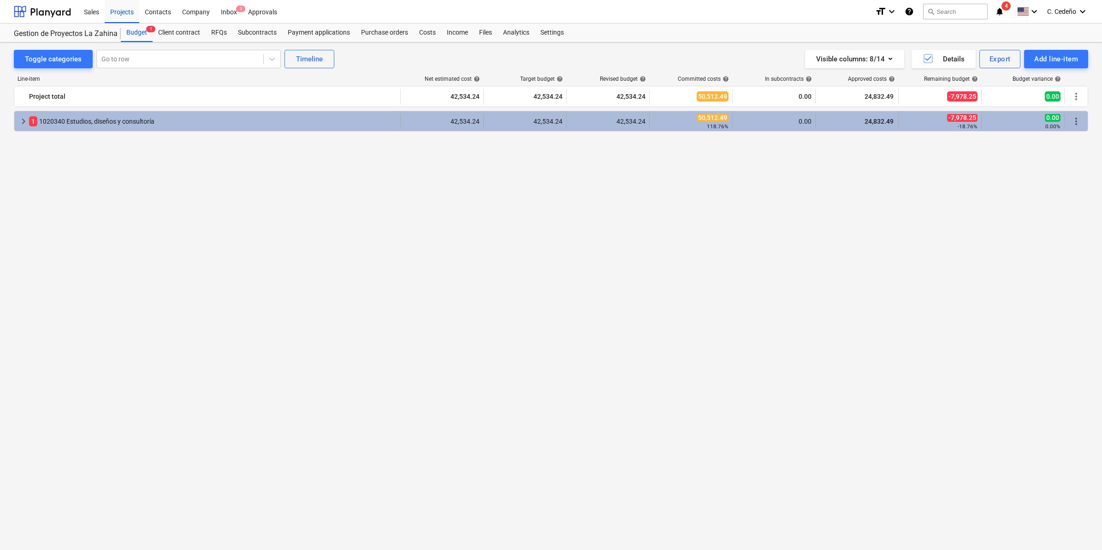
click at [24, 120] on span "keyboard_arrow_right" at bounding box center [23, 121] width 11 height 11
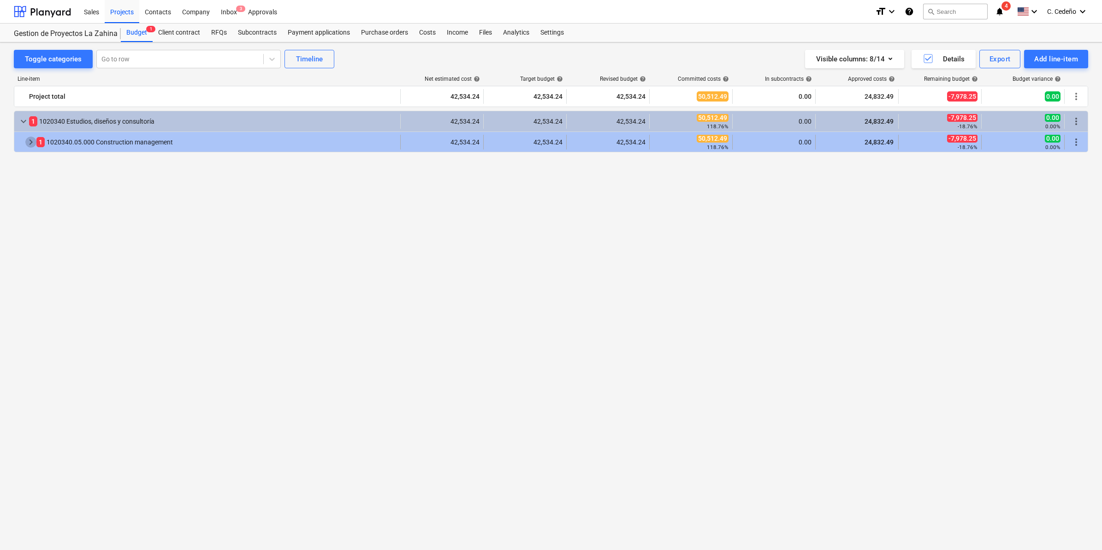
click at [34, 141] on span "keyboard_arrow_right" at bounding box center [30, 142] width 11 height 11
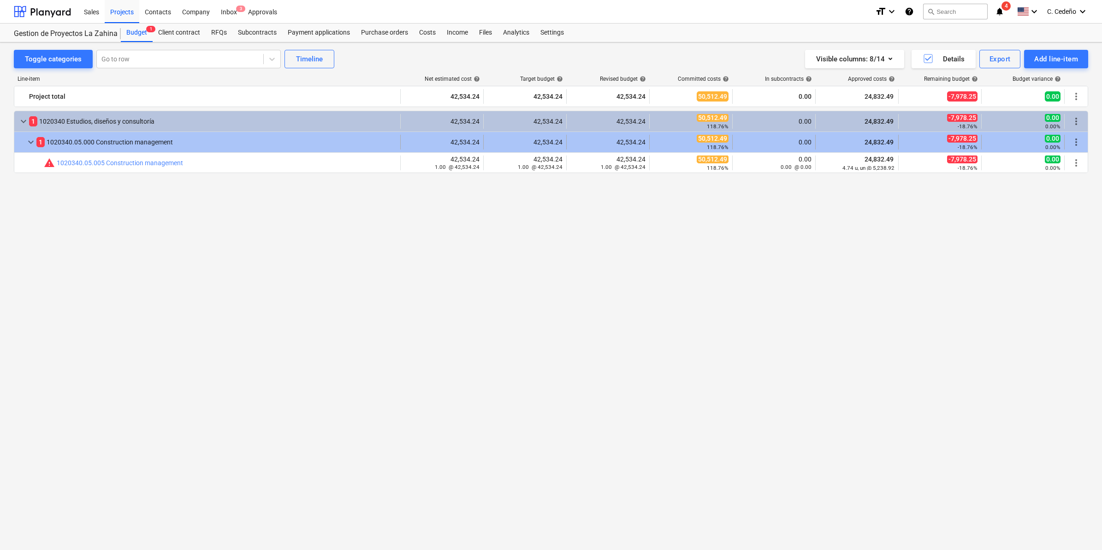
click at [26, 137] on div "keyboard_arrow_down" at bounding box center [30, 142] width 11 height 15
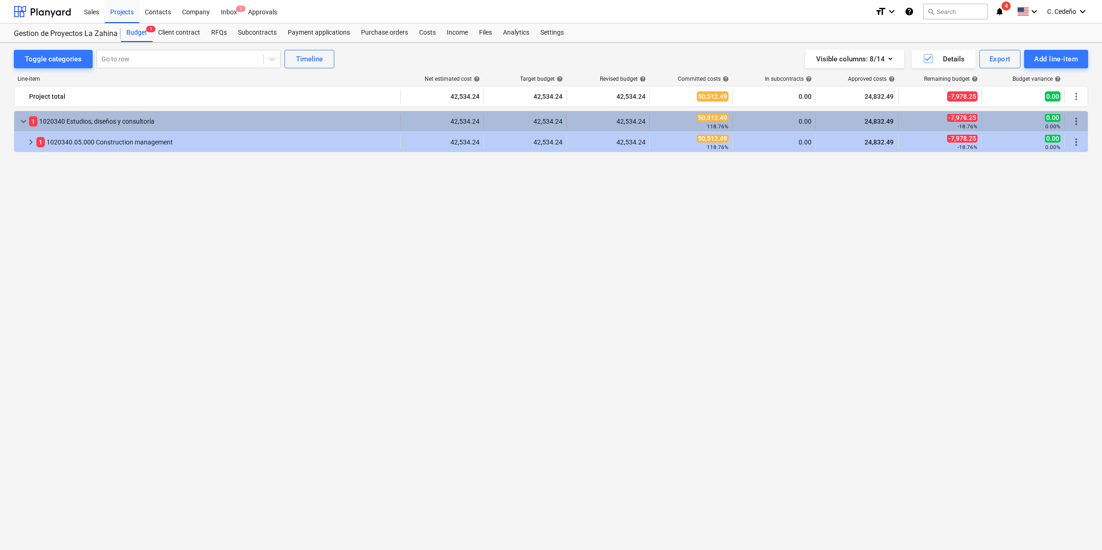
click at [26, 123] on span "keyboard_arrow_down" at bounding box center [23, 121] width 11 height 11
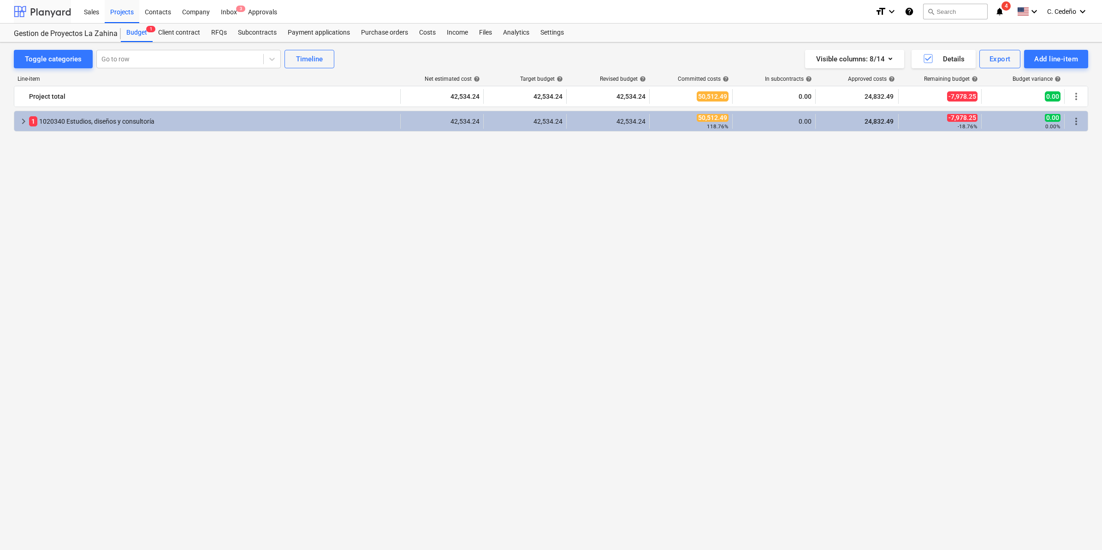
click at [46, 8] on div at bounding box center [42, 11] width 57 height 23
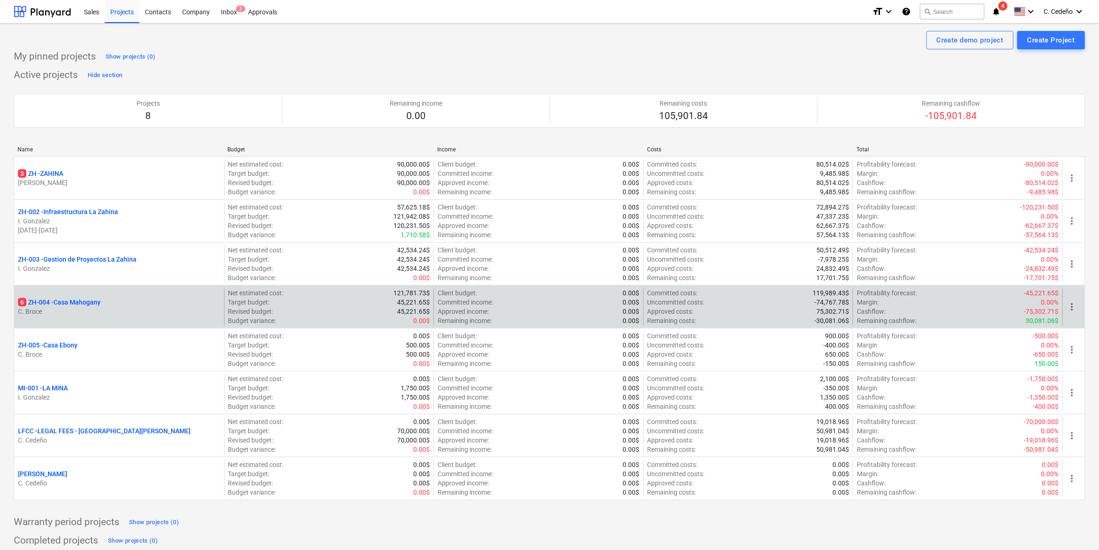
click at [79, 303] on p "6 ZH-004 - Casa Mahogany" at bounding box center [59, 301] width 83 height 9
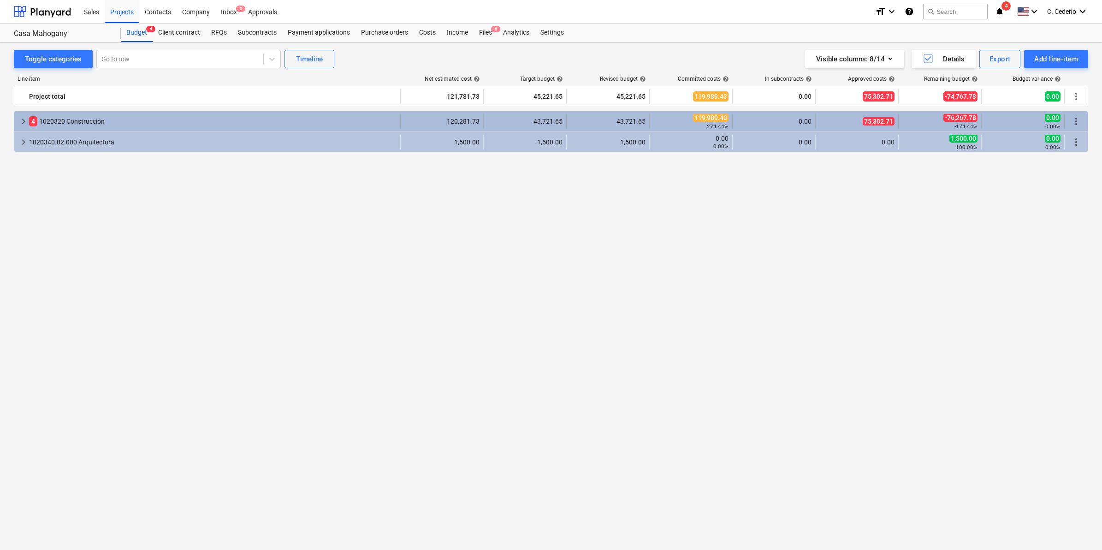
click at [26, 118] on span "keyboard_arrow_right" at bounding box center [23, 121] width 11 height 11
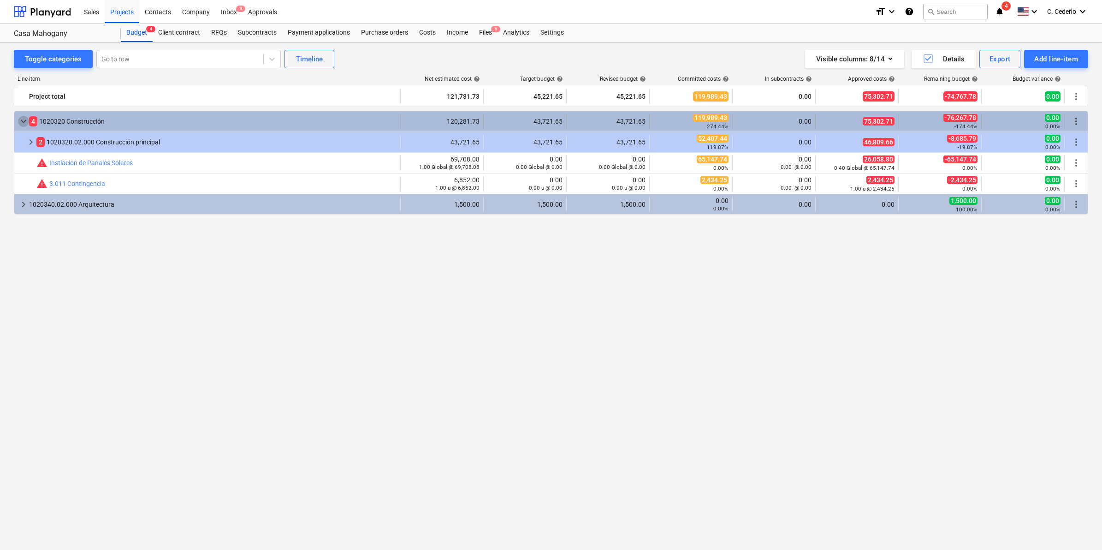
click at [28, 118] on span "keyboard_arrow_down" at bounding box center [23, 121] width 11 height 11
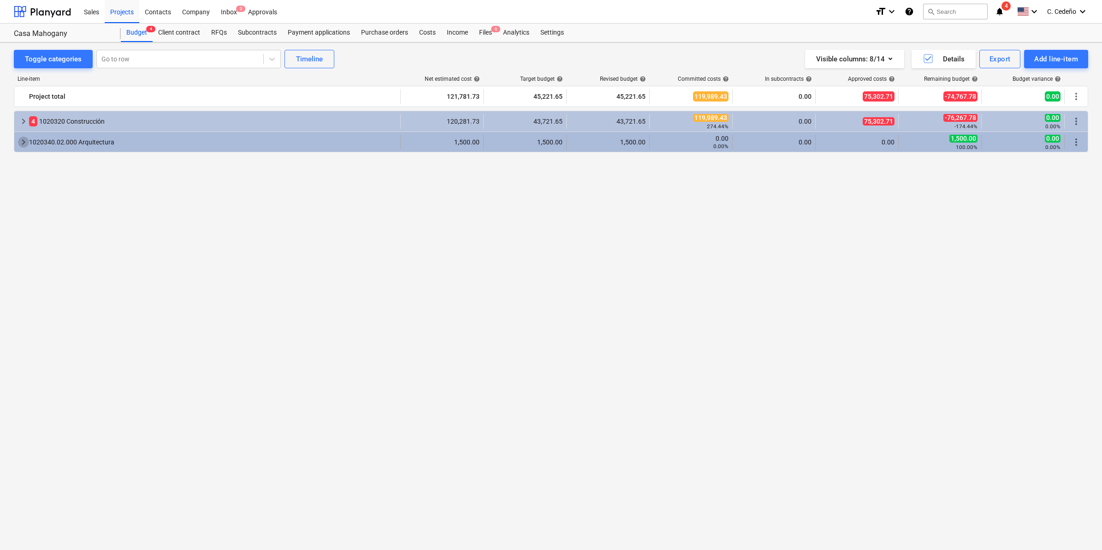
click at [25, 142] on span "keyboard_arrow_right" at bounding box center [23, 142] width 11 height 11
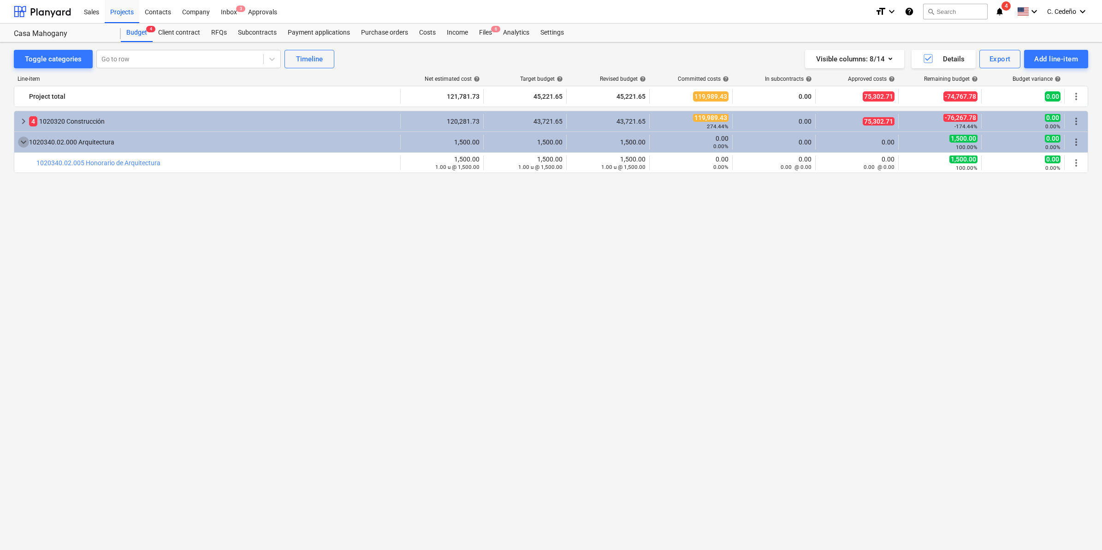
click at [25, 142] on span "keyboard_arrow_down" at bounding box center [23, 142] width 11 height 11
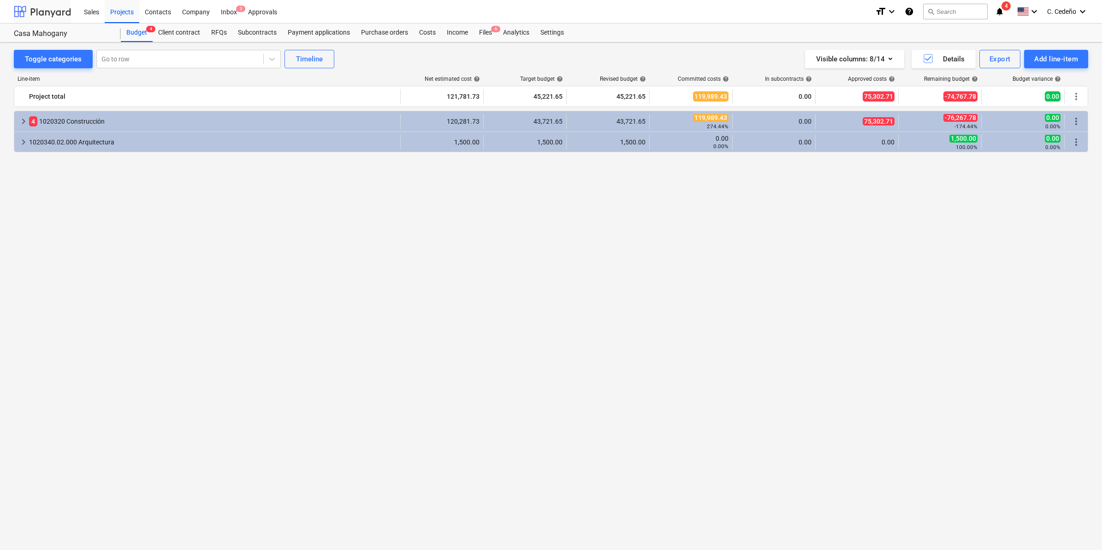
click at [42, 8] on div at bounding box center [42, 11] width 57 height 23
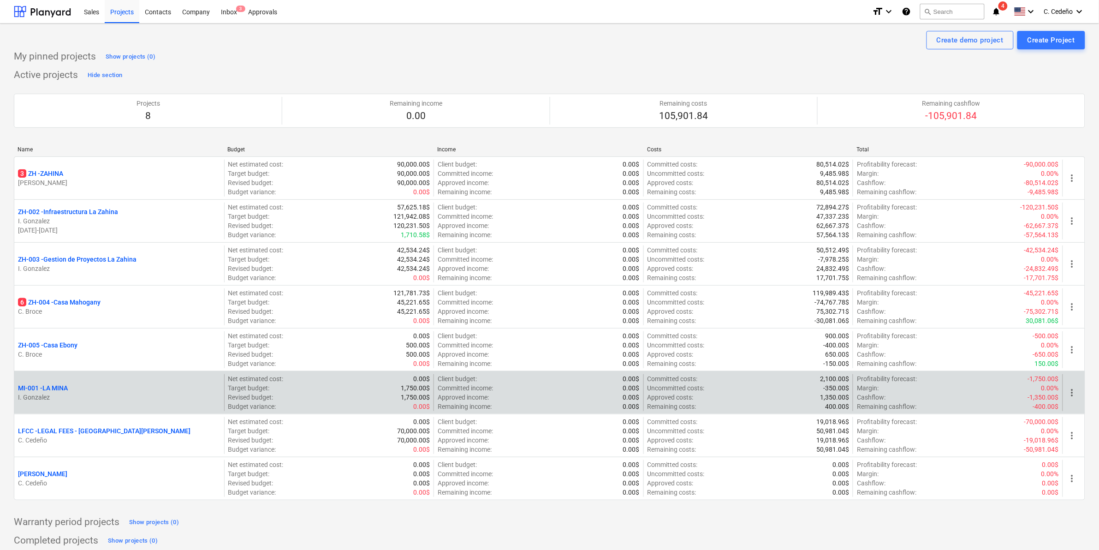
click at [49, 391] on p "MI-001 - LA MINA" at bounding box center [43, 387] width 50 height 9
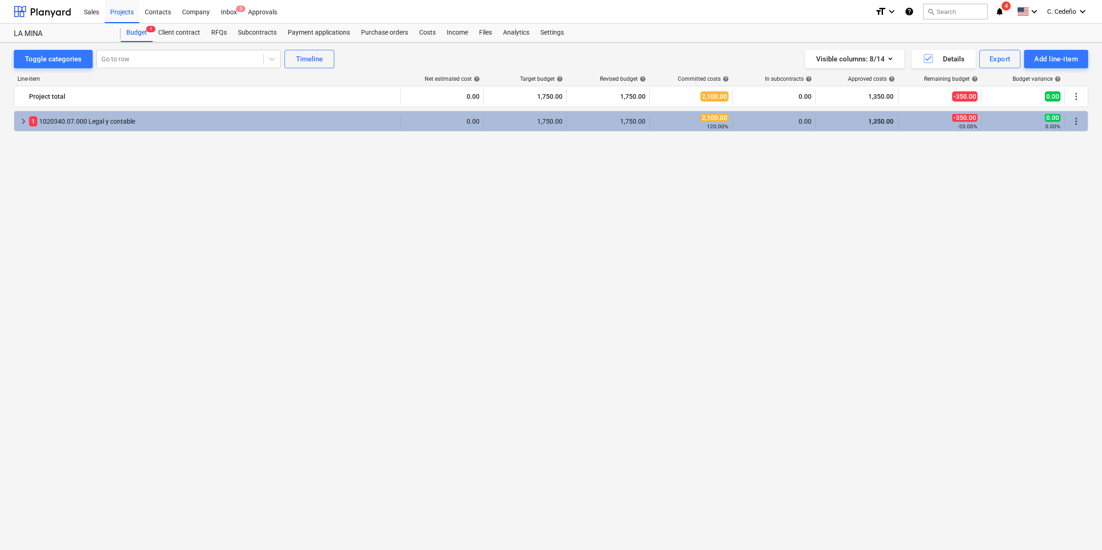
click at [19, 124] on span "keyboard_arrow_right" at bounding box center [23, 121] width 11 height 11
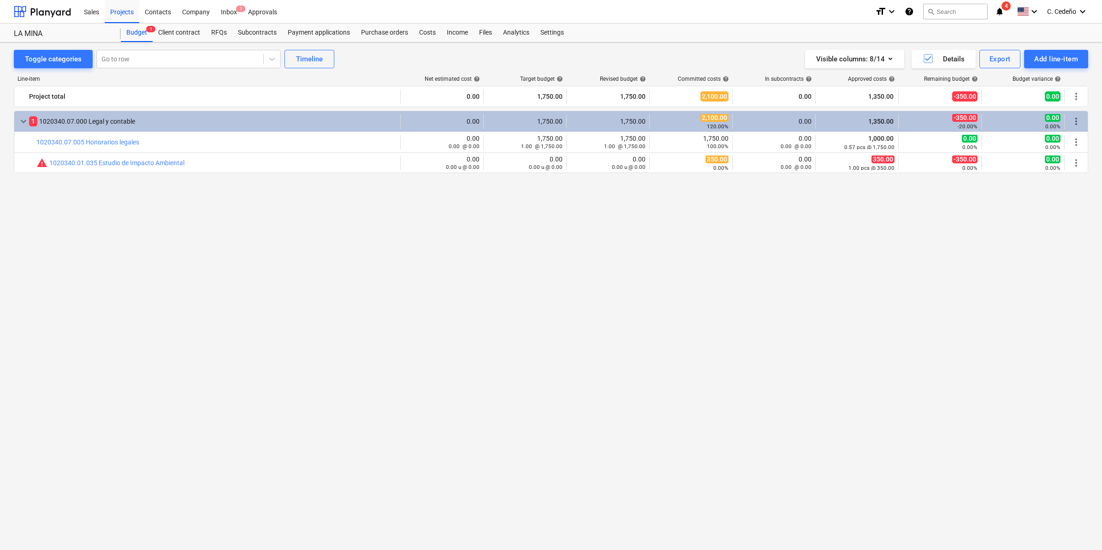
click at [19, 124] on span "keyboard_arrow_down" at bounding box center [23, 121] width 11 height 11
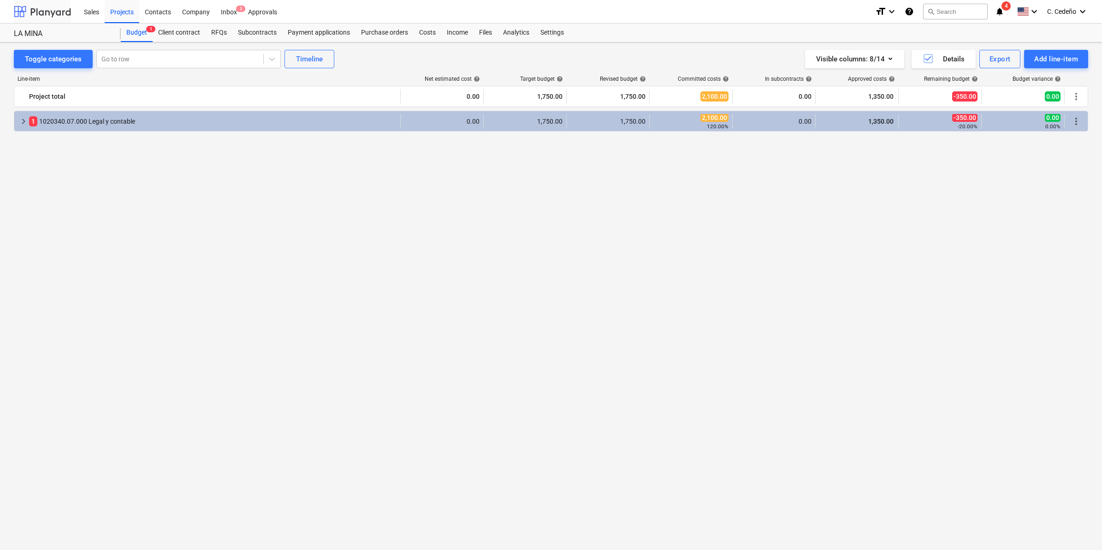
click at [60, 9] on div at bounding box center [42, 11] width 57 height 23
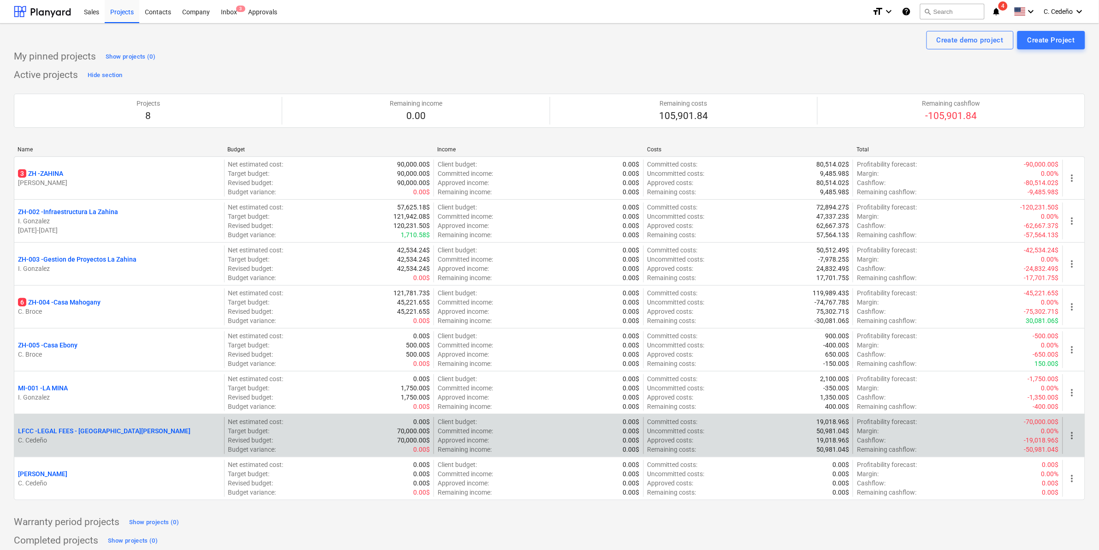
click at [60, 430] on p "LFCC - LEGAL FEES - COSTA CAÑAS" at bounding box center [104, 430] width 172 height 9
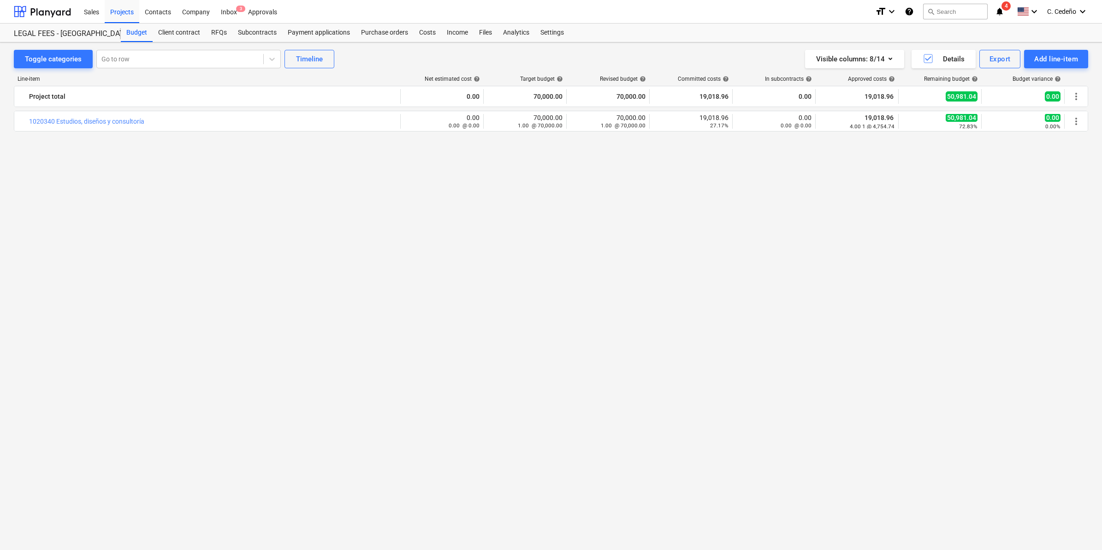
click at [190, 178] on div "bar_chart 1020340 Estudios, diseños y consultoría edit 0.00 0.00 @ 0.00 edit 70…" at bounding box center [551, 313] width 1075 height 404
click at [51, 10] on div at bounding box center [42, 11] width 57 height 23
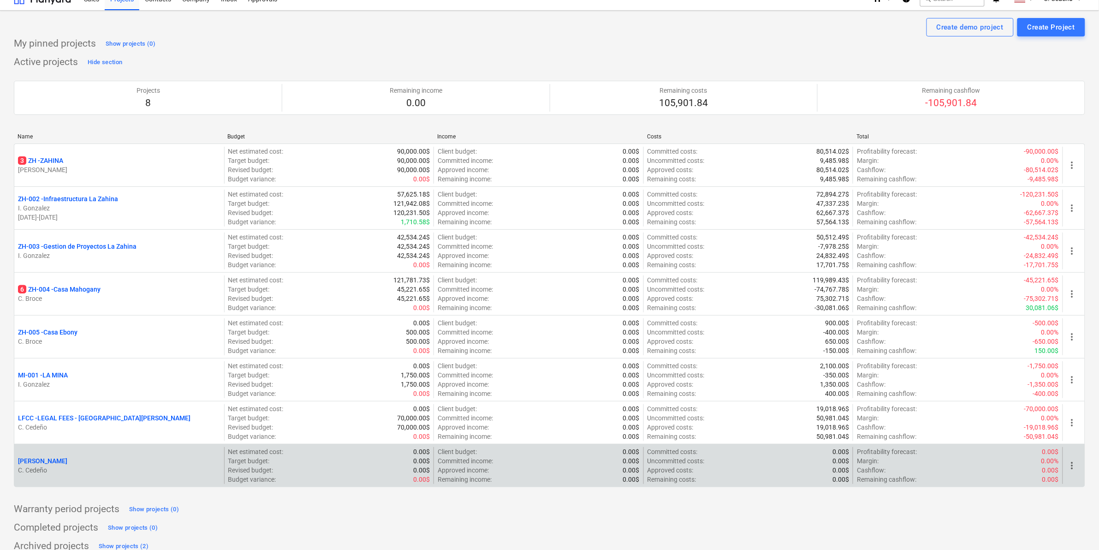
scroll to position [25, 0]
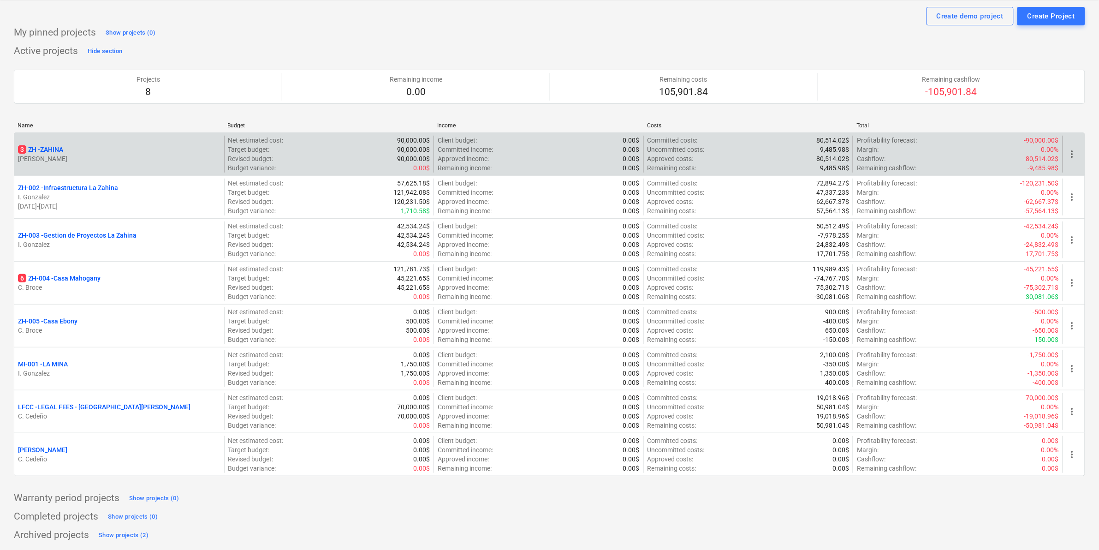
click at [50, 154] on p "[PERSON_NAME]" at bounding box center [119, 158] width 202 height 9
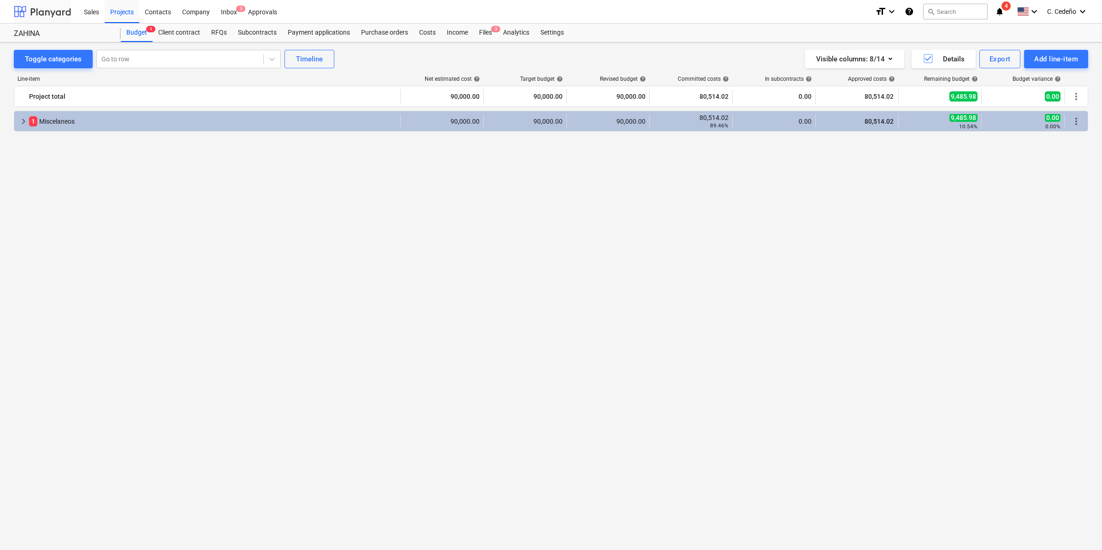
click at [40, 12] on div at bounding box center [42, 11] width 57 height 23
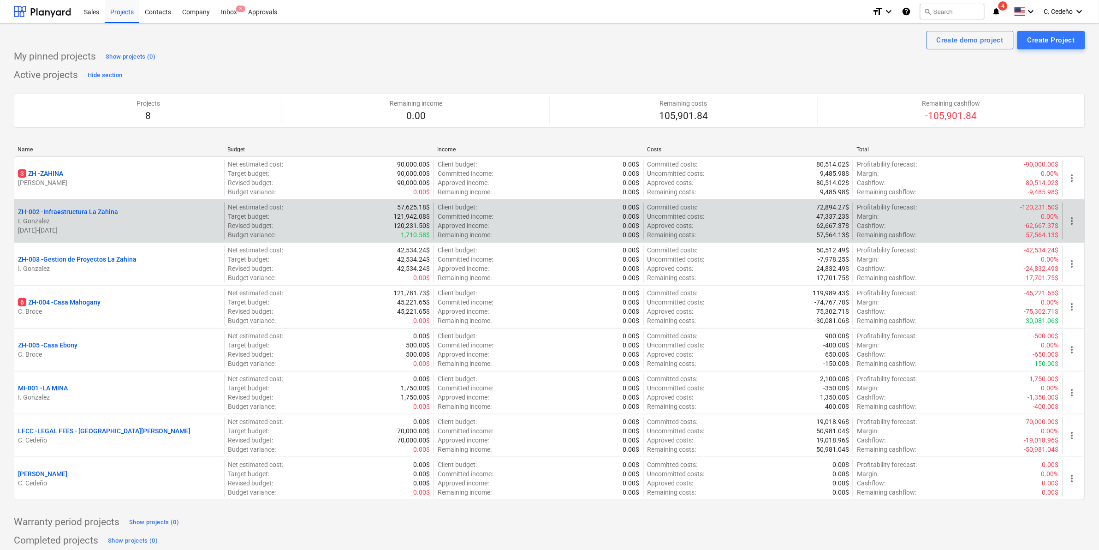
click at [49, 211] on p "ZH-002 - Infraestructura La Zahina" at bounding box center [68, 211] width 100 height 9
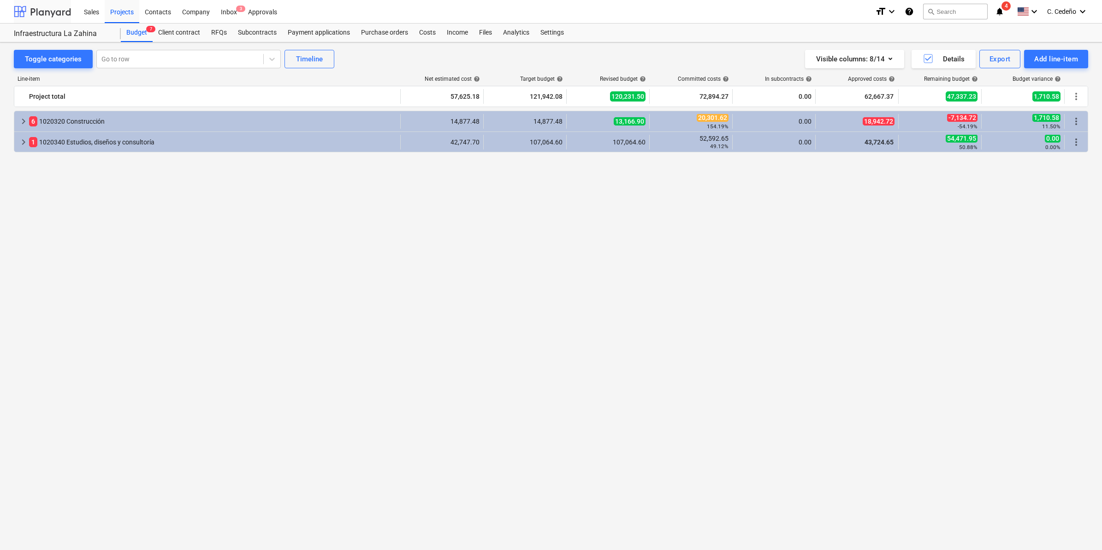
click at [54, 15] on div at bounding box center [42, 11] width 57 height 23
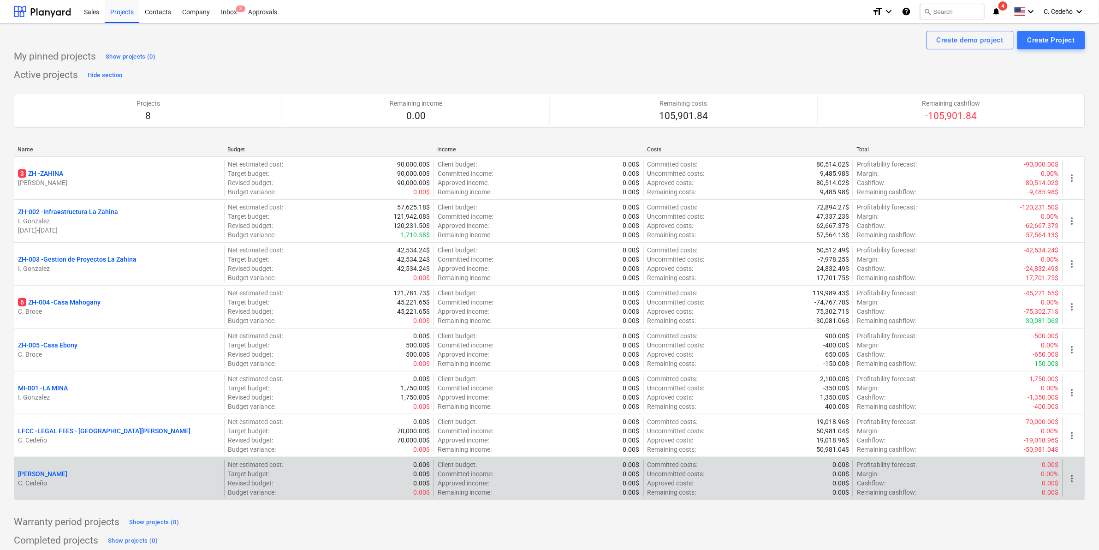
click at [108, 481] on p "C. Cedeño" at bounding box center [119, 482] width 202 height 9
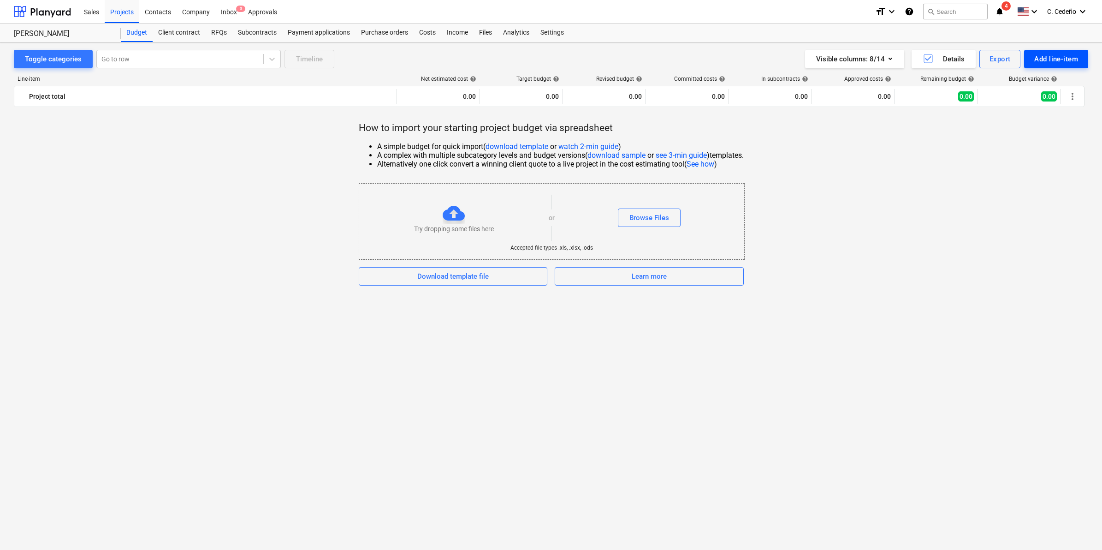
click at [1045, 56] on div "Add line-item" at bounding box center [1056, 59] width 44 height 12
click at [1022, 97] on div "Add custom" at bounding box center [1040, 98] width 96 height 16
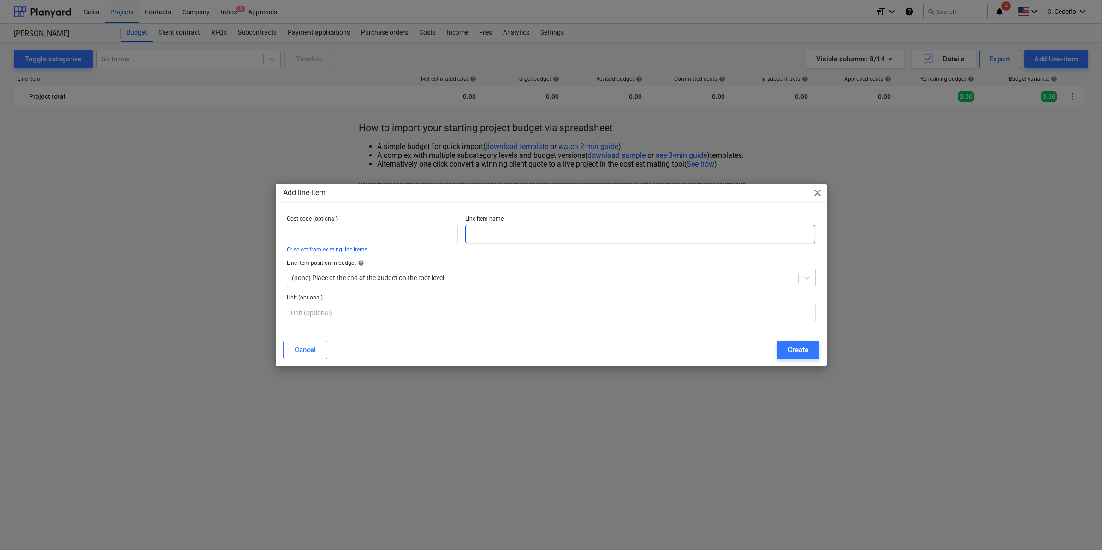
click at [508, 229] on input "text" at bounding box center [640, 234] width 350 height 18
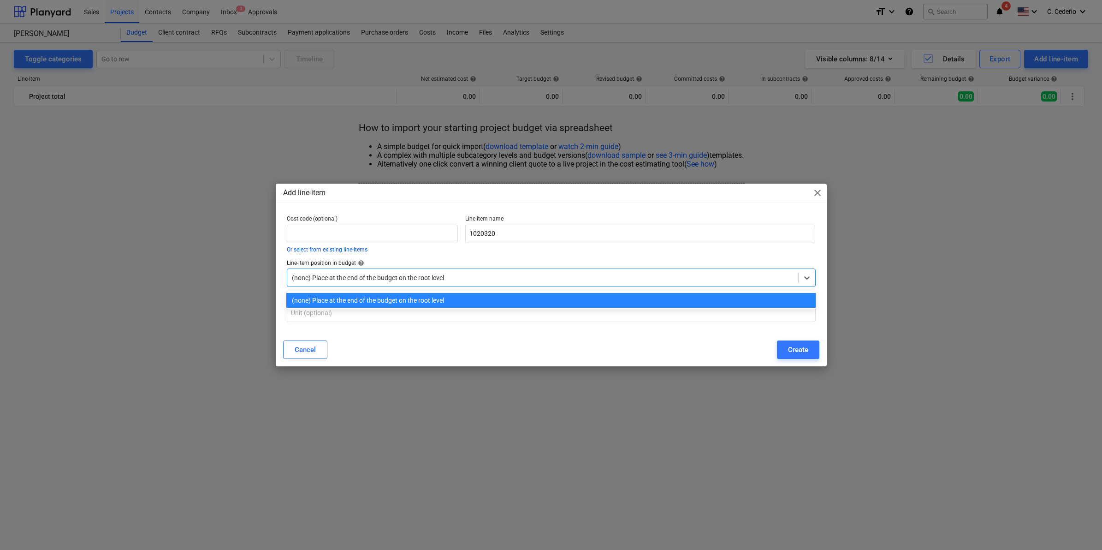
click at [427, 278] on div at bounding box center [543, 277] width 502 height 9
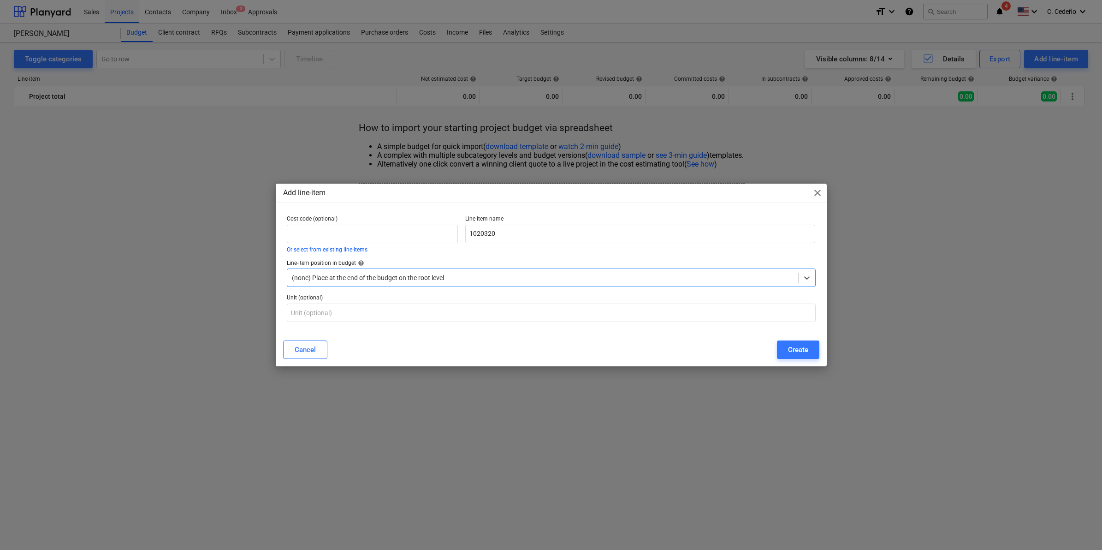
click at [427, 278] on div at bounding box center [543, 277] width 502 height 9
click at [406, 311] on input "text" at bounding box center [551, 312] width 529 height 18
click at [510, 225] on input "1020320" at bounding box center [640, 234] width 350 height 18
type input "1020320 -"
click at [816, 192] on span "close" at bounding box center [817, 192] width 11 height 11
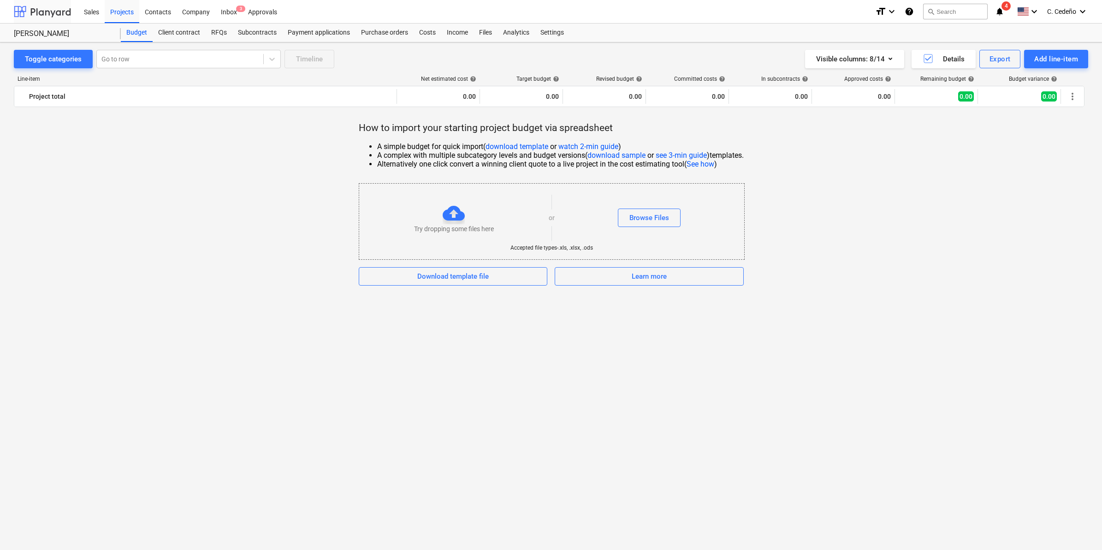
click at [47, 8] on div at bounding box center [42, 11] width 57 height 23
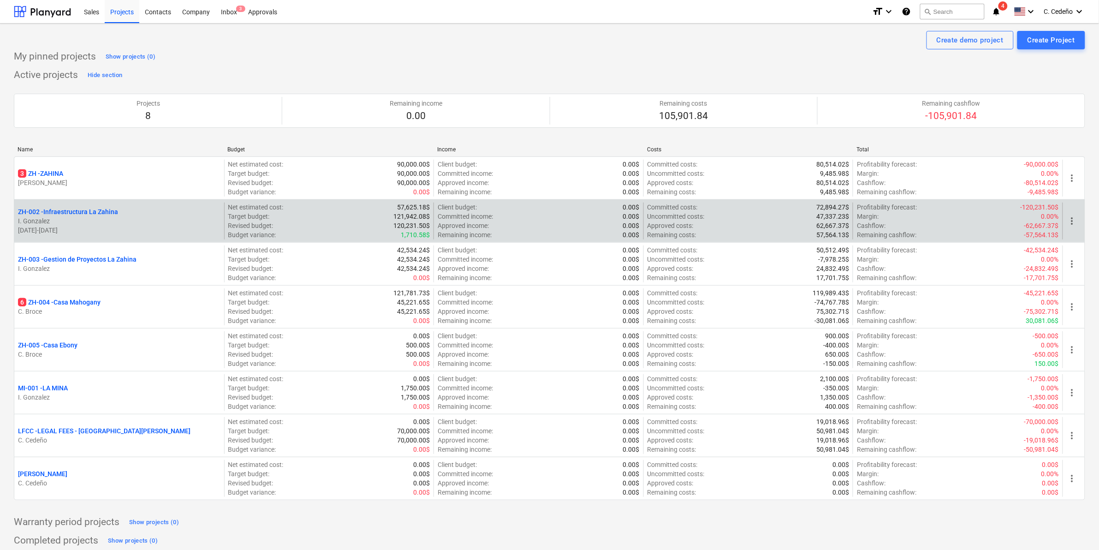
click at [68, 212] on p "ZH-002 - Infraestructura La Zahina" at bounding box center [68, 211] width 100 height 9
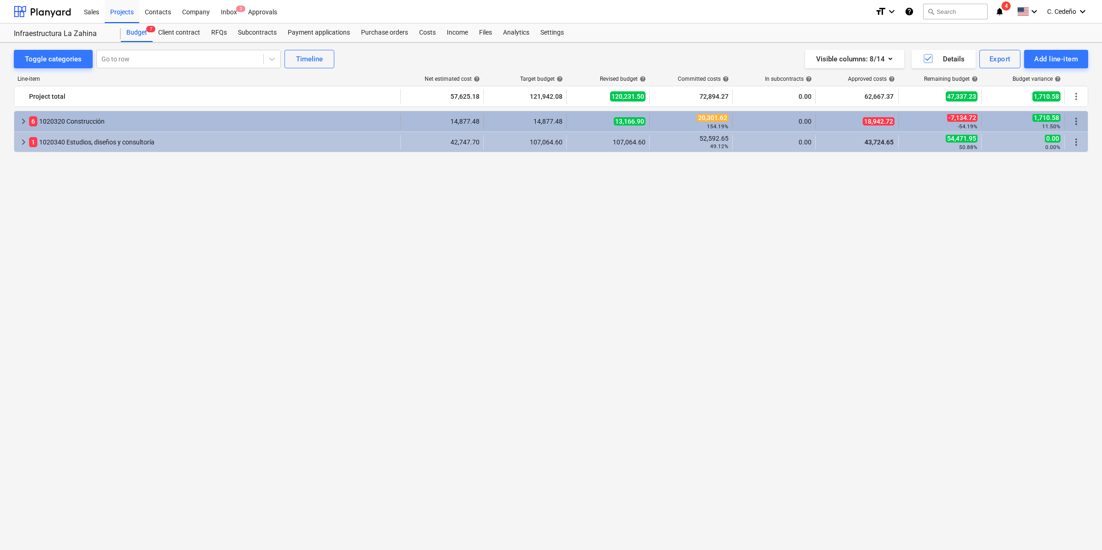
click at [68, 119] on div "6 1020320 Construcción" at bounding box center [213, 121] width 368 height 15
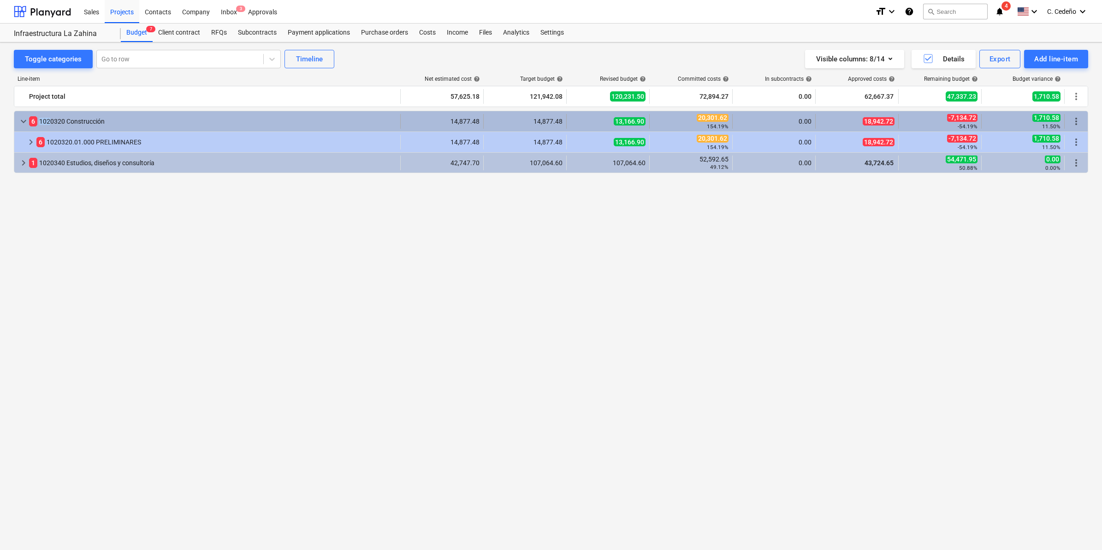
drag, startPoint x: 107, startPoint y: 123, endPoint x: 50, endPoint y: 123, distance: 57.6
click at [50, 123] on div "6 1020320 Construcción" at bounding box center [213, 121] width 368 height 15
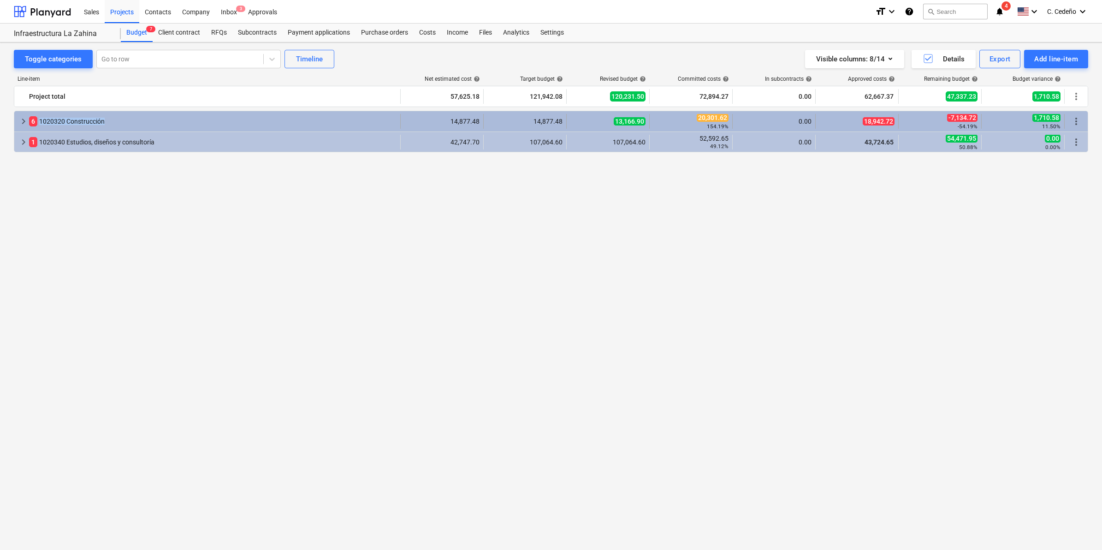
drag, startPoint x: 111, startPoint y: 120, endPoint x: 104, endPoint y: 123, distance: 7.3
click at [104, 123] on div "6 1020320 Construcción" at bounding box center [213, 121] width 368 height 15
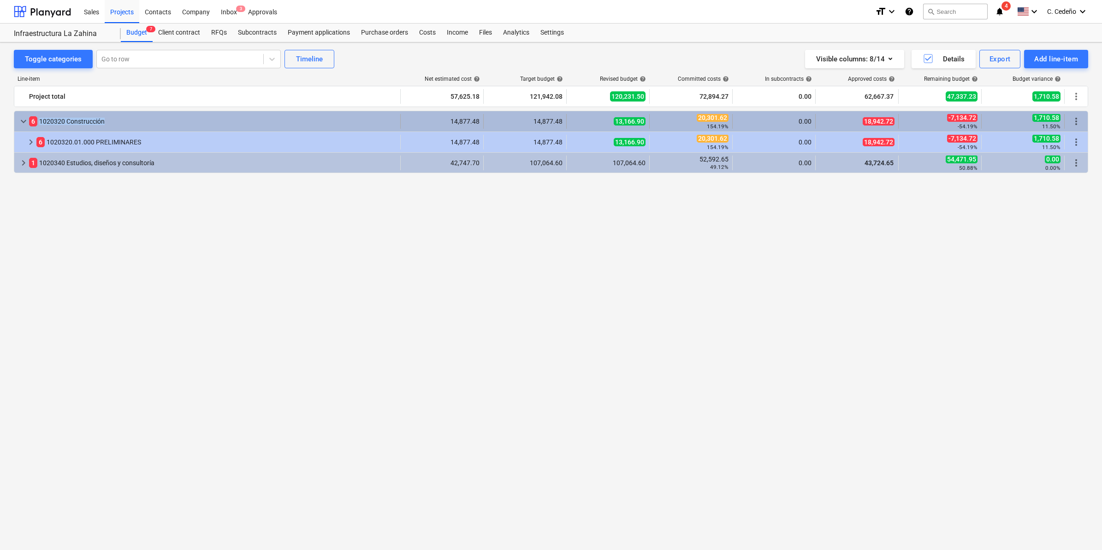
drag, startPoint x: 39, startPoint y: 121, endPoint x: 104, endPoint y: 125, distance: 65.2
click at [104, 125] on div "6 1020320 Construcción" at bounding box center [213, 121] width 368 height 15
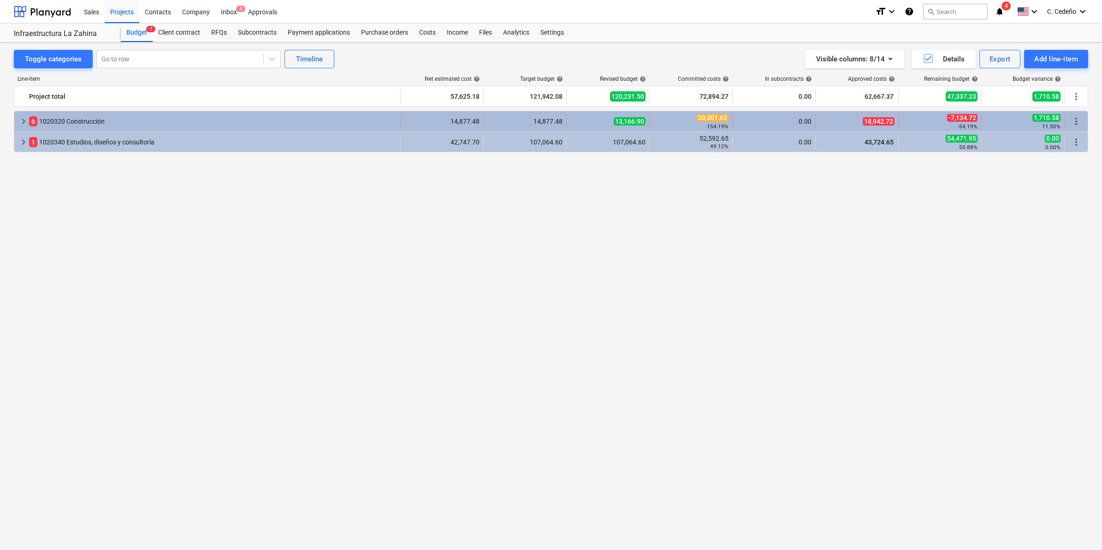
click at [58, 117] on div "6 1020320 Construcción" at bounding box center [213, 121] width 368 height 15
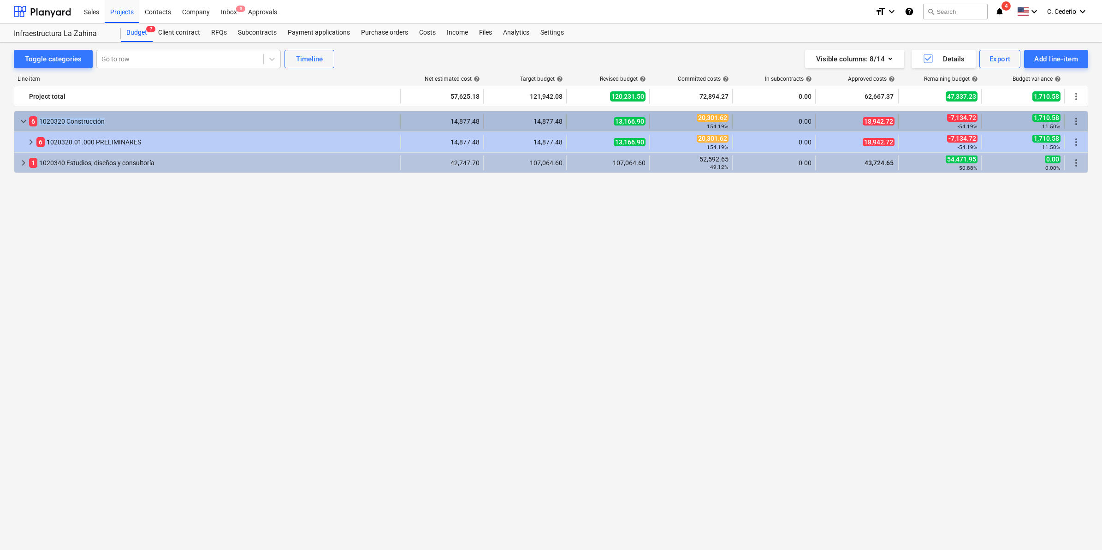
drag, startPoint x: 42, startPoint y: 123, endPoint x: 103, endPoint y: 125, distance: 61.4
click at [103, 125] on div "6 1020320 Construcción" at bounding box center [213, 121] width 368 height 15
